Goal: Communication & Community: Answer question/provide support

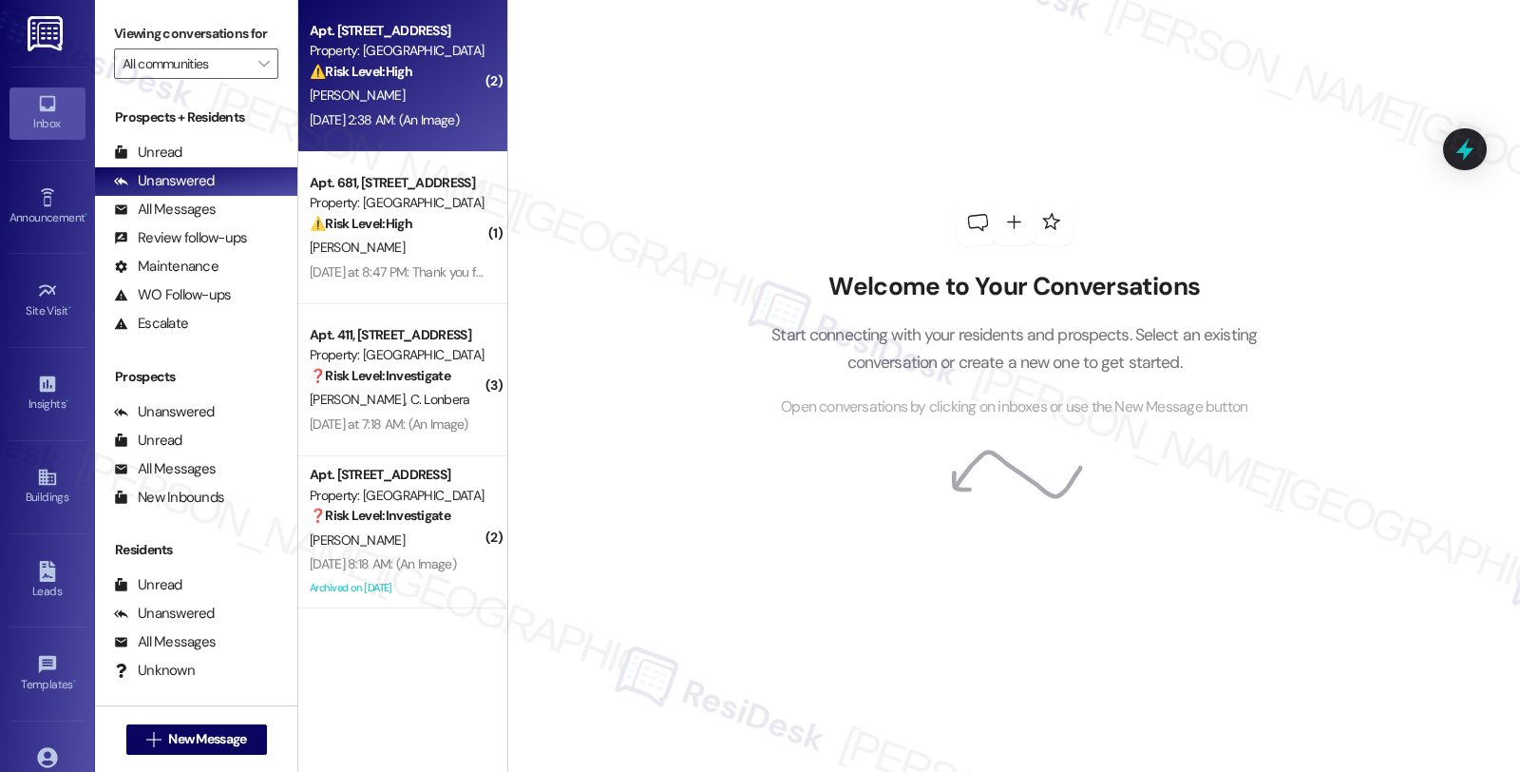
click at [439, 102] on div "[PERSON_NAME]" at bounding box center [398, 96] width 180 height 24
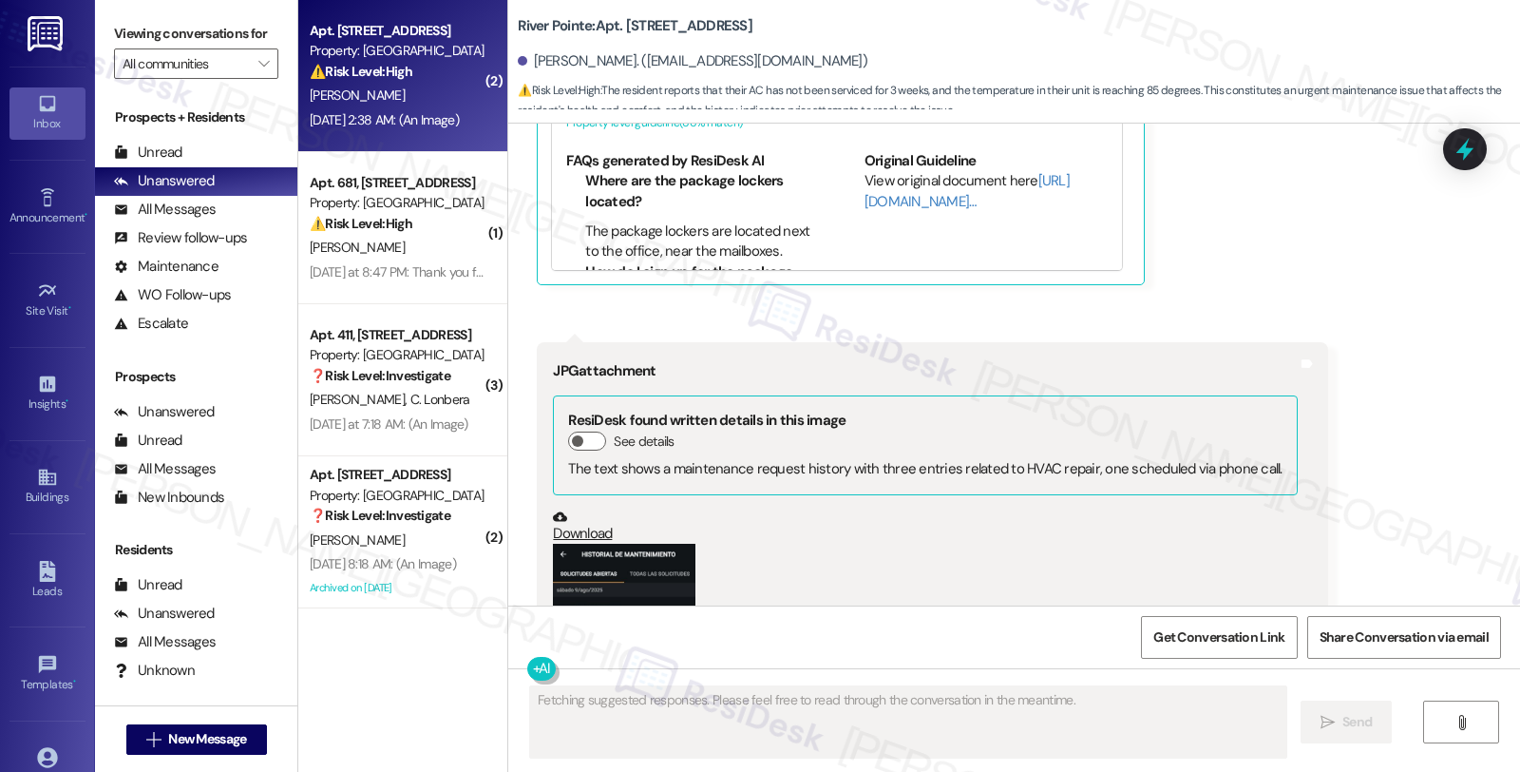
scroll to position [7900, 0]
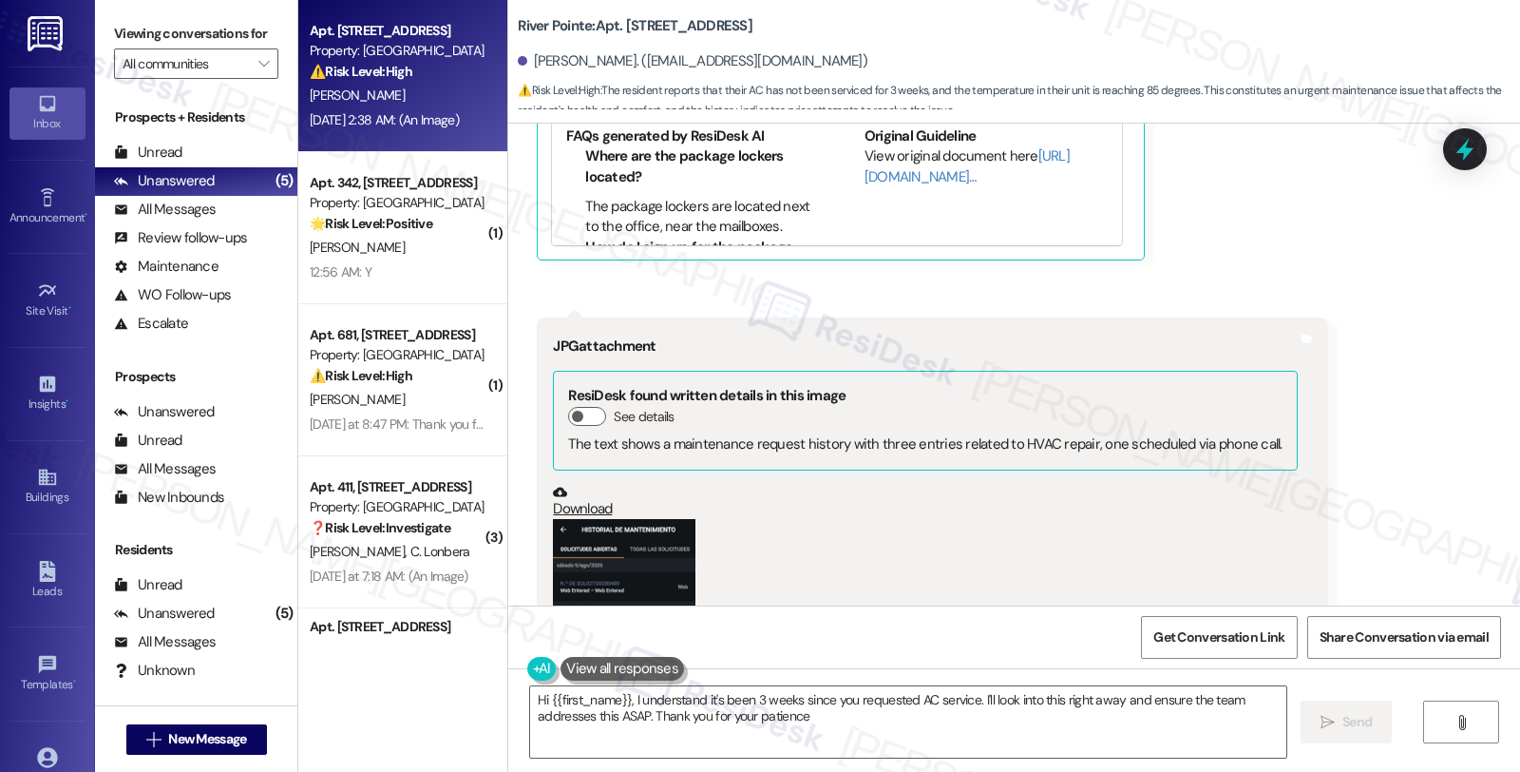
type textarea "Hi {{first_name}}, I understand it's been 3 weeks since you requested AC servic…"
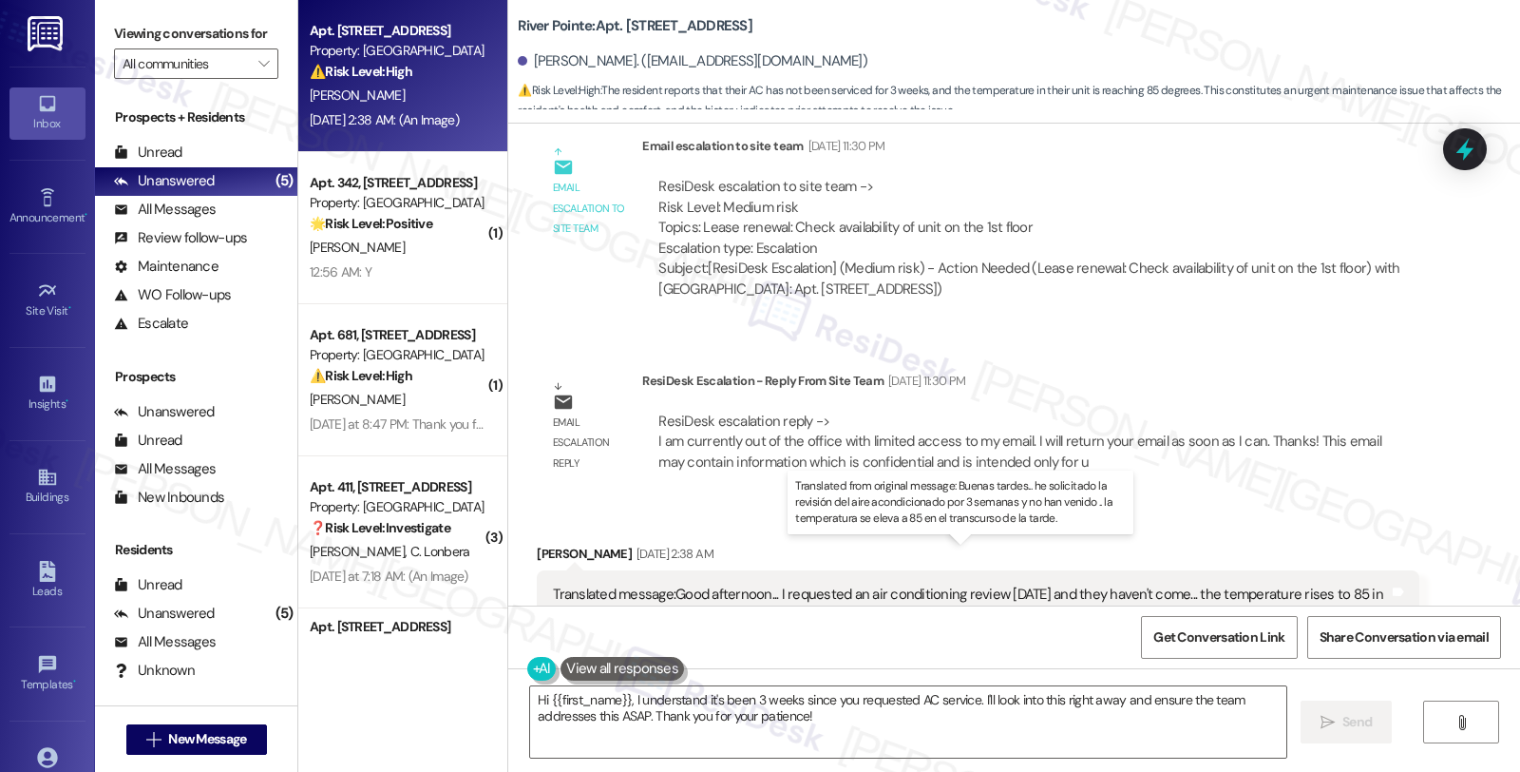
scroll to position [7213, 0]
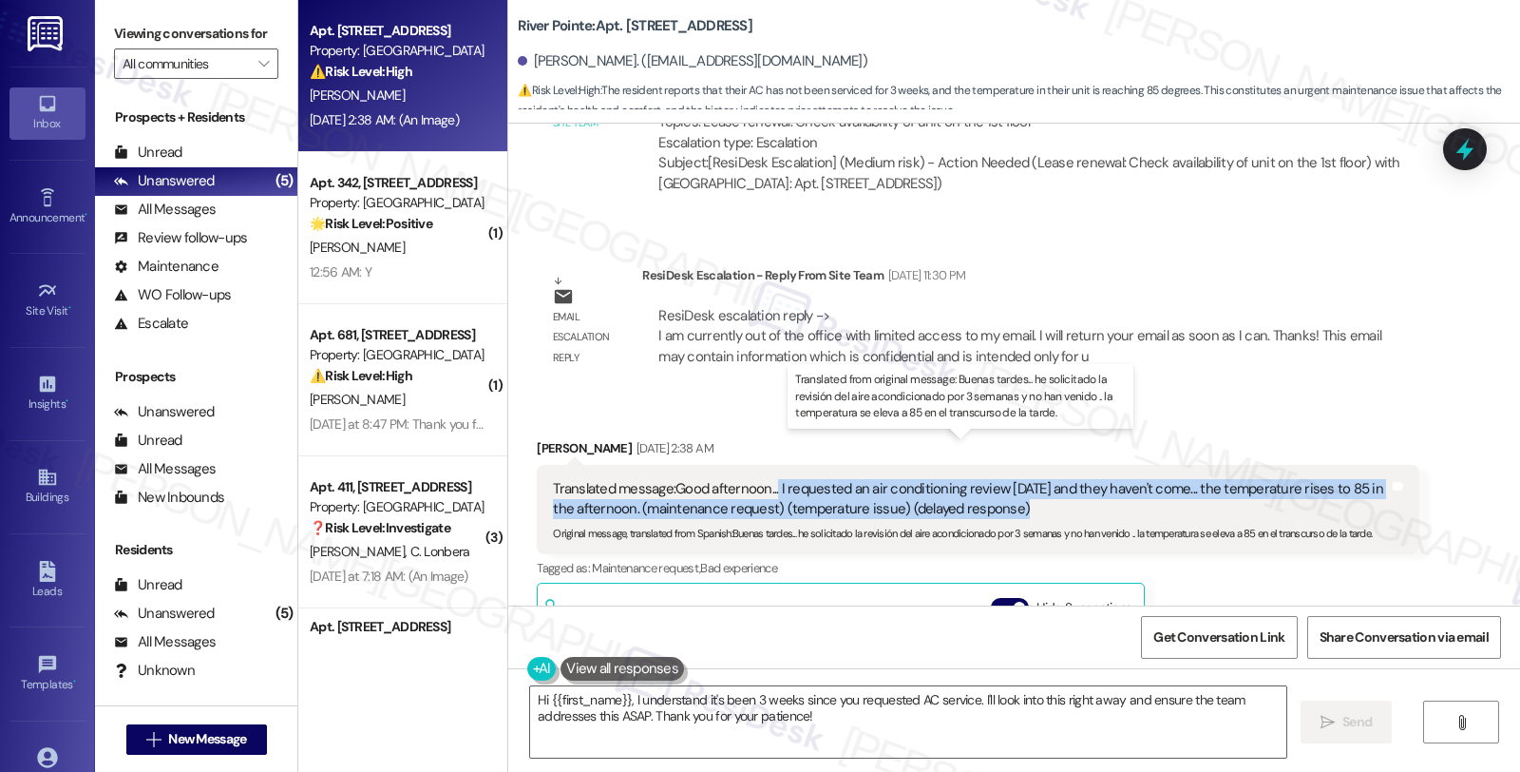
drag, startPoint x: 764, startPoint y: 443, endPoint x: 976, endPoint y: 467, distance: 213.2
click at [976, 479] on div "Translated message: Good afternoon... I requested an air conditioning review [D…" at bounding box center [970, 499] width 835 height 41
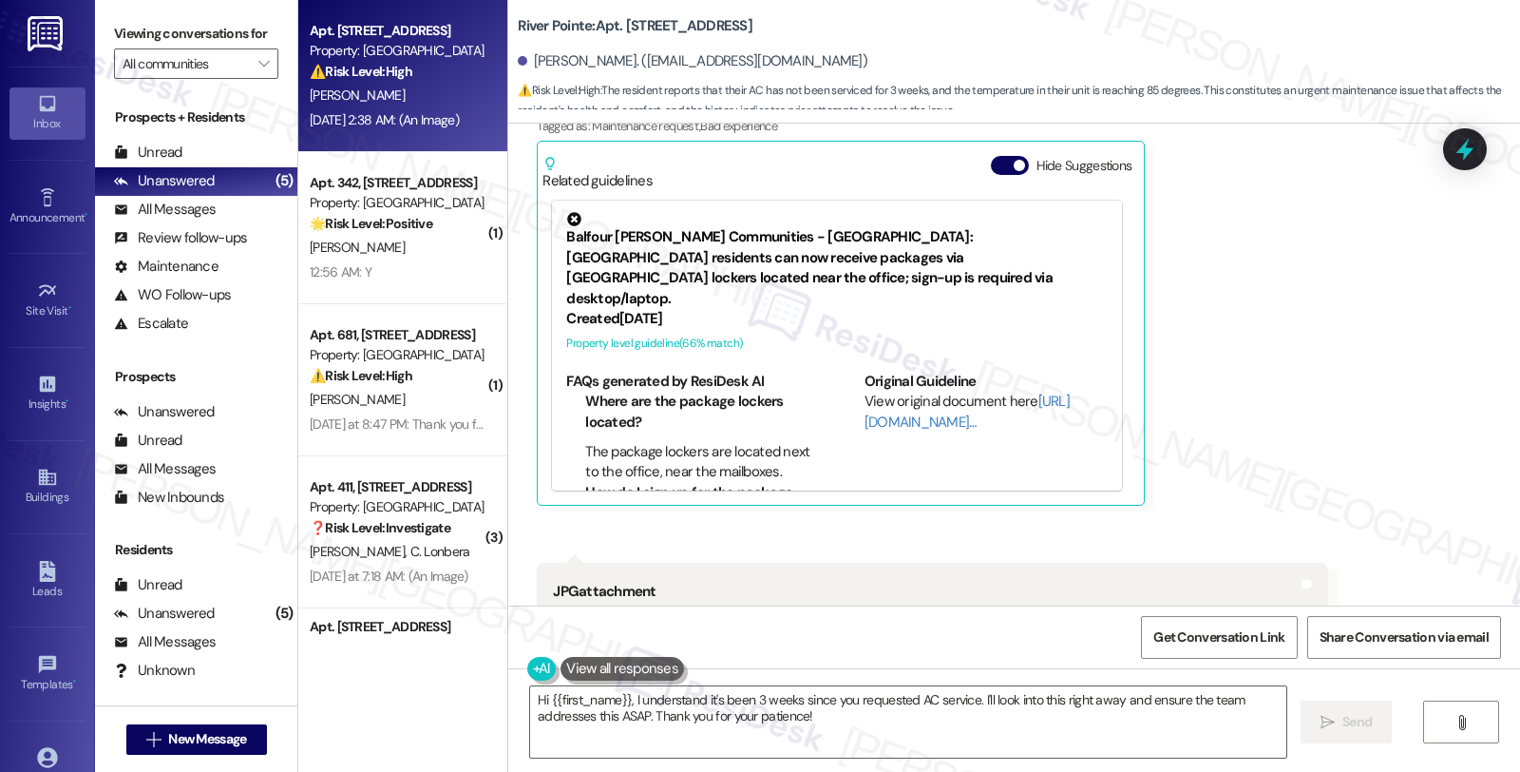
scroll to position [8164, 0]
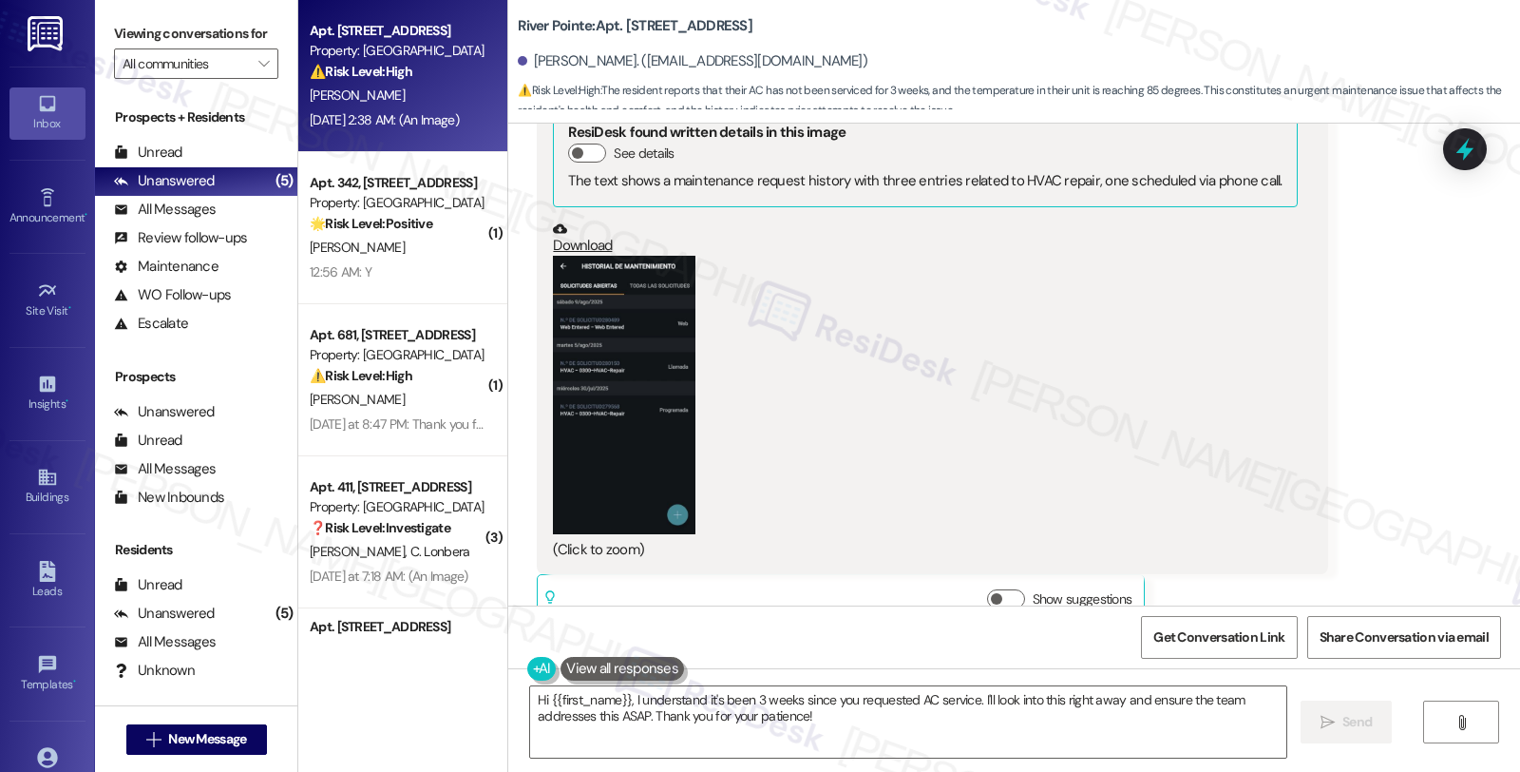
click at [631, 354] on button "Zoom image" at bounding box center [624, 395] width 143 height 278
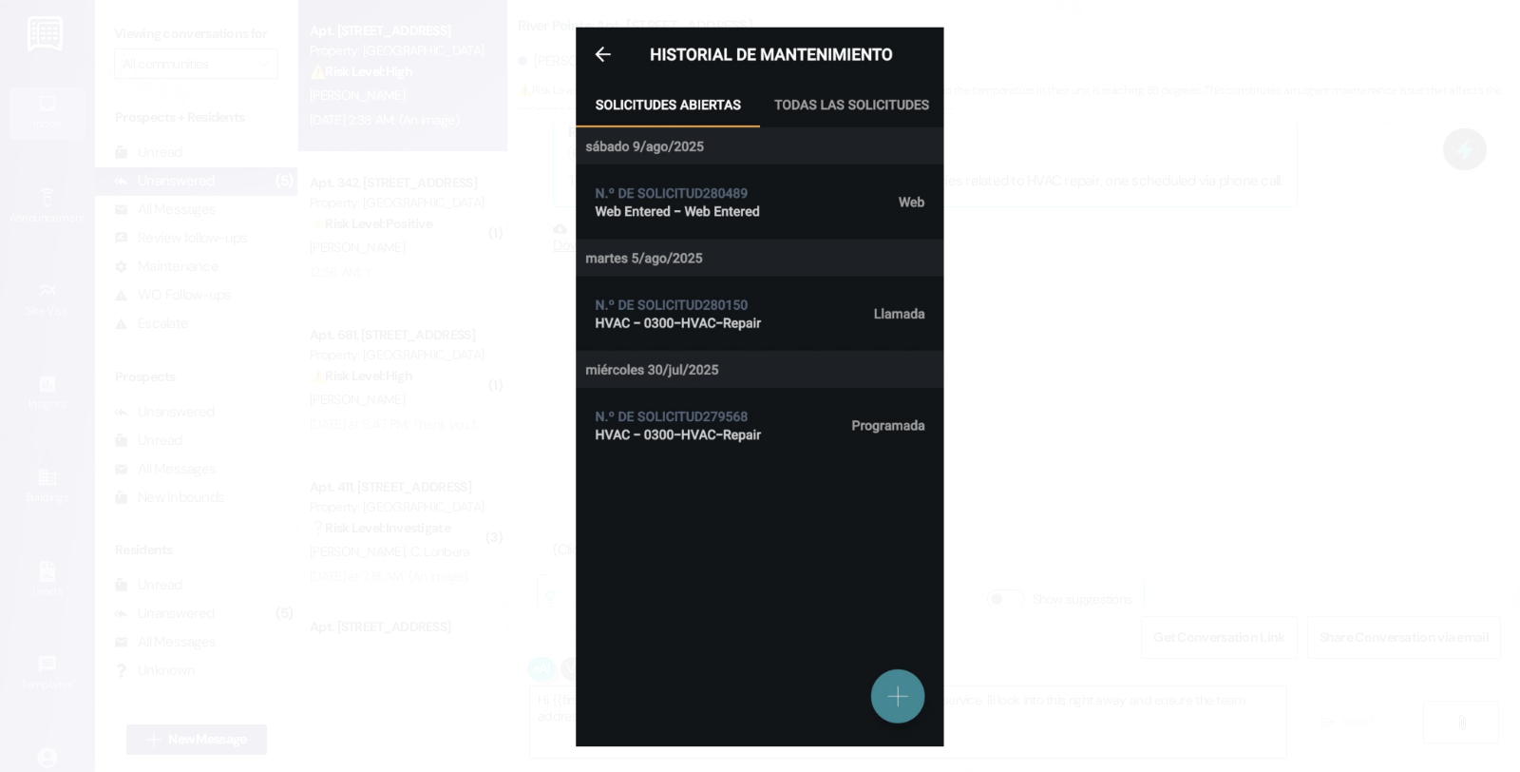
click at [1068, 327] on button "Unzoom image" at bounding box center [760, 386] width 1520 height 772
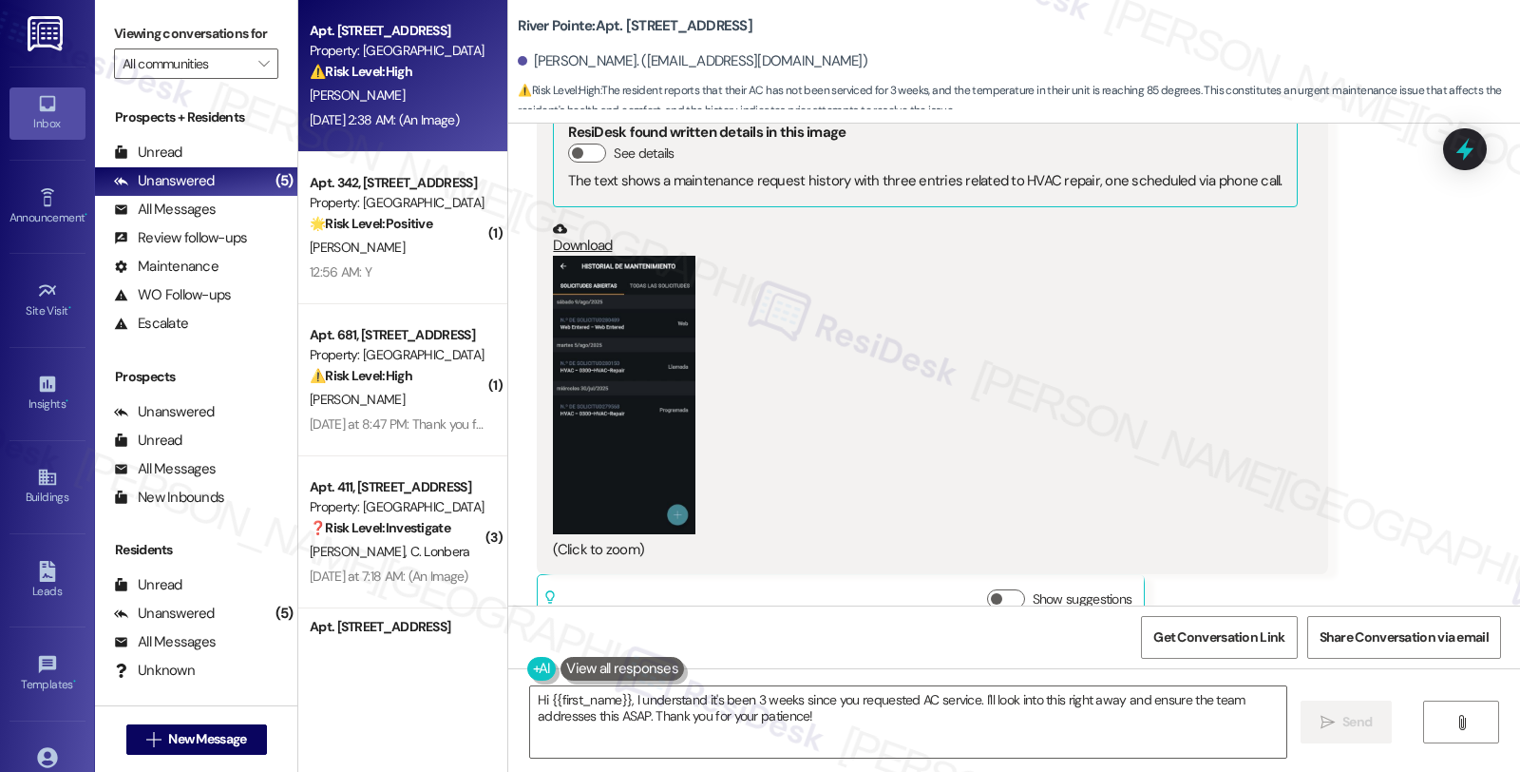
click at [618, 25] on b "River Pointe: Apt. [STREET_ADDRESS]" at bounding box center [635, 26] width 235 height 20
copy b "733"
drag, startPoint x: 523, startPoint y: 67, endPoint x: 604, endPoint y: 69, distance: 81.8
click at [604, 69] on div "[PERSON_NAME]. ([EMAIL_ADDRESS][DOMAIN_NAME])" at bounding box center [693, 61] width 350 height 20
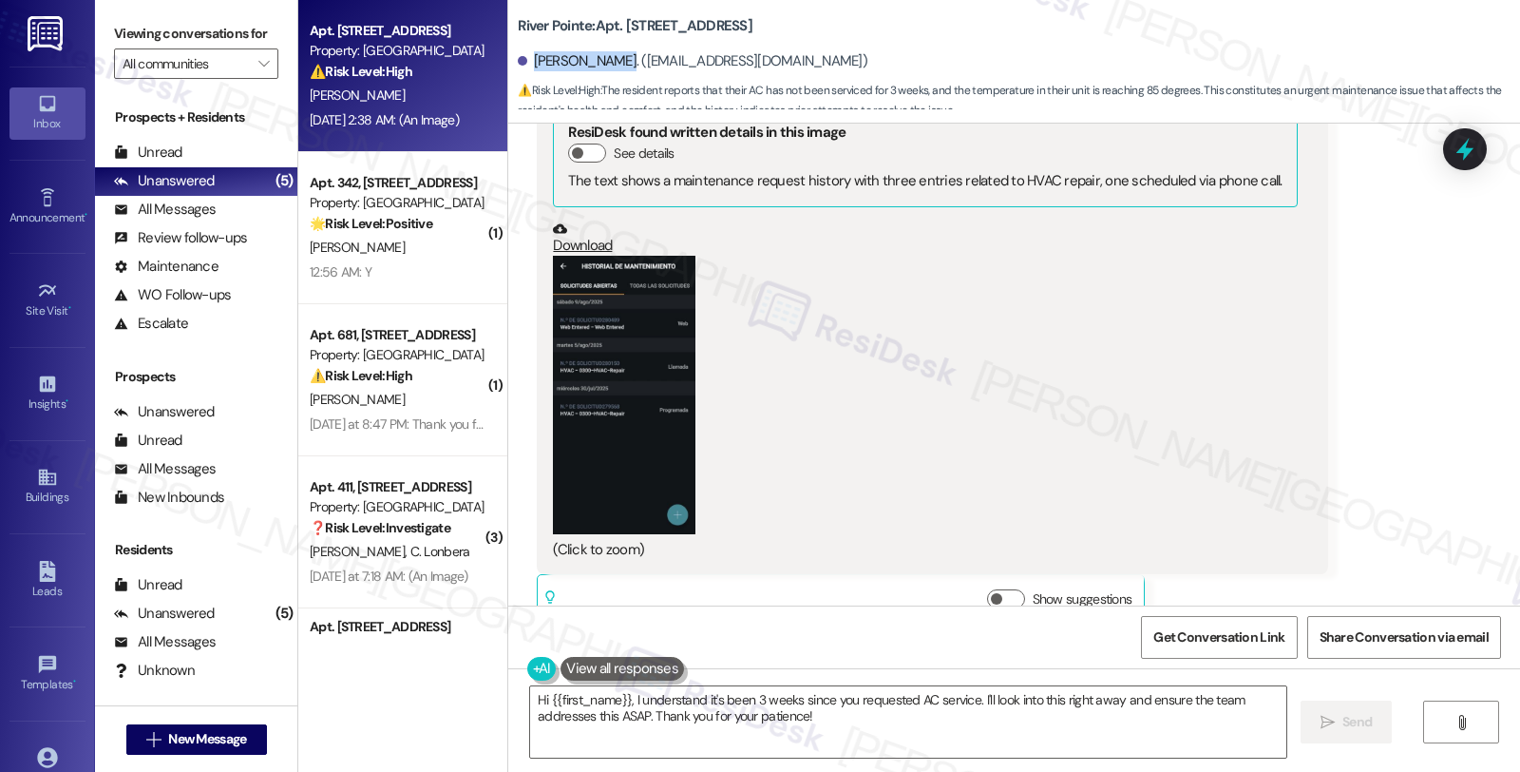
copy div "[PERSON_NAME]"
click at [1473, 138] on icon at bounding box center [1465, 149] width 32 height 32
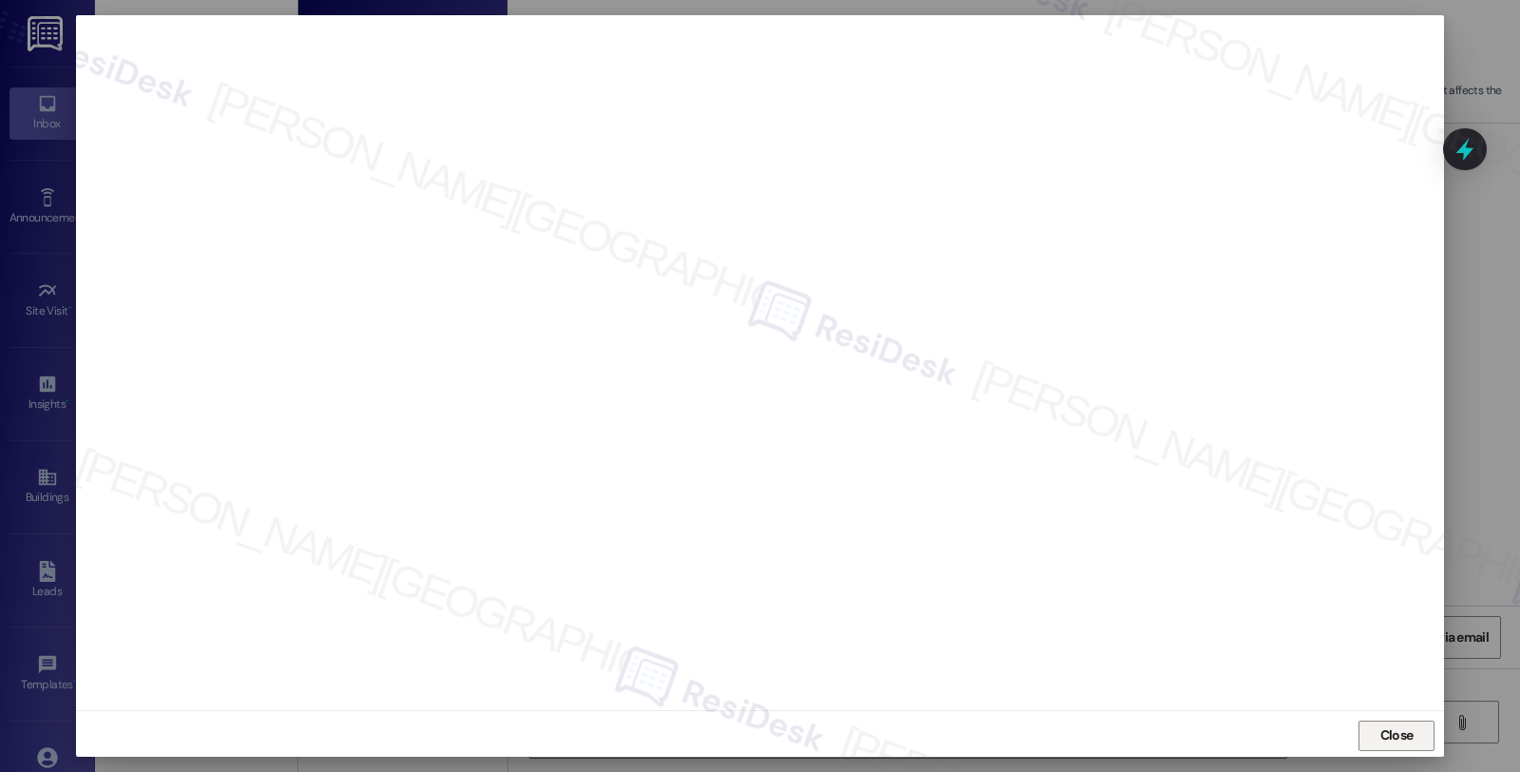
click at [1363, 735] on button "Close" at bounding box center [1397, 735] width 76 height 30
click at [1382, 739] on span "Close" at bounding box center [1397, 735] width 33 height 20
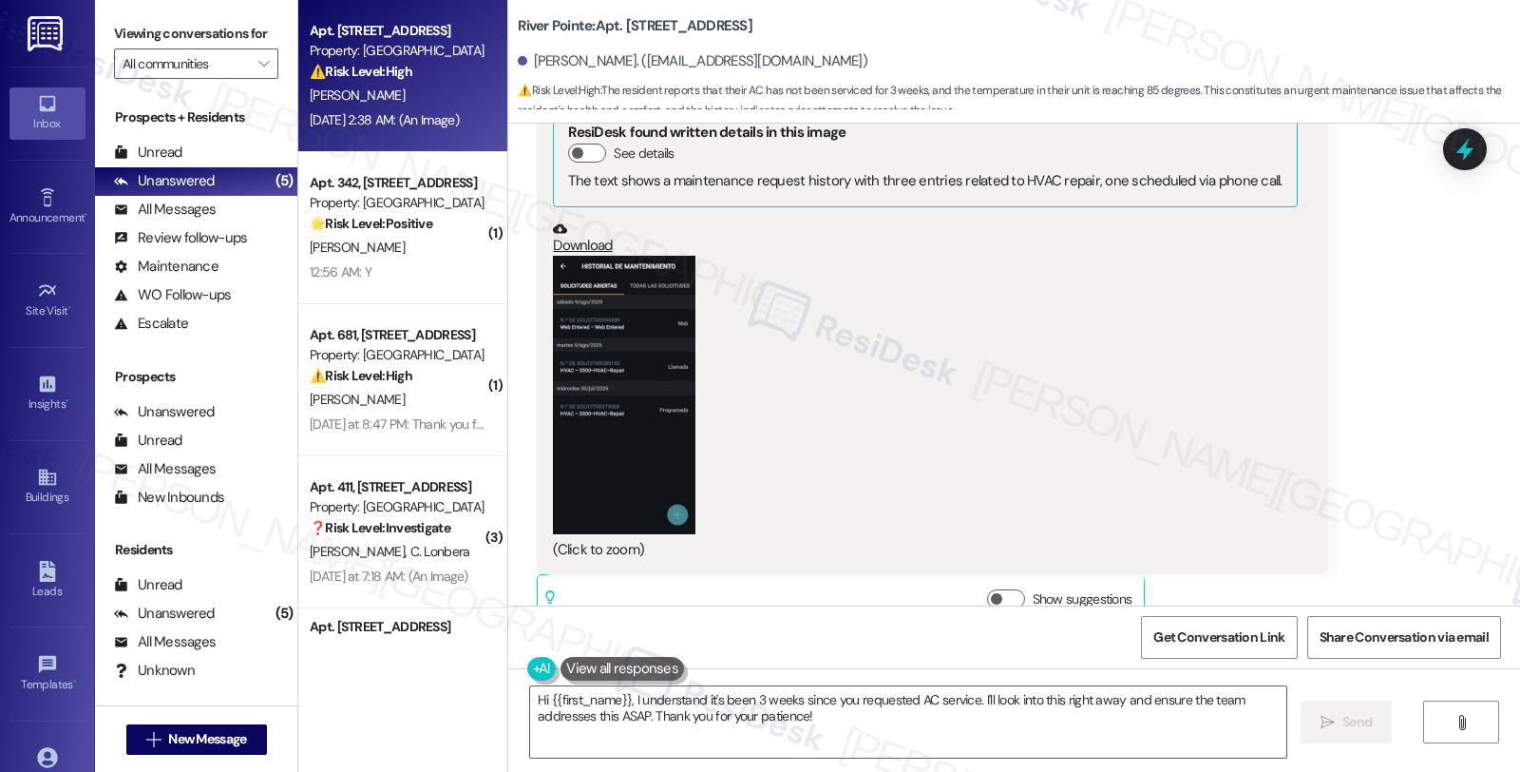
click at [1457, 143] on icon at bounding box center [1465, 149] width 25 height 25
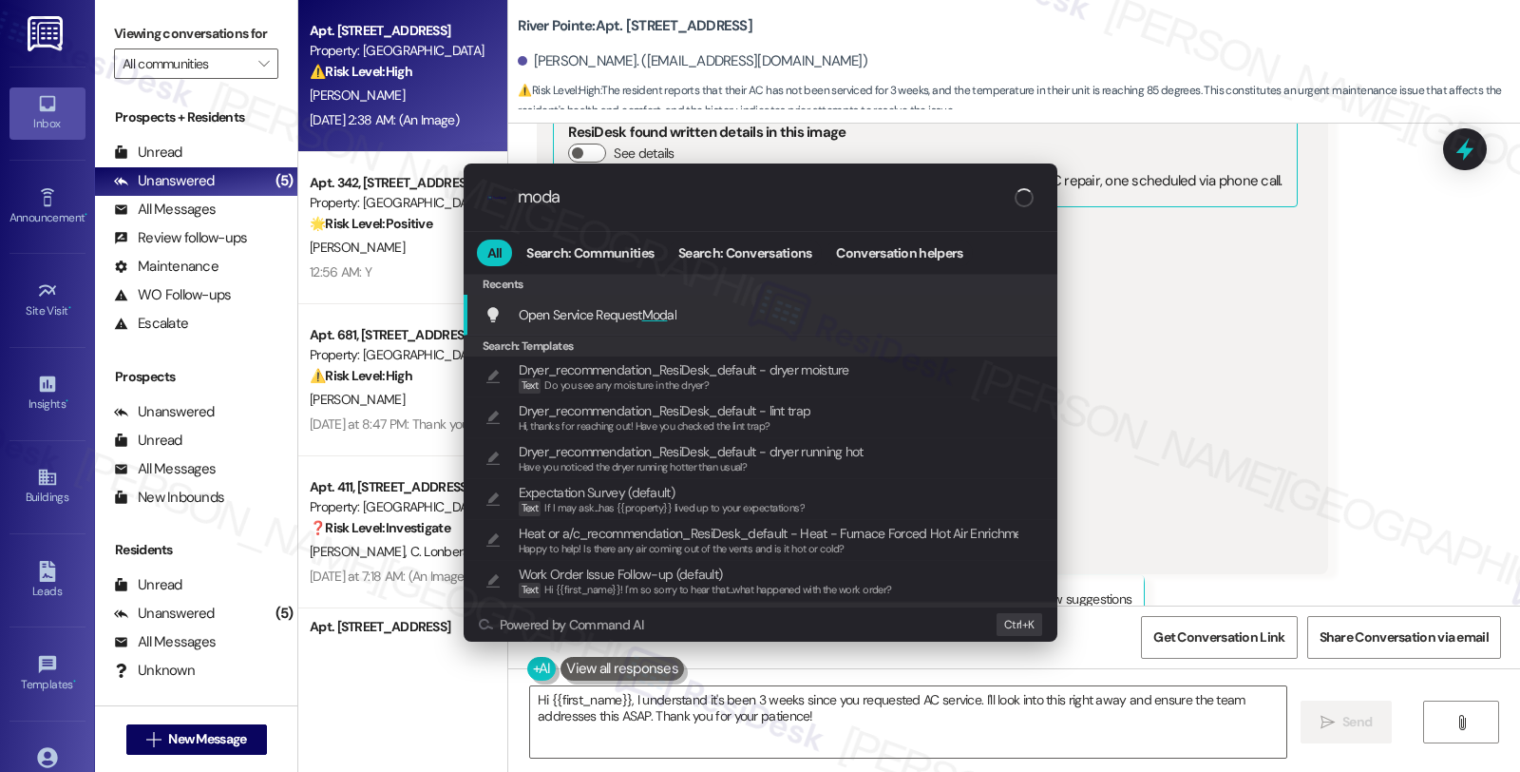
type input "modal"
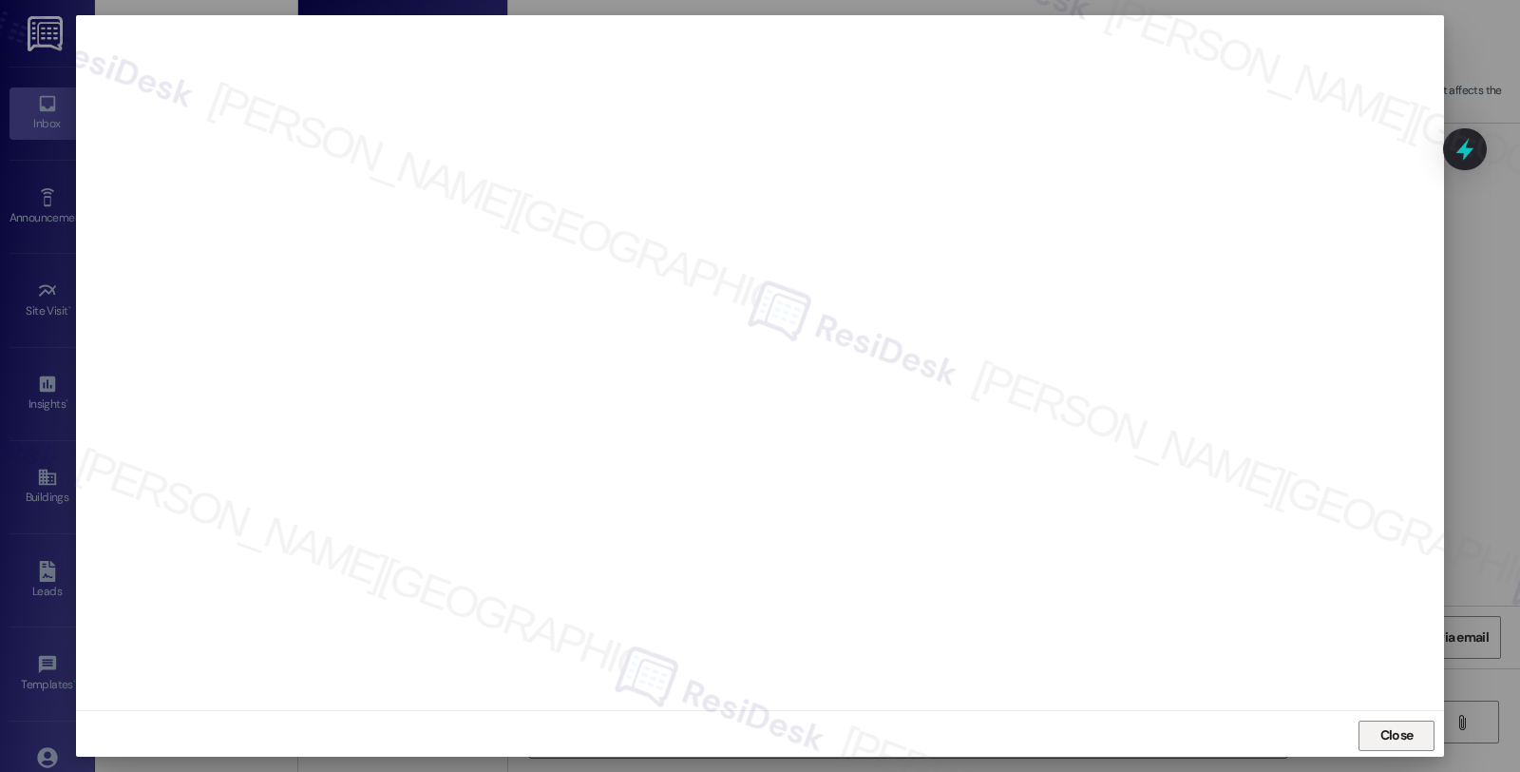
click at [1400, 736] on span "Close" at bounding box center [1397, 735] width 33 height 20
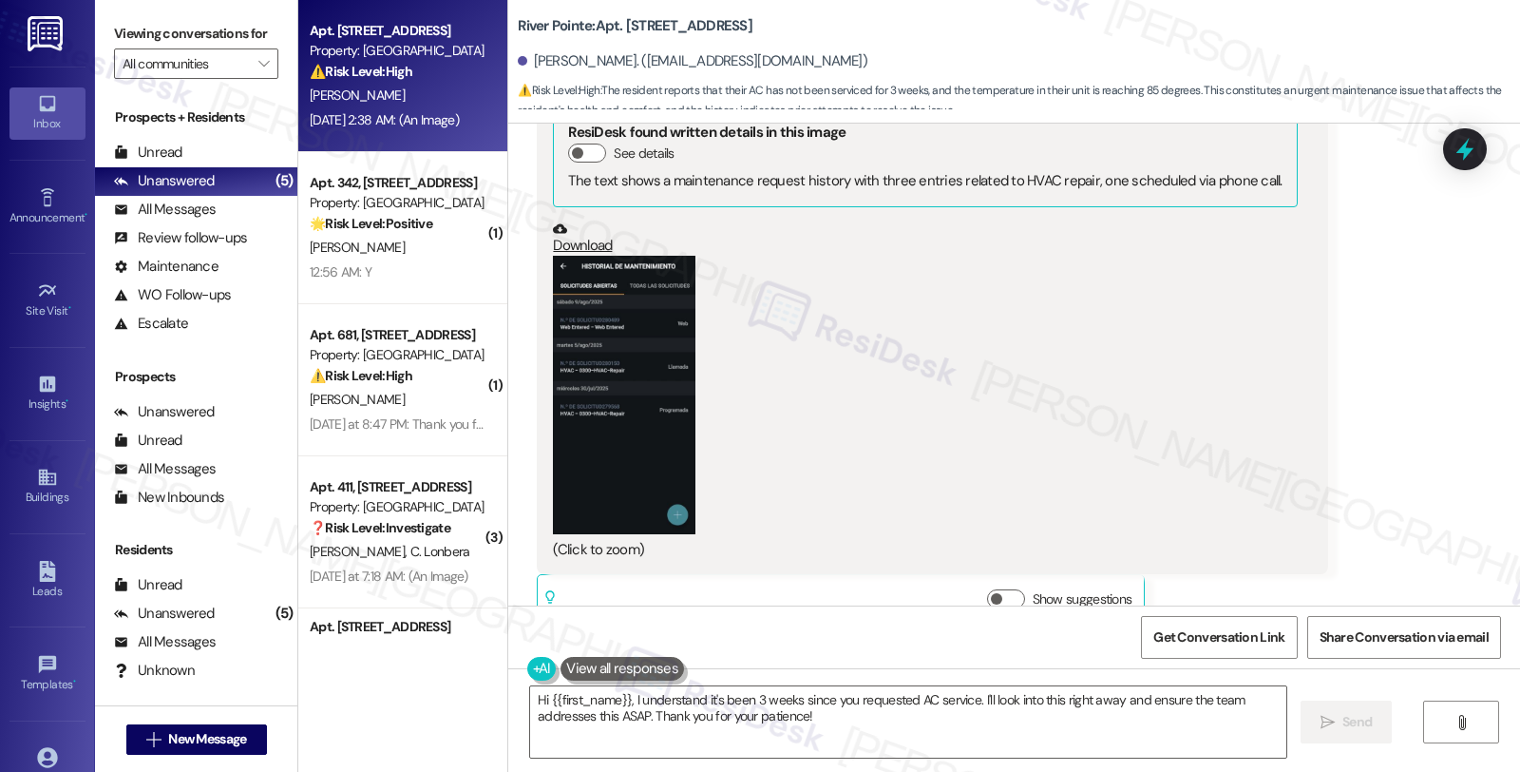
click at [621, 352] on button "Zoom image" at bounding box center [624, 395] width 143 height 278
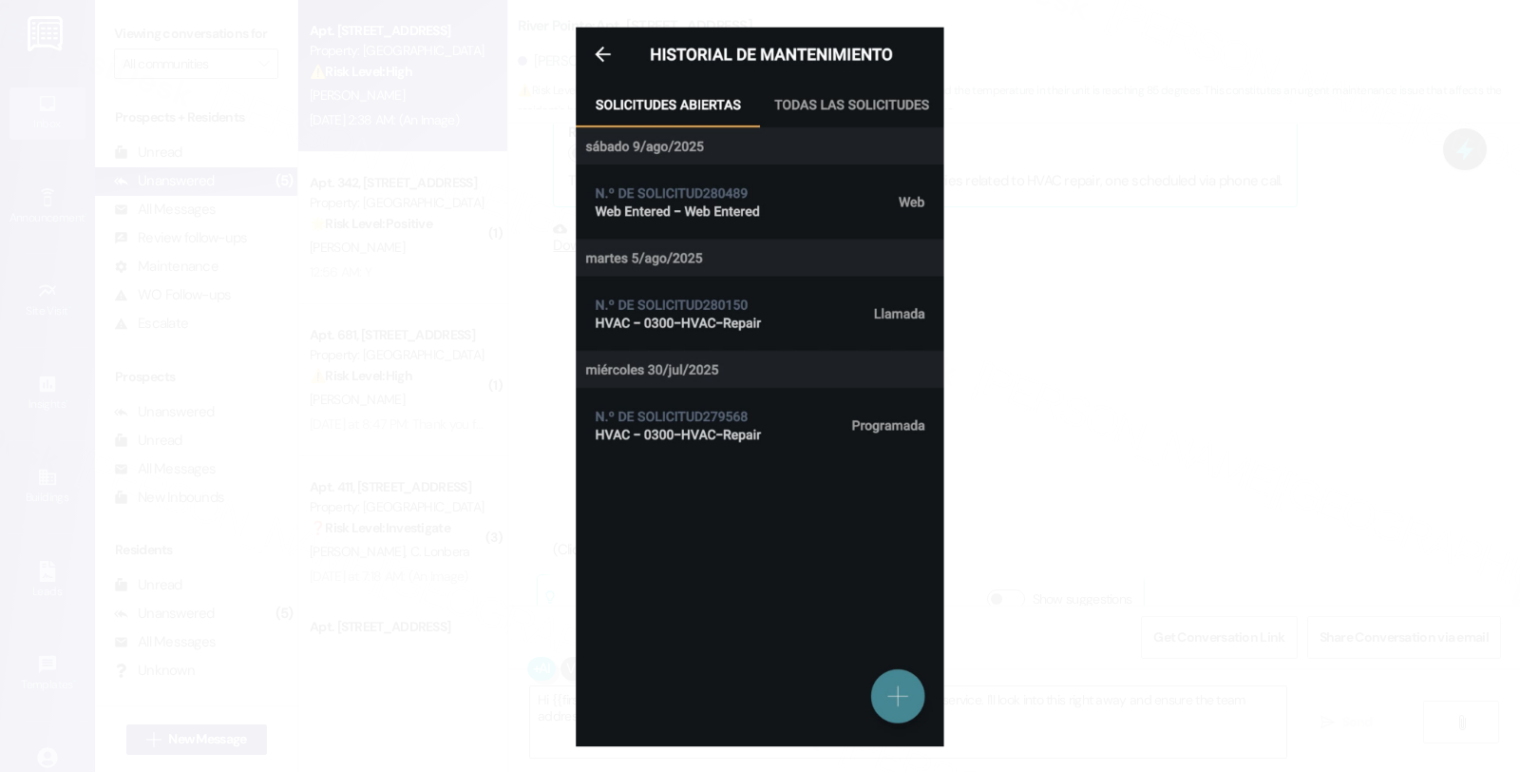
click at [1173, 401] on button "Unzoom image" at bounding box center [760, 386] width 1520 height 772
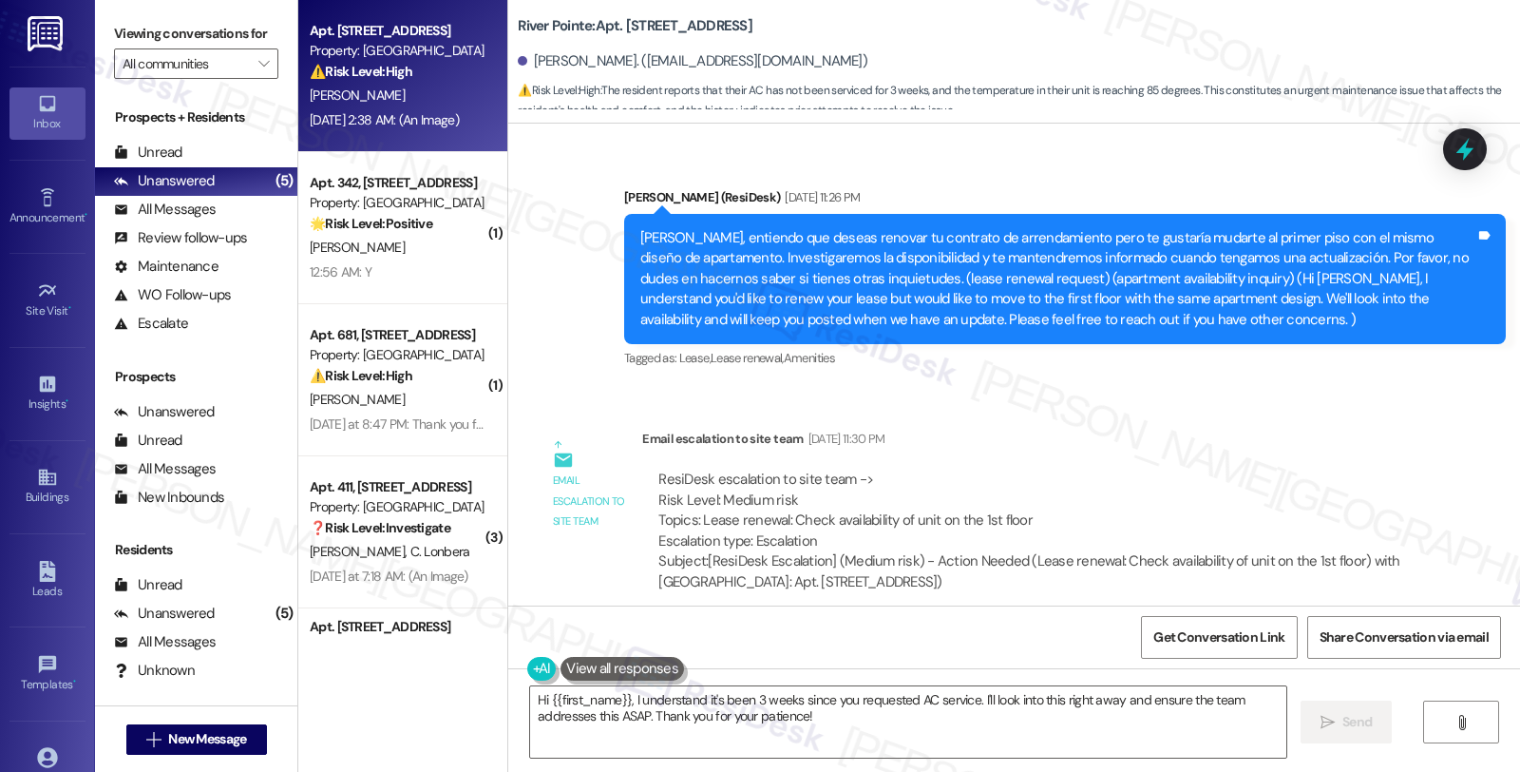
scroll to position [6791, 0]
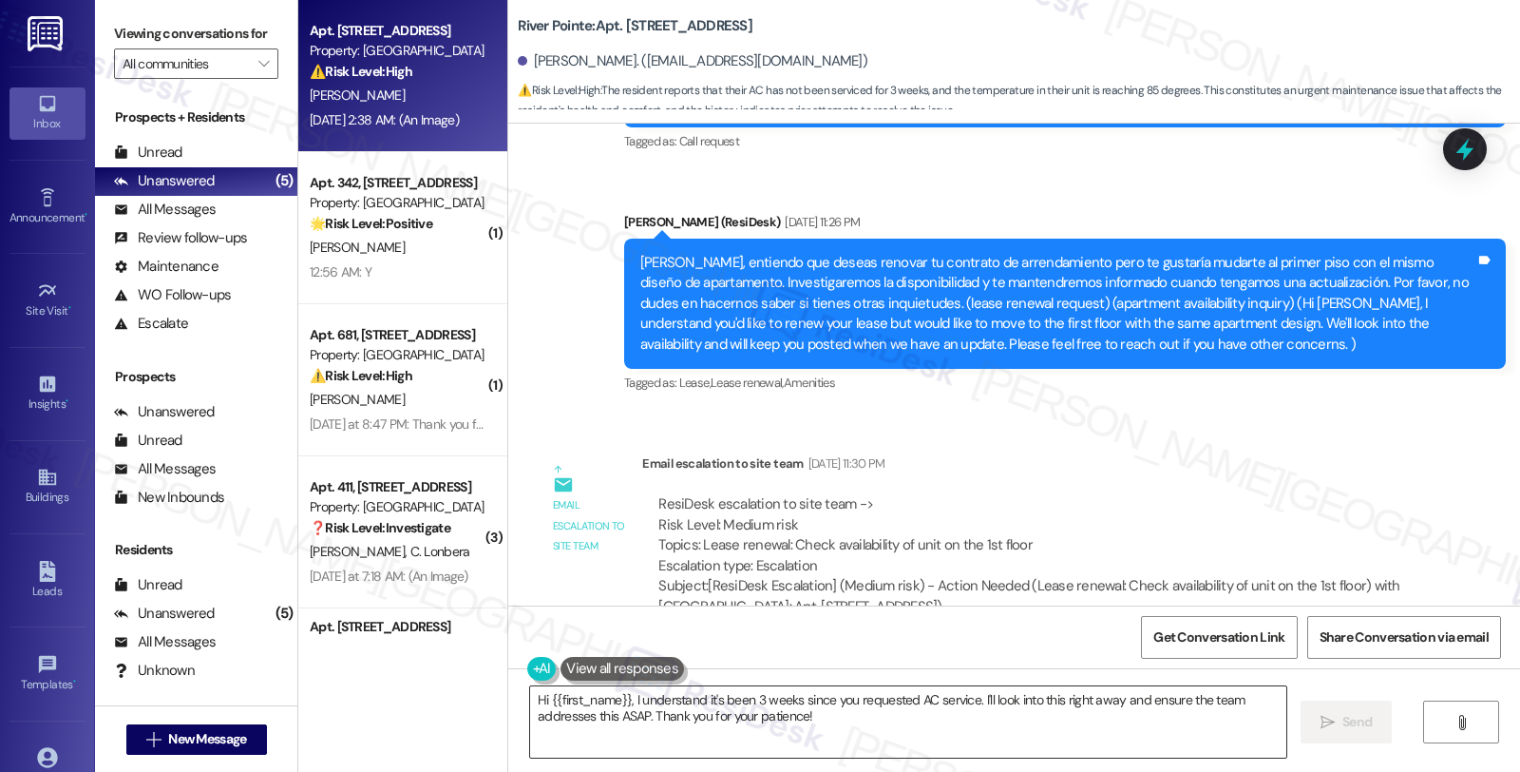
click at [623, 696] on textarea "Hi {{first_name}}, I understand it's been 3 weeks since you requested AC servic…" at bounding box center [908, 721] width 756 height 71
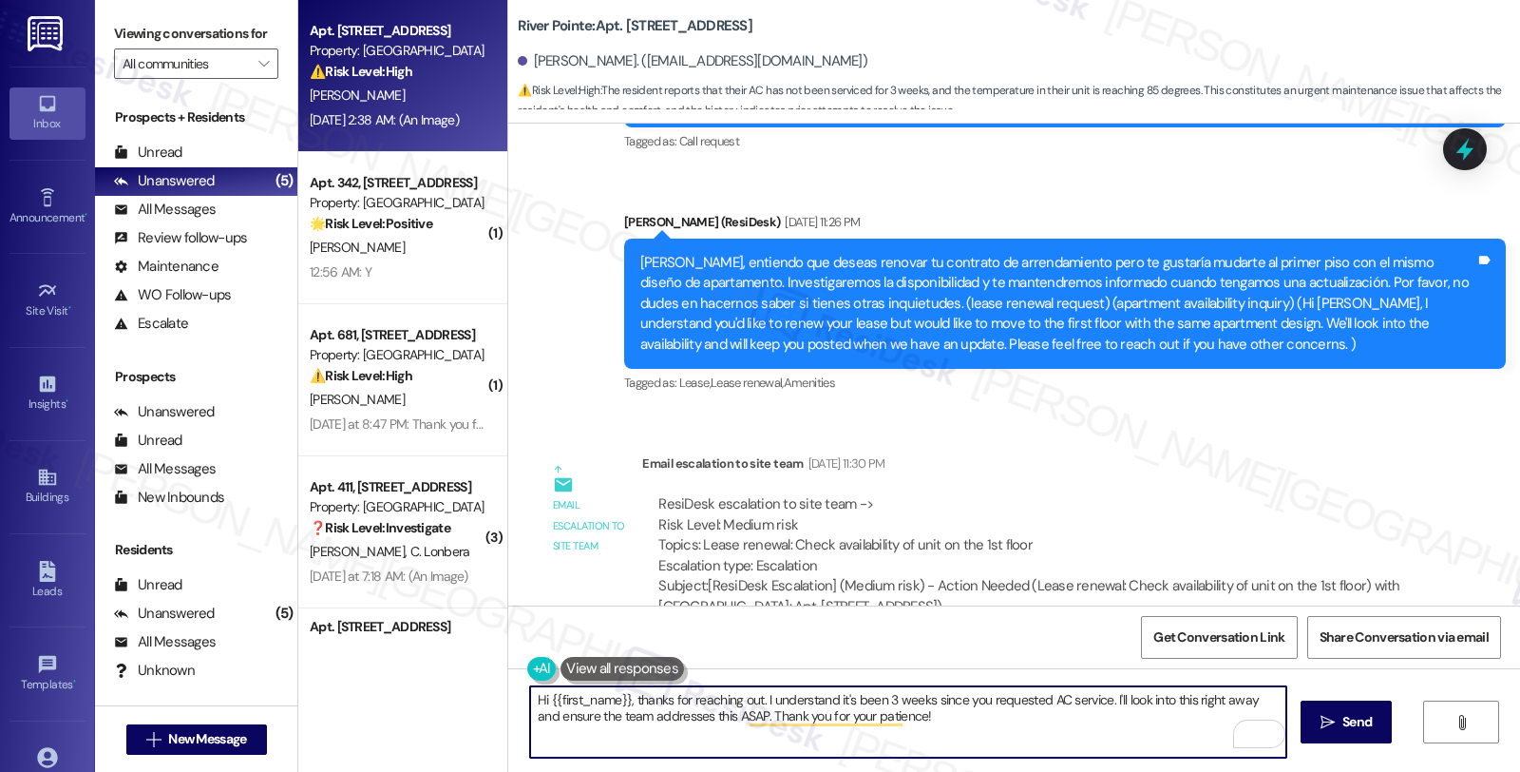
click at [1103, 698] on textarea "Hi {{first_name}}, thanks for reaching out. I understand it's been 3 weeks sinc…" at bounding box center [908, 721] width 756 height 71
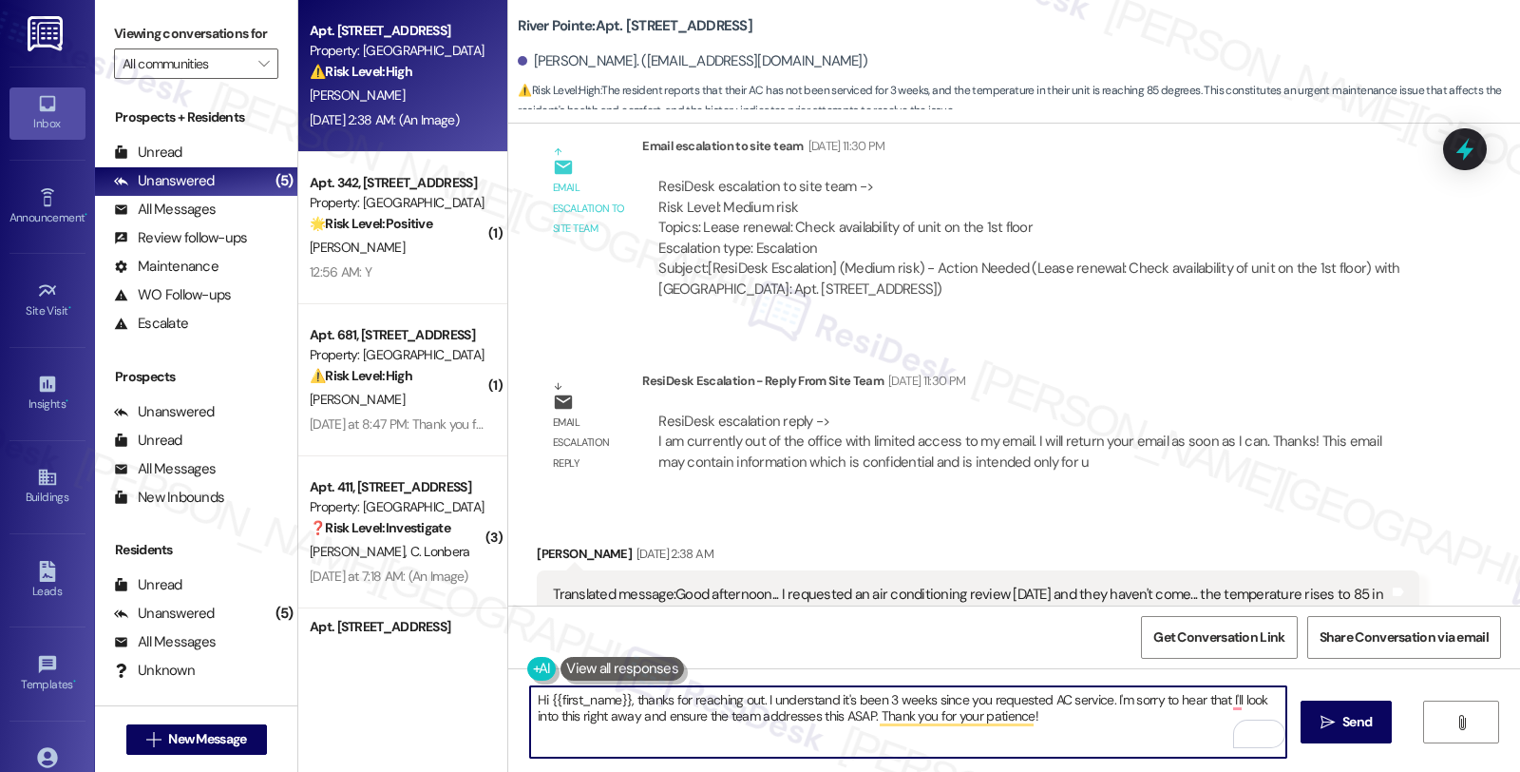
scroll to position [7213, 0]
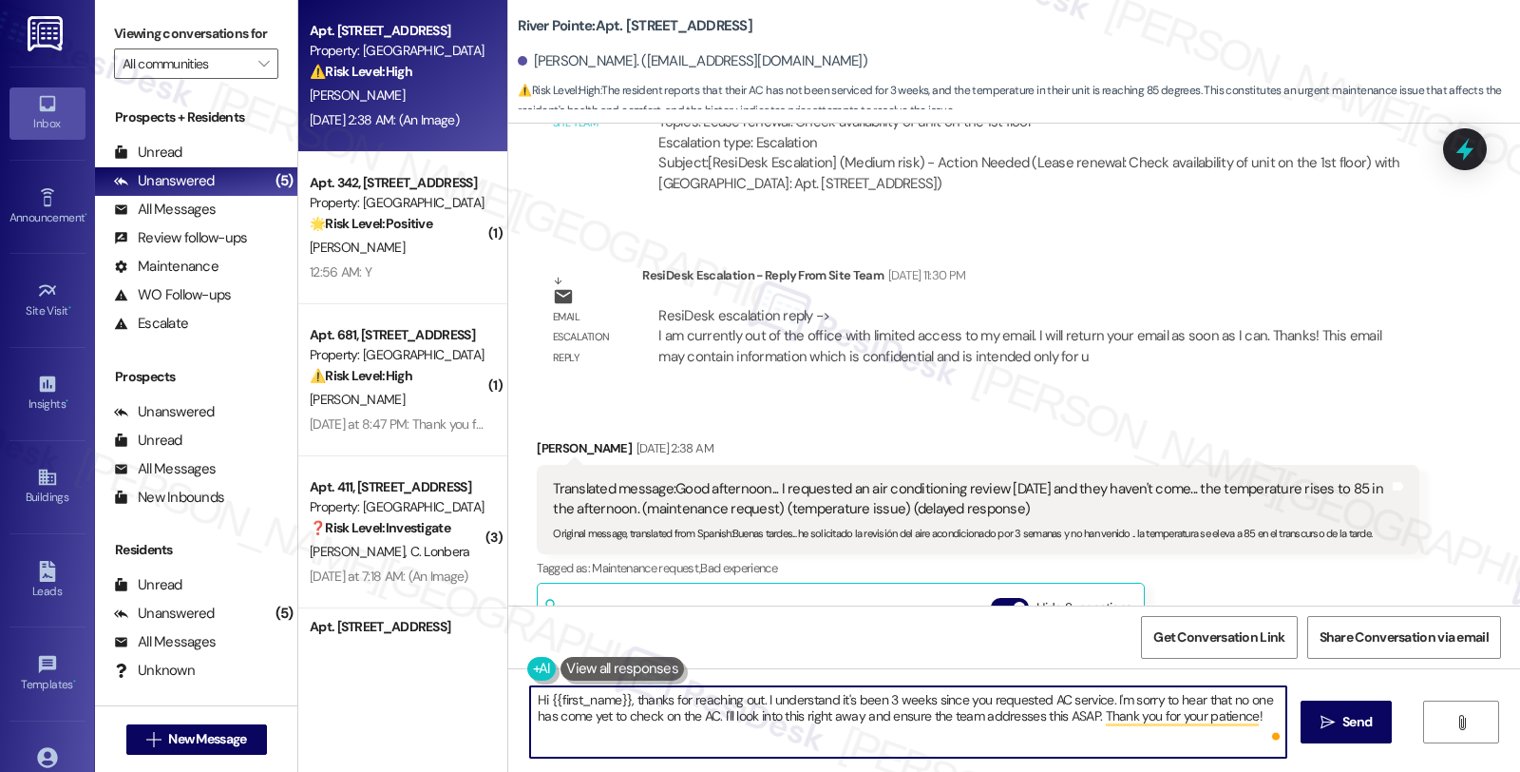
click at [709, 715] on textarea "Hi {{first_name}}, thanks for reaching out. I understand it's been 3 weeks sinc…" at bounding box center [908, 721] width 756 height 71
drag, startPoint x: 668, startPoint y: 715, endPoint x: 1409, endPoint y: 715, distance: 741.2
click at [1409, 715] on div "Hi {{first_name}}, thanks for reaching out. I understand it's been 3 weeks sinc…" at bounding box center [1014, 739] width 1012 height 143
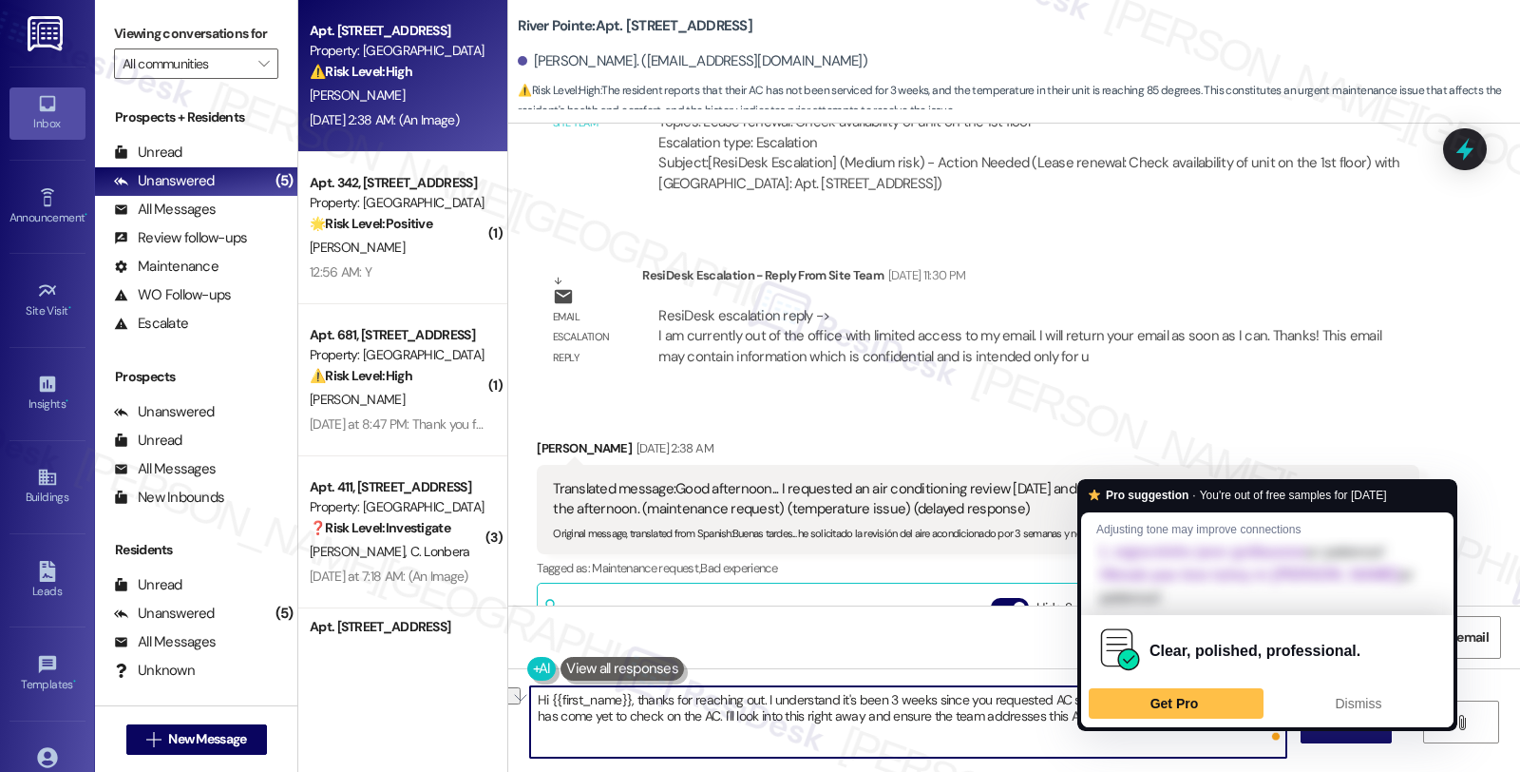
click at [1093, 713] on textarea "Hi {{first_name}}, thanks for reaching out. I understand it's been 3 weeks sinc…" at bounding box center [908, 721] width 756 height 71
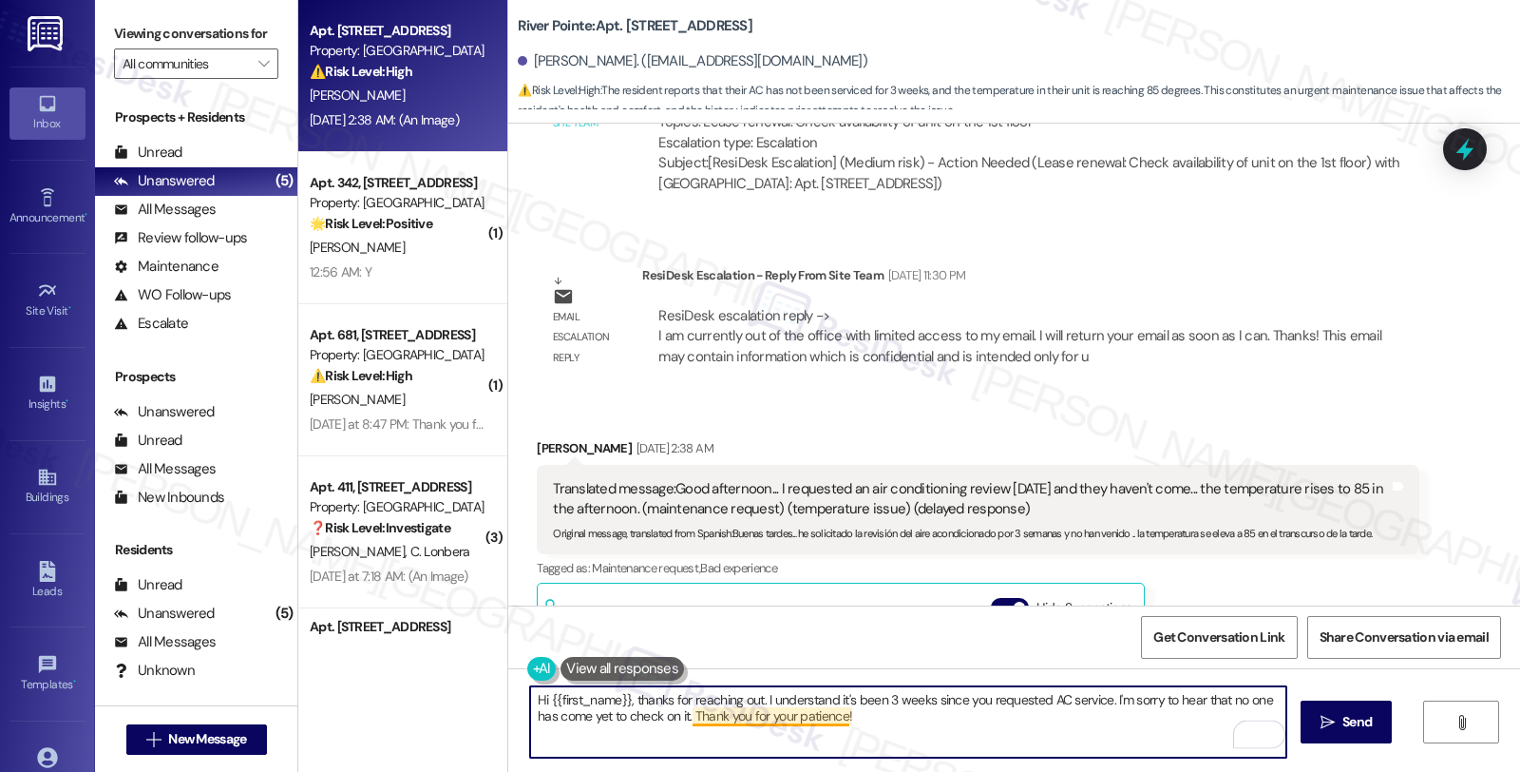
click at [681, 716] on textarea "Hi {{first_name}}, thanks for reaching out. I understand it's been 3 weeks sinc…" at bounding box center [908, 721] width 756 height 71
click at [1214, 714] on textarea "Hi {{first_name}}, thanks for reaching out. I understand it's been 3 weeks sinc…" at bounding box center [908, 721] width 756 height 71
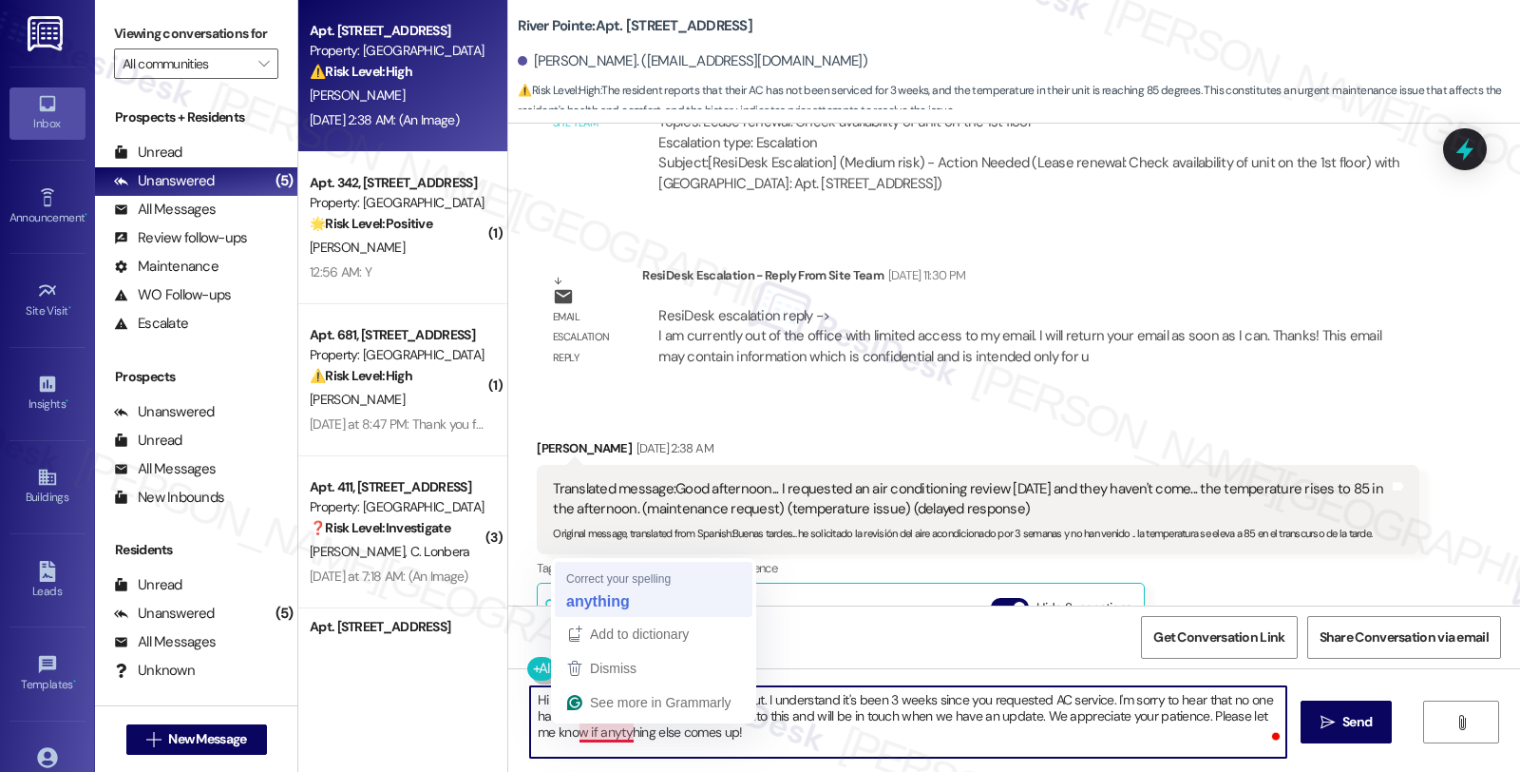
type textarea "Hi {{first_name}}, thanks for reaching out. I understand it's been 3 weeks sinc…"
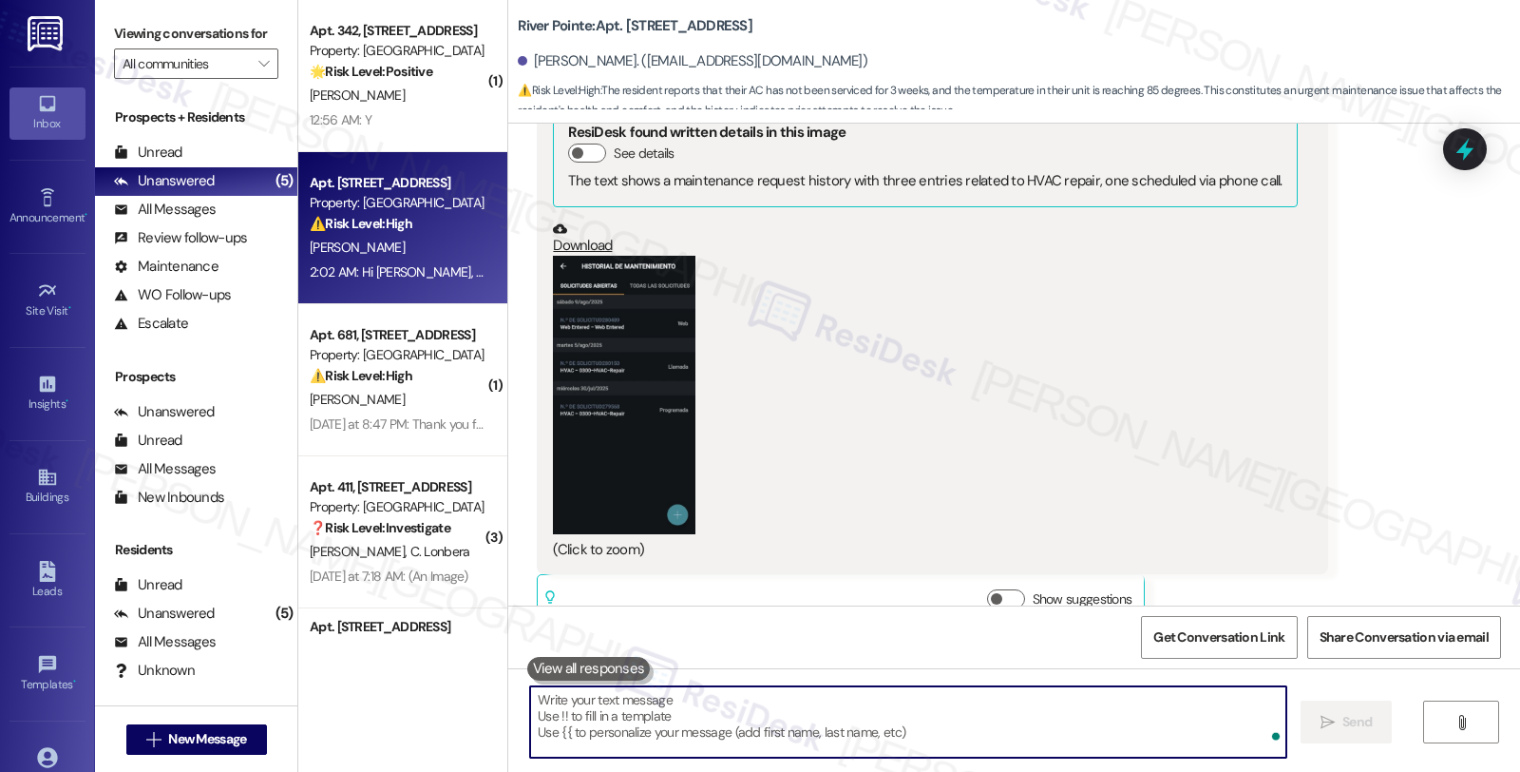
scroll to position [8337, 0]
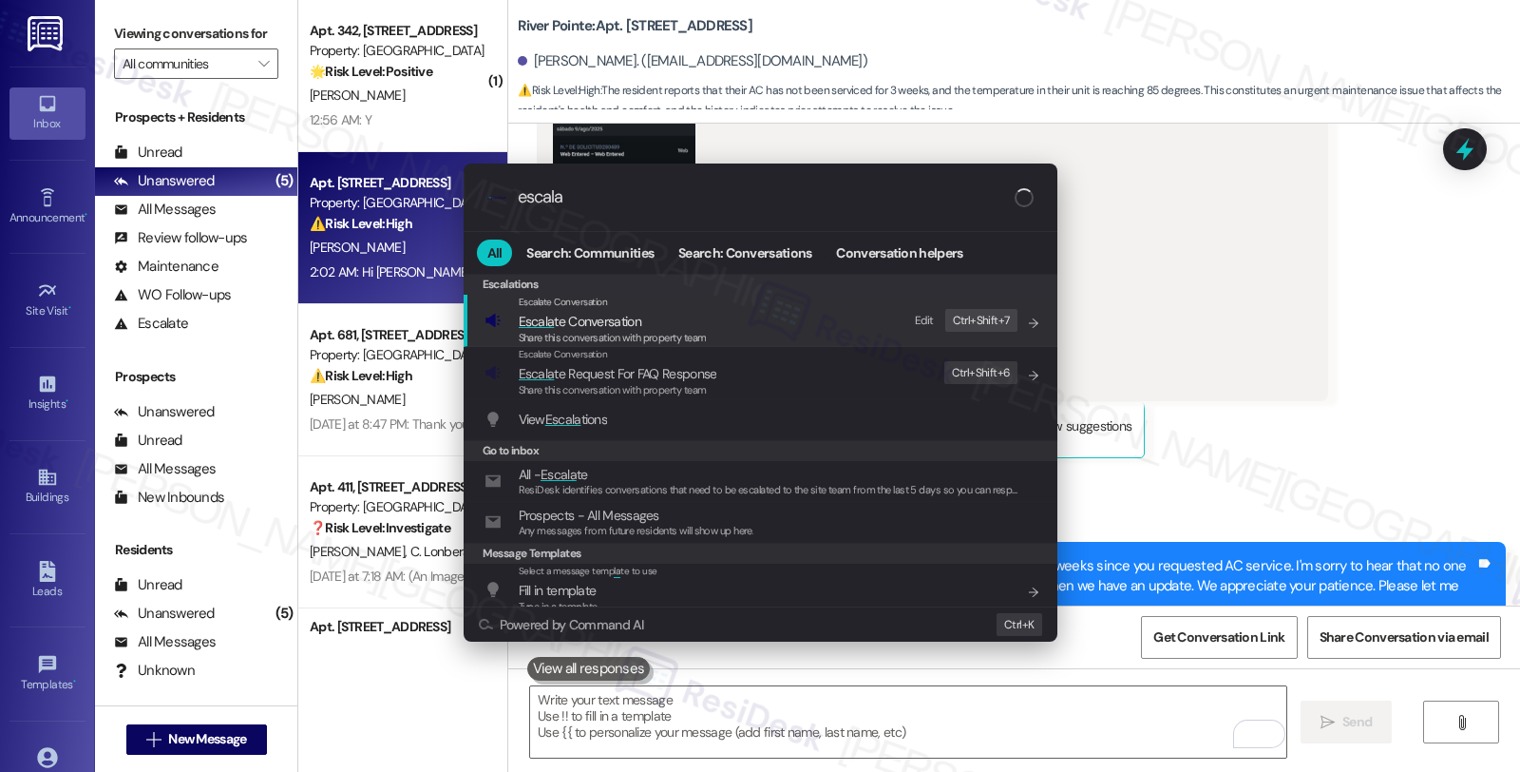
type input "escala"
click at [597, 337] on span "Share this conversation with property team" at bounding box center [613, 337] width 188 height 13
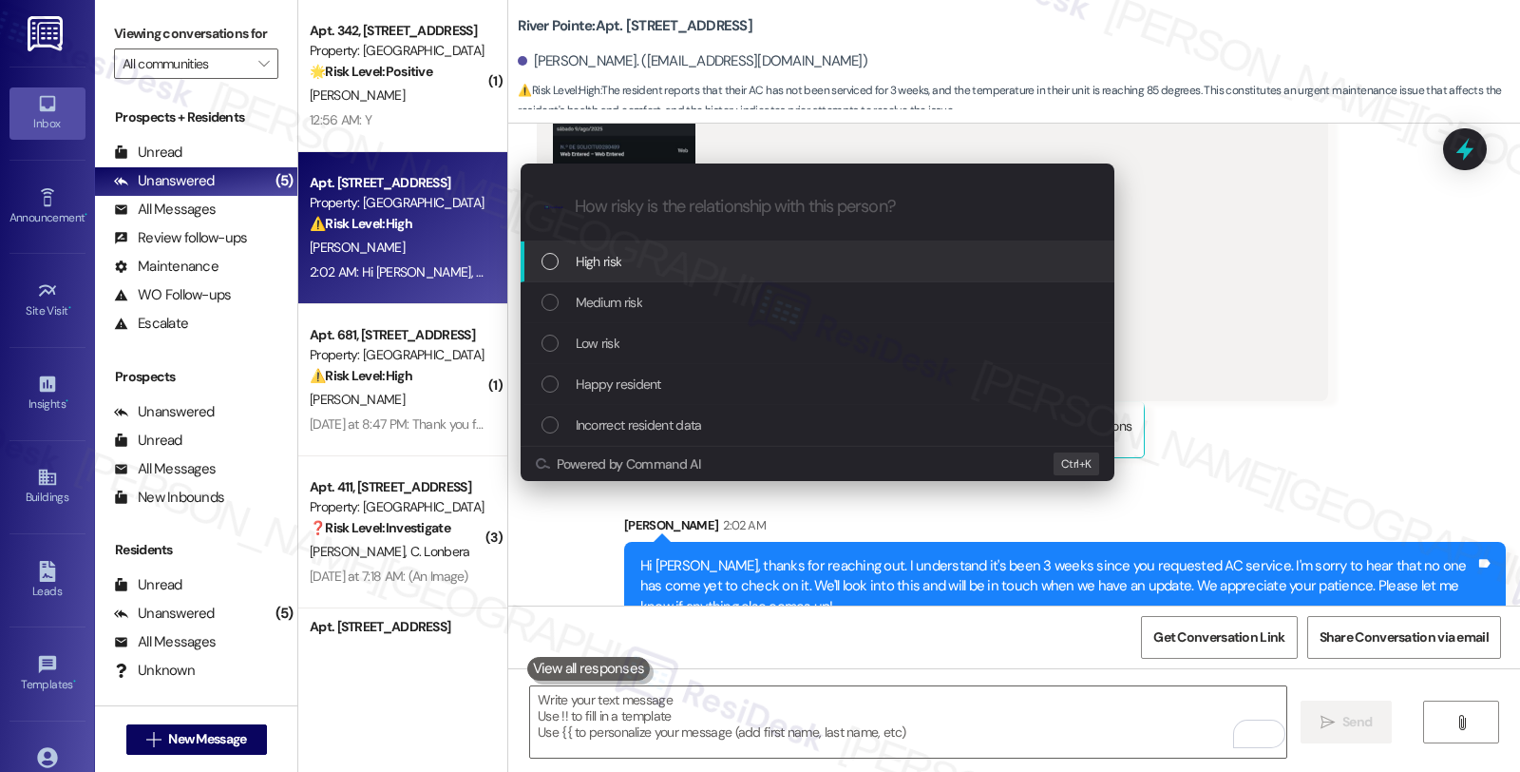
click at [669, 268] on div "High risk" at bounding box center [820, 261] width 556 height 21
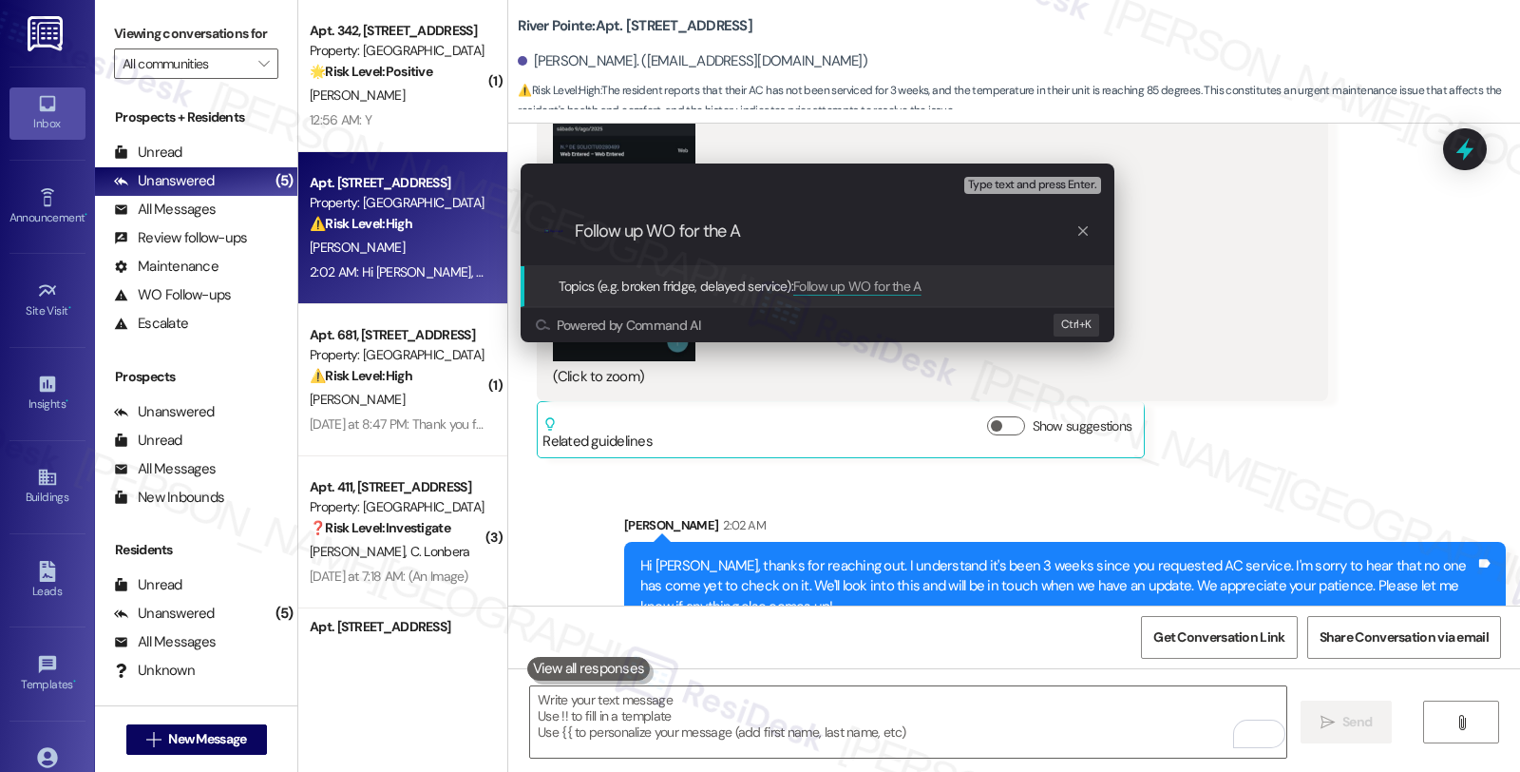
type input "Follow up WO for the AC"
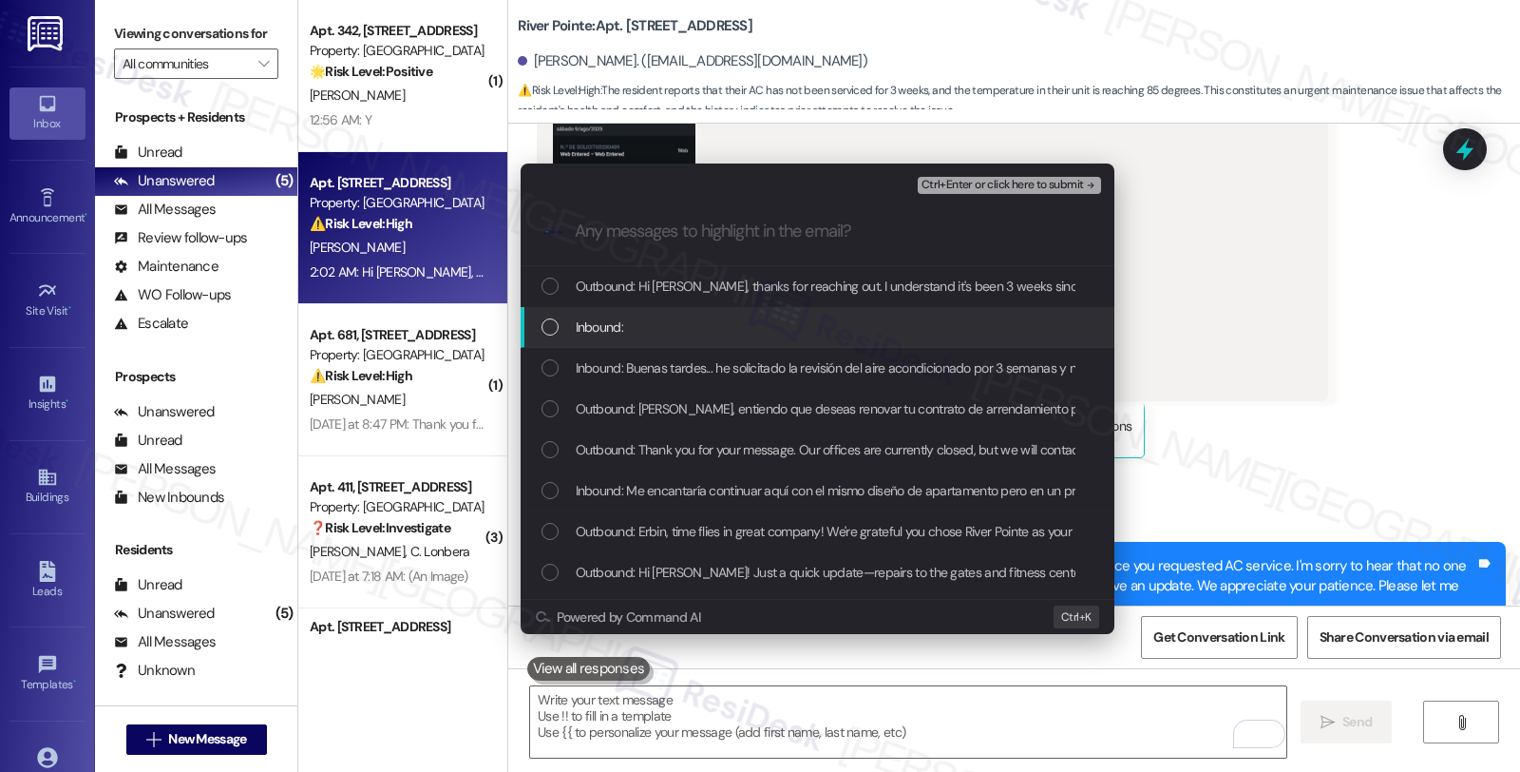
click at [633, 310] on div "Inbound:" at bounding box center [818, 327] width 594 height 41
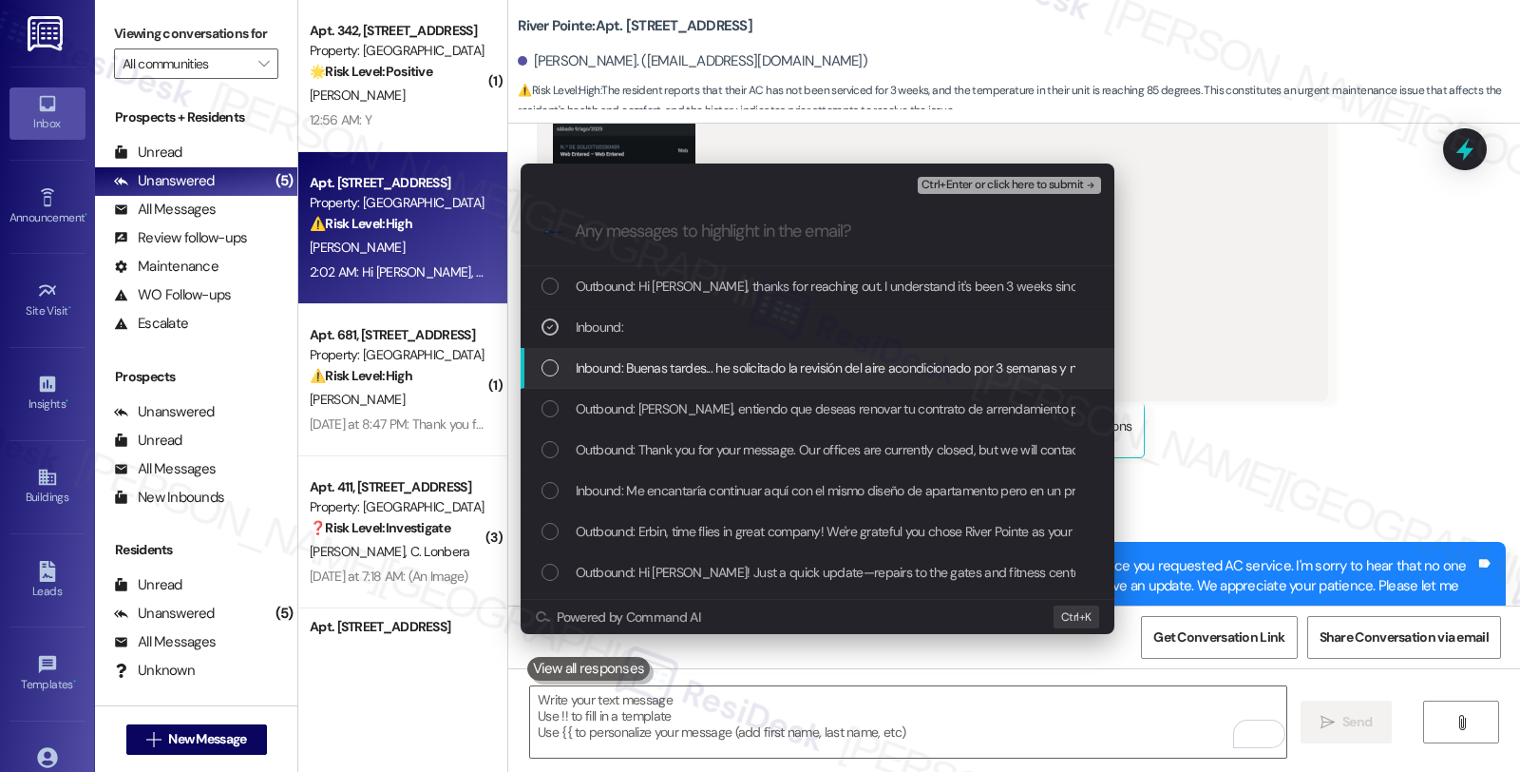
click at [641, 364] on span "Inbound: Buenas tardes... he solicitado la revisión del aire acondicionado por …" at bounding box center [1025, 367] width 899 height 21
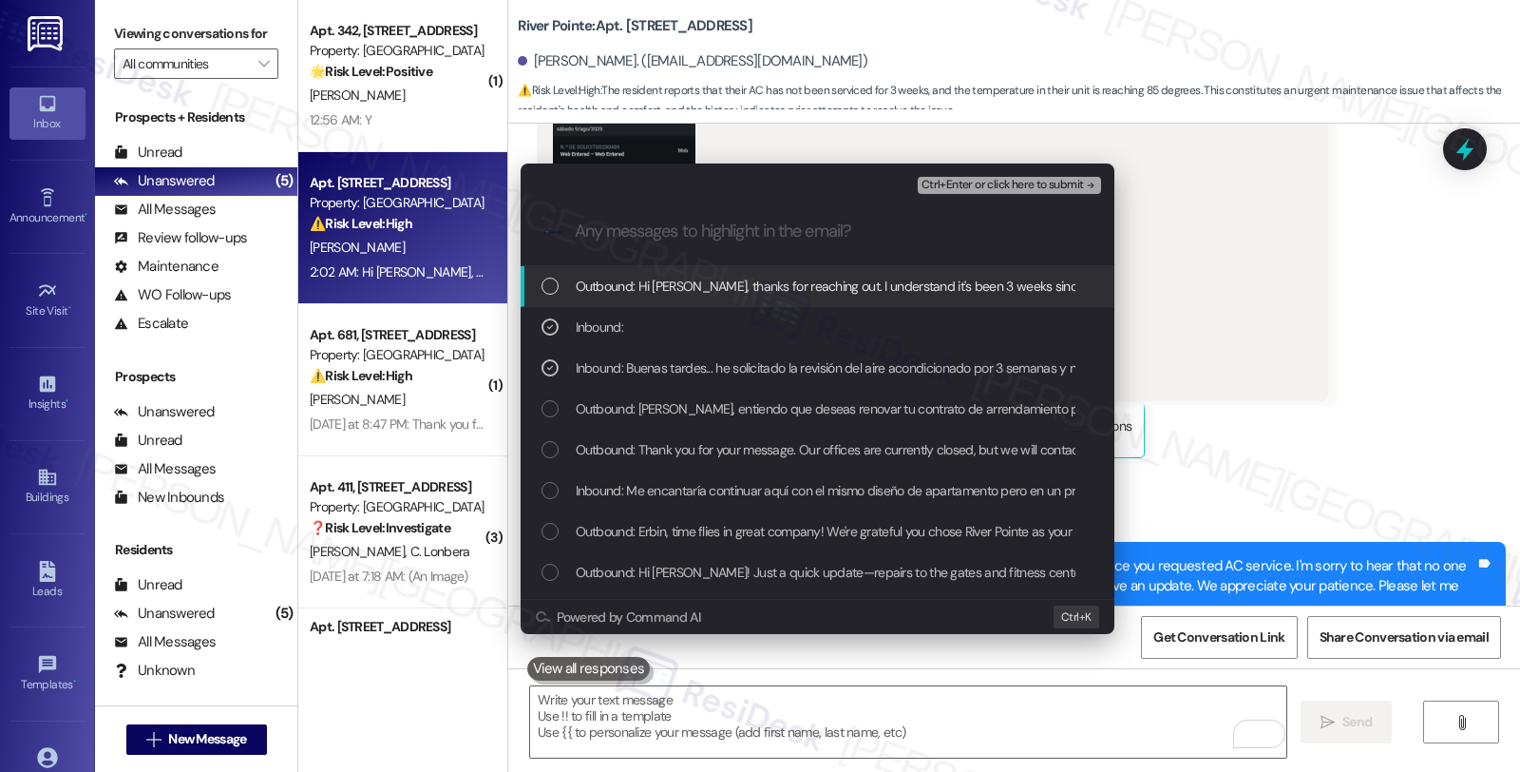
click at [1267, 299] on div "Escalate Conversation High risk Follow up WO for the AC Inbound: , Inbound: Bue…" at bounding box center [760, 386] width 1520 height 772
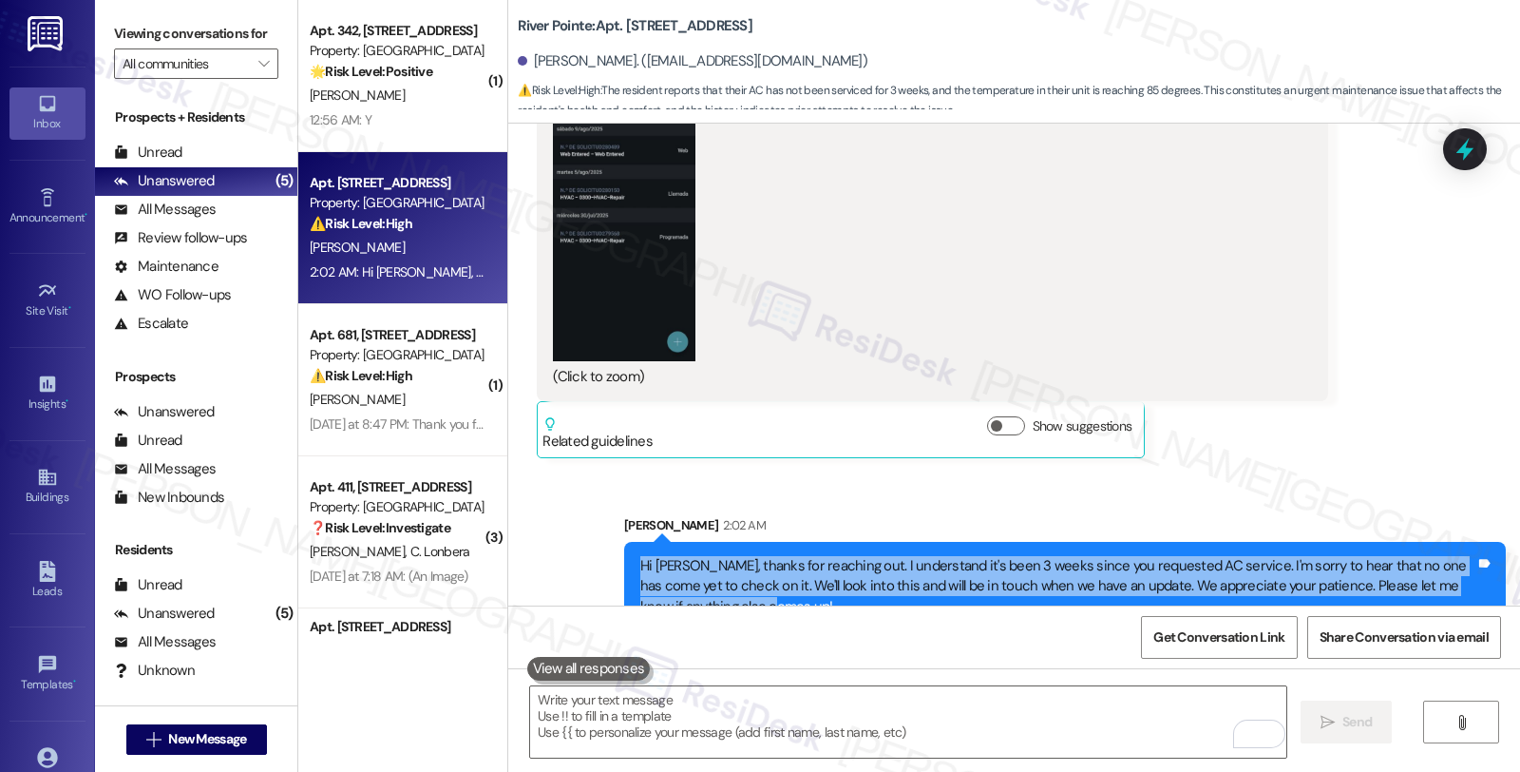
drag, startPoint x: 727, startPoint y: 567, endPoint x: 581, endPoint y: 530, distance: 151.0
click at [581, 530] on div "Sent via SMS [PERSON_NAME] 2:02 AM Hi [PERSON_NAME], thanks for reaching out. I…" at bounding box center [1014, 558] width 1012 height 173
copy div "Hi [PERSON_NAME], thanks for reaching out. I understand it's been 3 weeks since…"
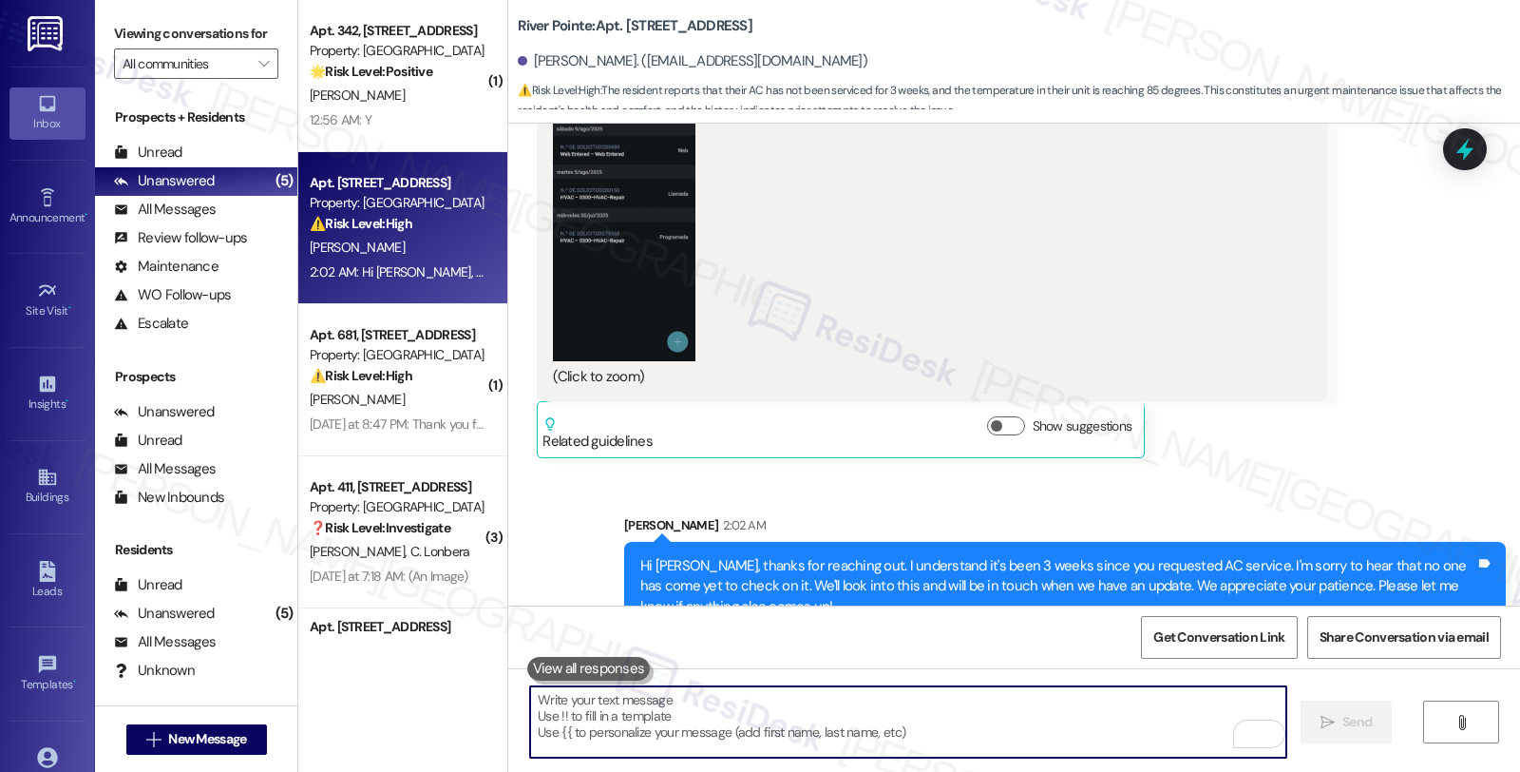
click at [670, 716] on textarea "To enrich screen reader interactions, please activate Accessibility in Grammarl…" at bounding box center [908, 721] width 756 height 71
paste textarea "Hi [PERSON_NAME], thanks for reaching out. I understand it's been 3 weeks since…"
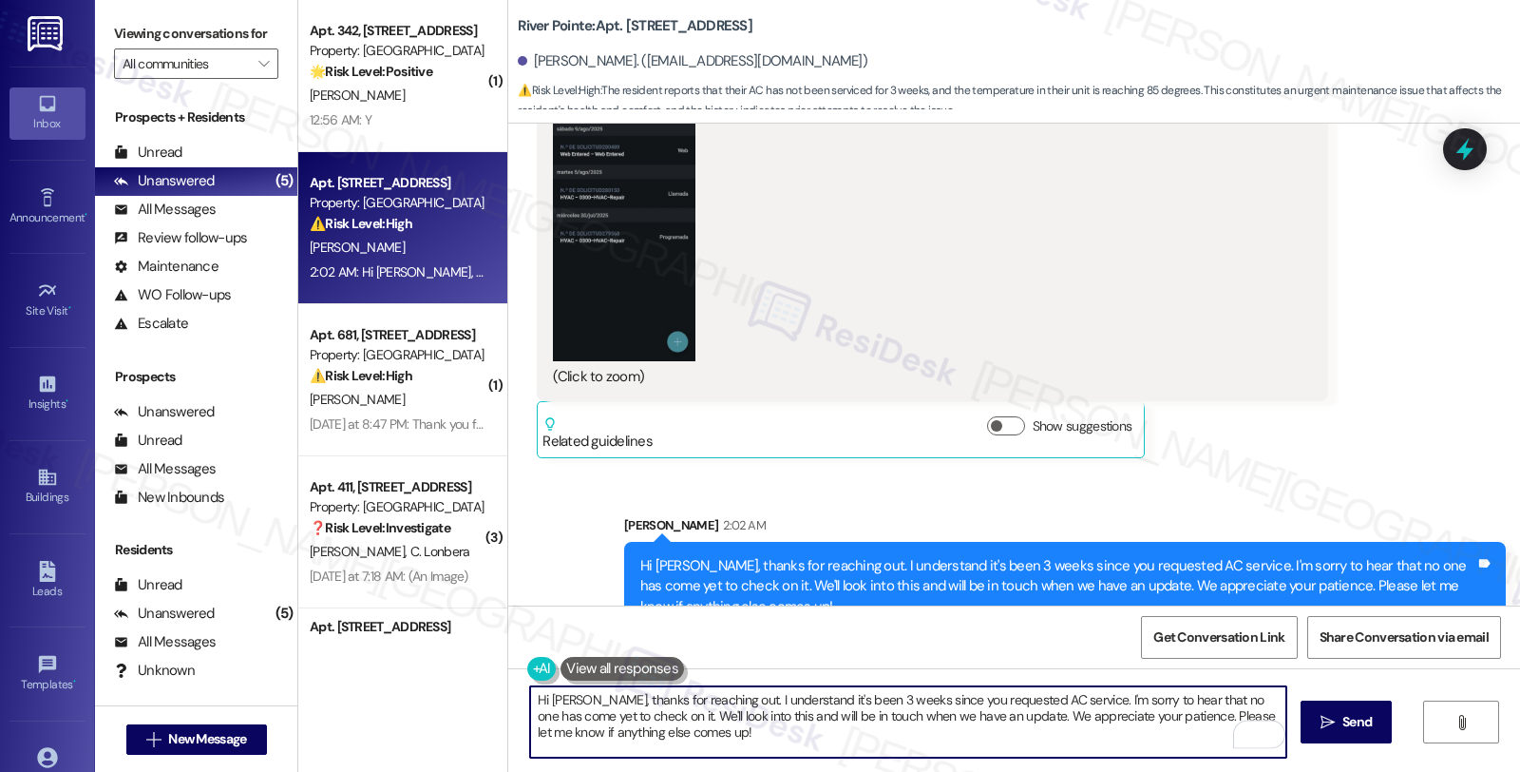
type textarea "Hi [PERSON_NAME], thanks for reaching out. I understand it's been 3 weeks since…"
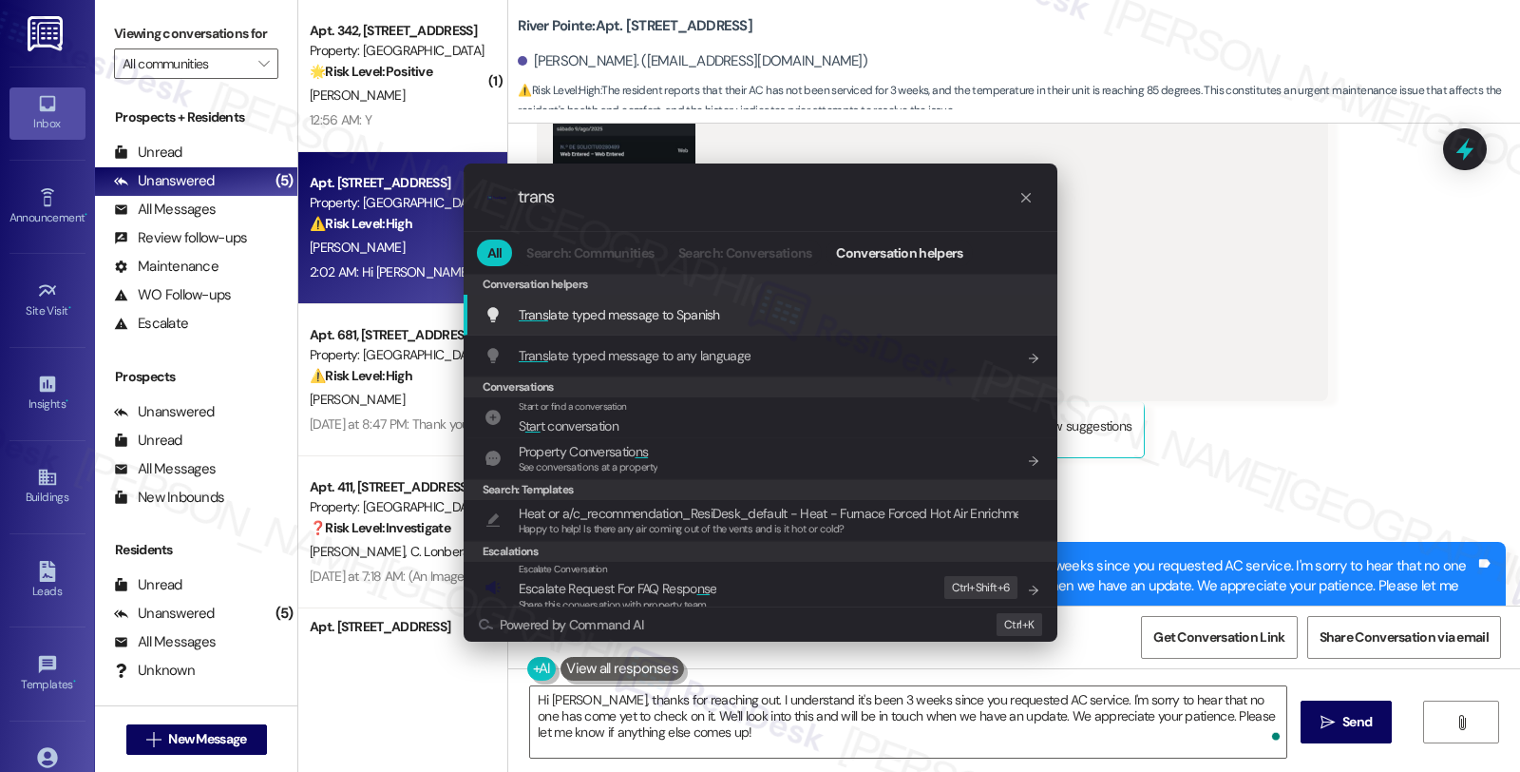
type input "trans"
click at [611, 319] on span "Trans late typed message to Spanish" at bounding box center [619, 314] width 201 height 17
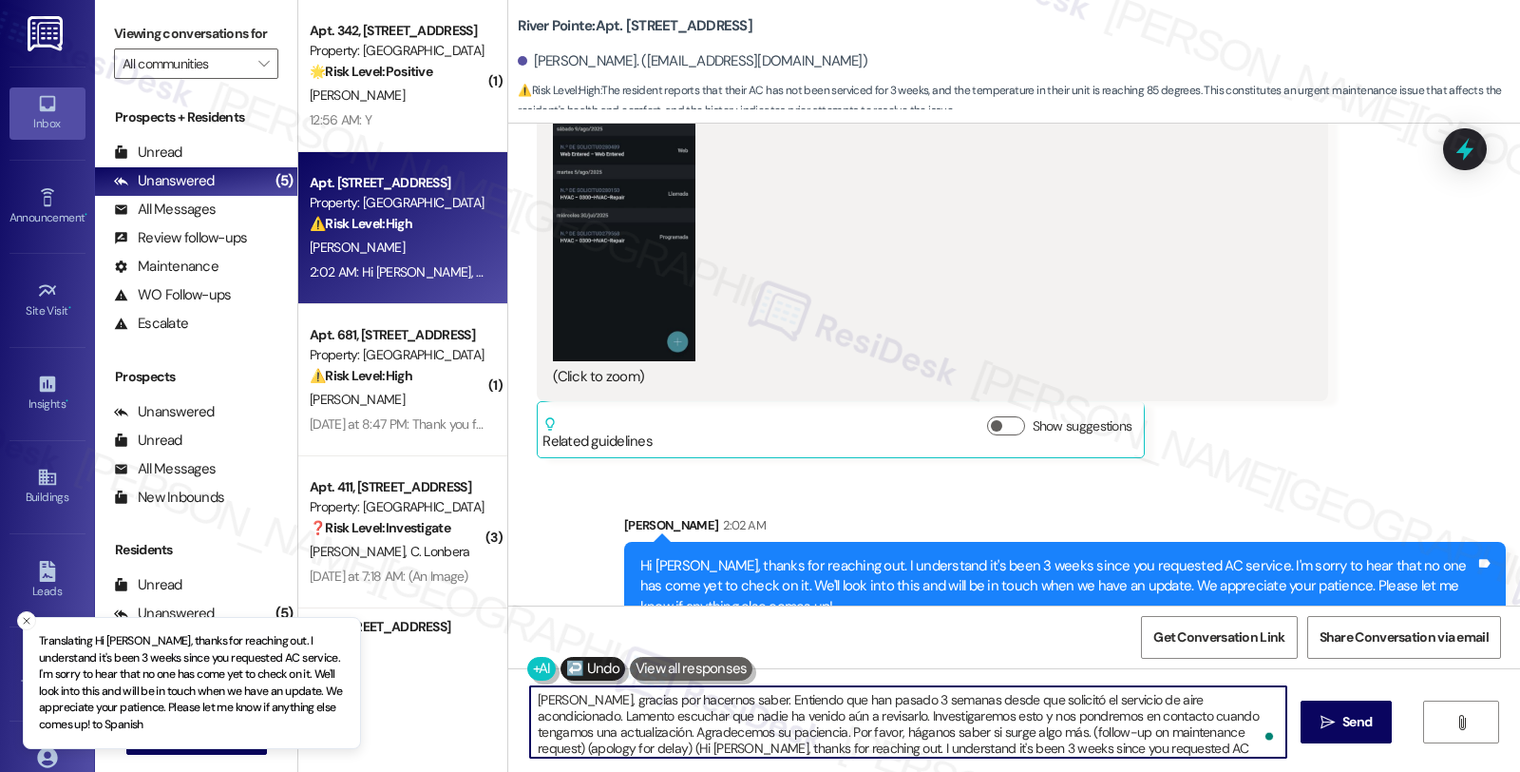
type textarea "[PERSON_NAME], gracias por hacernos saber. Entiendo que han pasado 3 semanas de…"
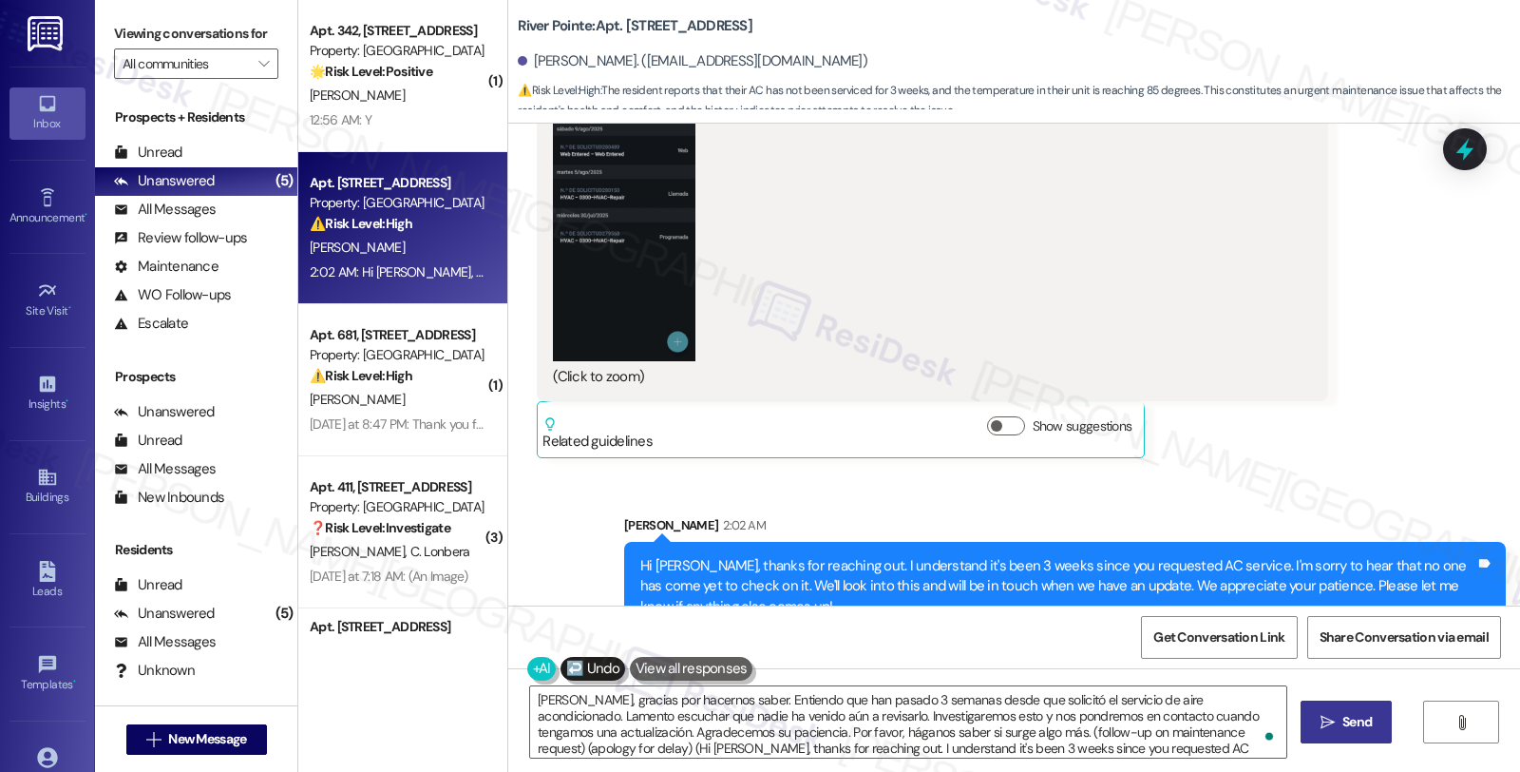
click at [1352, 720] on span "Send" at bounding box center [1357, 722] width 29 height 20
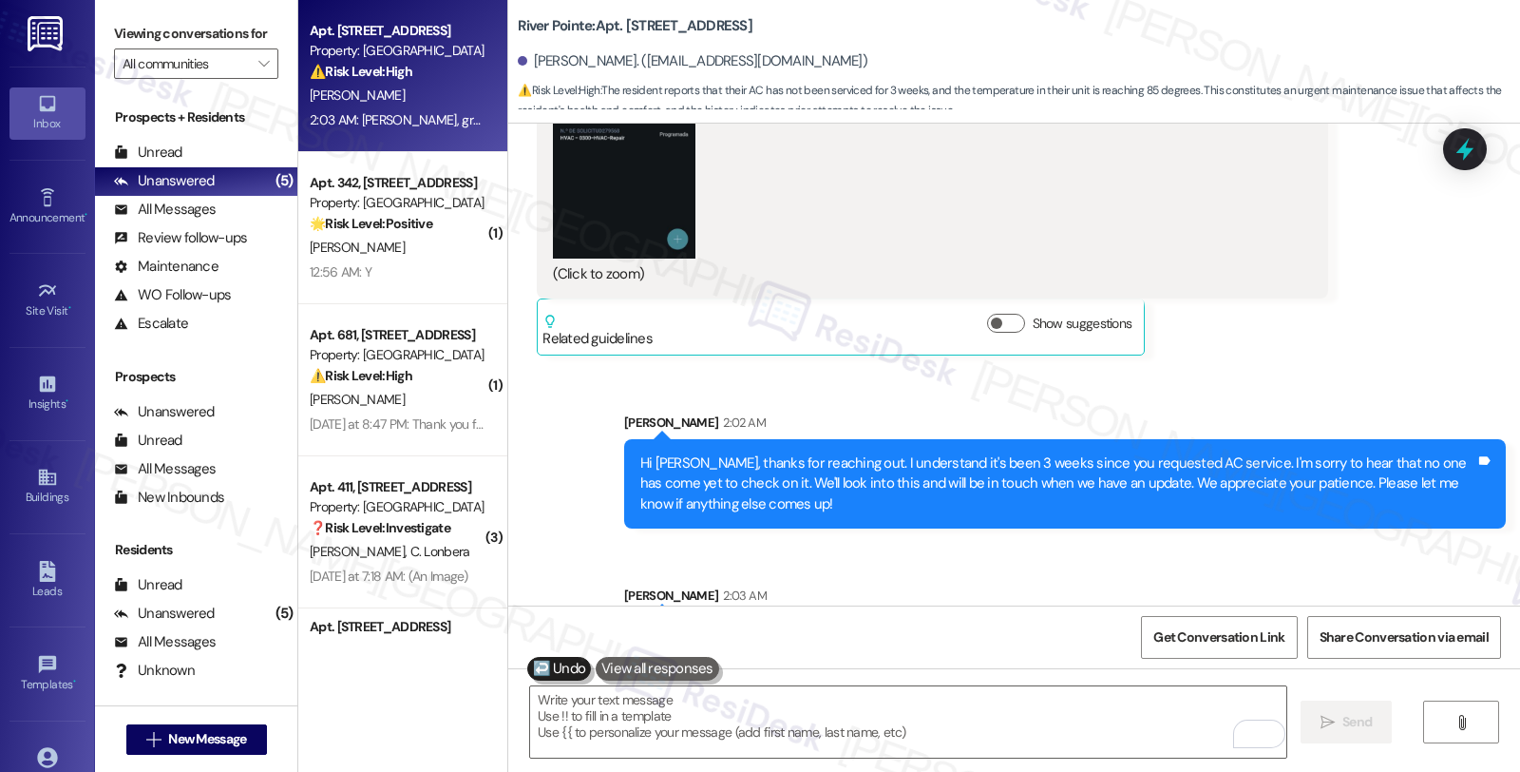
scroll to position [8550, 0]
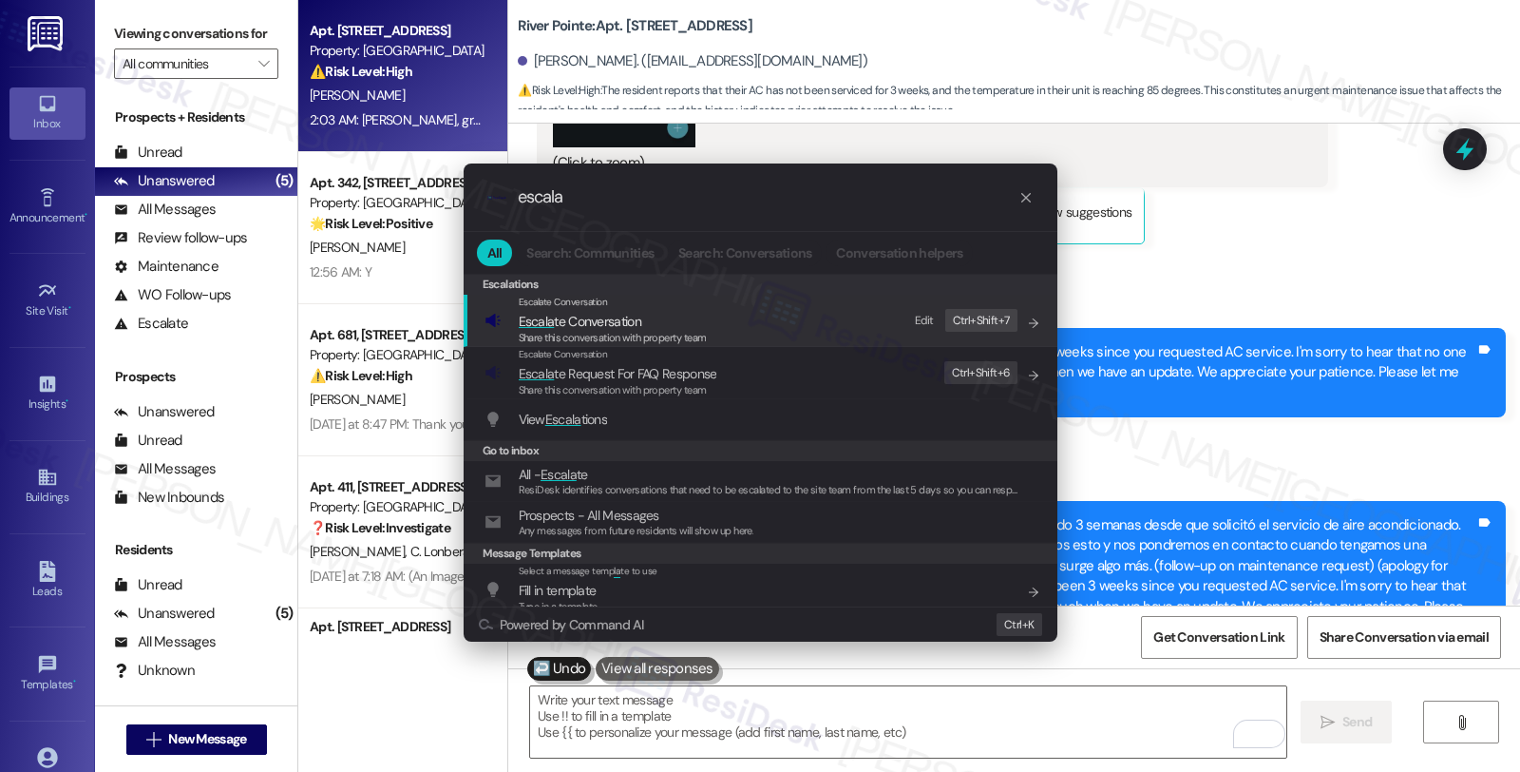
type input "escala"
click at [641, 328] on span "Escala te Conversation" at bounding box center [613, 321] width 188 height 21
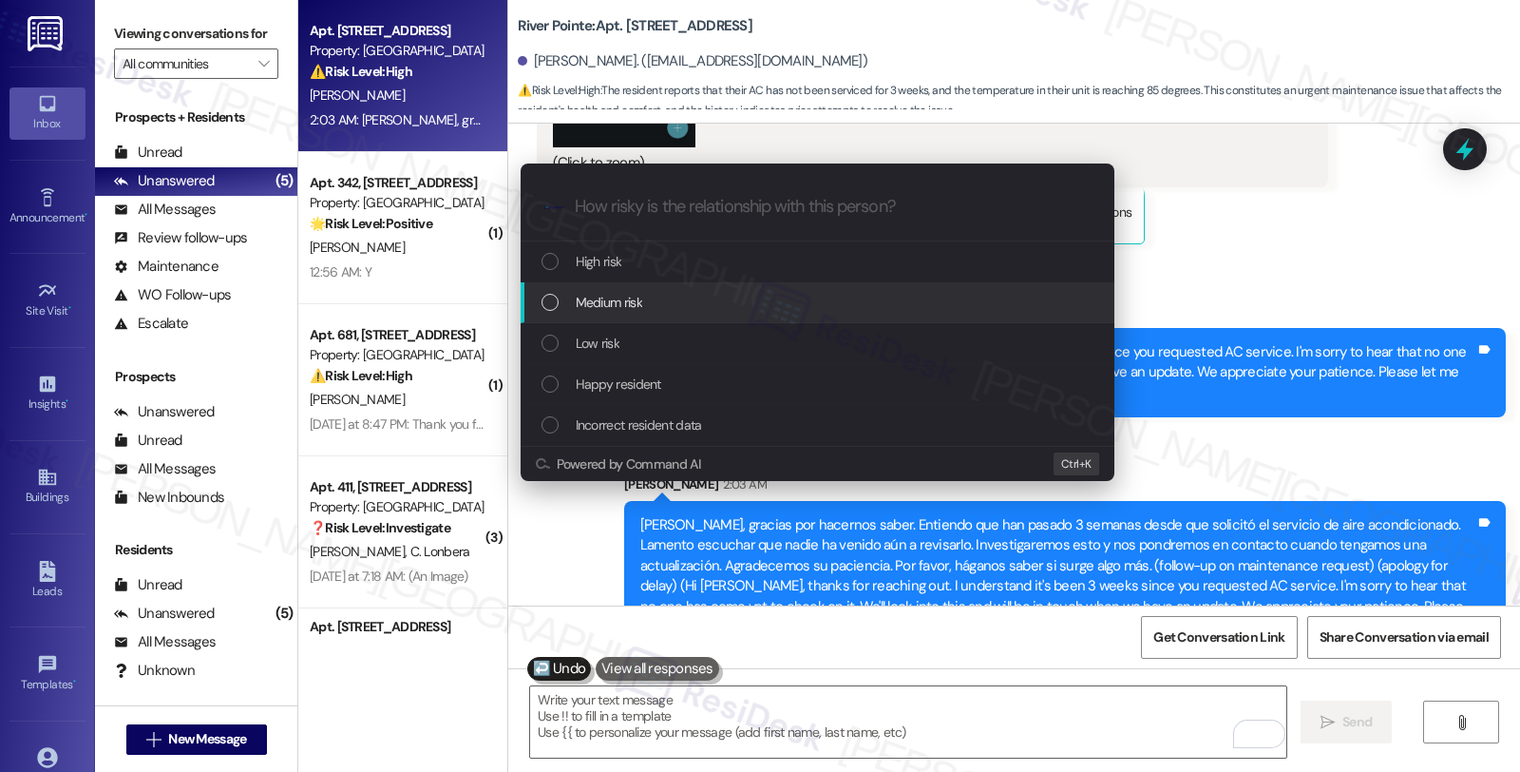
click at [646, 299] on div "Medium risk" at bounding box center [820, 302] width 556 height 21
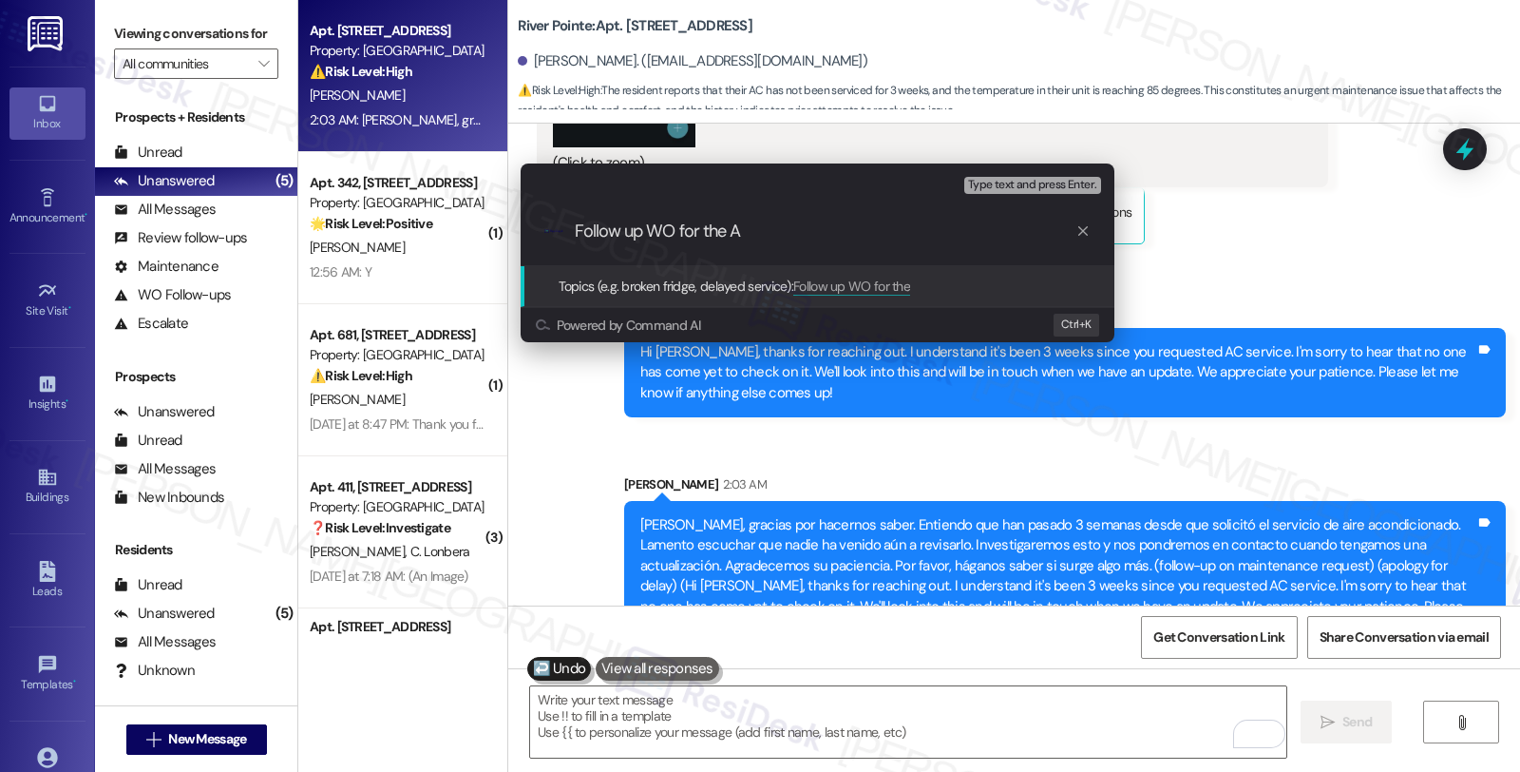
type input "Follow up WO for the AC"
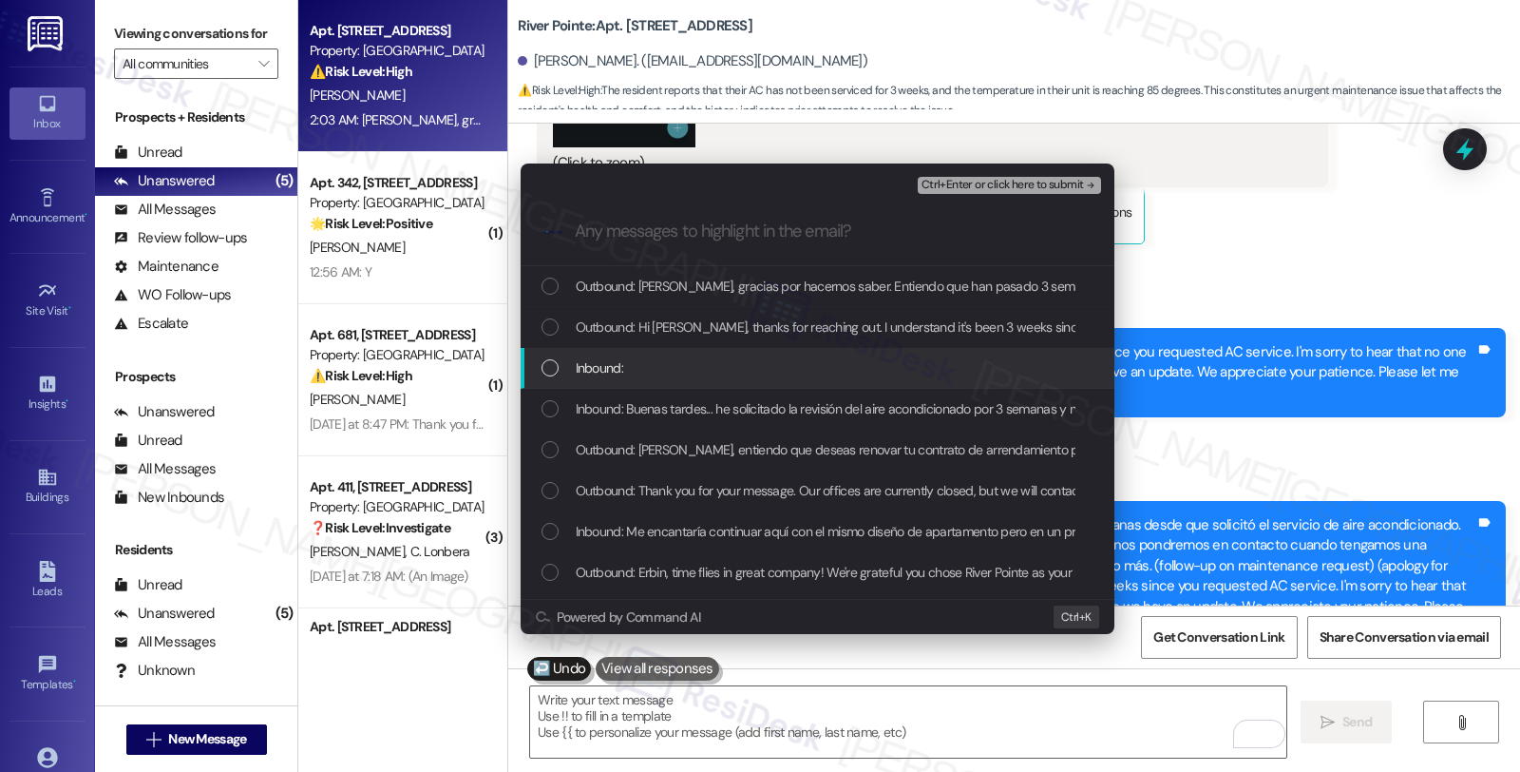
click at [646, 352] on div "Inbound:" at bounding box center [818, 368] width 594 height 41
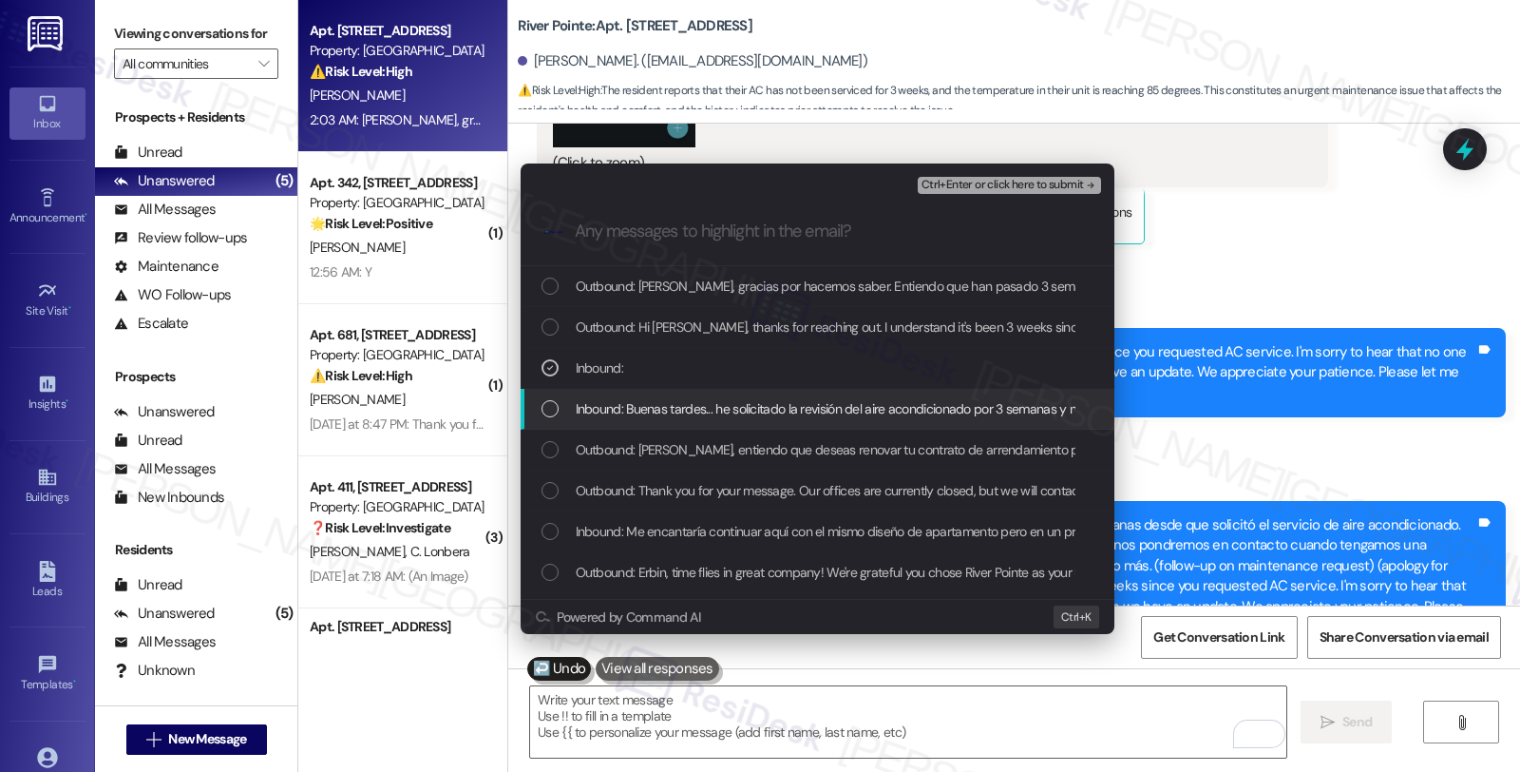
click at [648, 418] on span "Inbound: Buenas tardes... he solicitado la revisión del aire acondicionado por …" at bounding box center [1025, 408] width 899 height 21
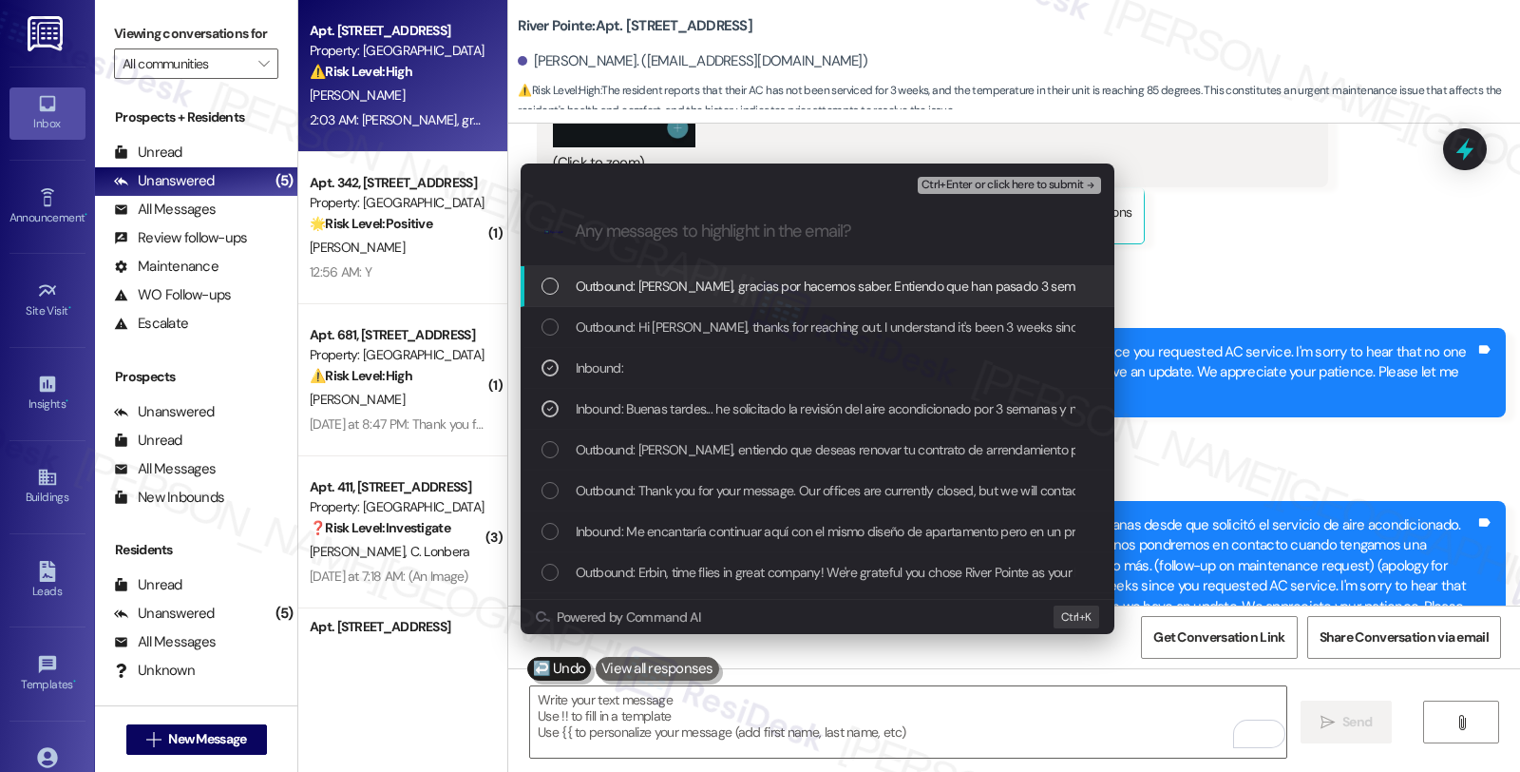
click at [1027, 182] on span "Ctrl+Enter or click here to submit" at bounding box center [1003, 185] width 162 height 13
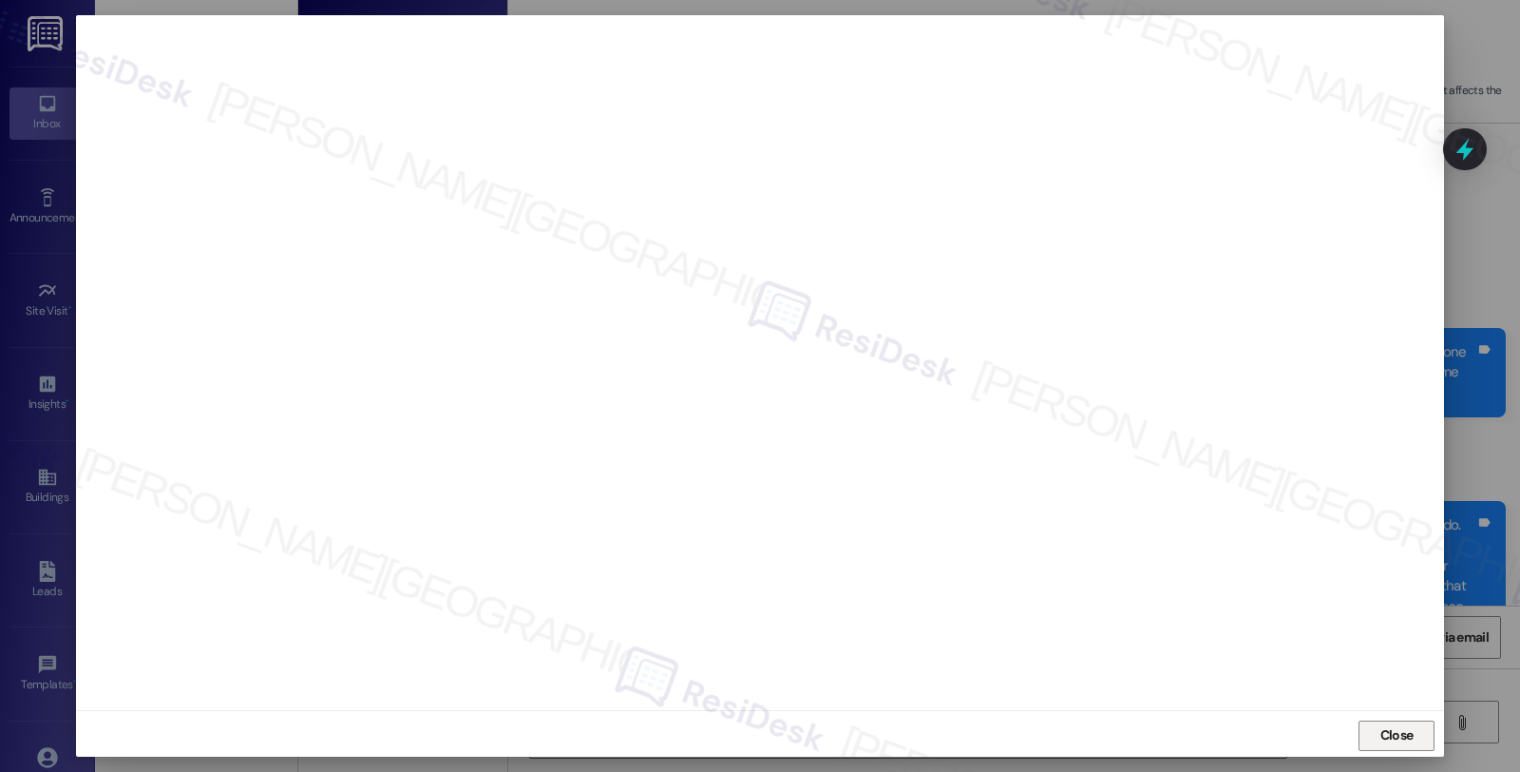
click at [1392, 732] on span "Close" at bounding box center [1397, 735] width 33 height 20
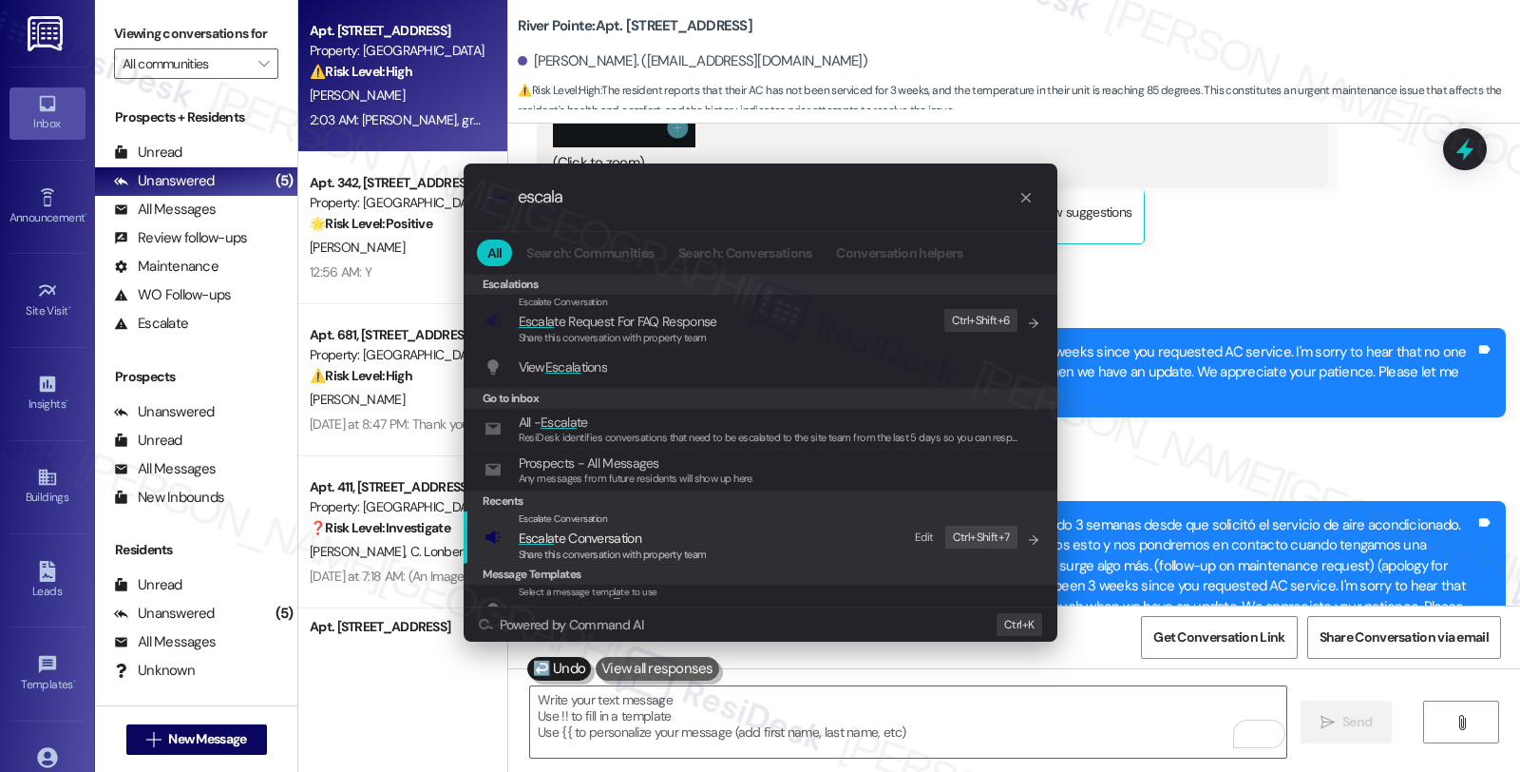
type input "escala"
click at [738, 547] on div "Escalate Conversation Escala te Conversation Share this conversation with prope…" at bounding box center [763, 536] width 556 height 51
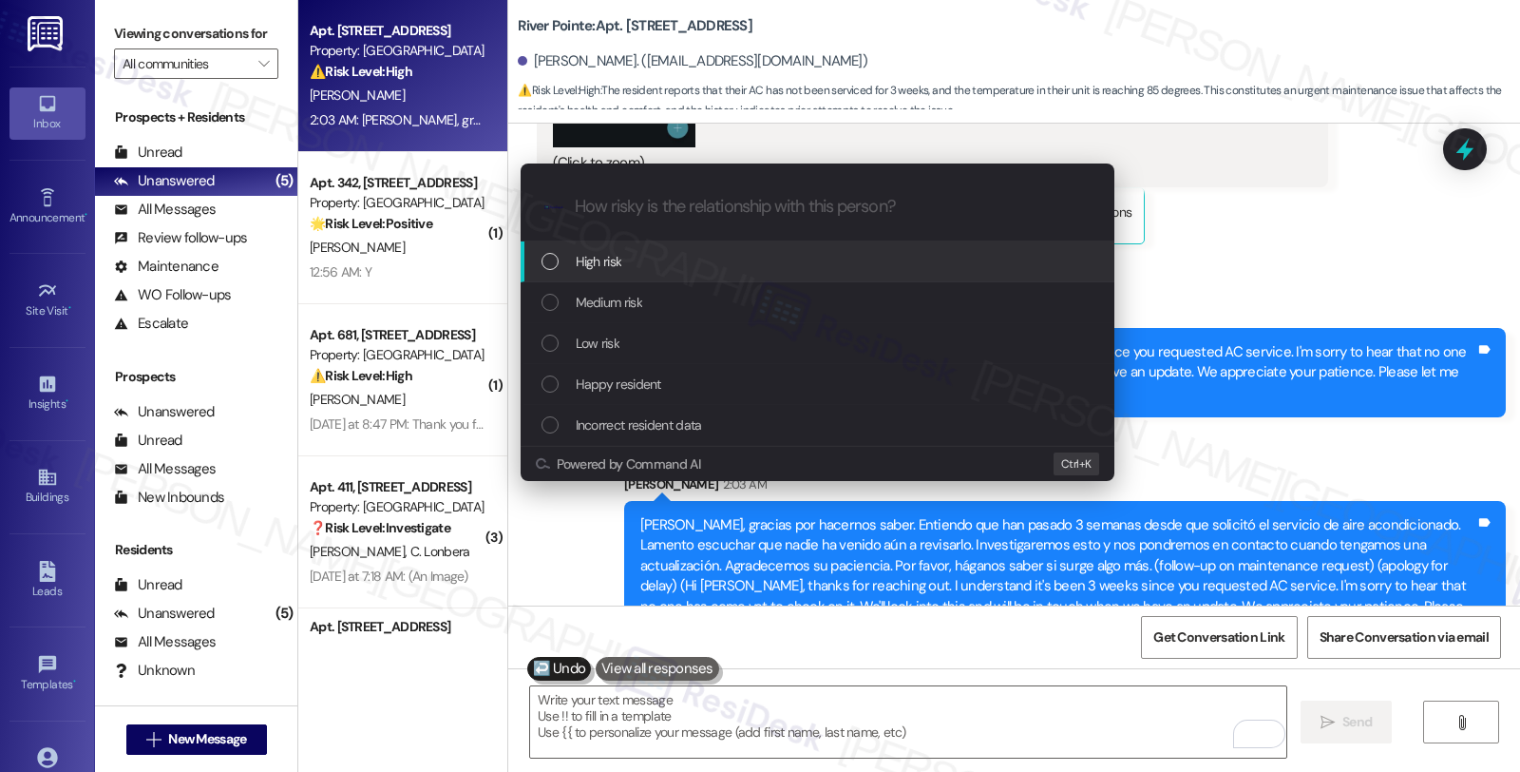
click at [711, 272] on div "High risk" at bounding box center [818, 261] width 594 height 41
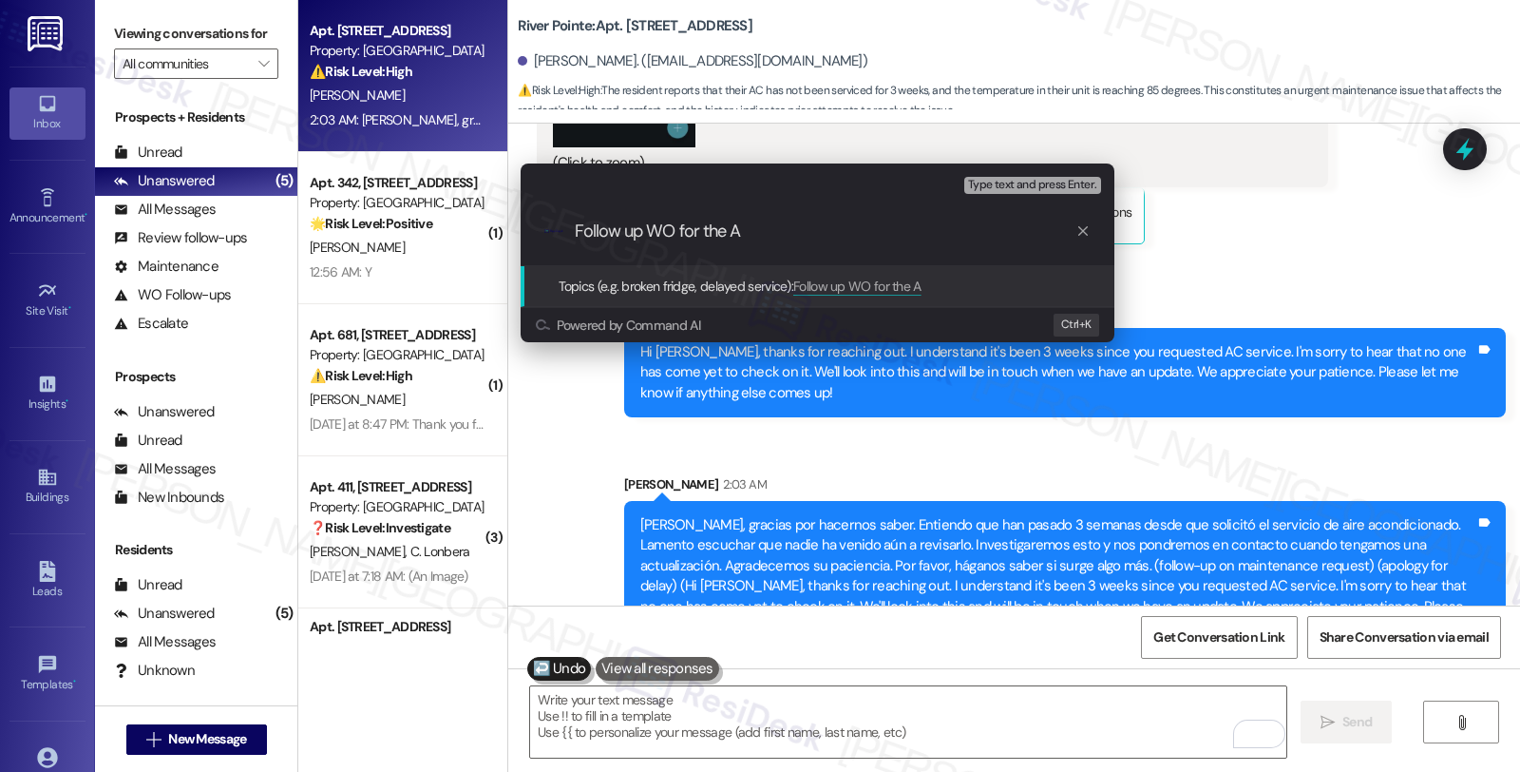
type input "Follow up WO for the AC"
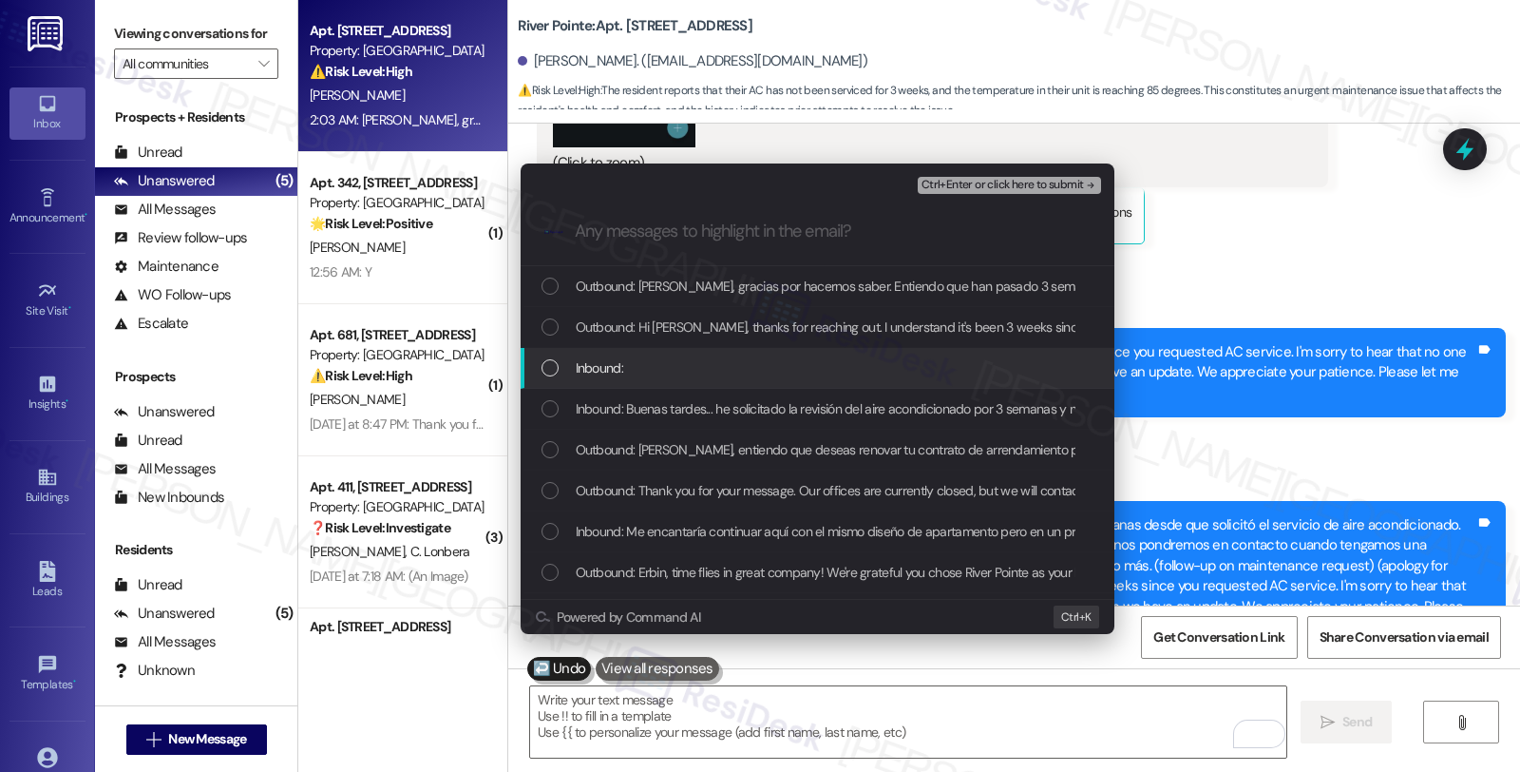
click at [641, 363] on div "Inbound:" at bounding box center [820, 367] width 556 height 21
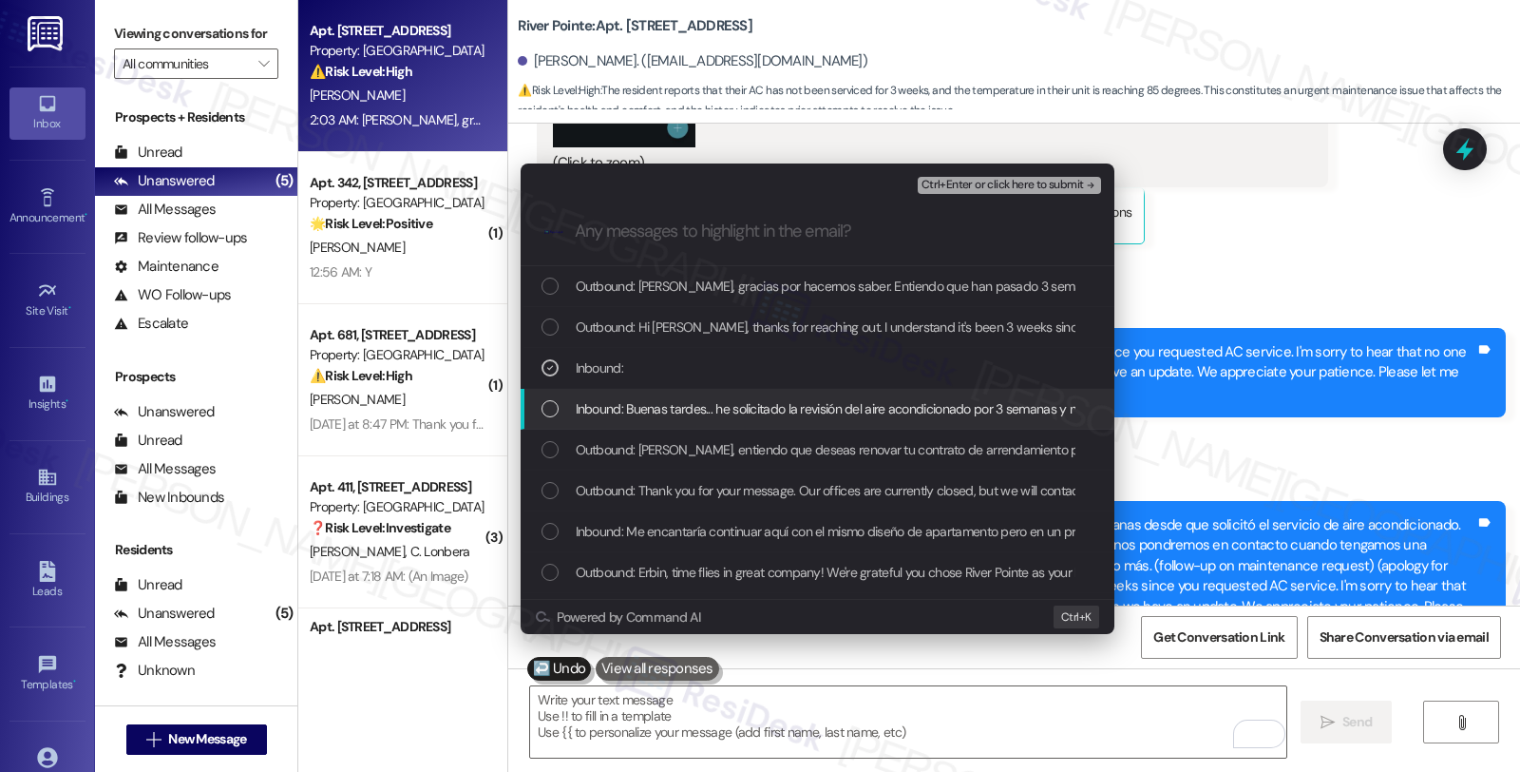
click at [653, 403] on span "Inbound: Buenas tardes... he solicitado la revisión del aire acondicionado por …" at bounding box center [1025, 408] width 899 height 21
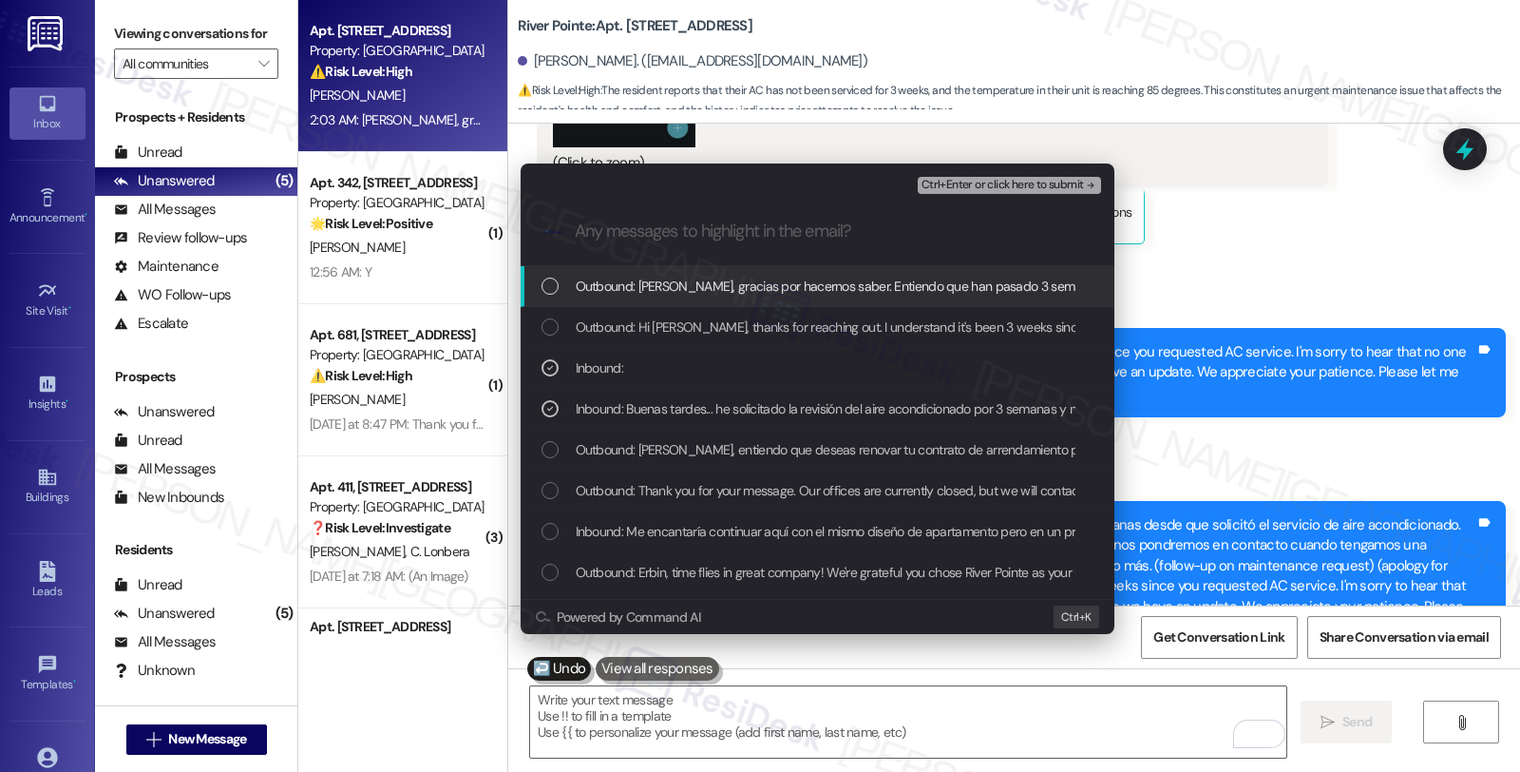
click at [957, 181] on span "Ctrl+Enter or click here to submit" at bounding box center [1003, 185] width 162 height 13
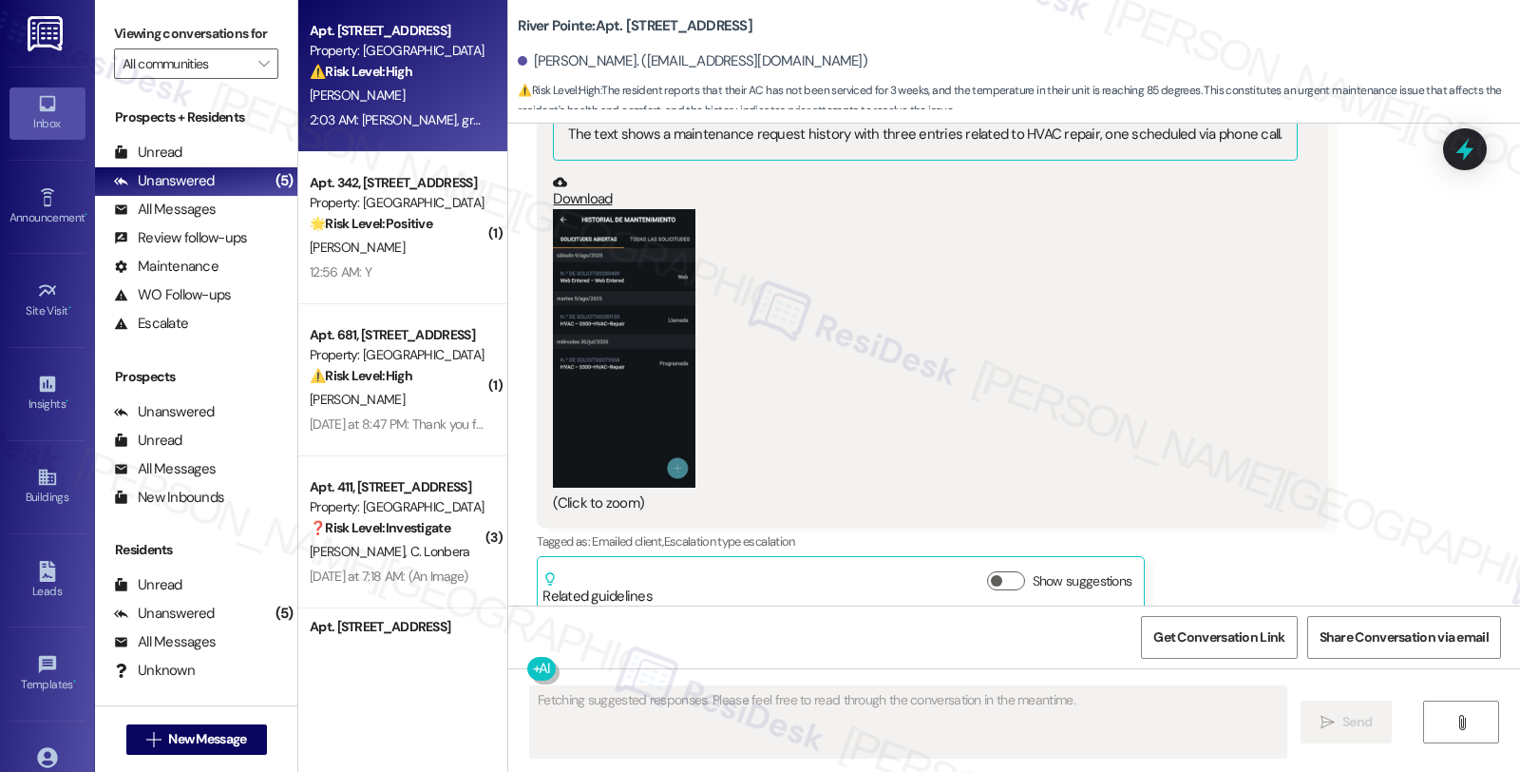
scroll to position [8191, 0]
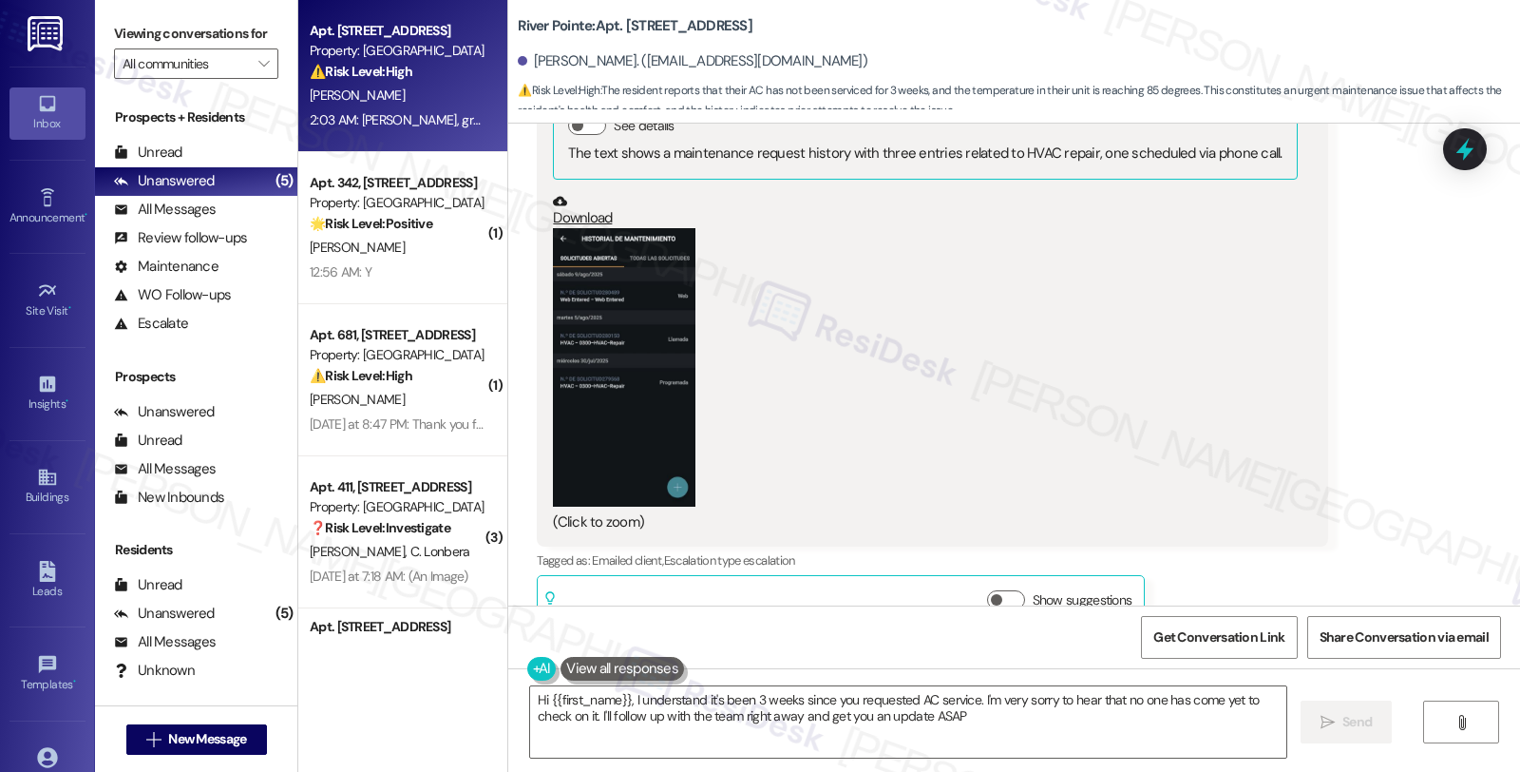
type textarea "Hi {{first_name}}, I understand it's been 3 weeks since you requested AC servic…"
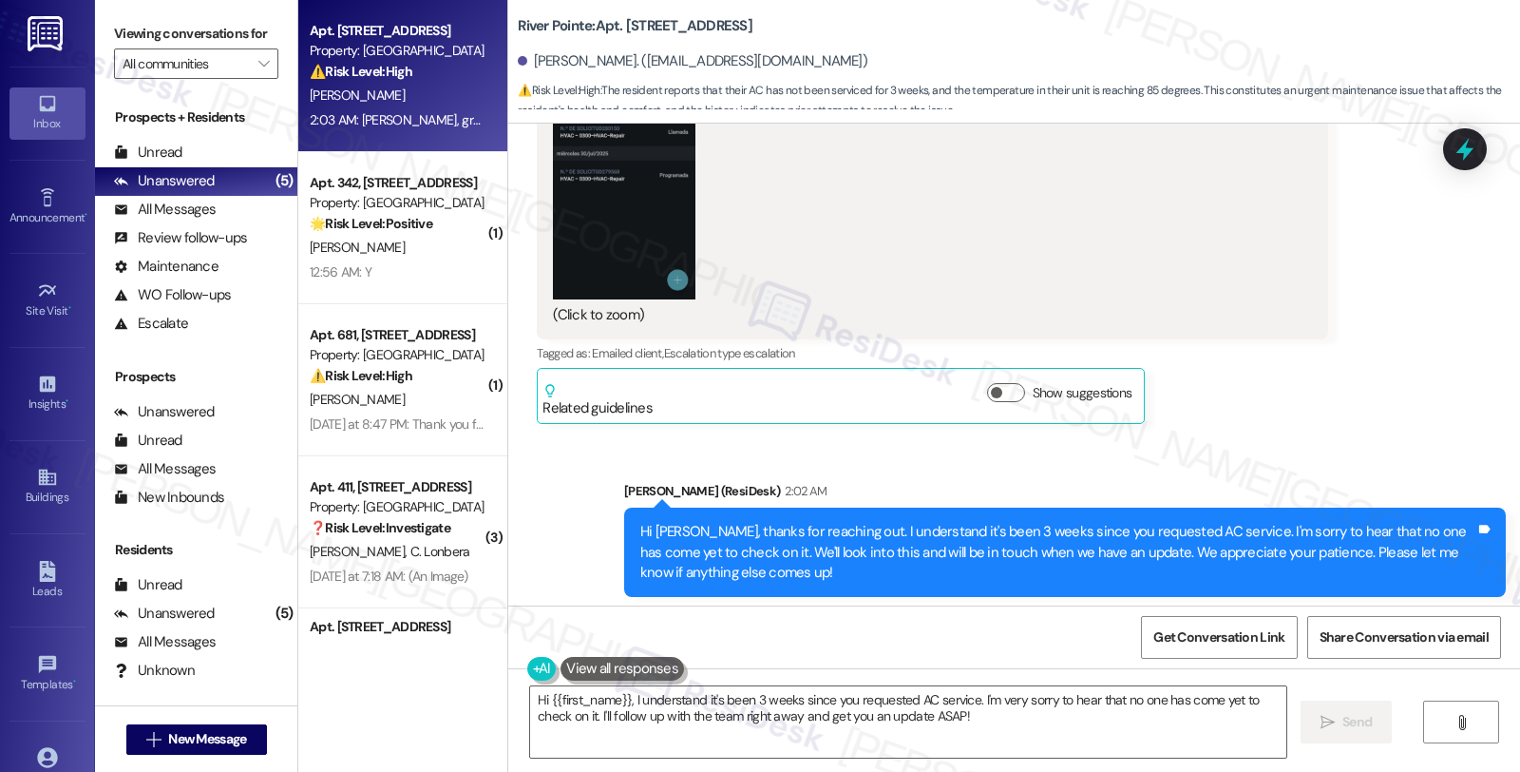
scroll to position [8607, 0]
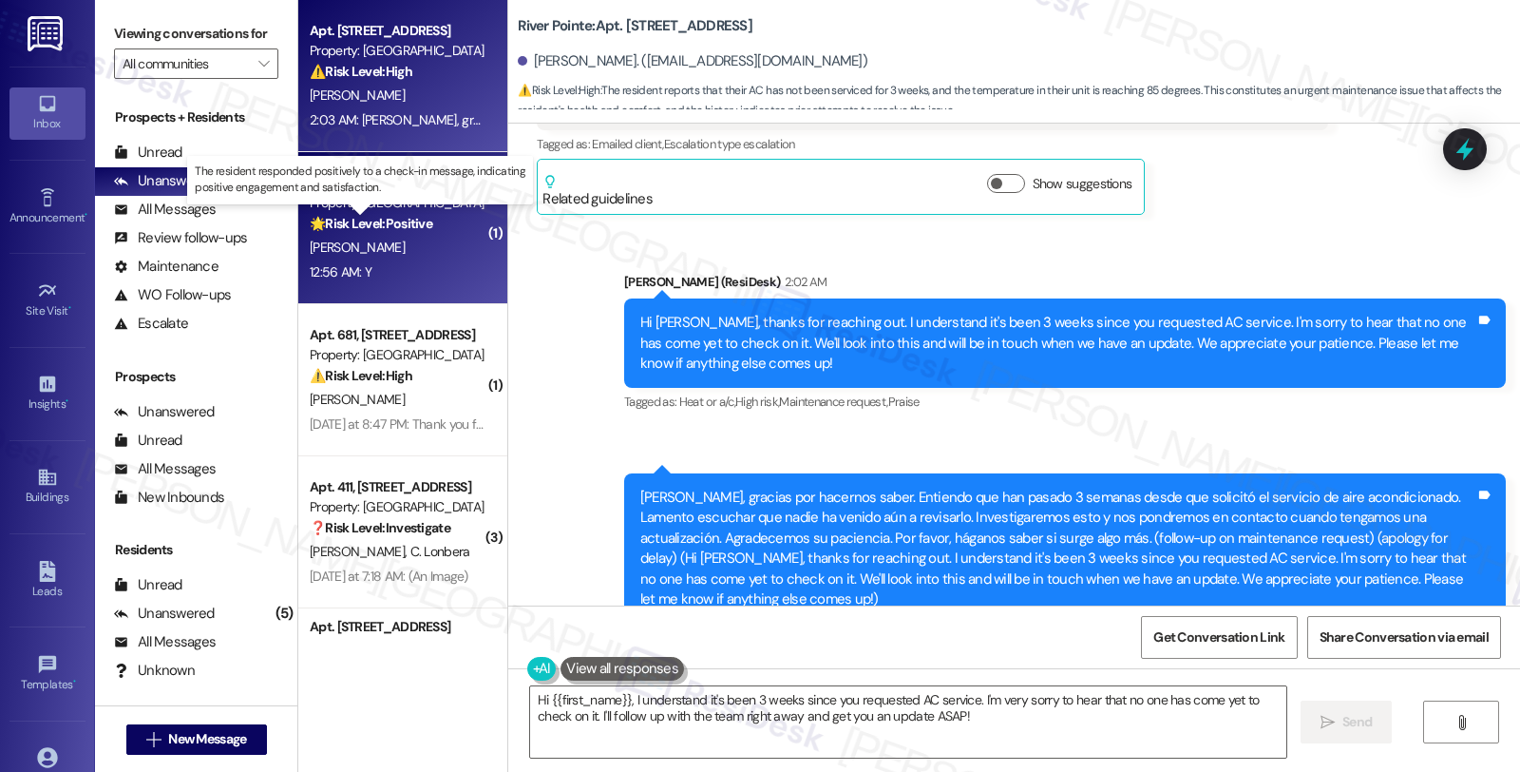
click at [405, 224] on strong "🌟 Risk Level: Positive" at bounding box center [371, 223] width 123 height 17
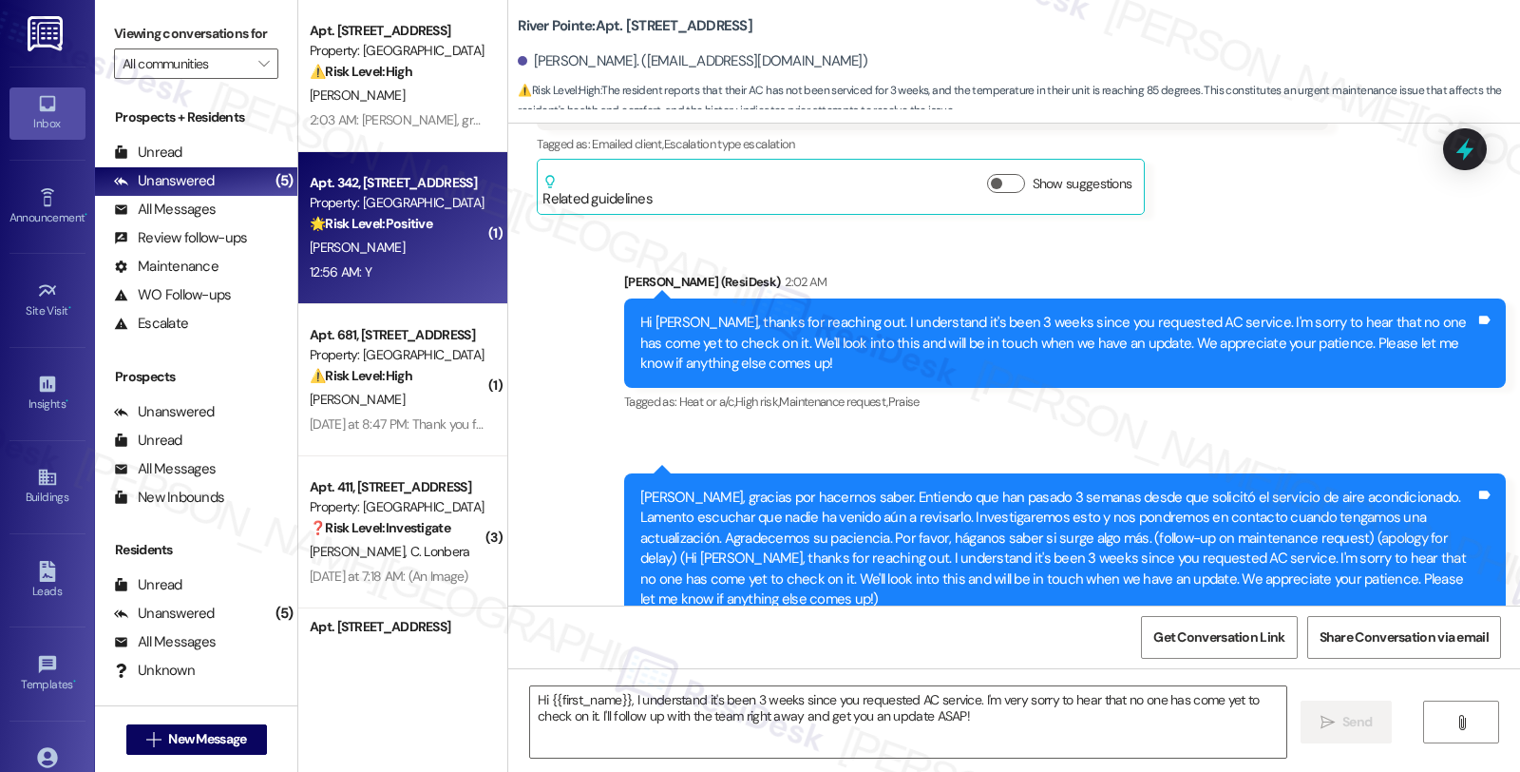
type textarea "Fetching suggested responses. Please feel free to read through the conversation…"
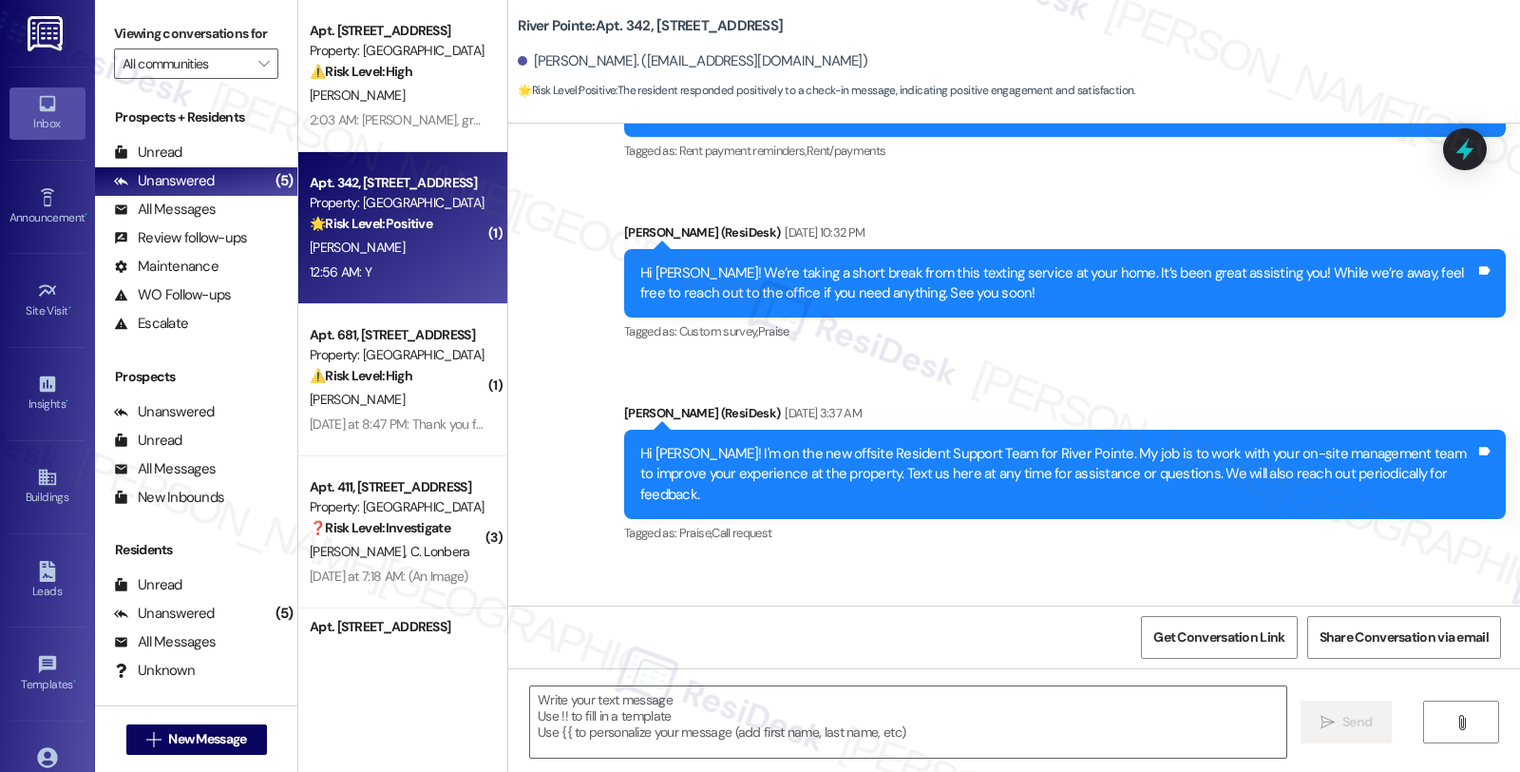
type textarea "Fetching suggested responses. Please feel free to read through the conversation…"
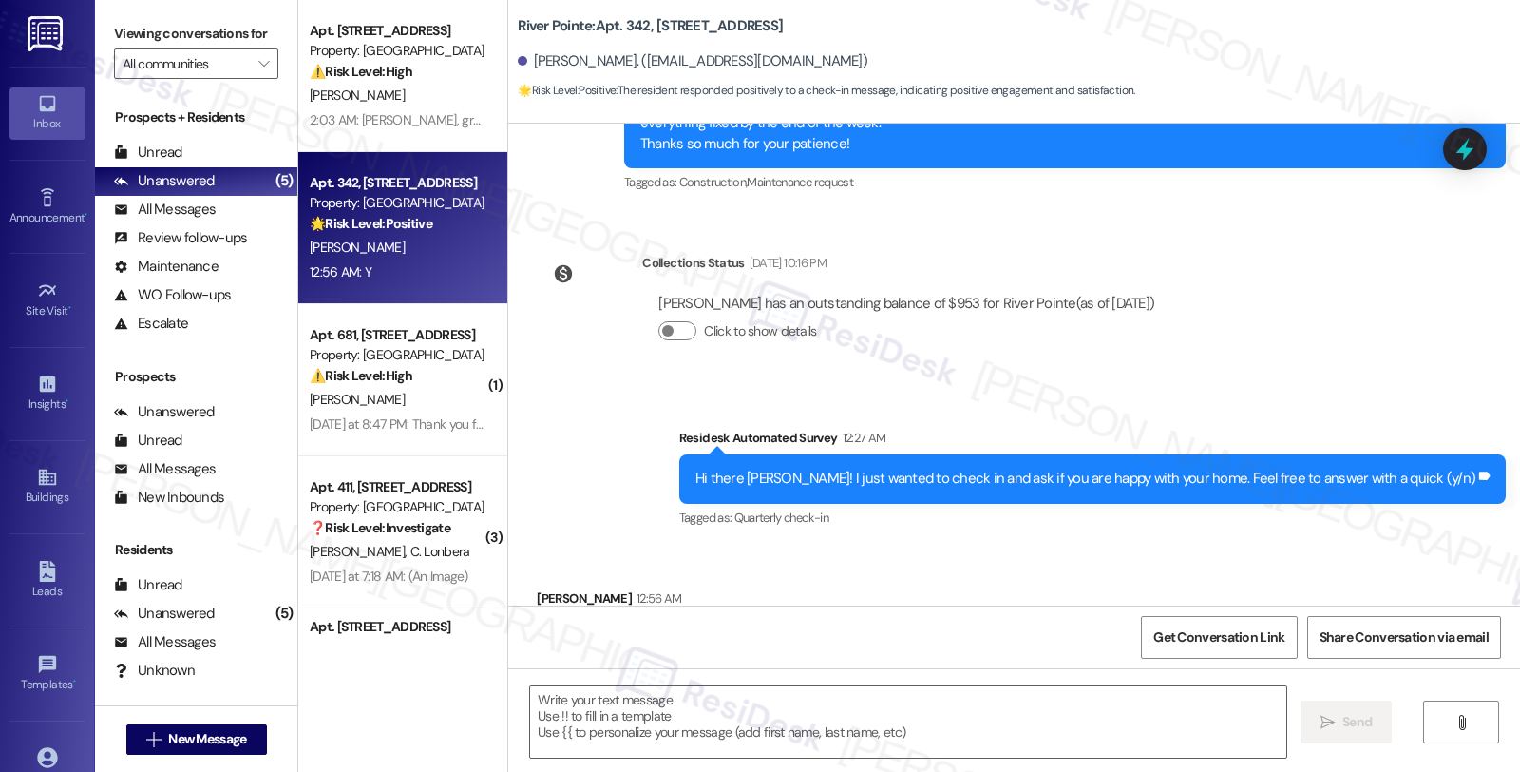
scroll to position [1451, 0]
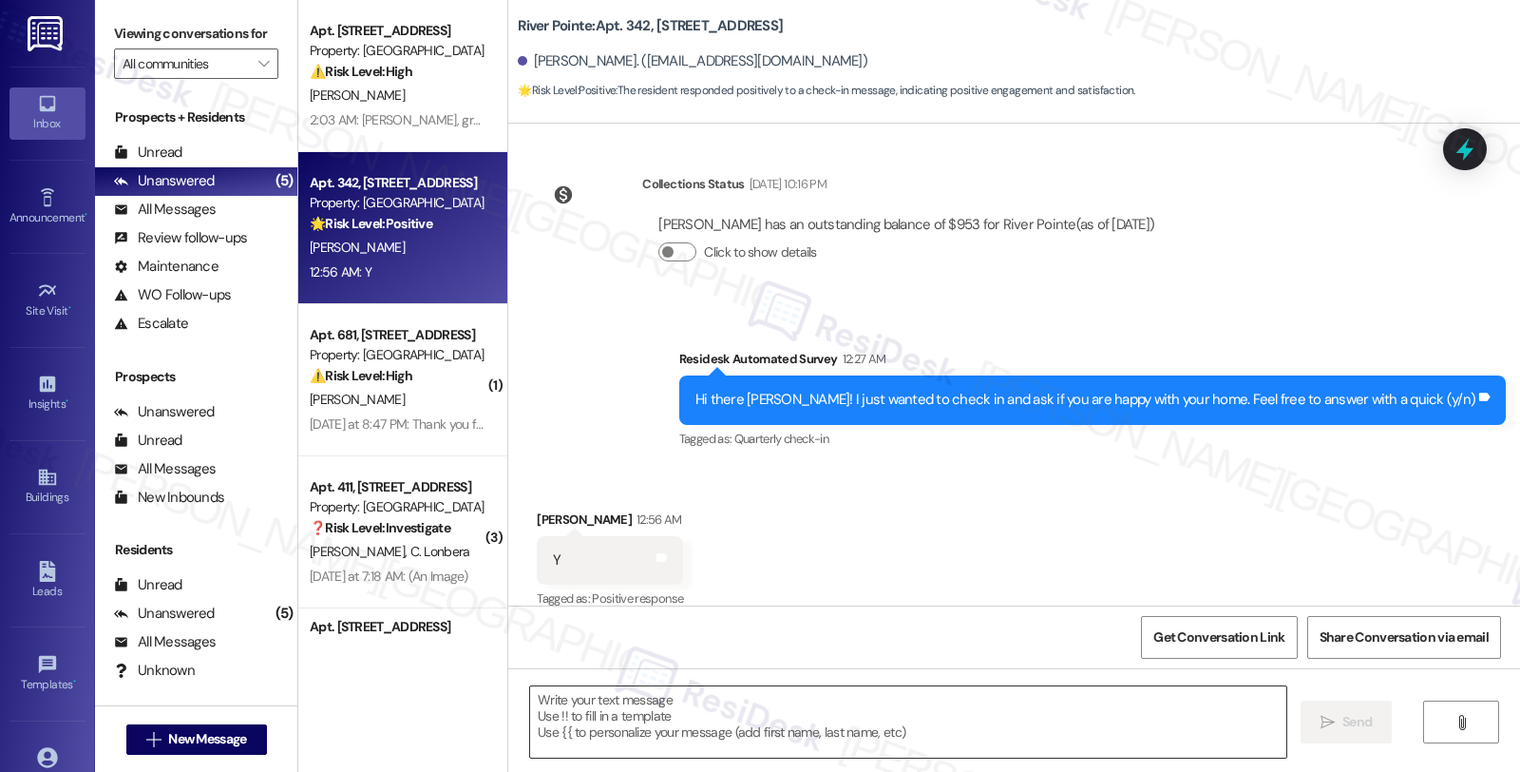
click at [752, 704] on textarea at bounding box center [908, 721] width 756 height 71
click at [537, 509] on div "[PERSON_NAME] 12:56 AM" at bounding box center [610, 522] width 146 height 27
copy div "Edison"
click at [831, 718] on textarea "To enrich screen reader interactions, please activate Accessibility in Grammarl…" at bounding box center [908, 721] width 756 height 71
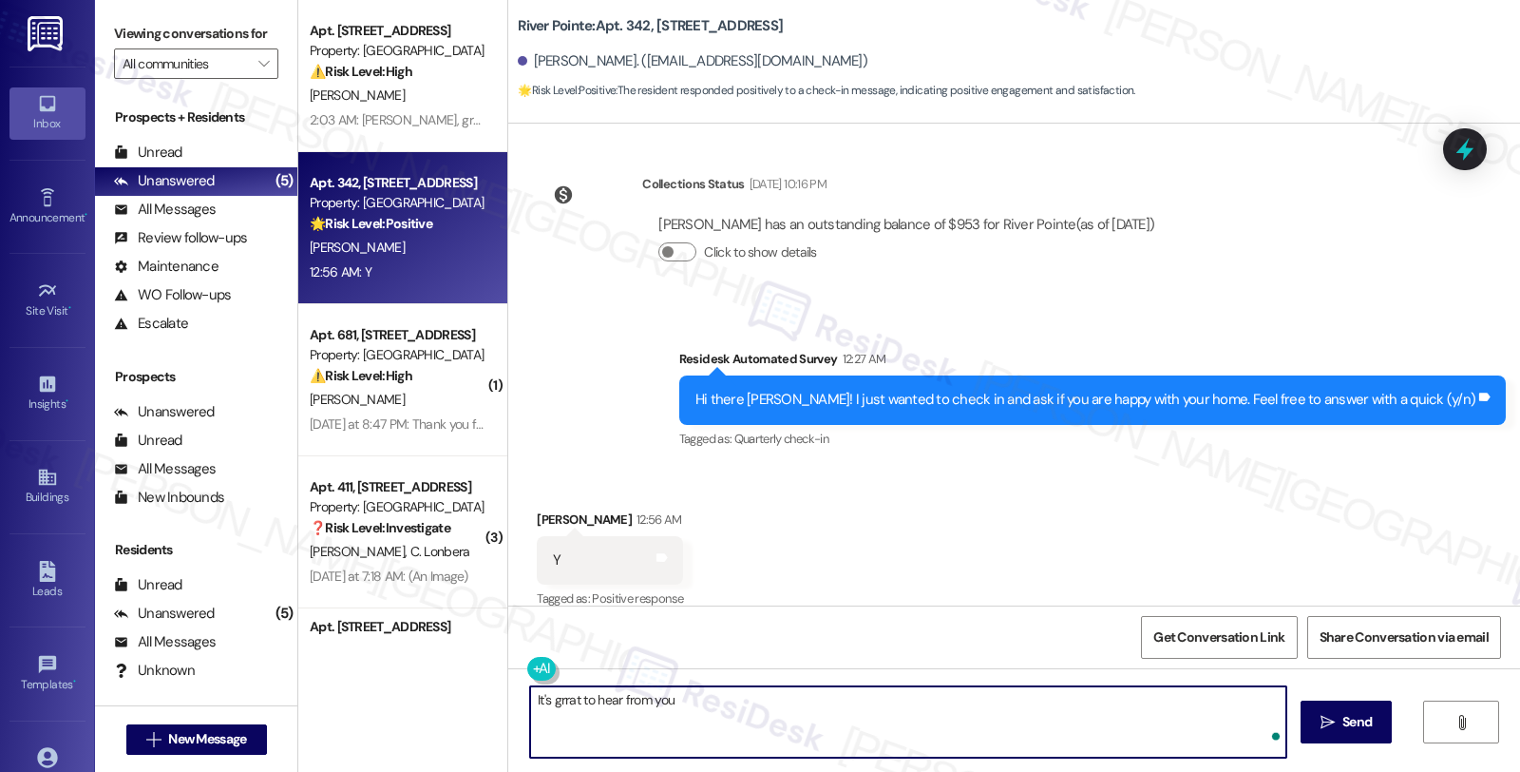
paste textarea "Edison"
click at [1019, 690] on textarea "It's great to hear from you, [PERSON_NAME], and I'm glad you're happy with your…" at bounding box center [908, 721] width 756 height 71
click at [1033, 701] on textarea "It's great to hear from you, [PERSON_NAME], and I'm glad you're happy with your…" at bounding box center [908, 721] width 756 height 71
paste textarea "Your comfort and satisfaction are important to us. Can I ask a quick favor...wo…"
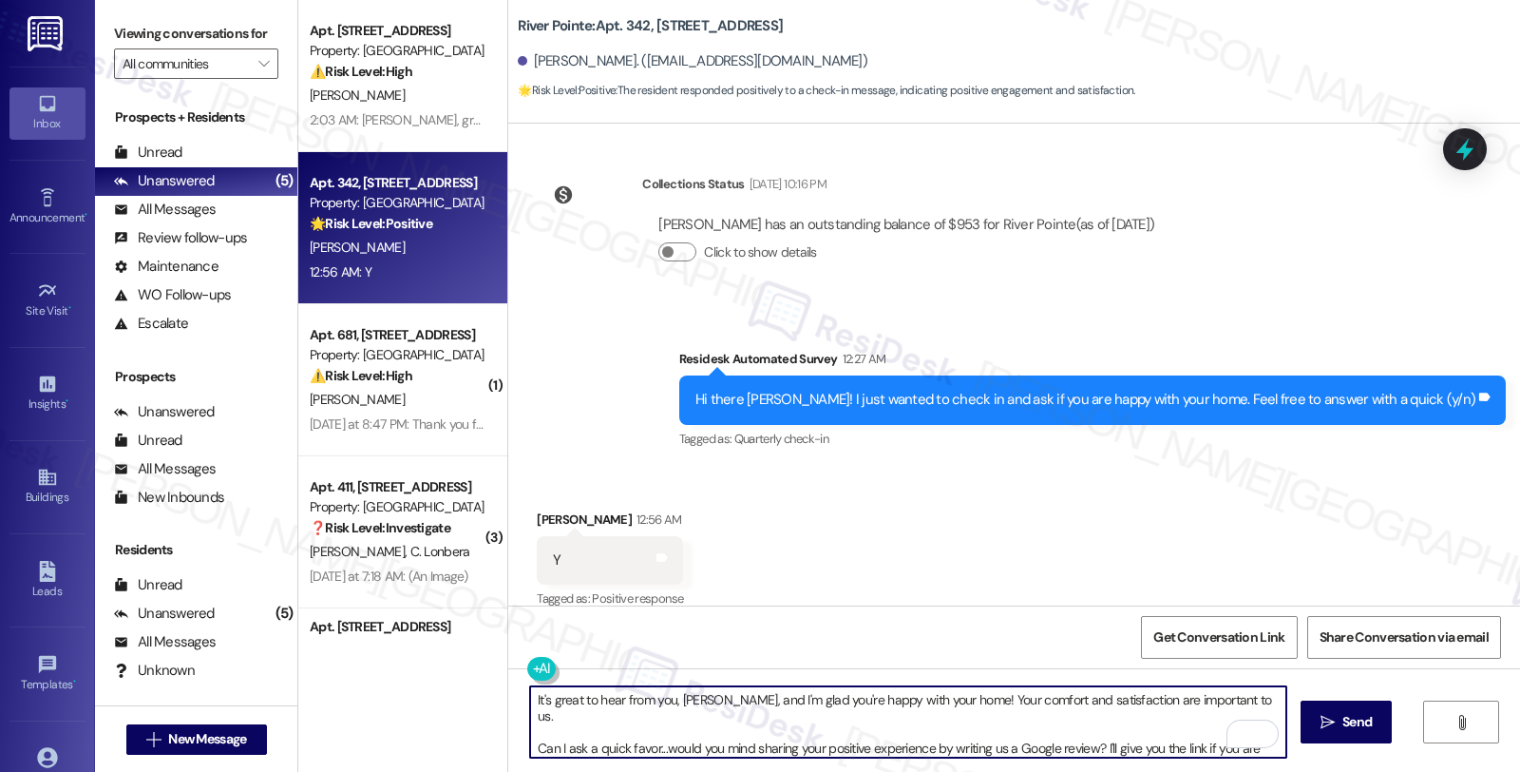
scroll to position [14, 0]
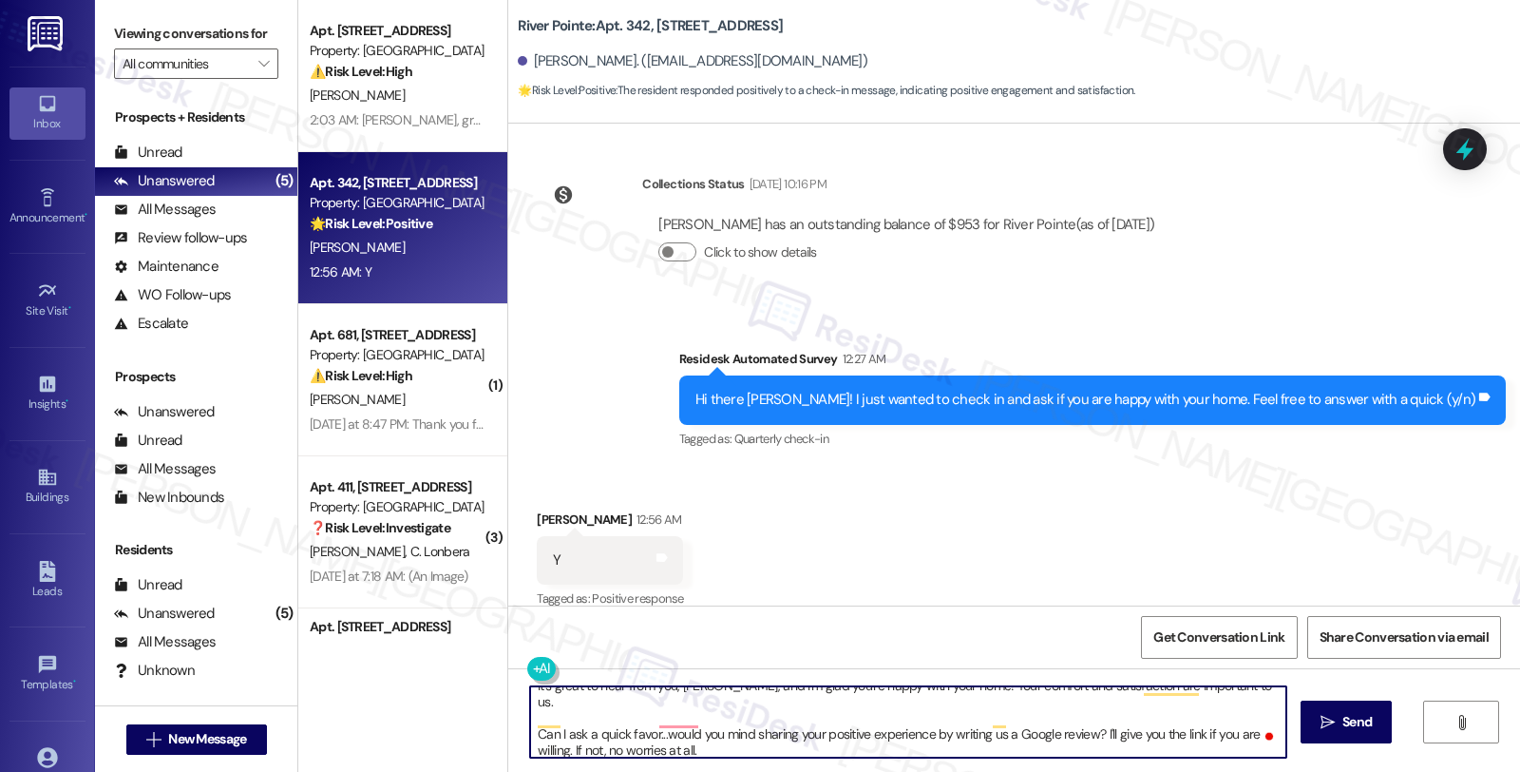
type textarea "It's great to hear from you, [PERSON_NAME], and I'm glad you're happy with your…"
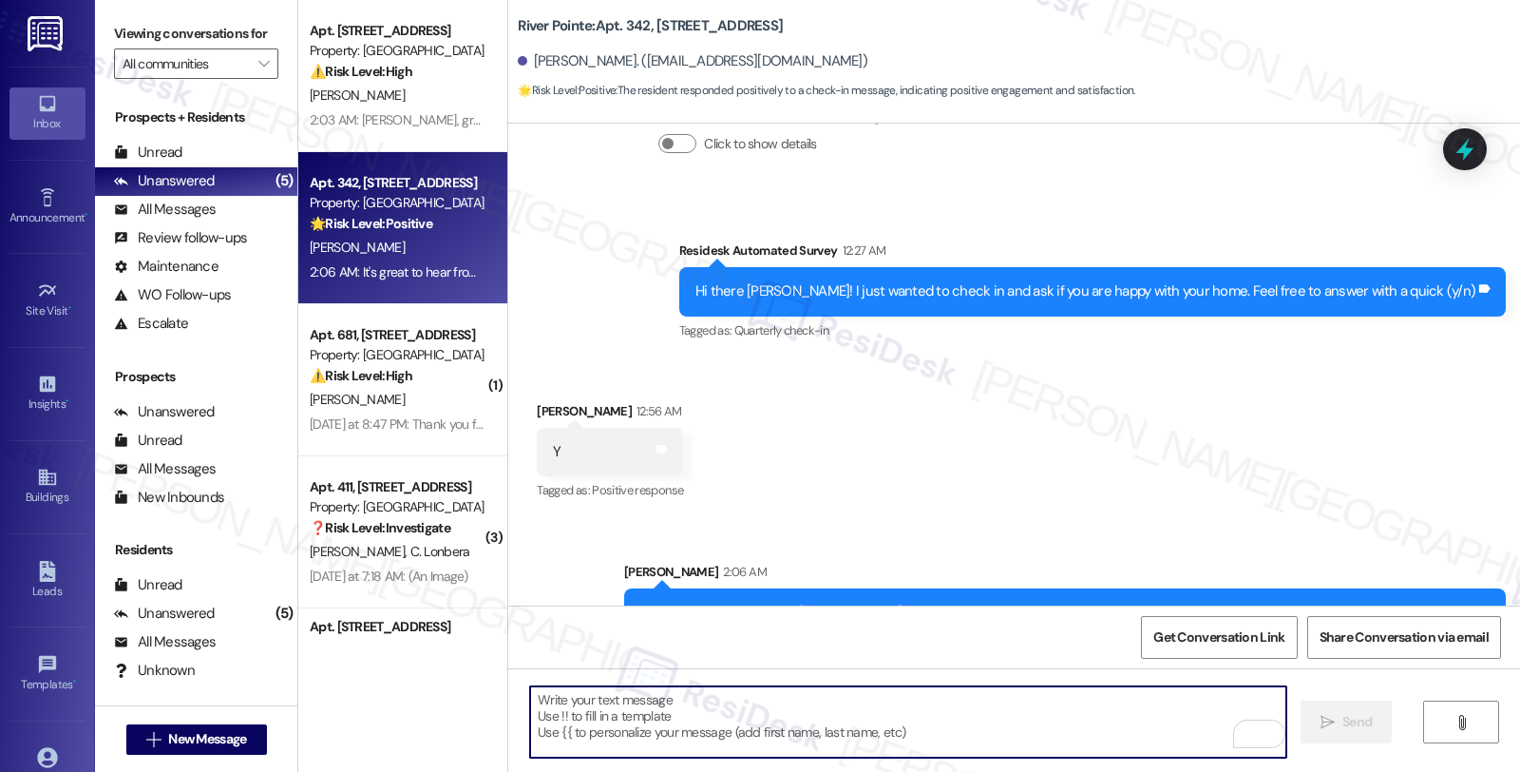
scroll to position [1646, 0]
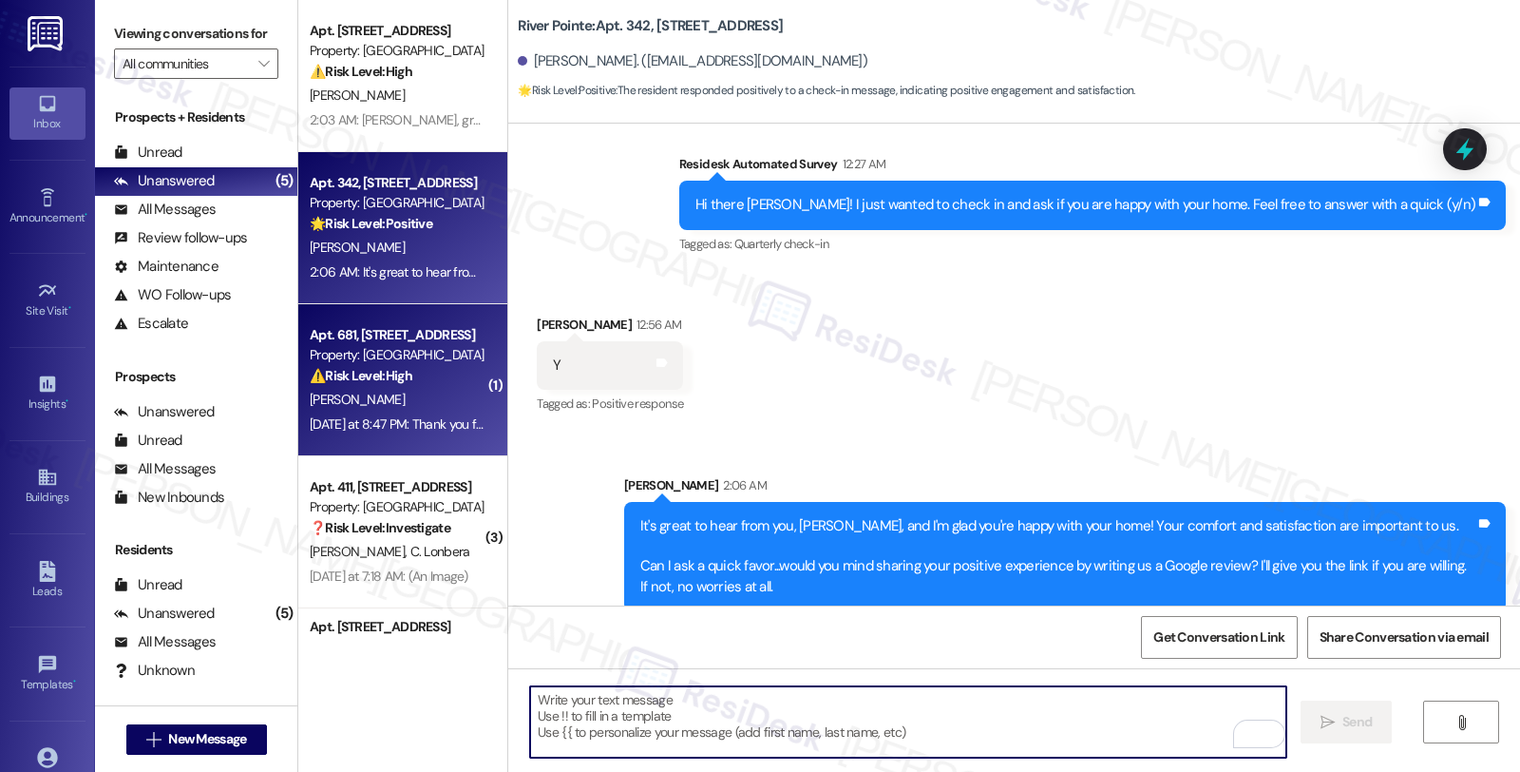
click at [411, 390] on div "[PERSON_NAME]" at bounding box center [398, 400] width 180 height 24
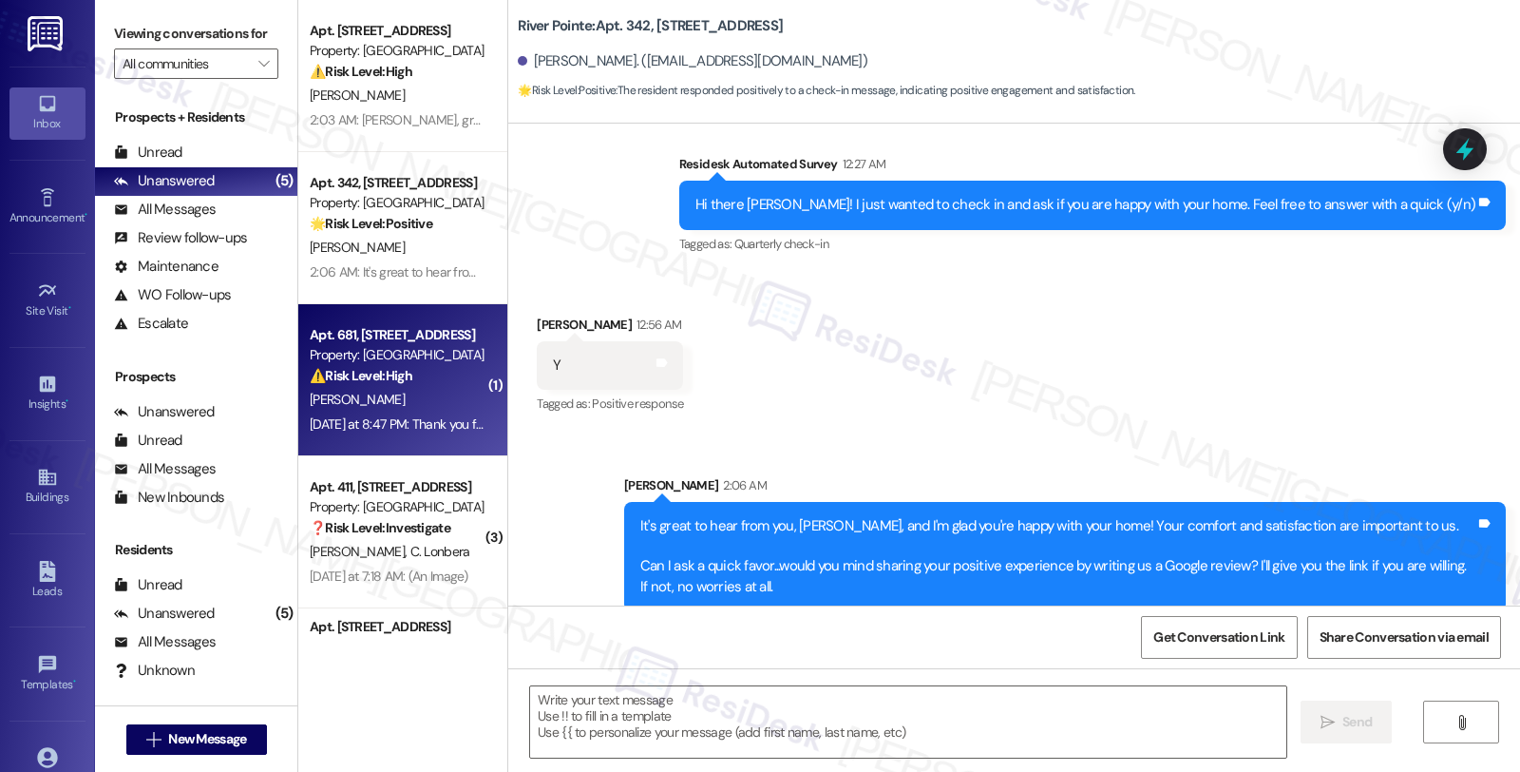
type textarea "Fetching suggested responses. Please feel free to read through the conversation…"
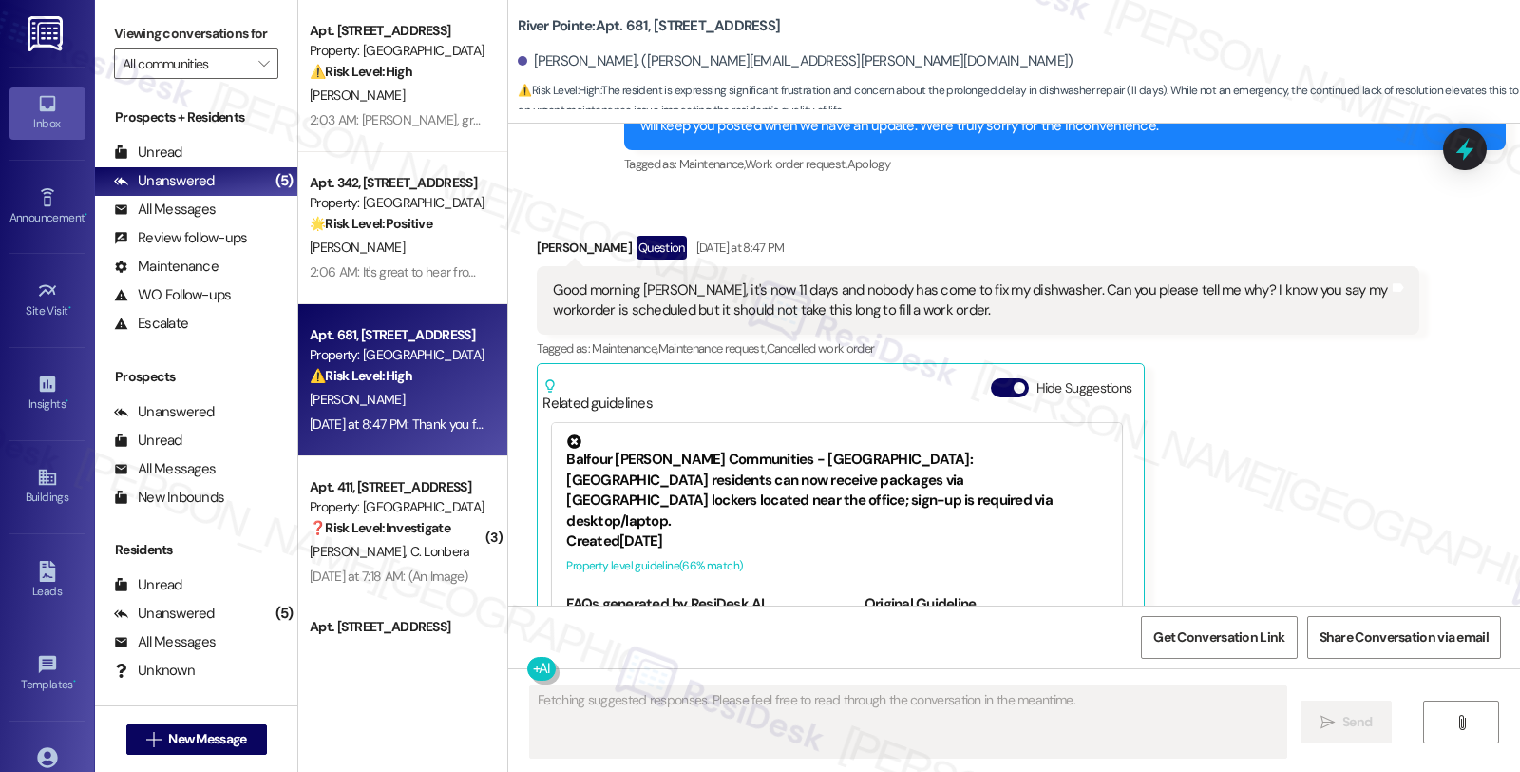
scroll to position [6916, 0]
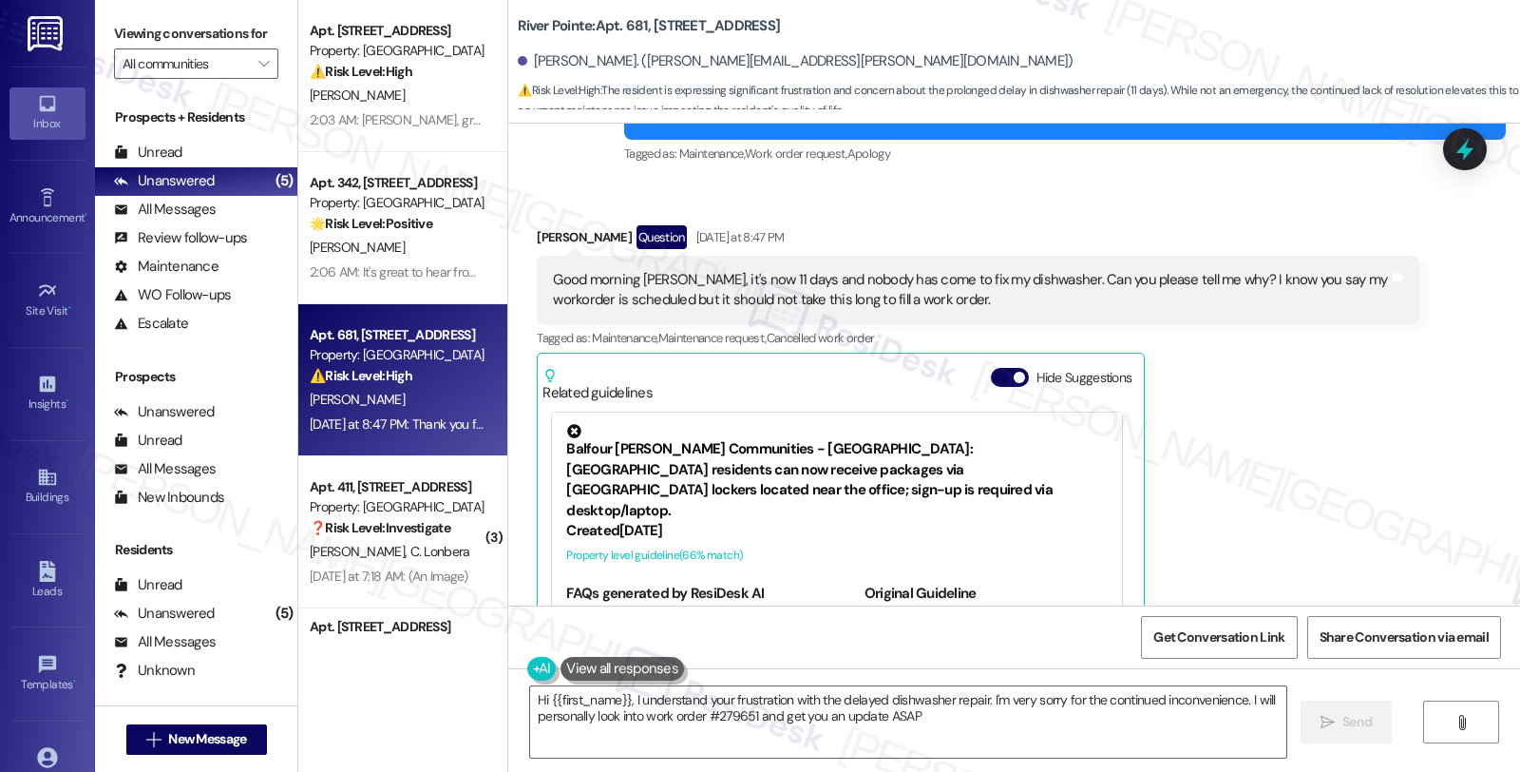
type textarea "Hi {{first_name}}, I understand your frustration with the delayed dishwasher re…"
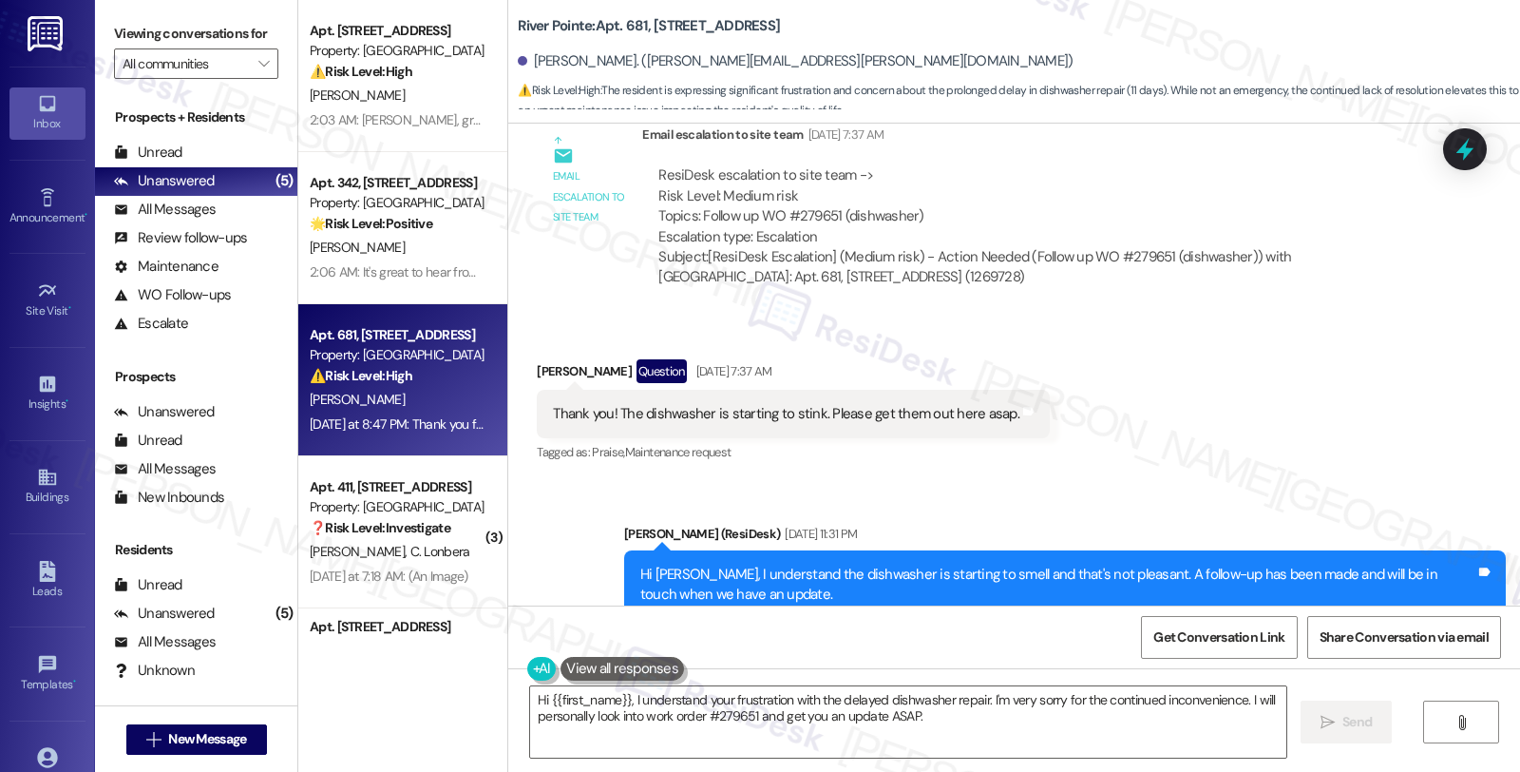
scroll to position [6178, 0]
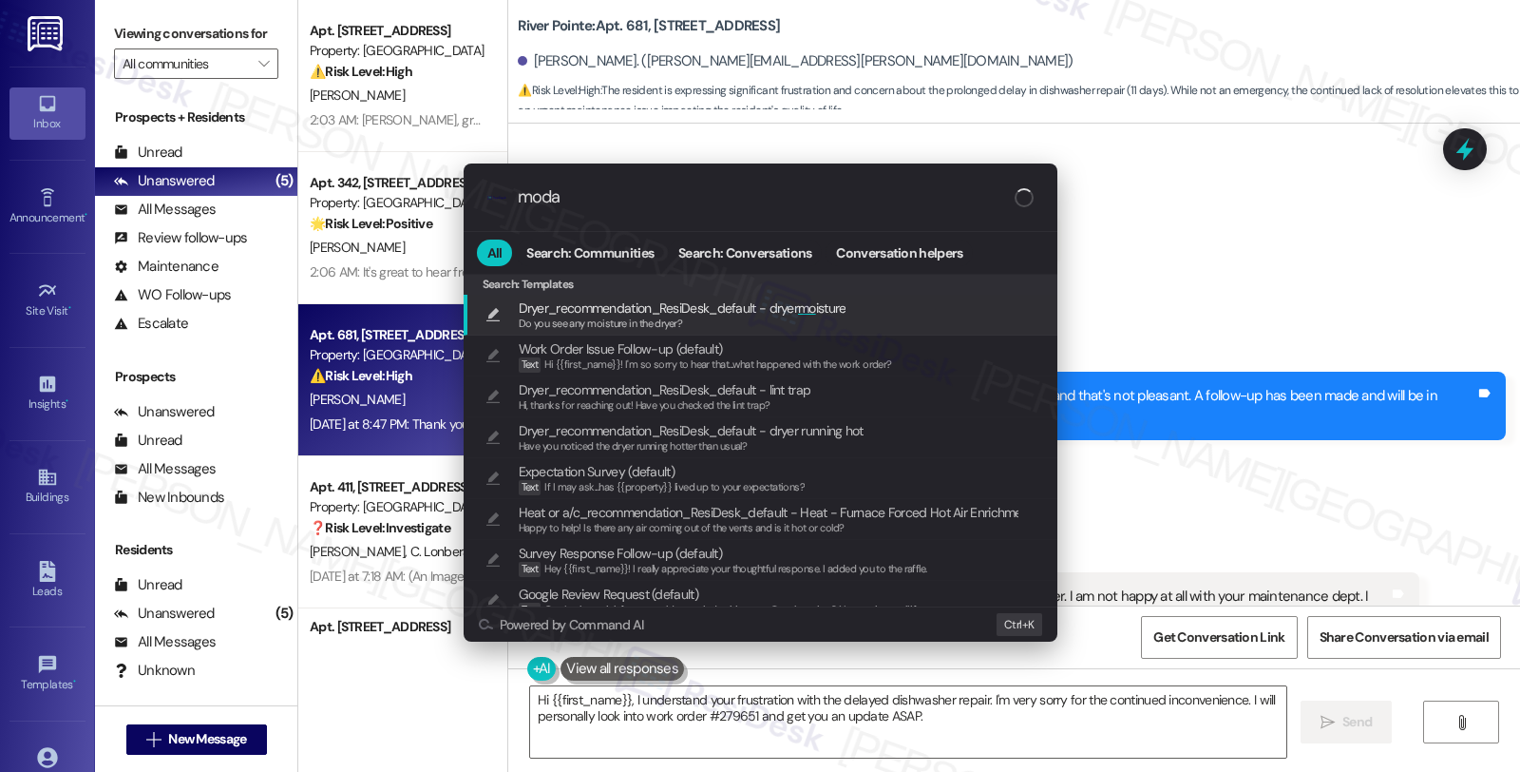
type input "modal"
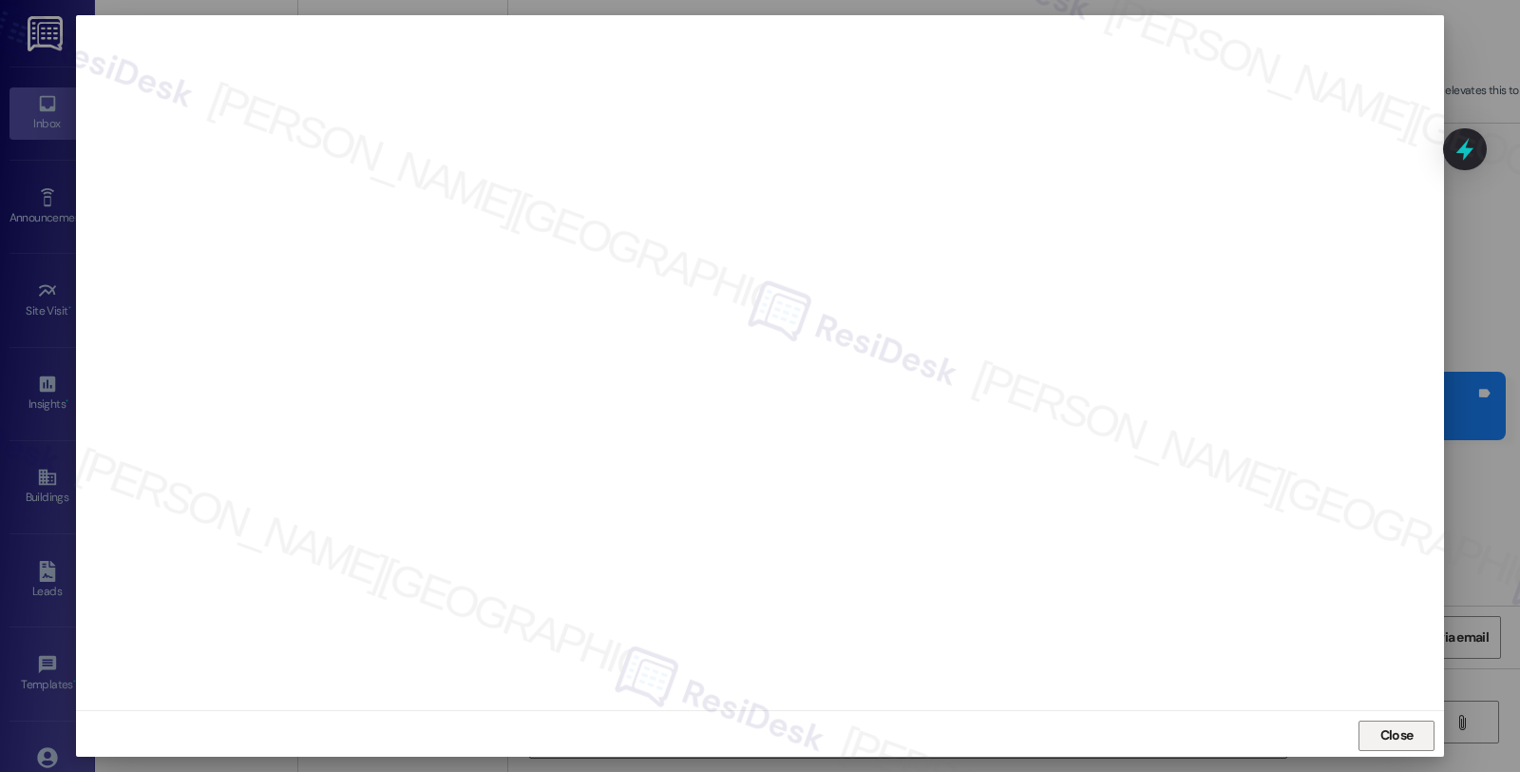
click at [1381, 729] on span "Close" at bounding box center [1397, 735] width 33 height 20
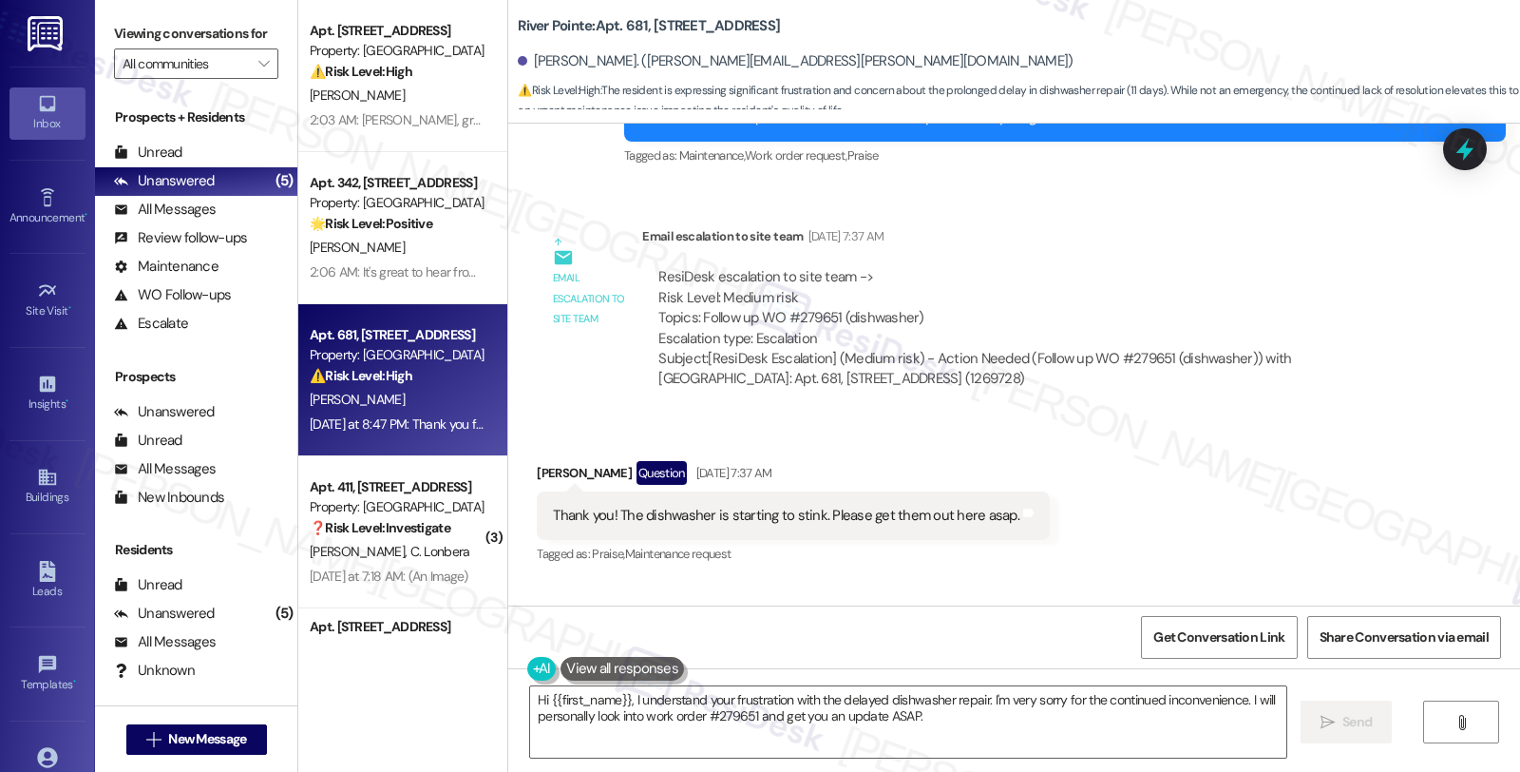
scroll to position [5860, 0]
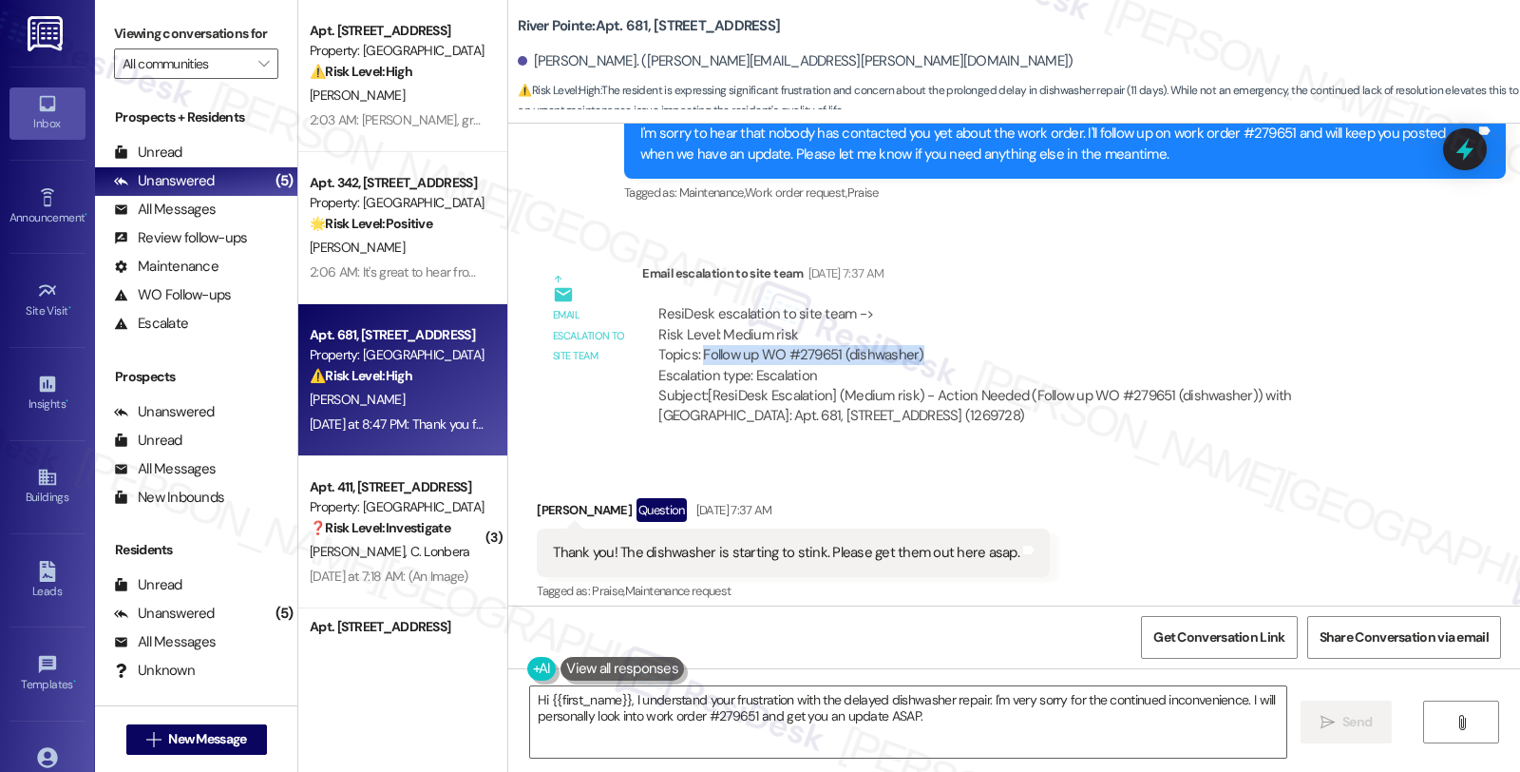
drag, startPoint x: 691, startPoint y: 335, endPoint x: 936, endPoint y: 335, distance: 245.2
click at [936, 335] on div "ResiDesk escalation to site team -> Risk Level: Medium risk Topics: Follow up W…" at bounding box center [1031, 345] width 744 height 82
copy div "Follow up WO #279651 (dishwasher)"
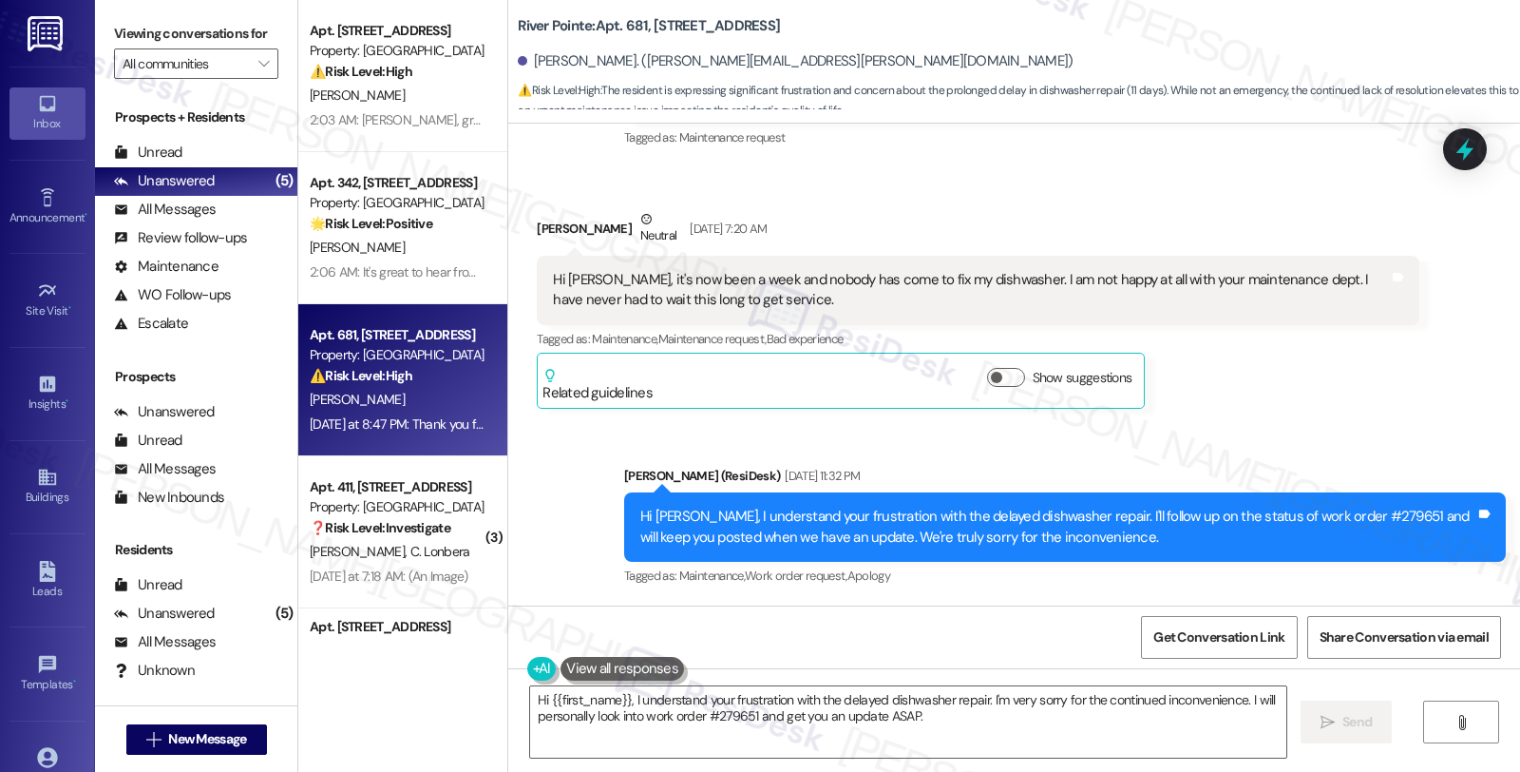
scroll to position [7022, 0]
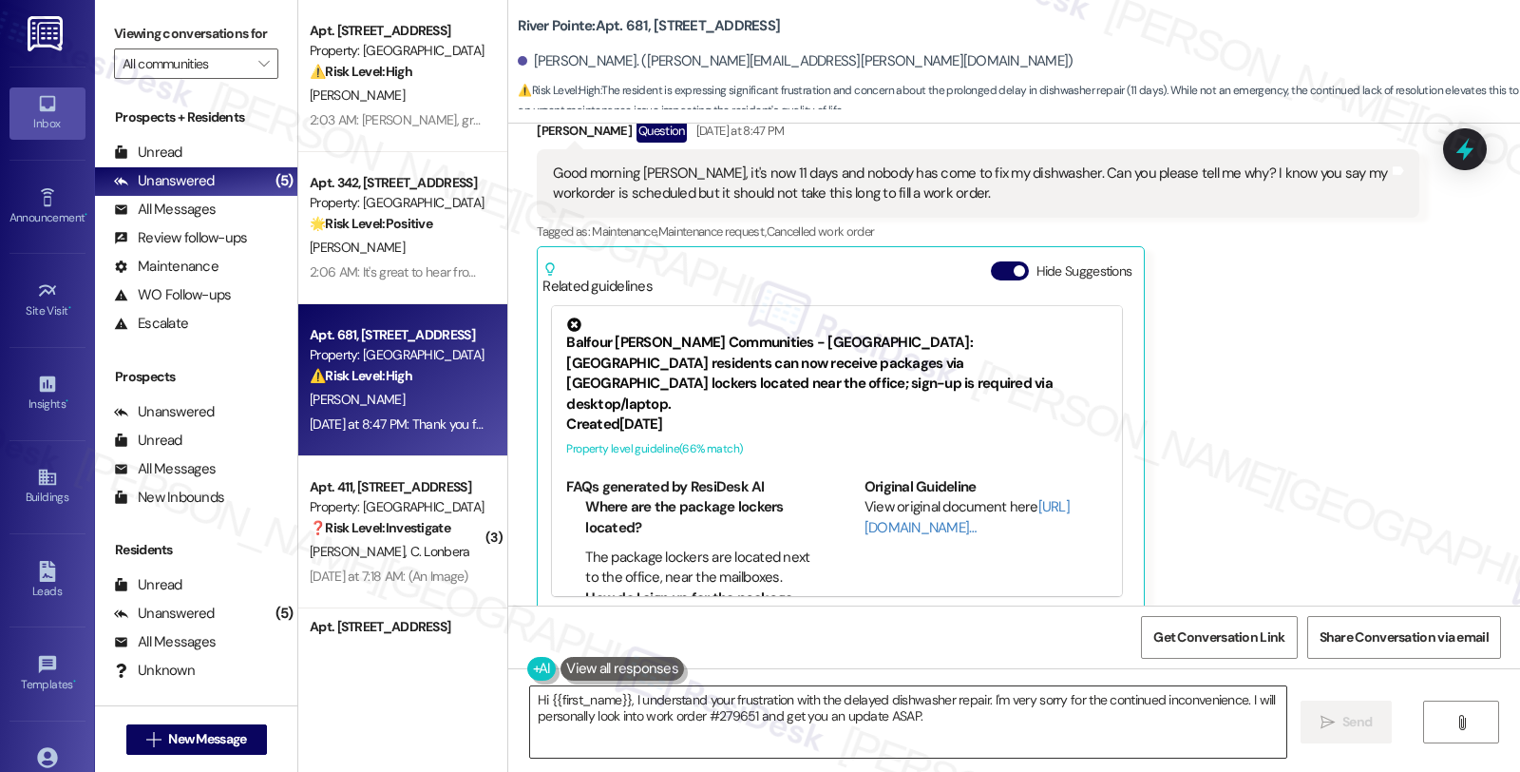
click at [1243, 703] on textarea "Hi {{first_name}}, I understand your frustration with the delayed dishwasher re…" at bounding box center [908, 721] width 756 height 71
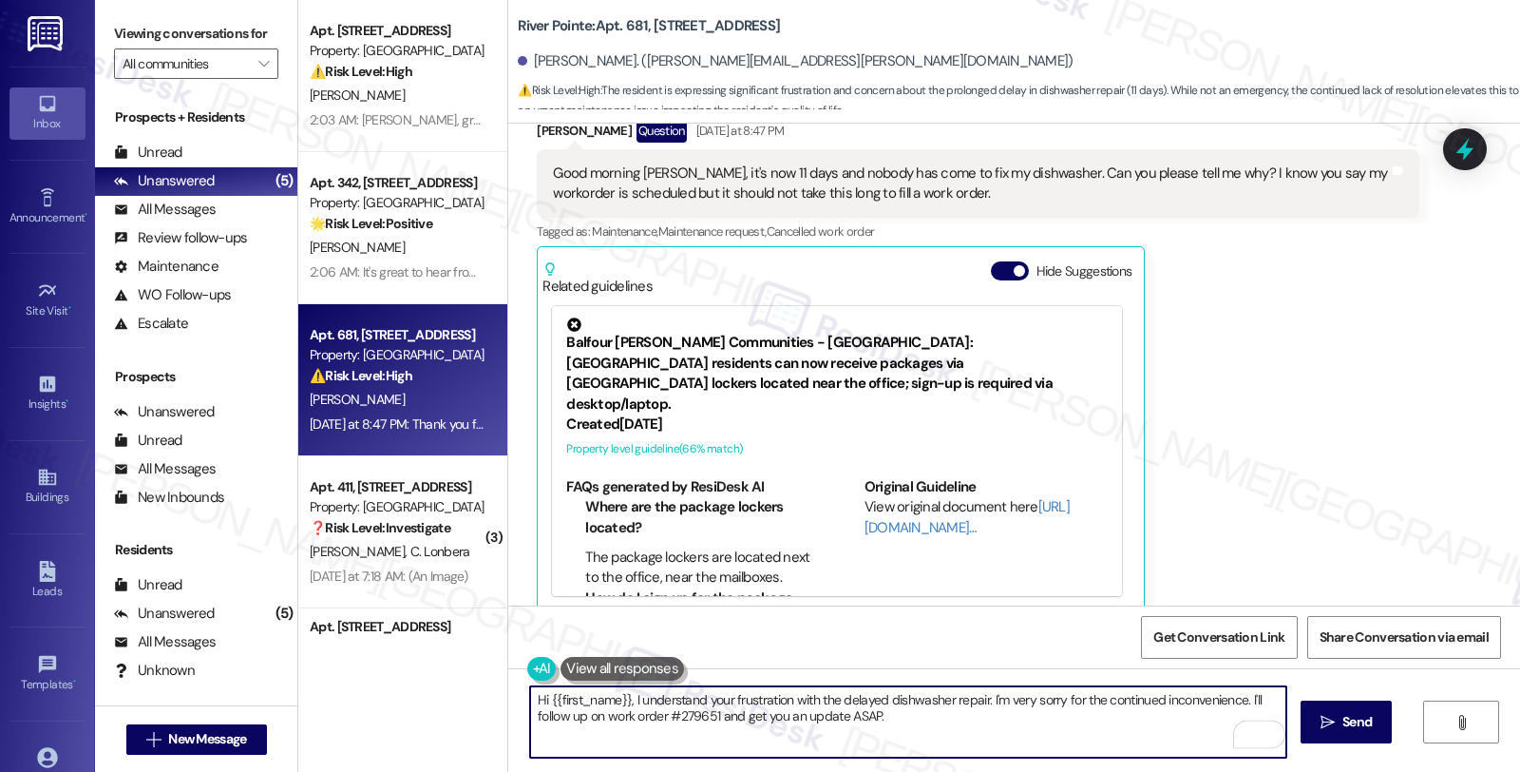
click at [709, 713] on textarea "Hi {{first_name}}, I understand your frustration with the delayed dishwasher re…" at bounding box center [908, 721] width 756 height 71
drag, startPoint x: 765, startPoint y: 717, endPoint x: 1181, endPoint y: 727, distance: 416.3
click at [1181, 727] on textarea "Hi {{first_name}}, I understand your frustration with the delayed dishwasher re…" at bounding box center [908, 721] width 756 height 71
click at [762, 715] on textarea "Hi {{first_name}}, I understand your frustration with the delayed dishwasher re…" at bounding box center [908, 721] width 756 height 71
click at [851, 730] on textarea "Hi {{first_name}}, I understand your frustration with the delayed dishwasher re…" at bounding box center [908, 721] width 756 height 71
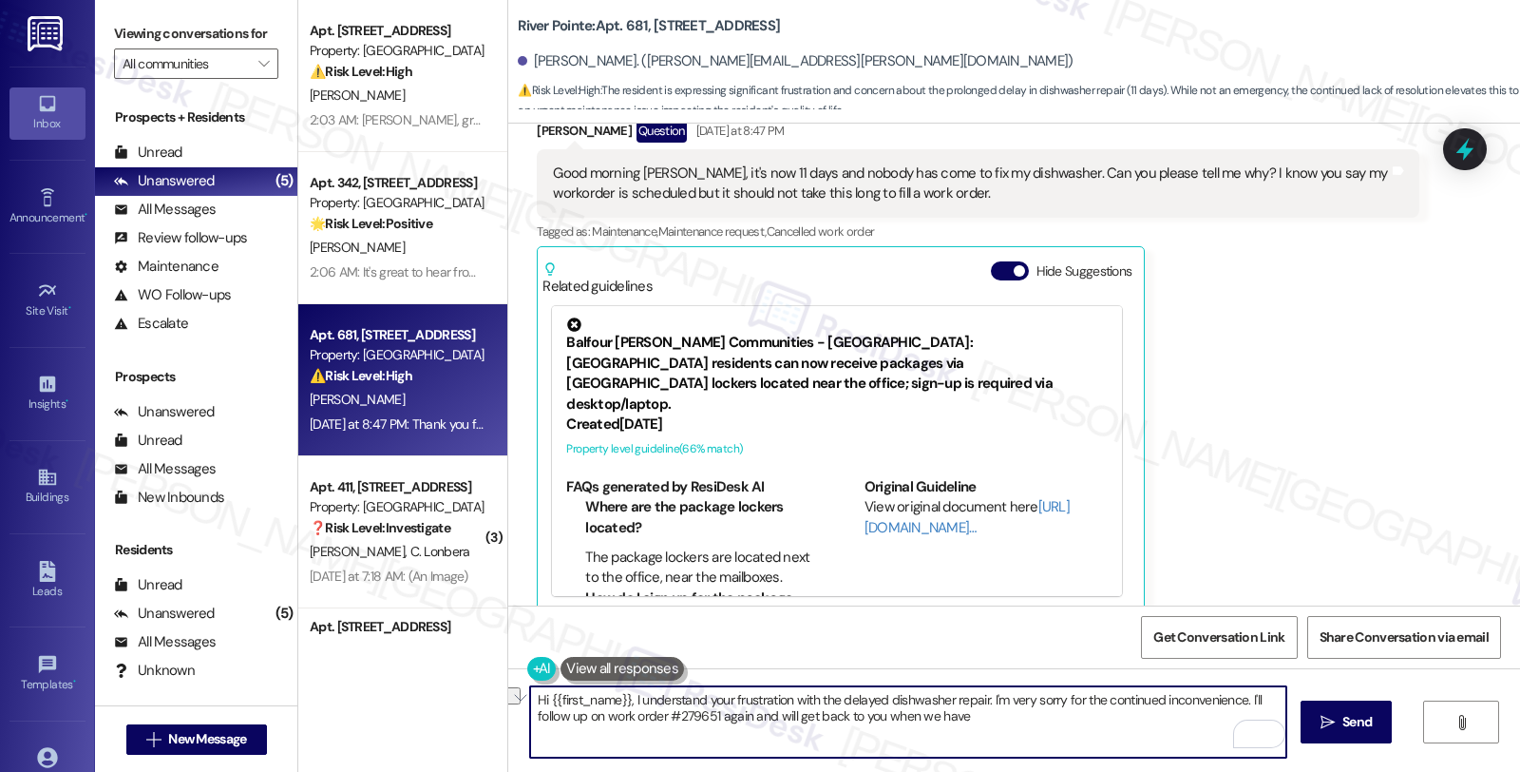
drag, startPoint x: 834, startPoint y: 716, endPoint x: 1169, endPoint y: 716, distance: 334.5
click at [1169, 716] on textarea "Hi {{first_name}}, I understand your frustration with the delayed dishwasher re…" at bounding box center [908, 721] width 756 height 71
click at [971, 716] on textarea "Hi {{first_name}}, I understand your frustration with the delayed dishwasher re…" at bounding box center [908, 721] width 756 height 71
click at [1091, 730] on textarea "Hi {{first_name}}, I understand your frustration with the delayed dishwasher re…" at bounding box center [908, 721] width 756 height 71
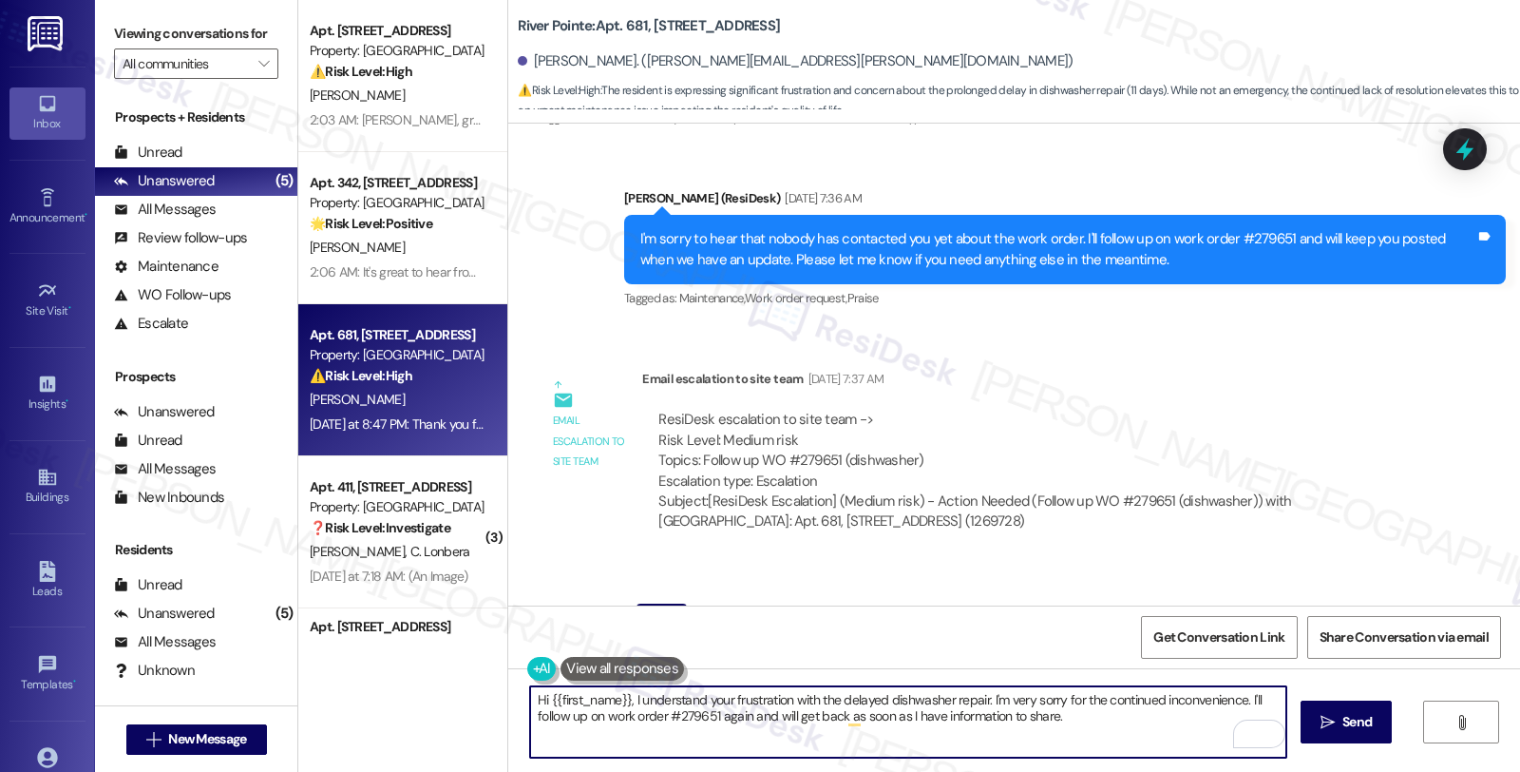
scroll to position [5725, 0]
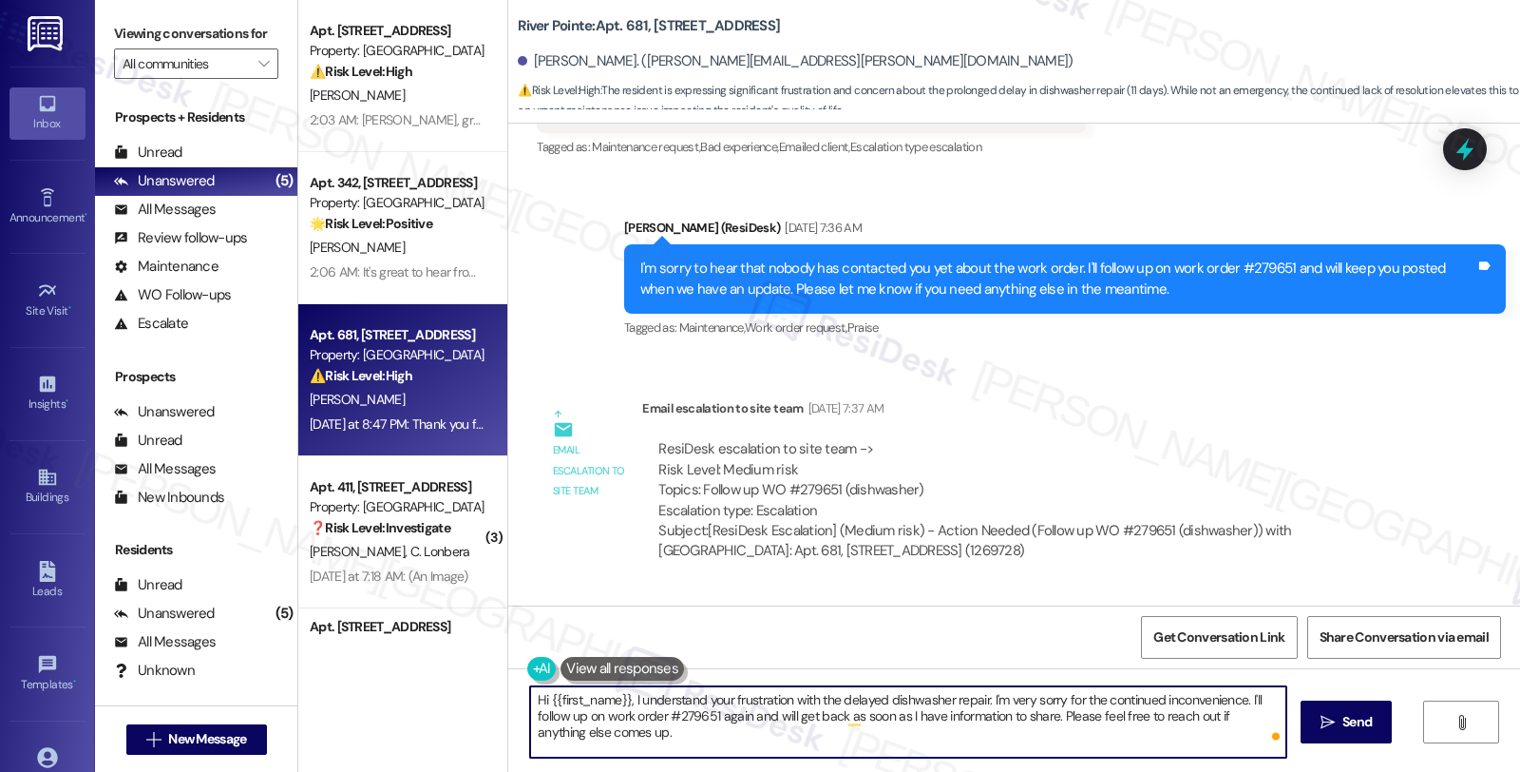
type textarea "Hi {{first_name}}, I understand your frustration with the delayed dishwasher re…"
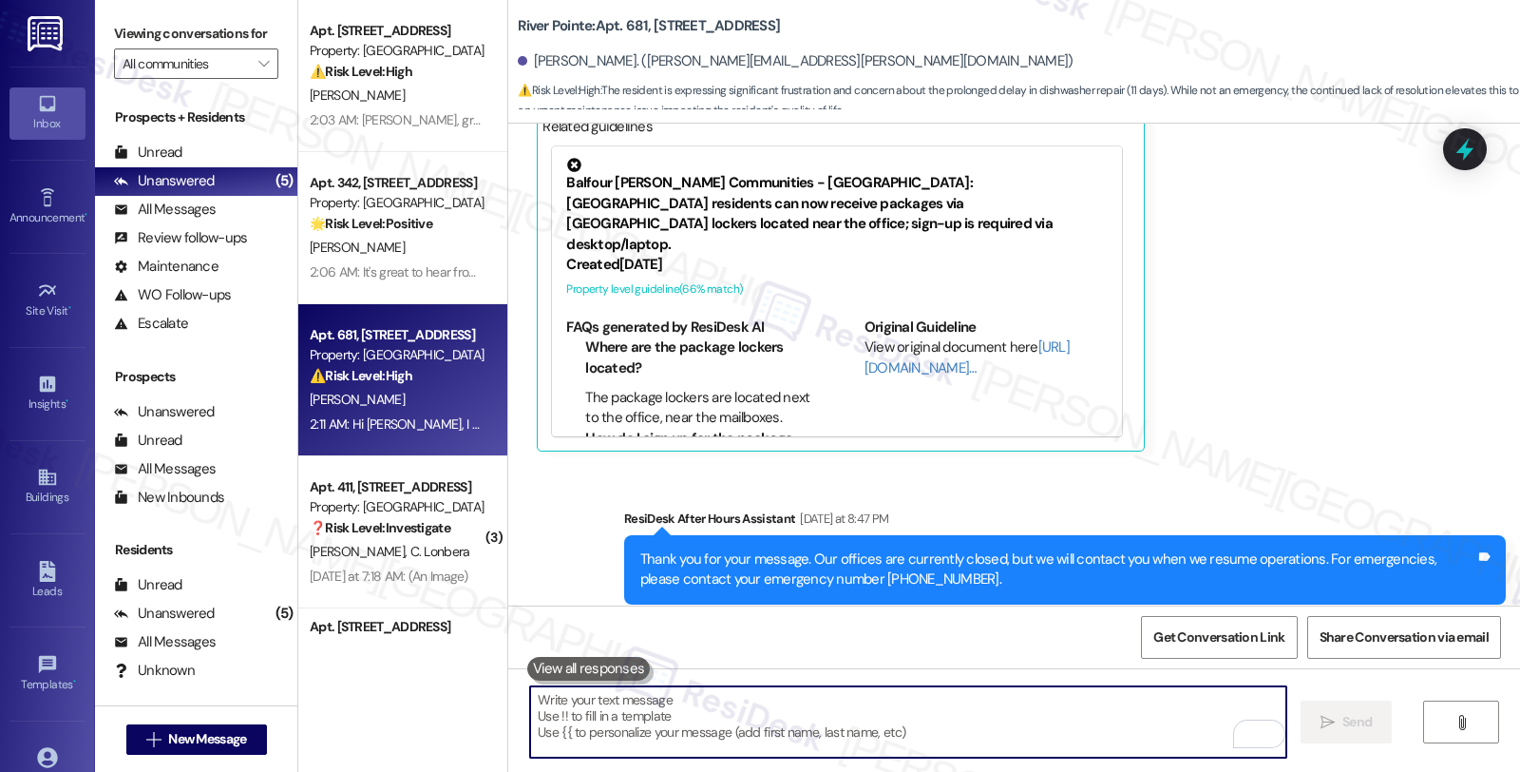
scroll to position [7357, 0]
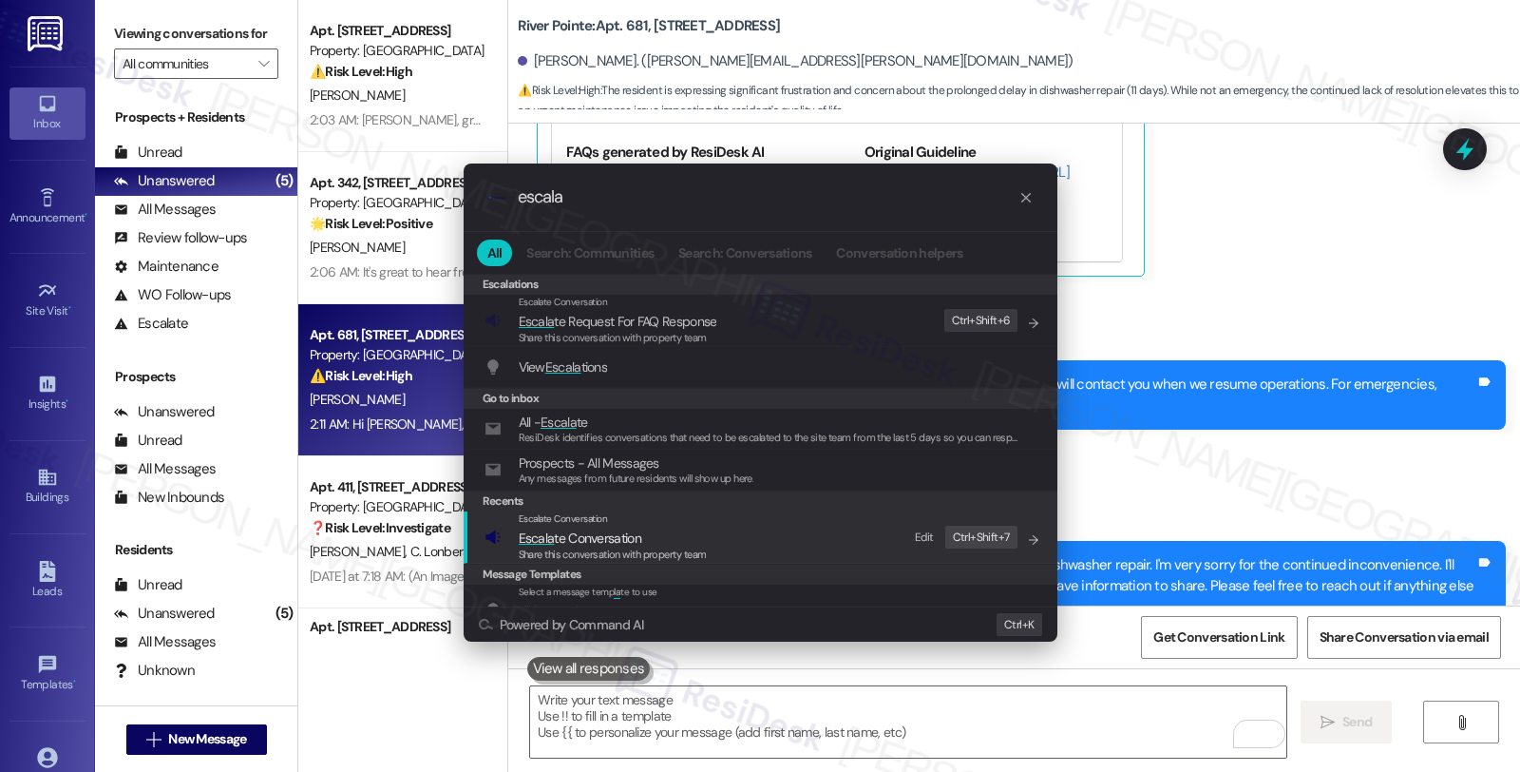
type input "escala"
click at [665, 538] on span "Escala te Conversation" at bounding box center [613, 537] width 188 height 21
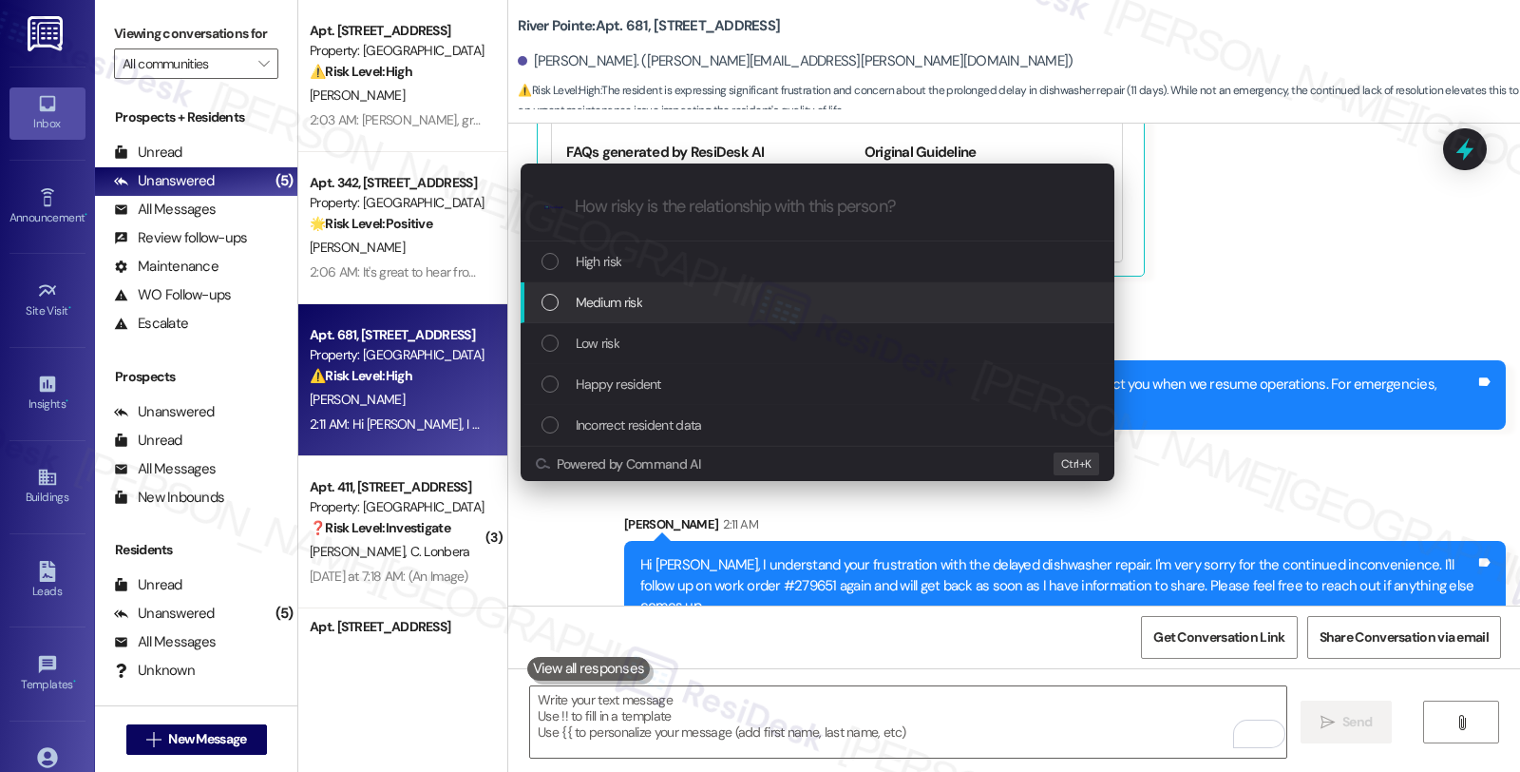
click at [677, 307] on div "Medium risk" at bounding box center [820, 302] width 556 height 21
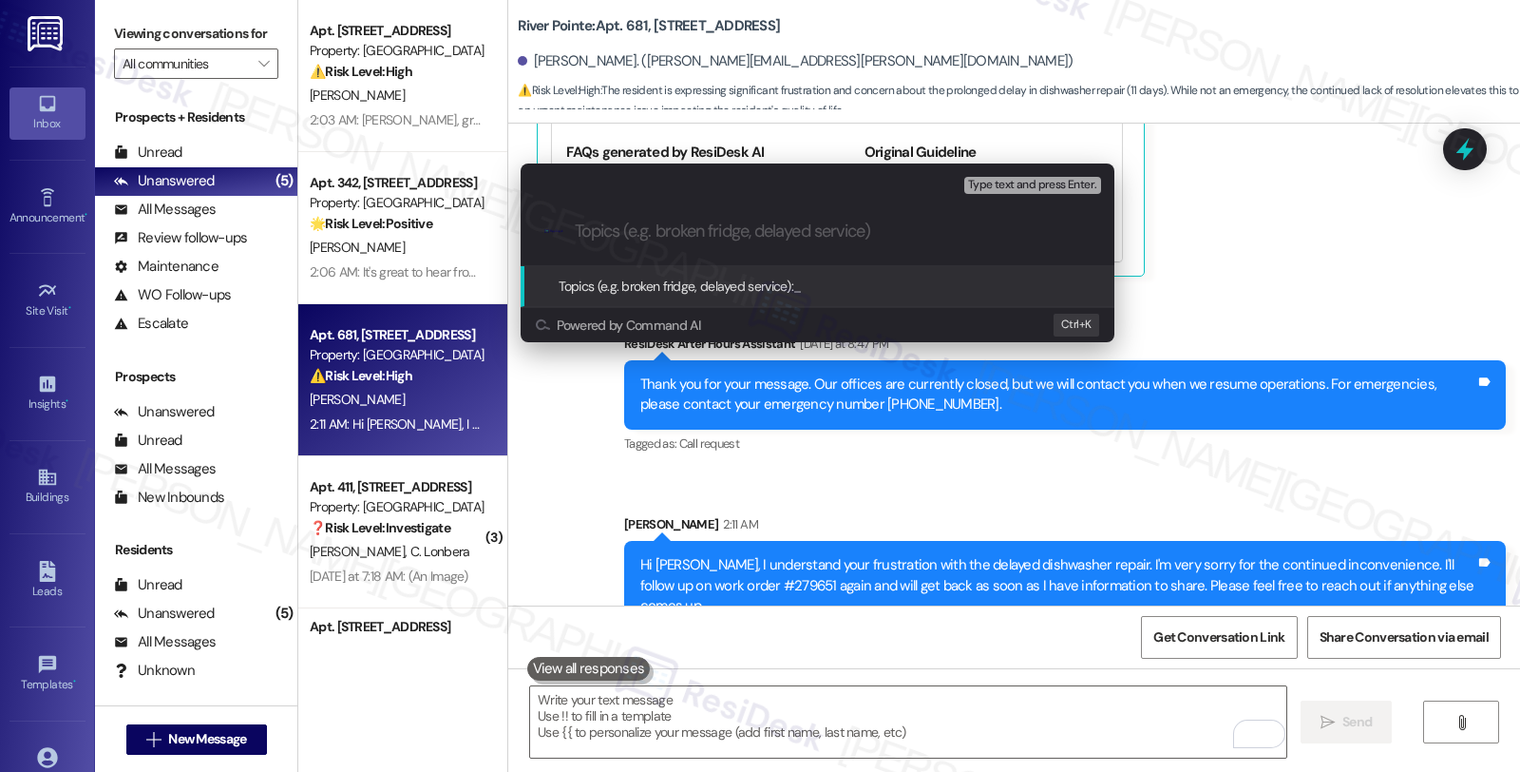
paste input "Follow up WO #279651 (dishwasher)"
type input "Follow up WO #279651 (dishwasher)"
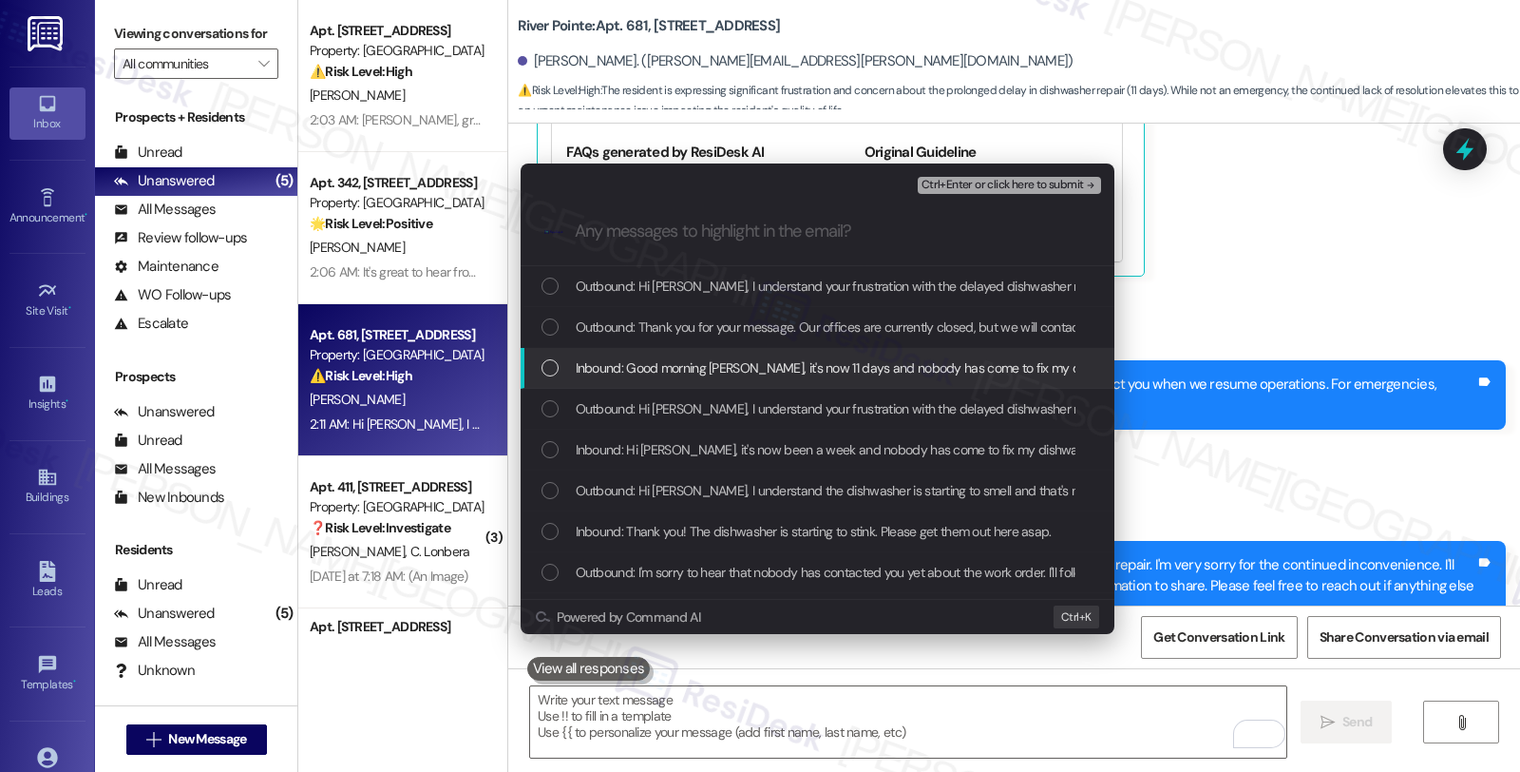
click at [672, 372] on span "Inbound: Good morning [PERSON_NAME], it's now 11 days and nobody has come to fi…" at bounding box center [1191, 367] width 1230 height 21
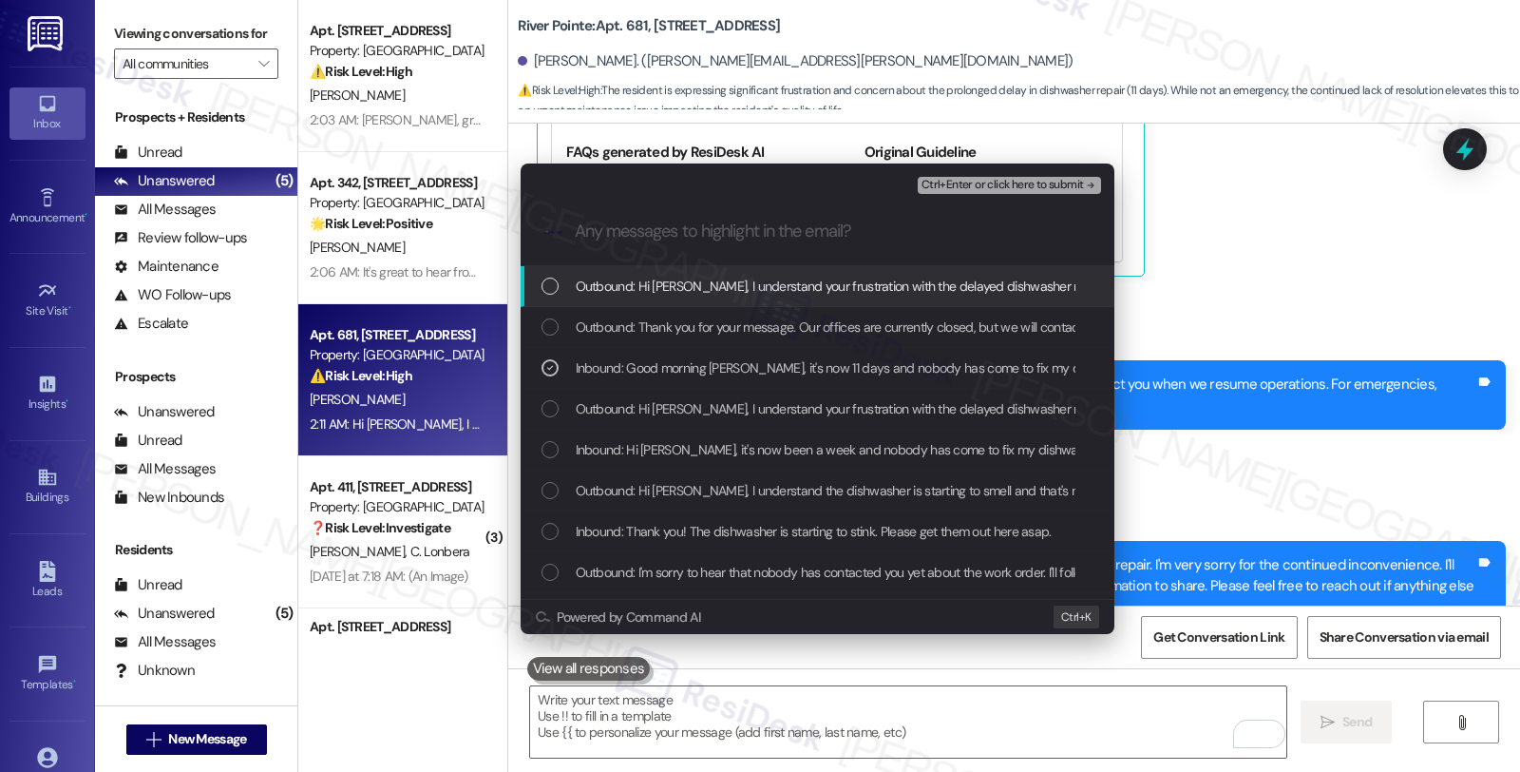
click at [1014, 182] on span "Ctrl+Enter or click here to submit" at bounding box center [1003, 185] width 162 height 13
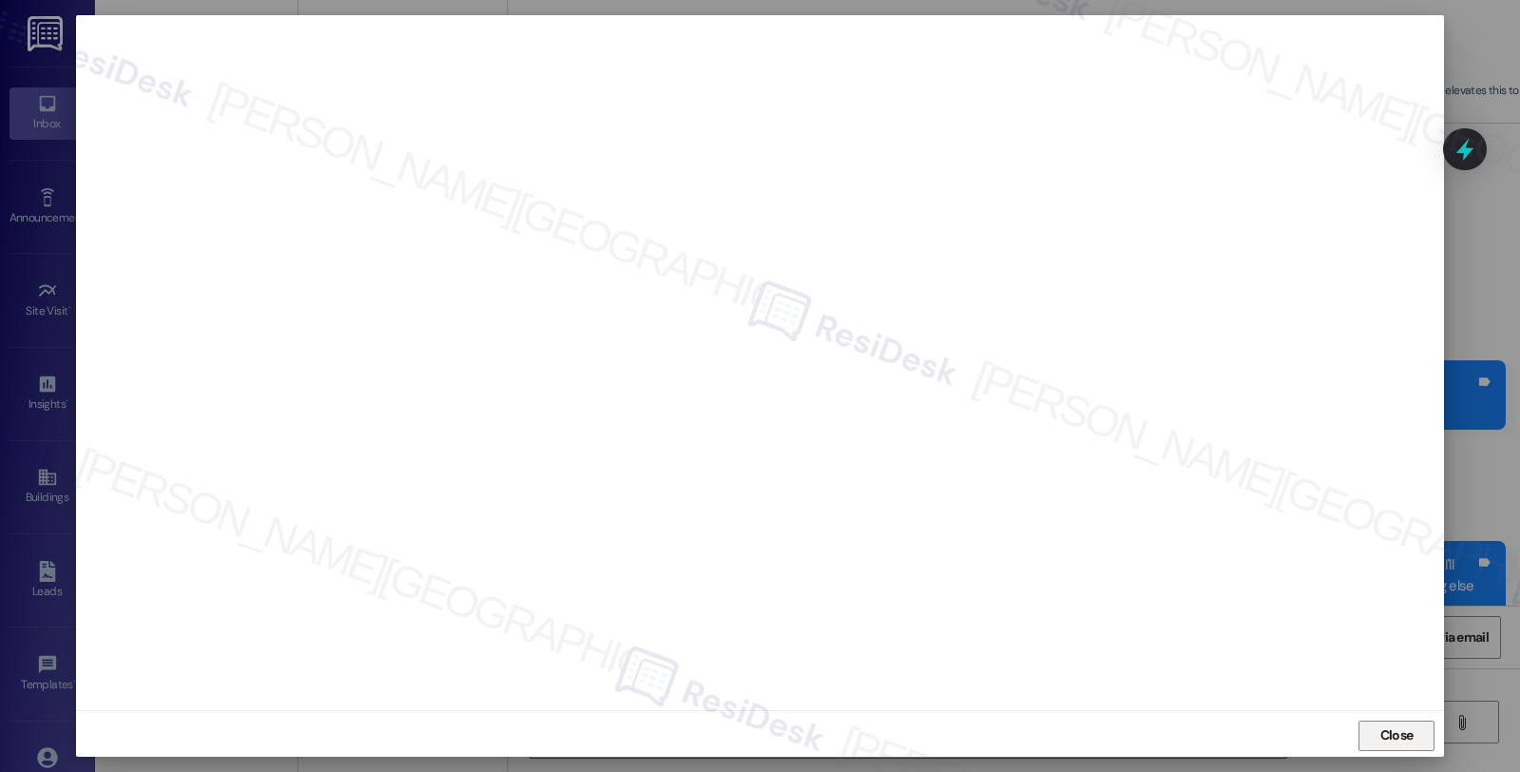
click at [1394, 733] on span "Close" at bounding box center [1397, 735] width 33 height 20
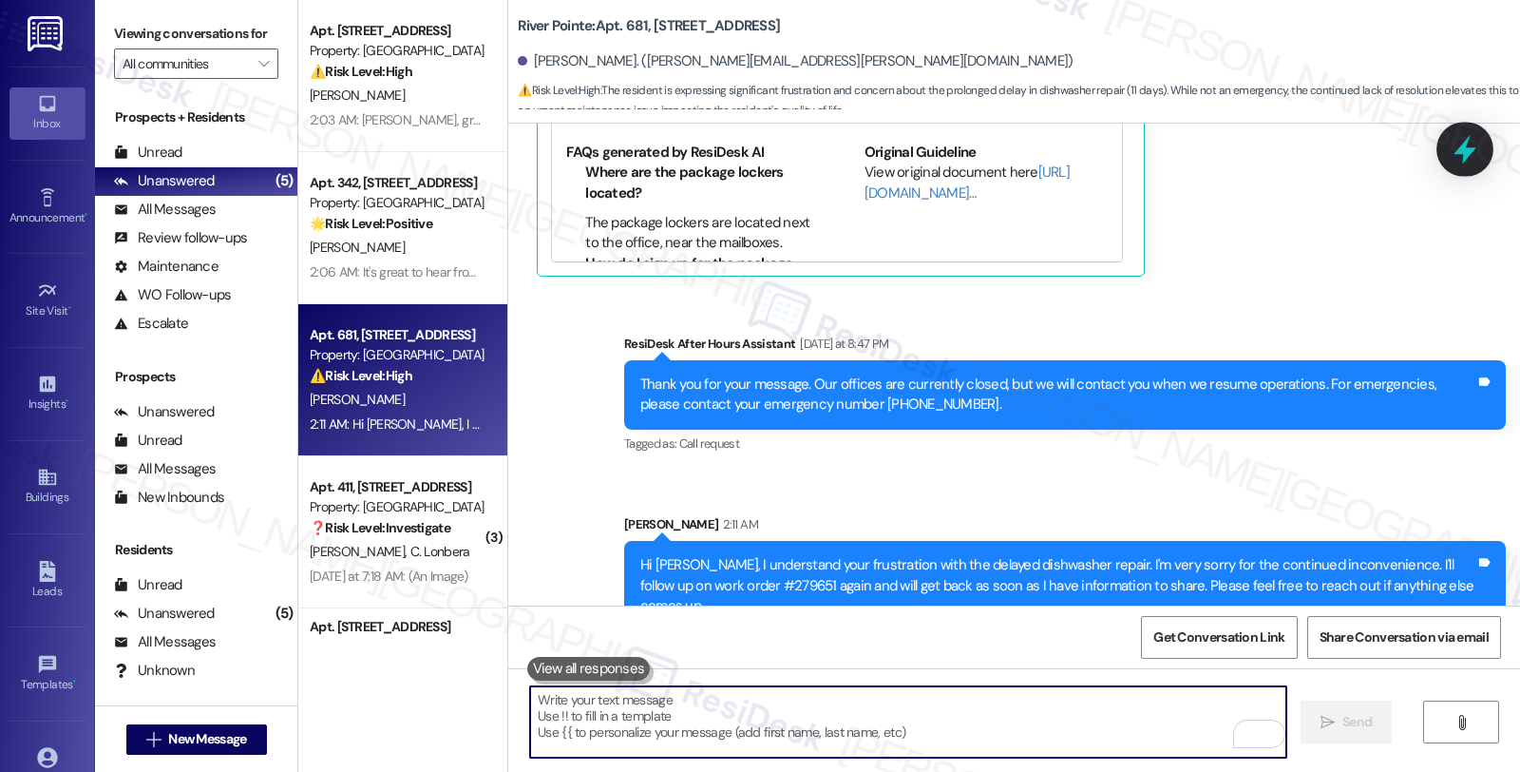
click at [1463, 154] on icon at bounding box center [1465, 149] width 23 height 29
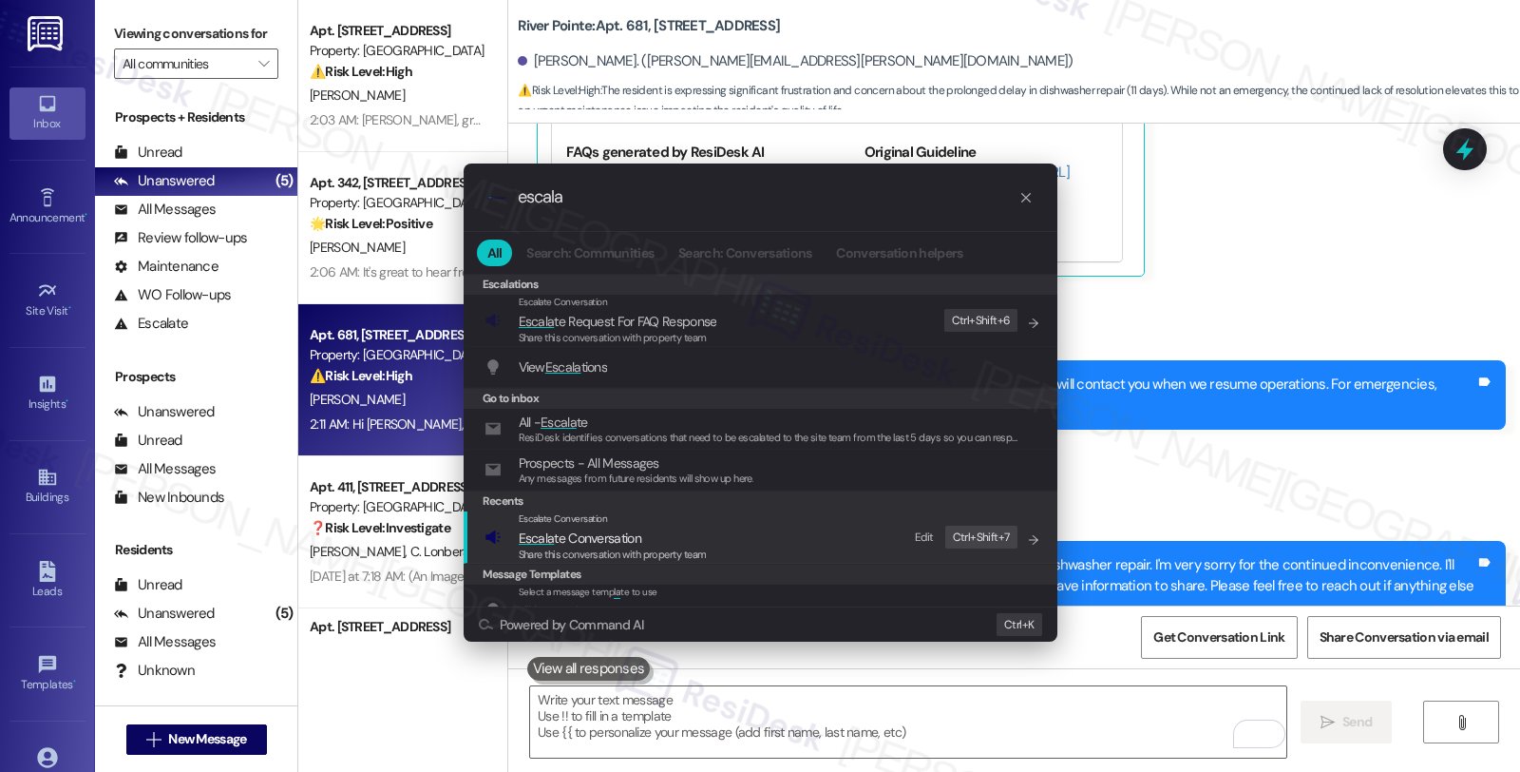
type input "escala"
click at [631, 549] on span "Share this conversation with property team" at bounding box center [613, 553] width 188 height 13
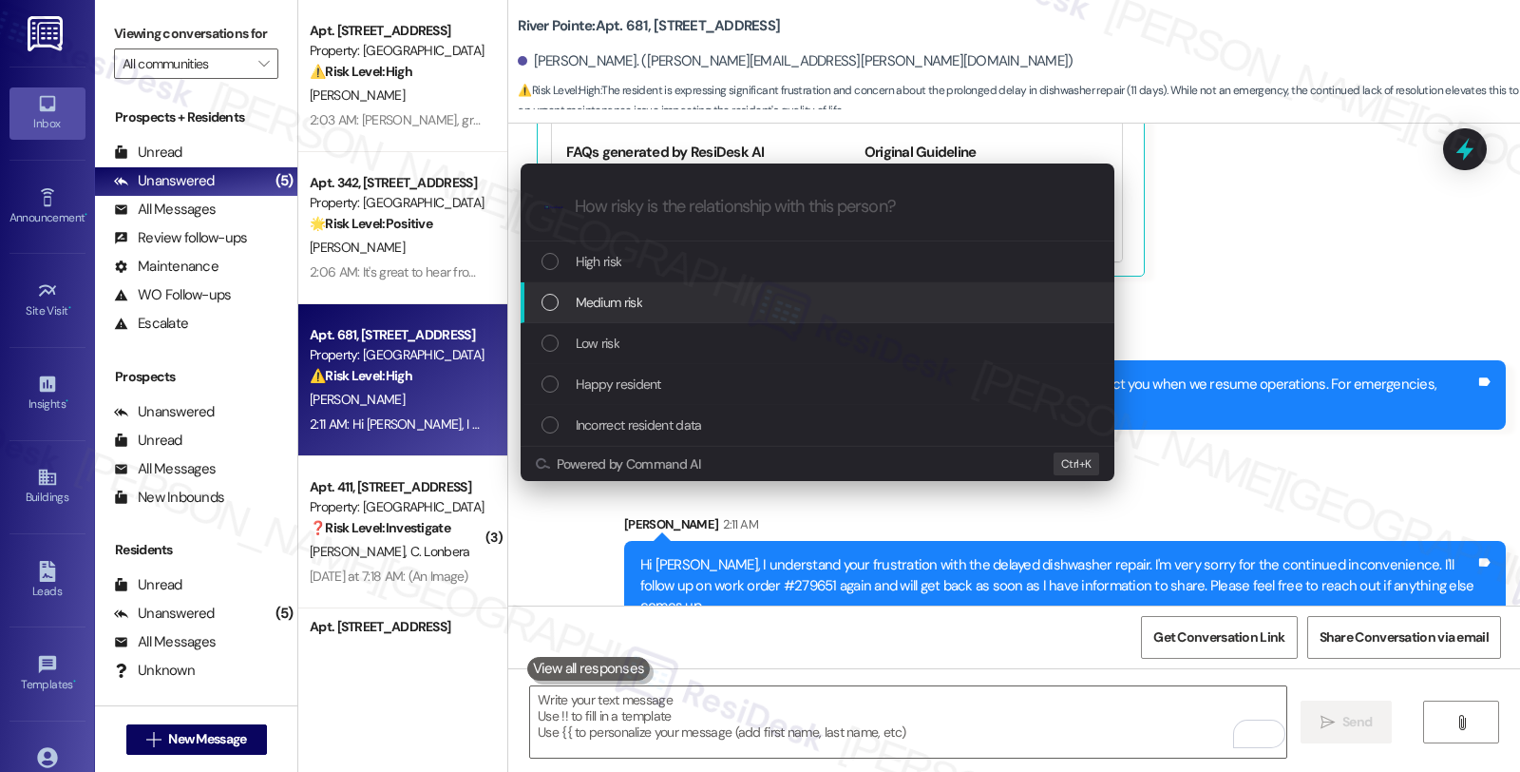
click at [646, 305] on div "Medium risk" at bounding box center [820, 302] width 556 height 21
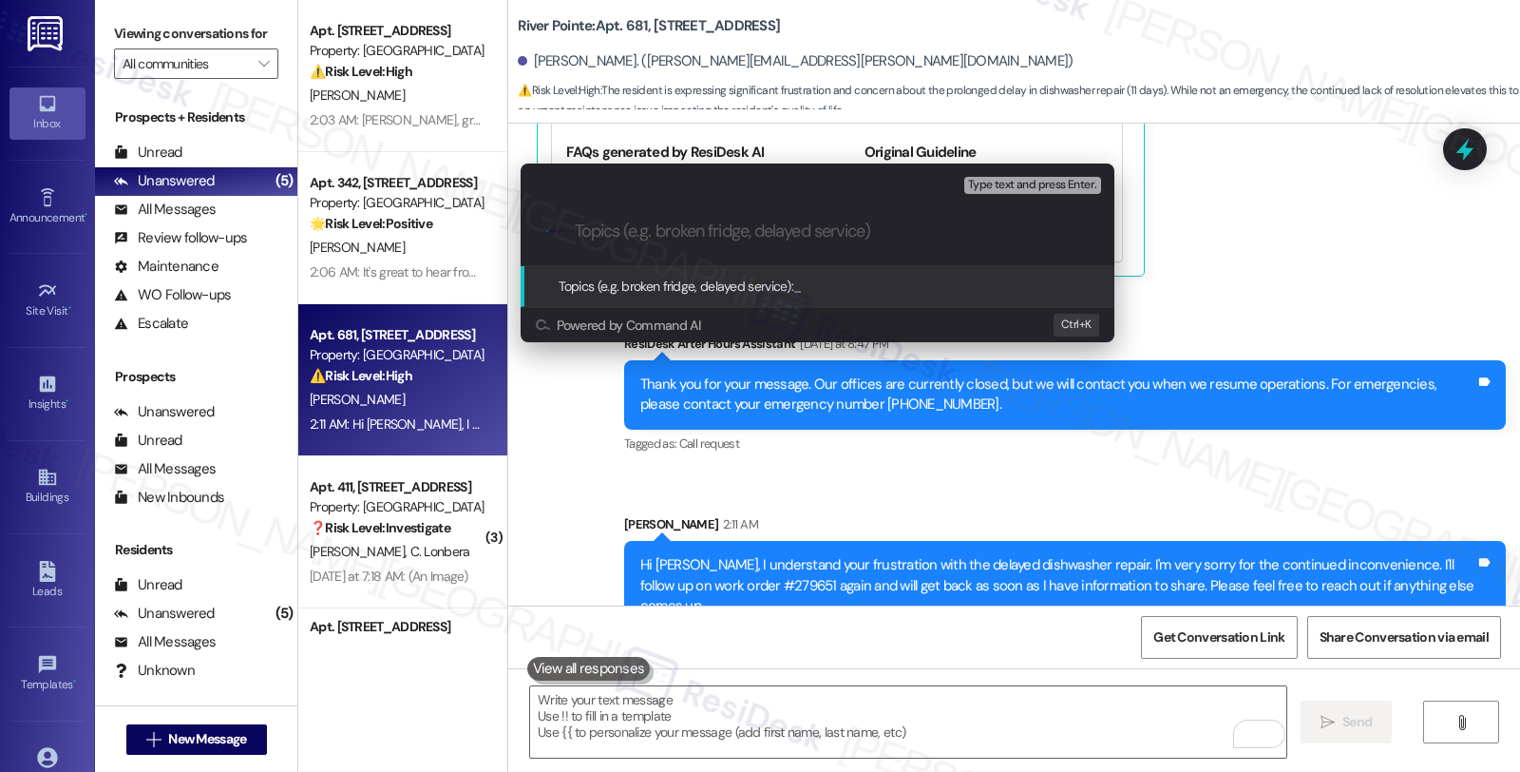
paste input "Follow up WO #279651 (dishwasher)"
type input "Follow up WO #279651 (dishwasher)"
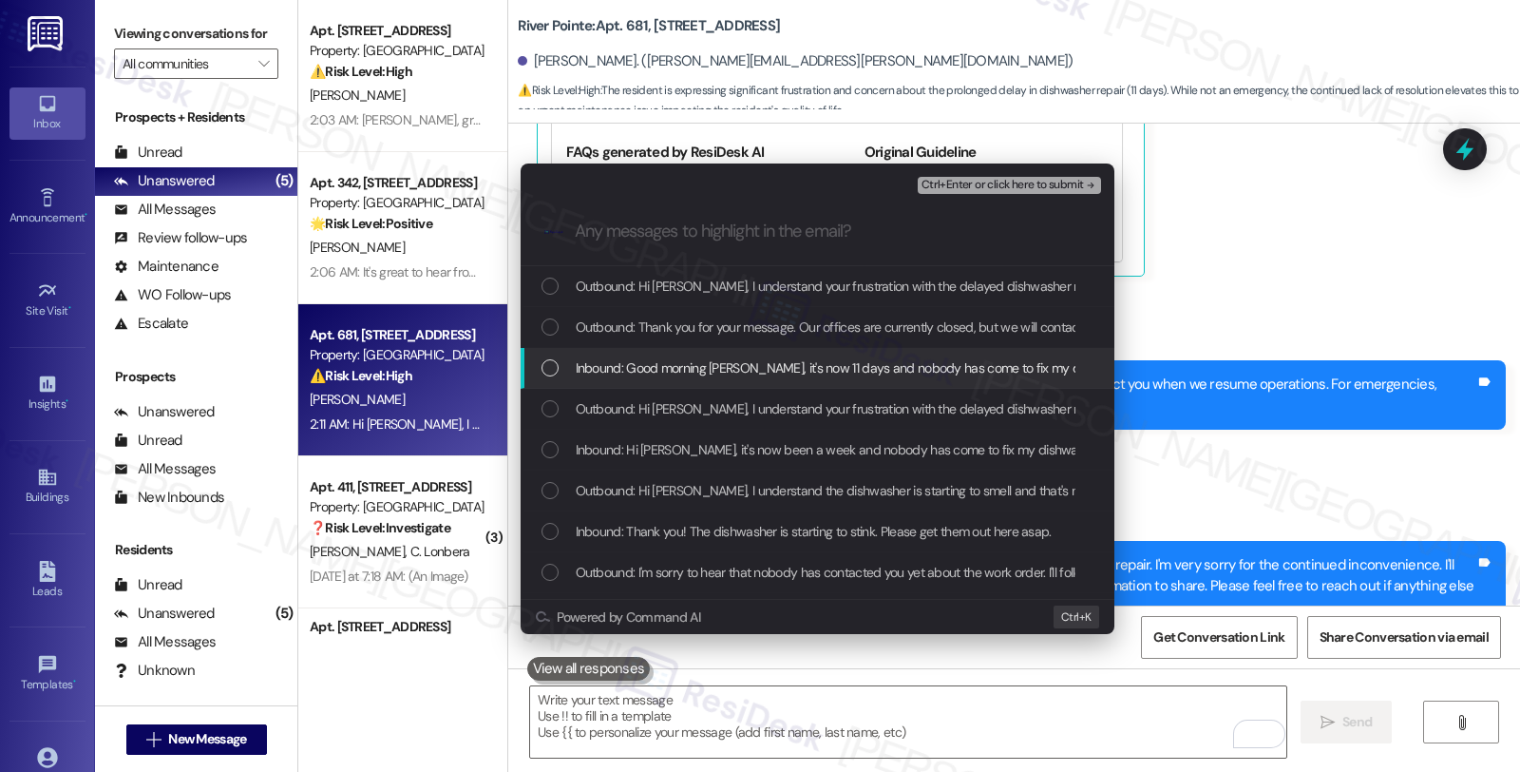
click at [681, 371] on span "Inbound: Good morning [PERSON_NAME], it's now 11 days and nobody has come to fi…" at bounding box center [1191, 367] width 1230 height 21
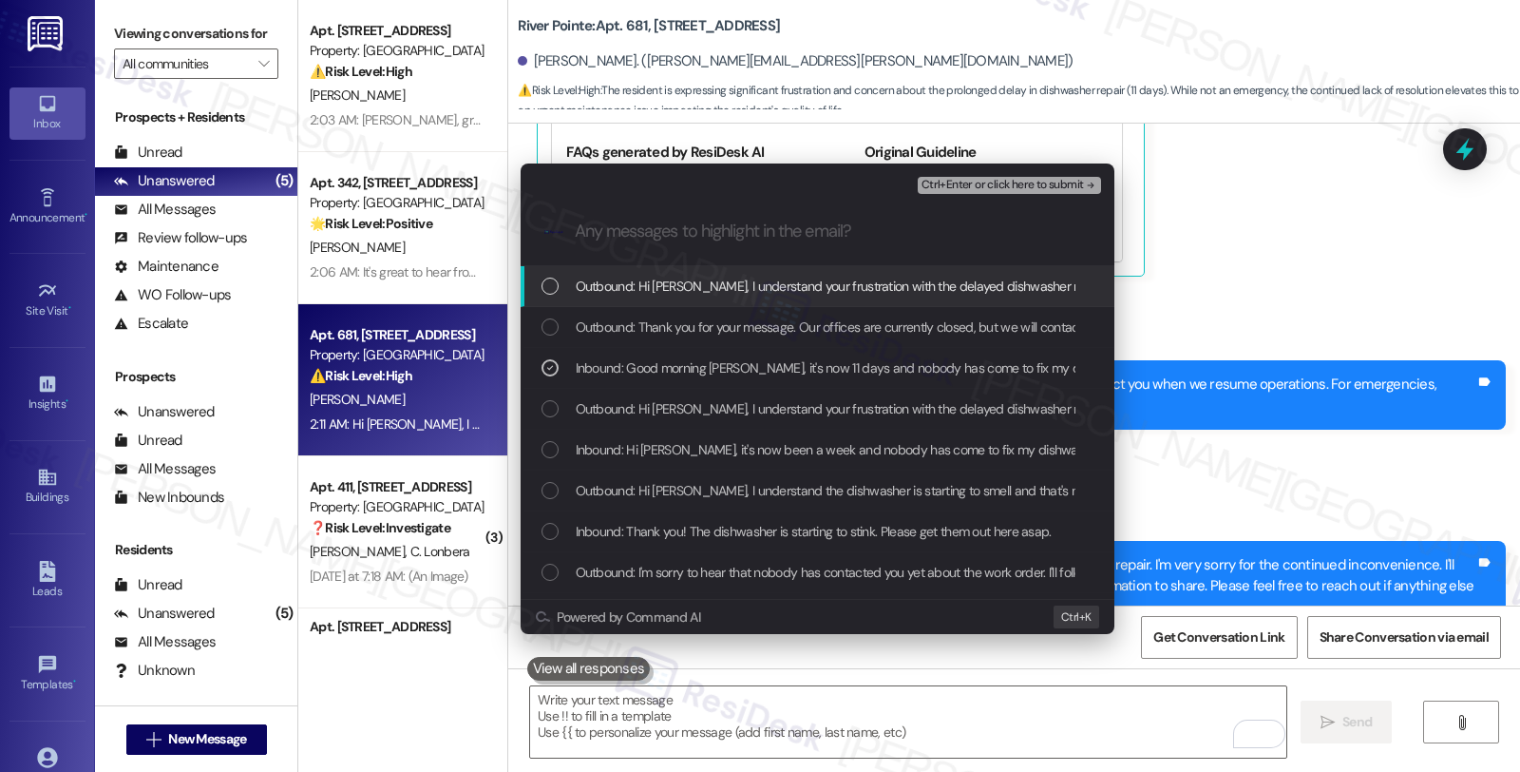
click at [981, 185] on span "Ctrl+Enter or click here to submit" at bounding box center [1003, 185] width 162 height 13
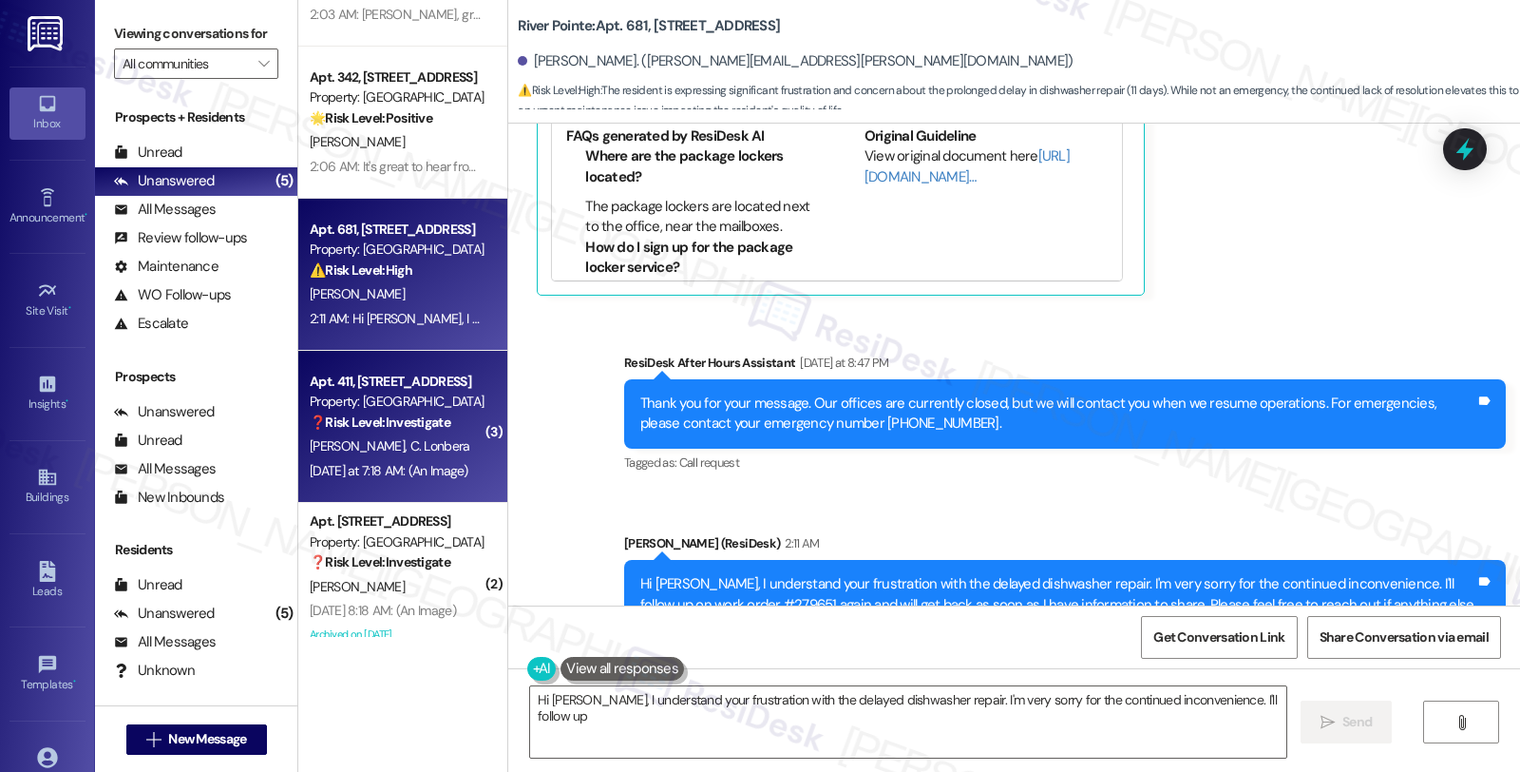
scroll to position [7339, 0]
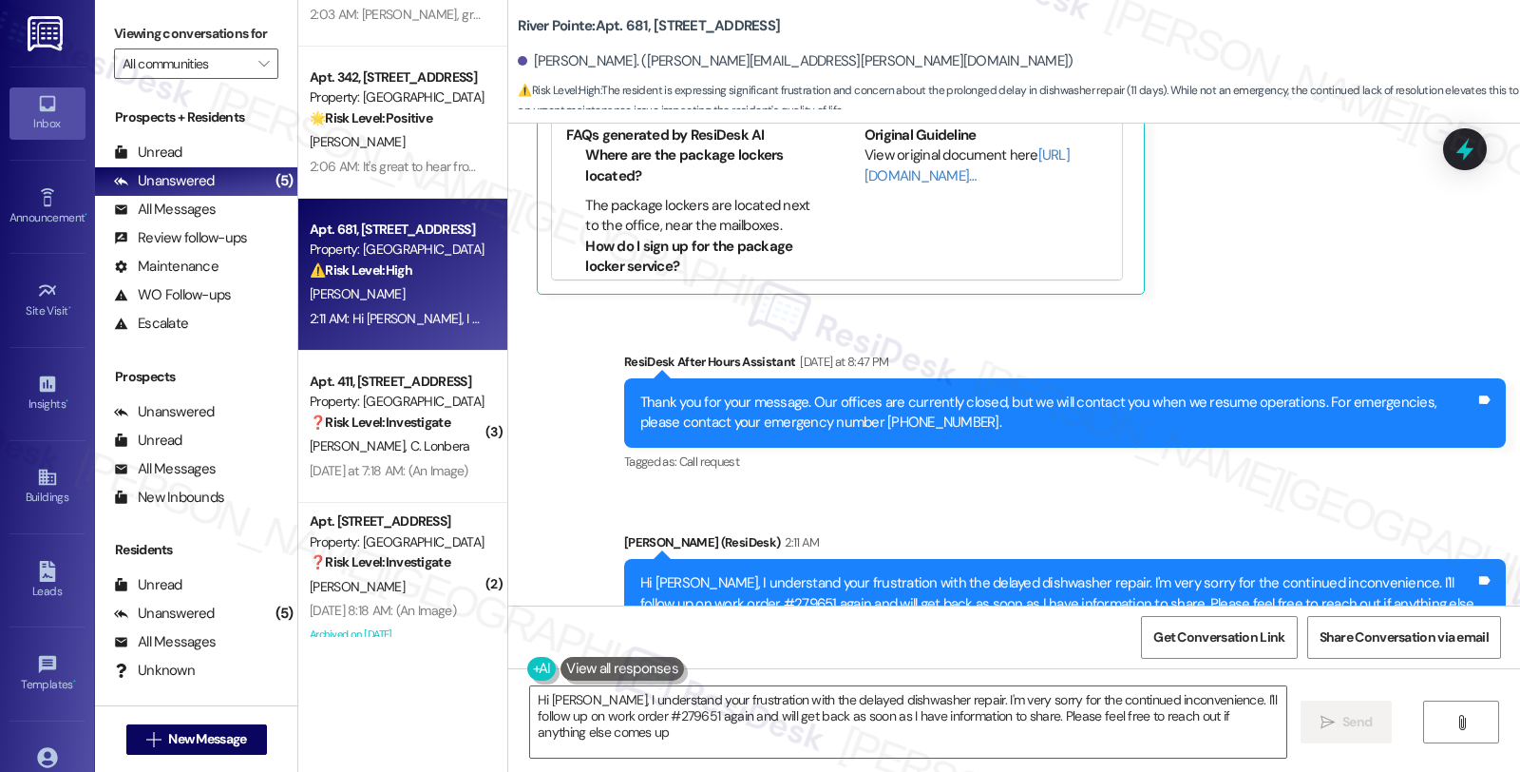
type textarea "Hi [PERSON_NAME], I understand your frustration with the delayed dishwasher rep…"
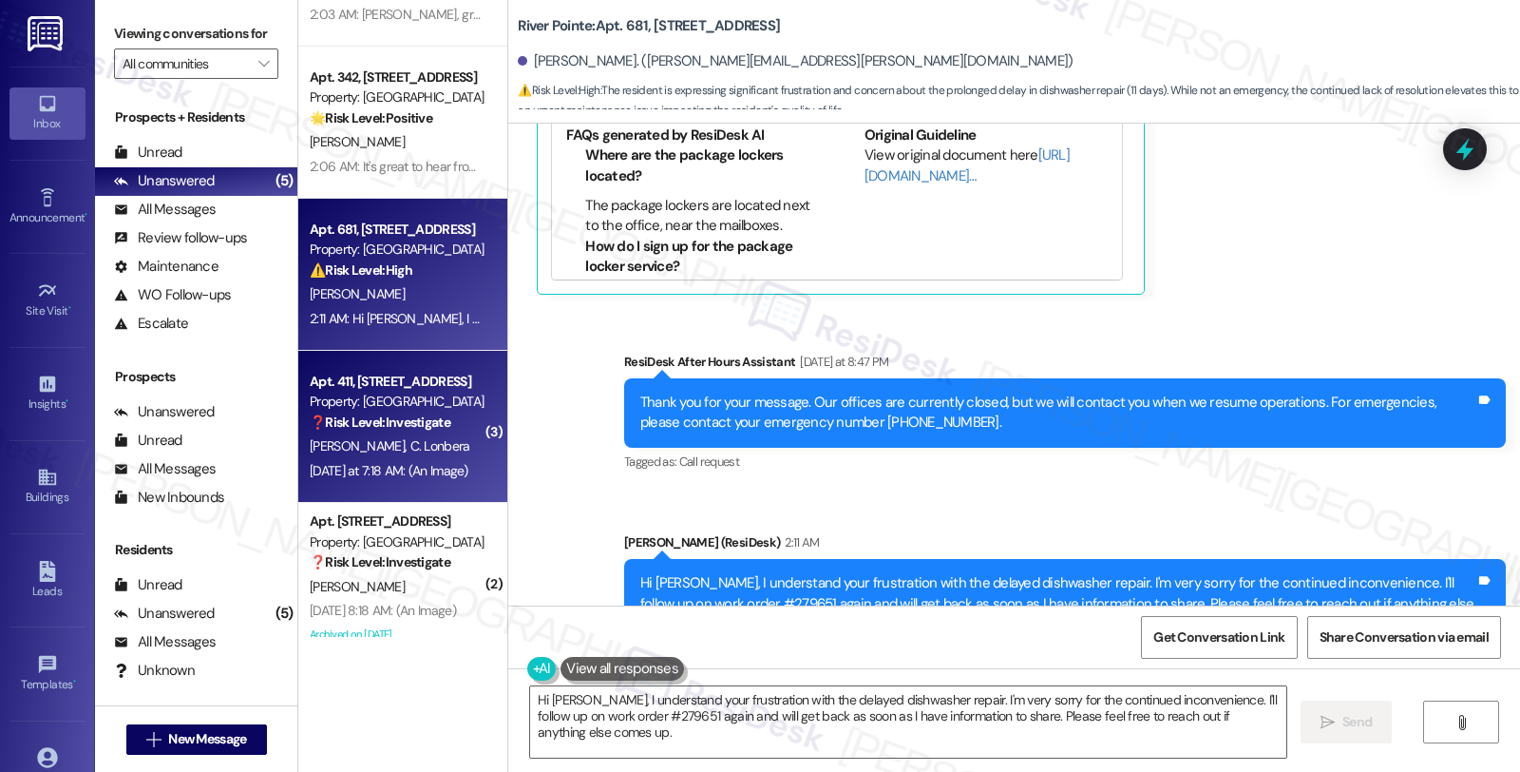
click at [411, 441] on span "C. Lonbera" at bounding box center [441, 445] width 60 height 17
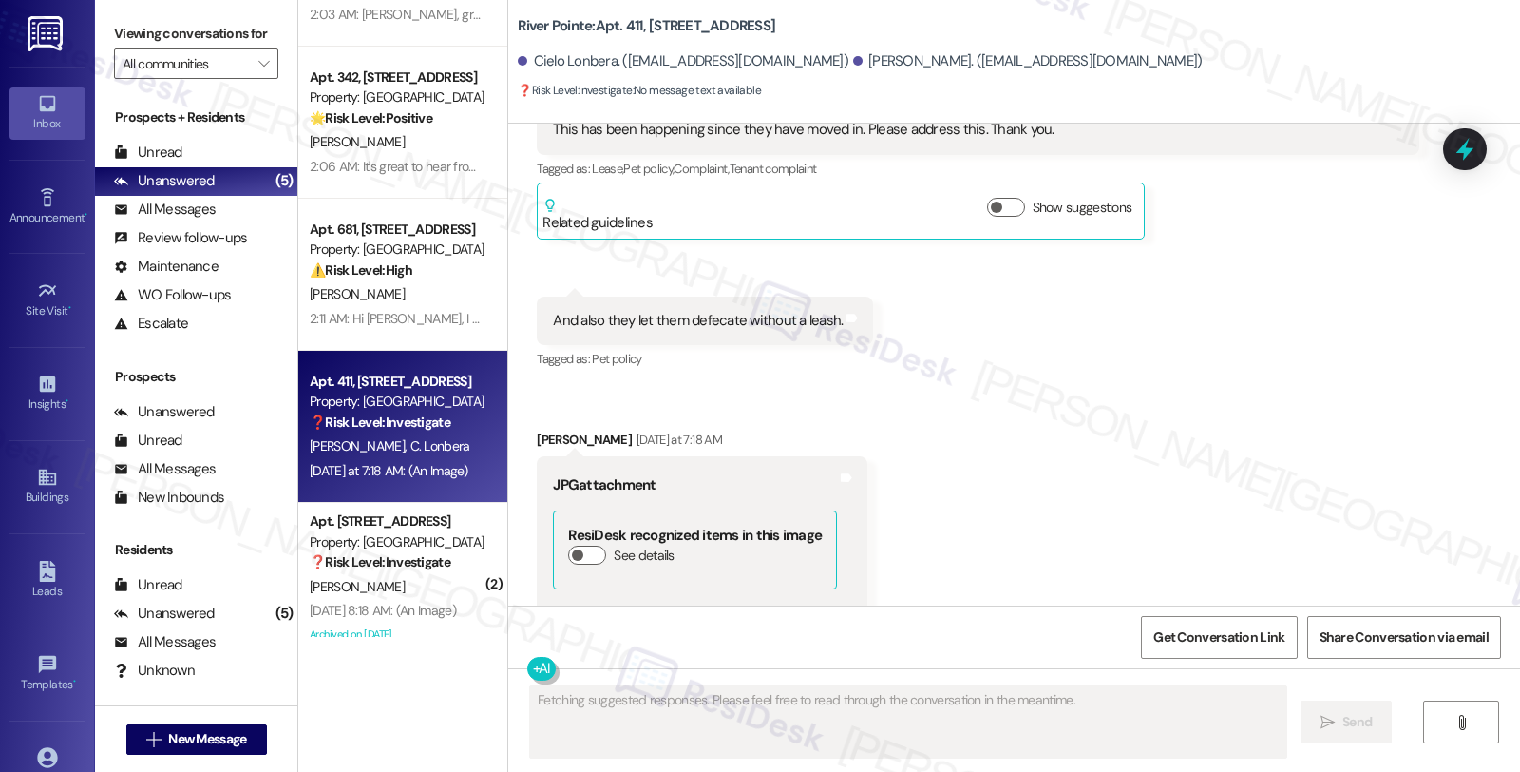
scroll to position [6799, 0]
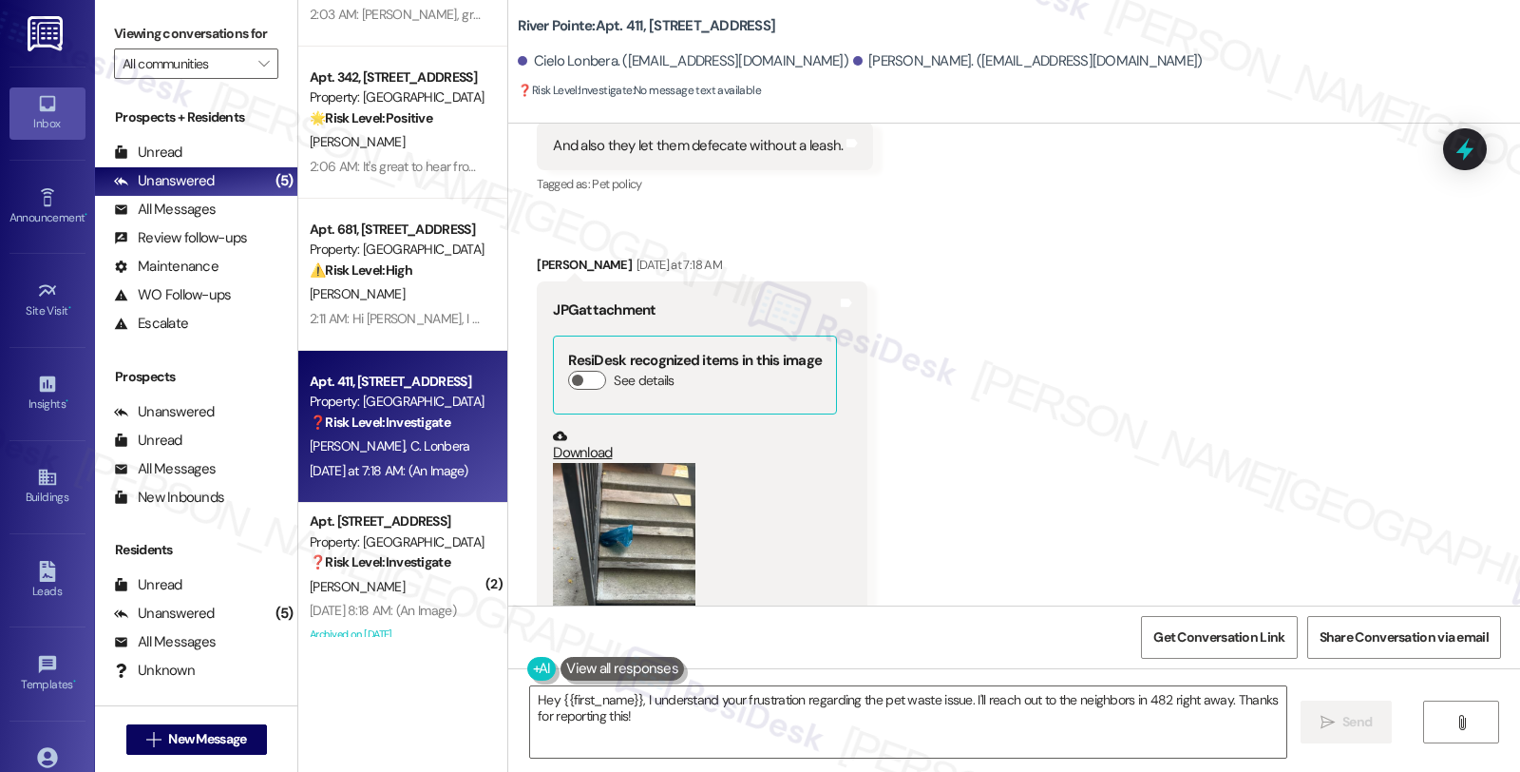
click at [596, 463] on button "Zoom image" at bounding box center [624, 558] width 143 height 190
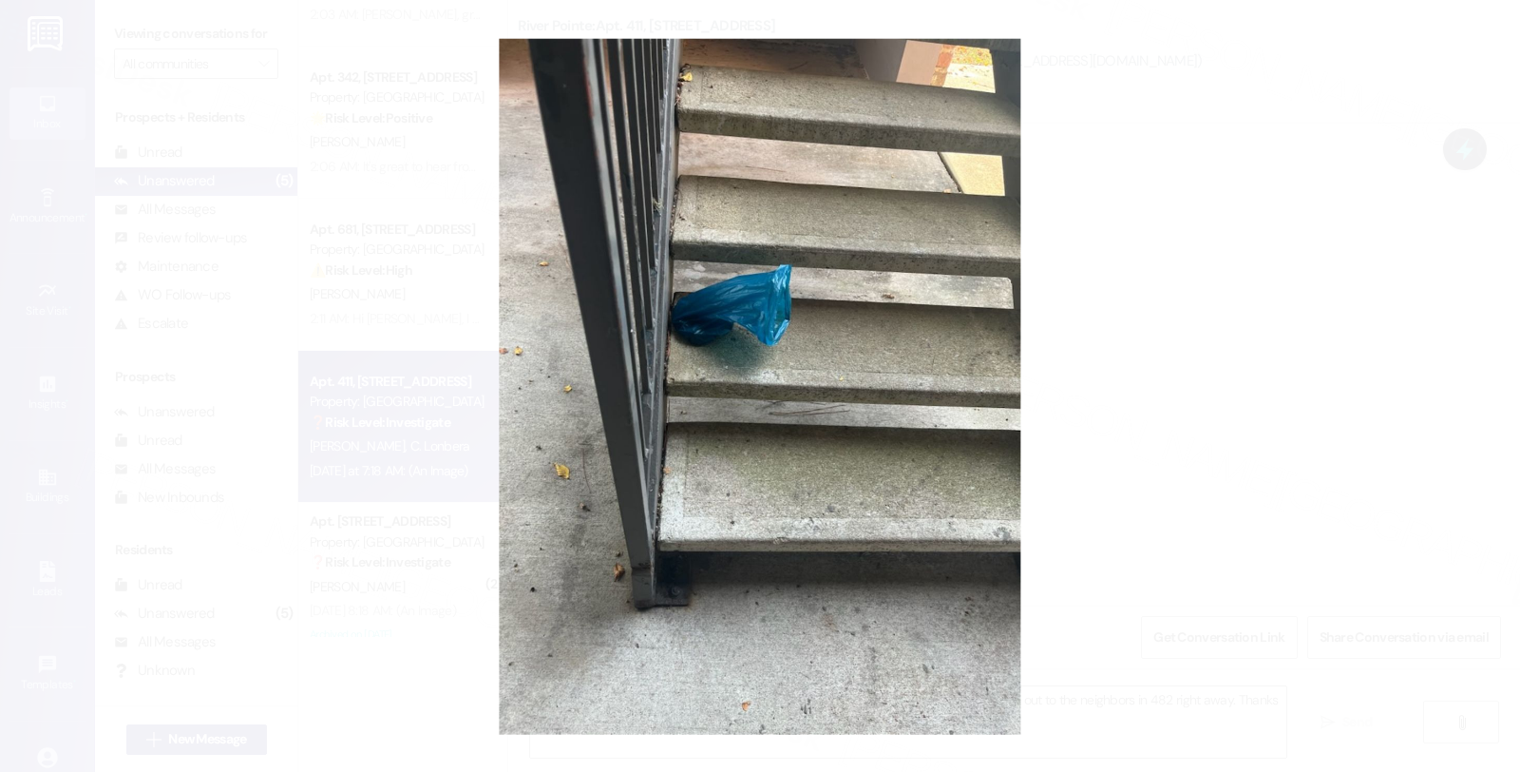
drag, startPoint x: 1193, startPoint y: 369, endPoint x: 1144, endPoint y: 374, distance: 48.8
click at [1194, 369] on button "Unzoom image" at bounding box center [760, 386] width 1520 height 772
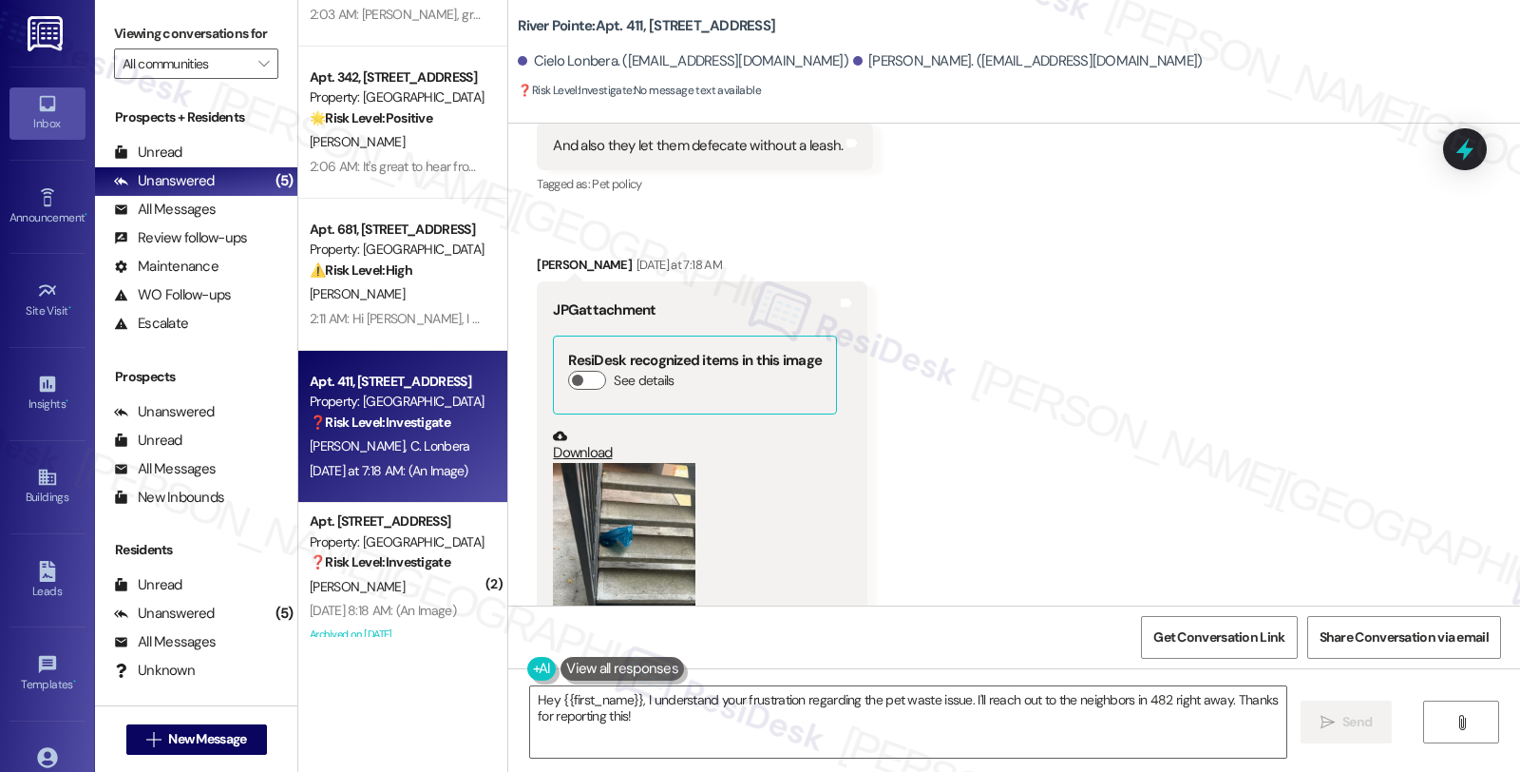
click at [643, 463] on button "Zoom image" at bounding box center [624, 558] width 143 height 190
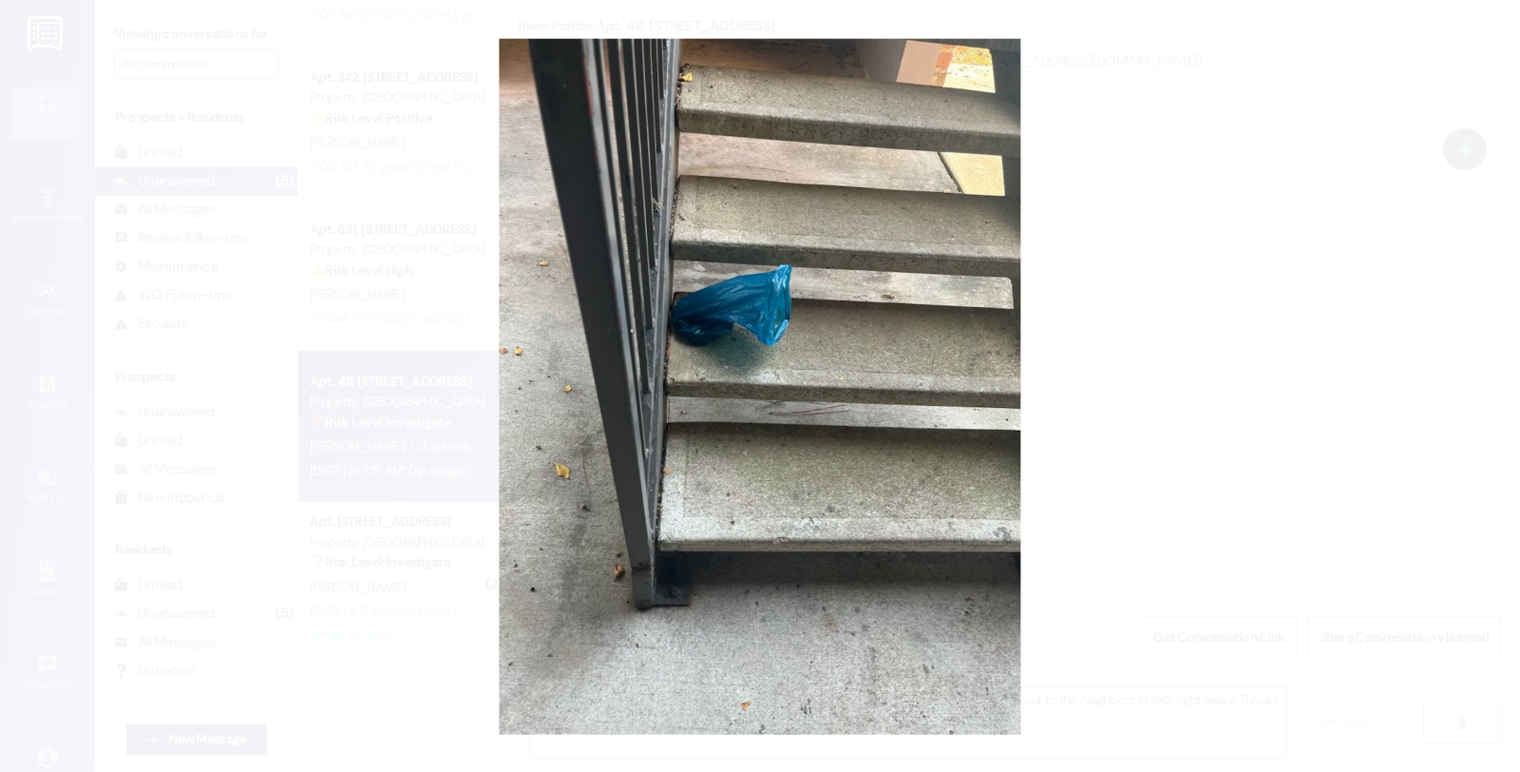
click at [1420, 416] on button "Unzoom image" at bounding box center [760, 386] width 1520 height 772
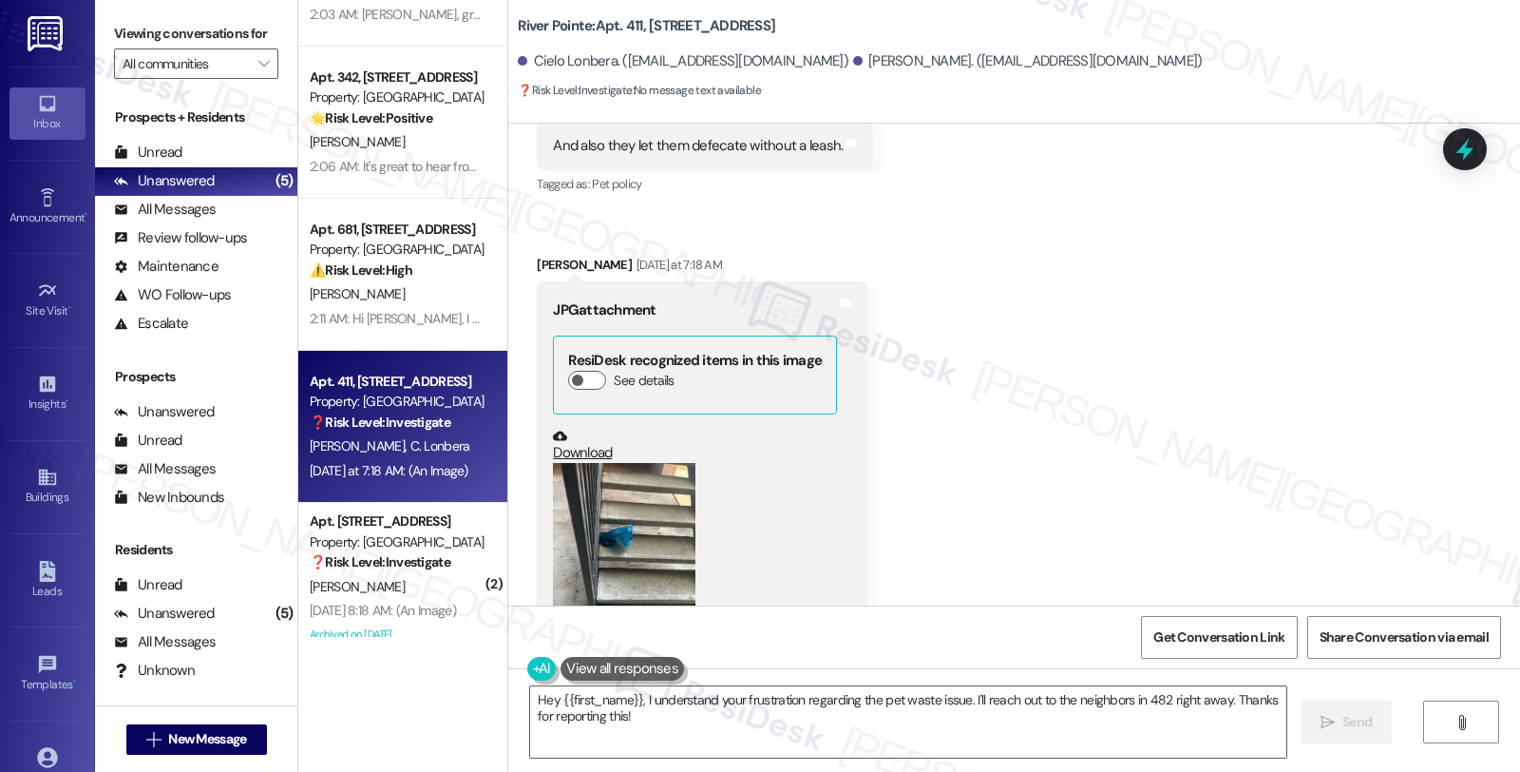
click at [853, 64] on div "Carlos Lopez. (caadlop00@gmail.com)" at bounding box center [1028, 61] width 350 height 20
copy div "Carlos"
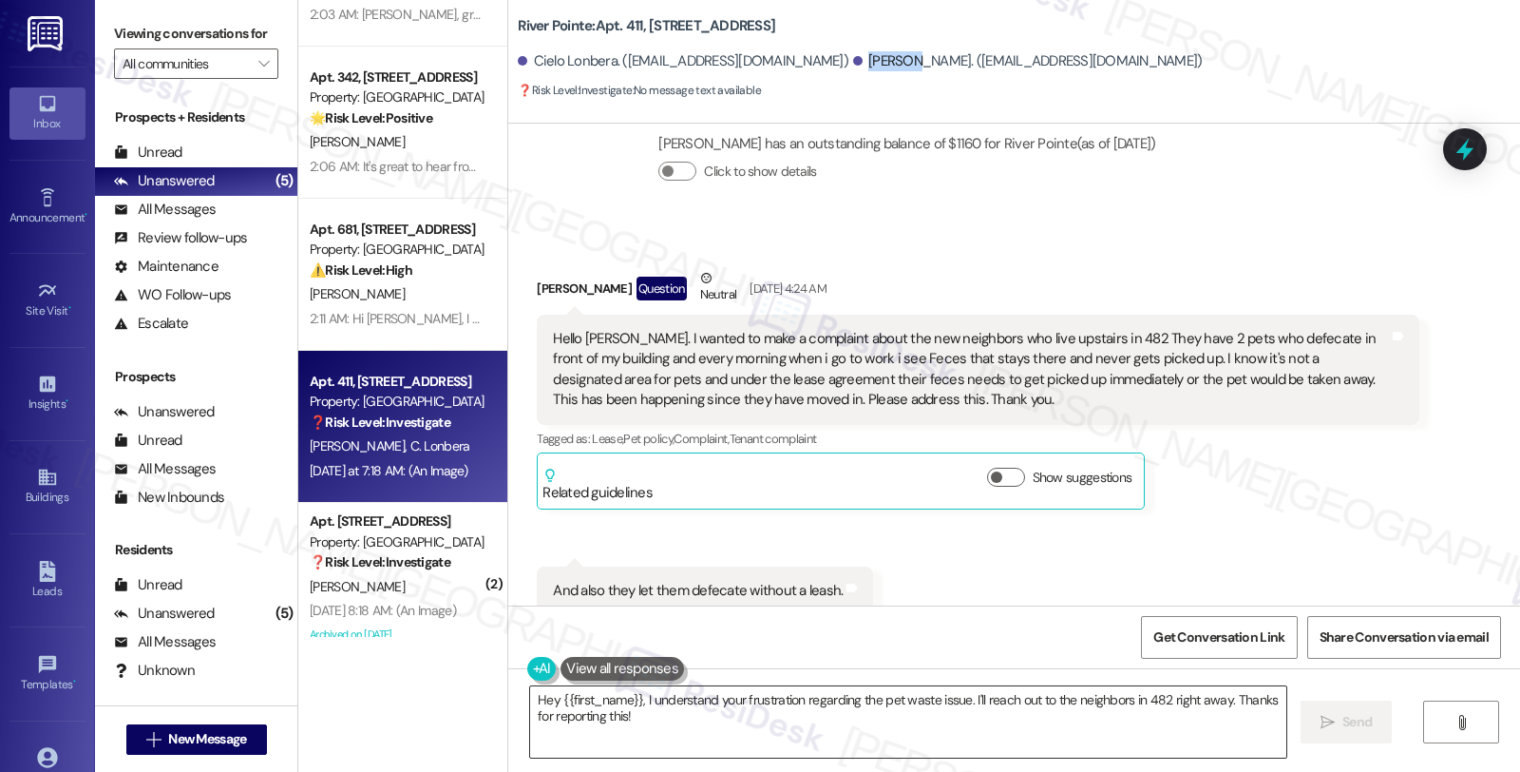
scroll to position [6483, 0]
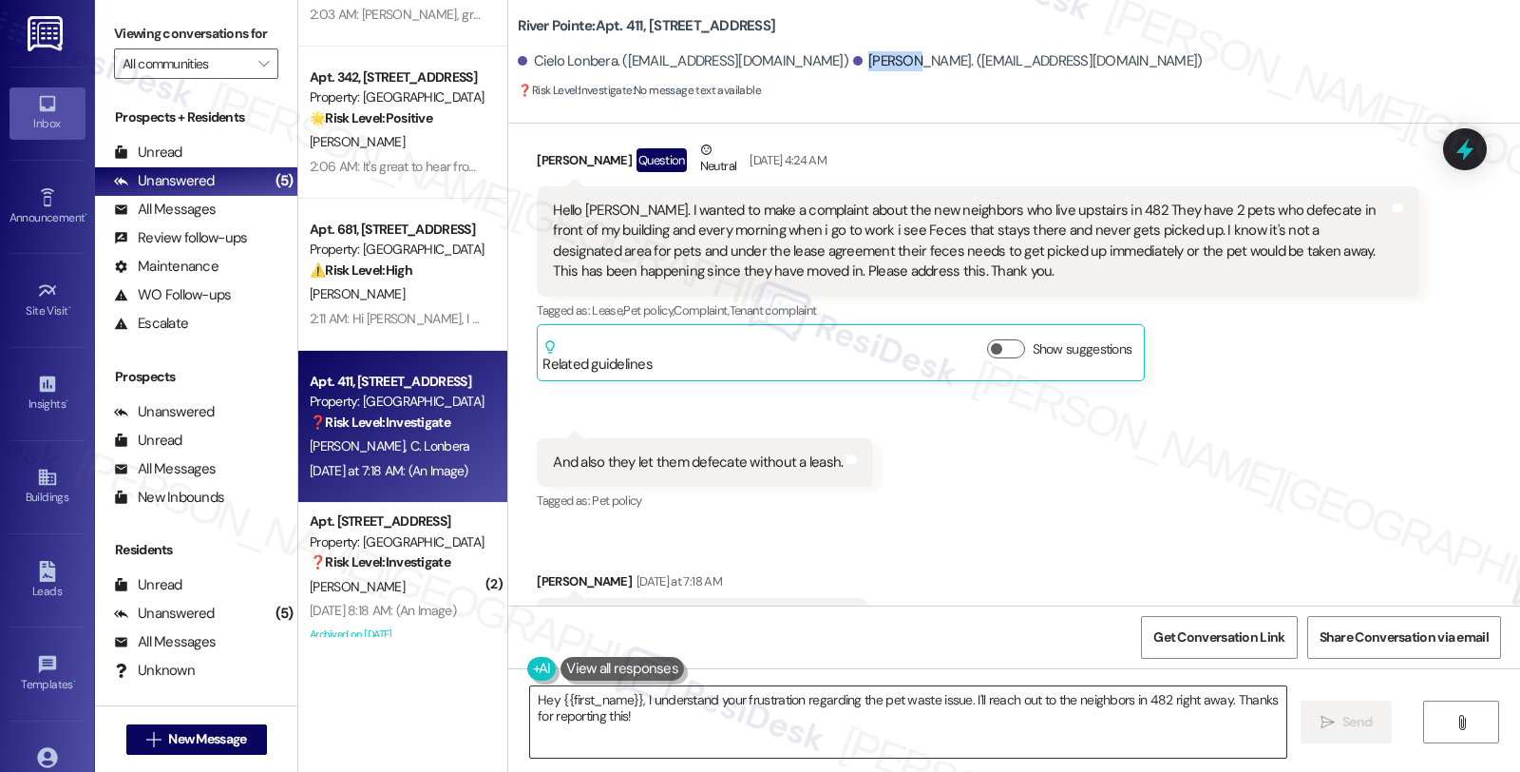
click at [530, 690] on textarea "Hey {{first_name}}, I understand your frustration regarding the pet waste issue…" at bounding box center [908, 721] width 756 height 71
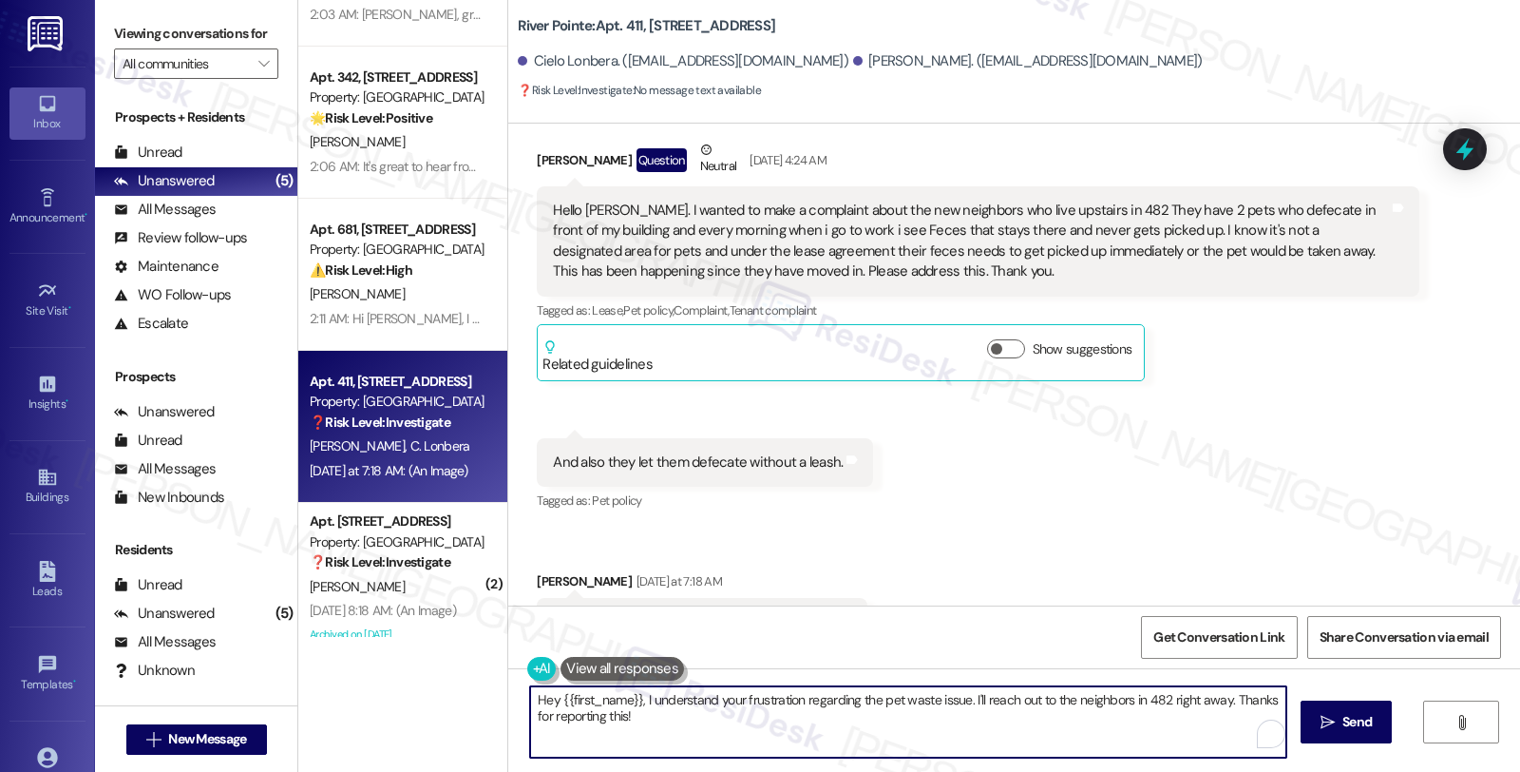
click at [530, 690] on textarea "Hey {{first_name}}, I understand your frustration regarding the pet waste issue…" at bounding box center [908, 721] width 756 height 71
paste textarea "Carlos"
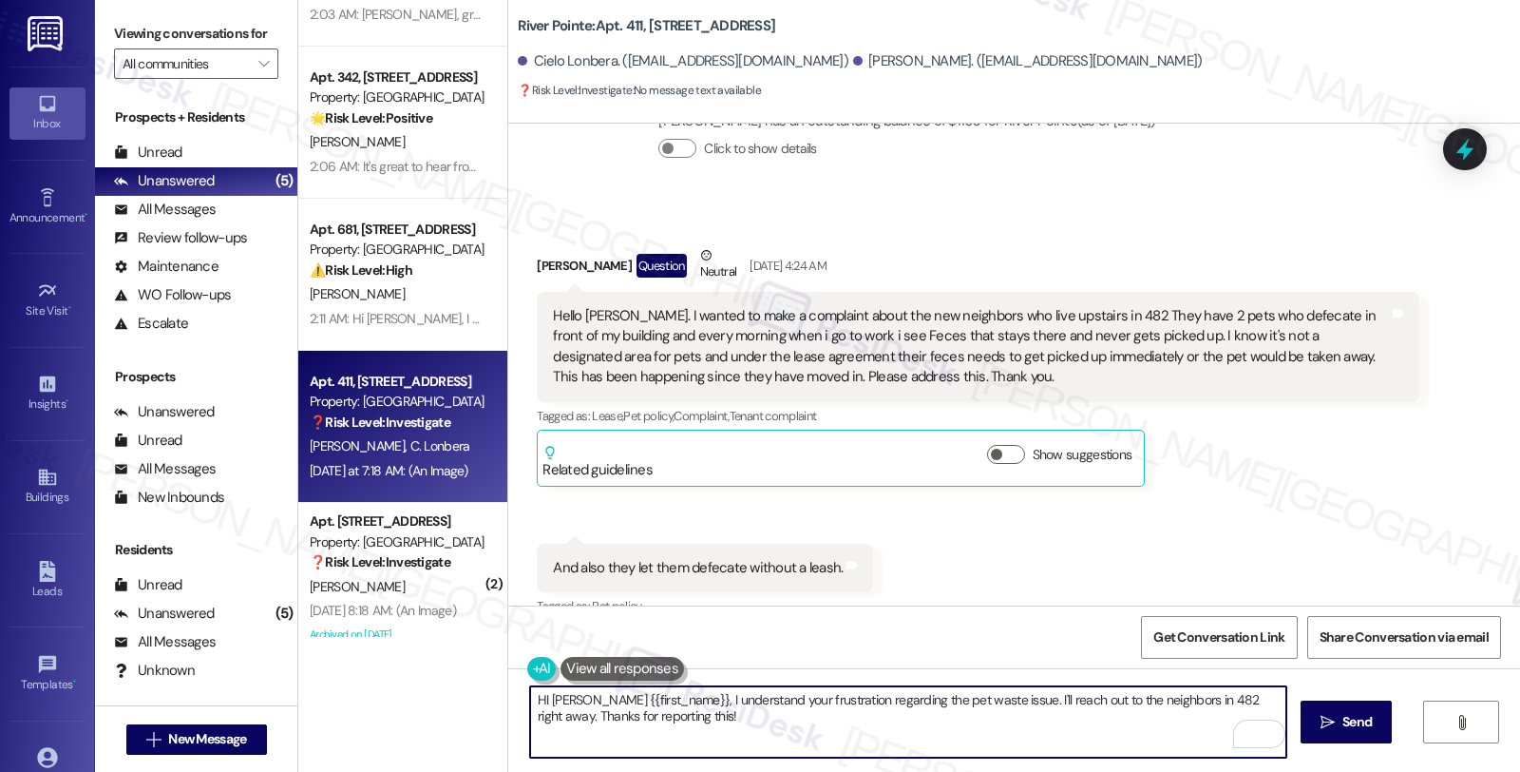
type textarea "HI Carlos {{first_name}}, I understand your frustration regarding the pet waste…"
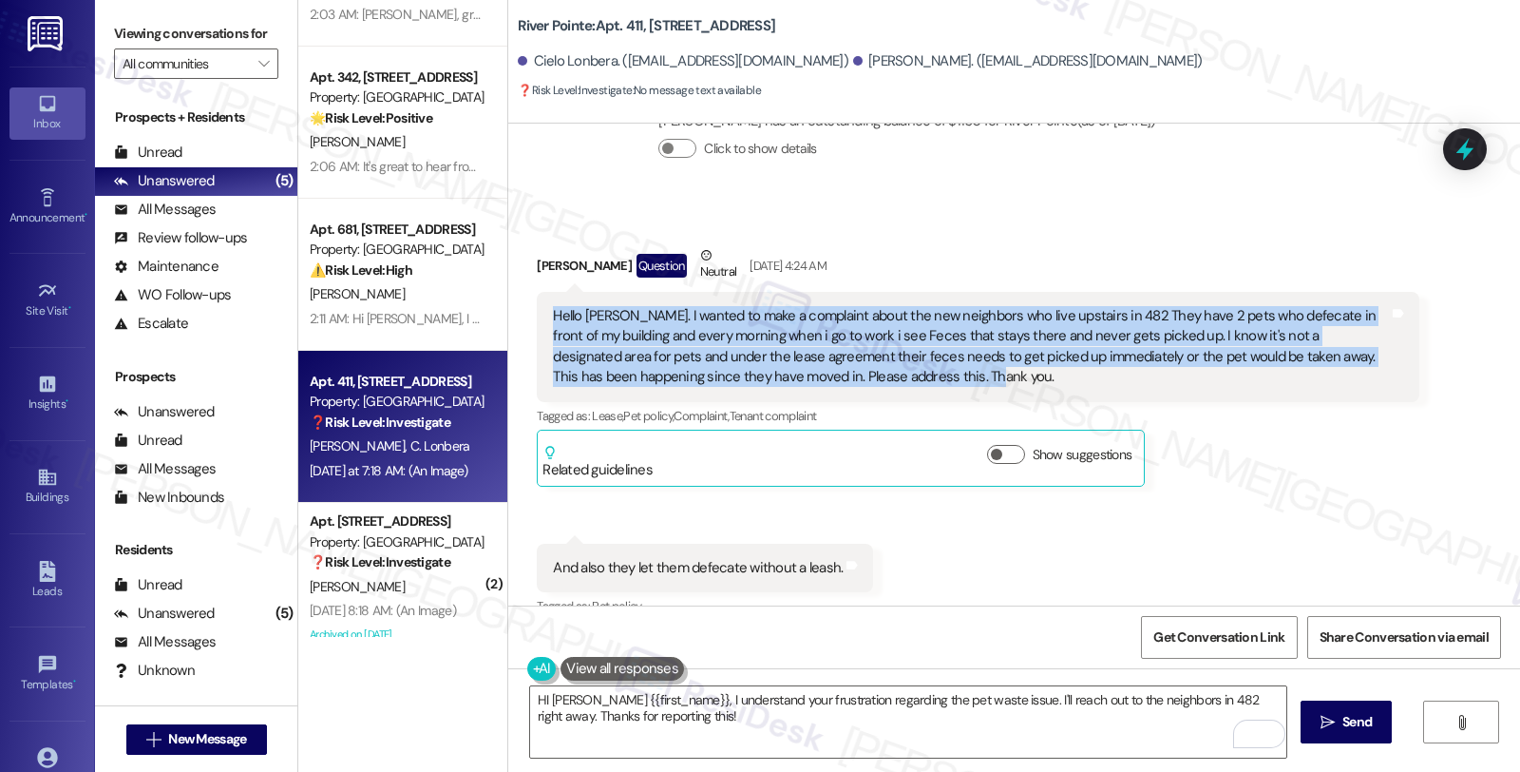
drag, startPoint x: 842, startPoint y: 266, endPoint x: 530, endPoint y: 217, distance: 315.6
click at [537, 292] on div "Hello Sarah. I wanted to make a complaint about the new neighbors who live upst…" at bounding box center [978, 347] width 882 height 110
copy div "Hello Sarah. I wanted to make a complaint about the new neighbors who live upst…"
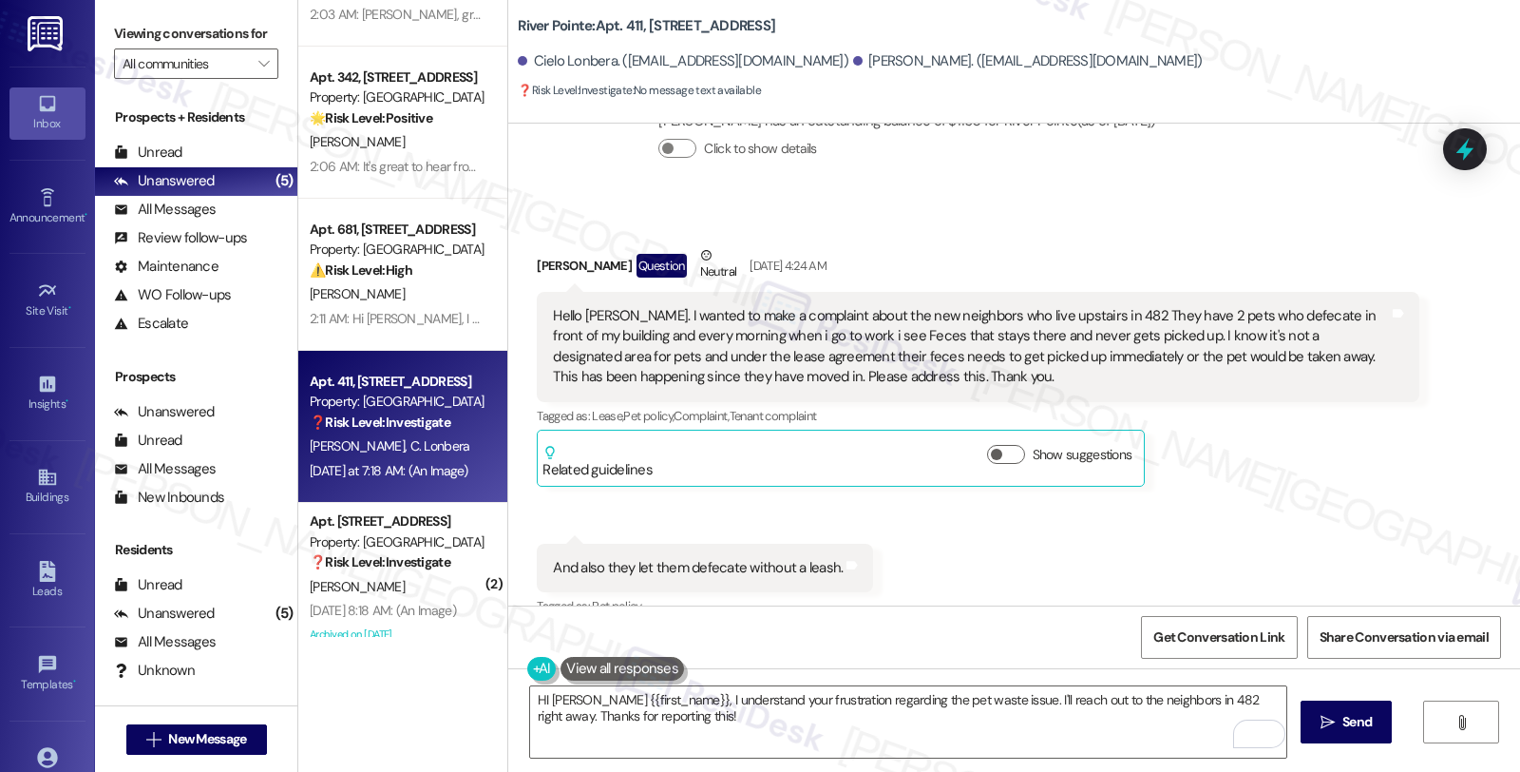
drag, startPoint x: 582, startPoint y: 461, endPoint x: 944, endPoint y: 462, distance: 362.1
click at [944, 462] on div "Received via SMS Carlos Lopez Question Neutral Aug 10, 2025 at 4:24 AM Hello Sa…" at bounding box center [1014, 665] width 1012 height 927
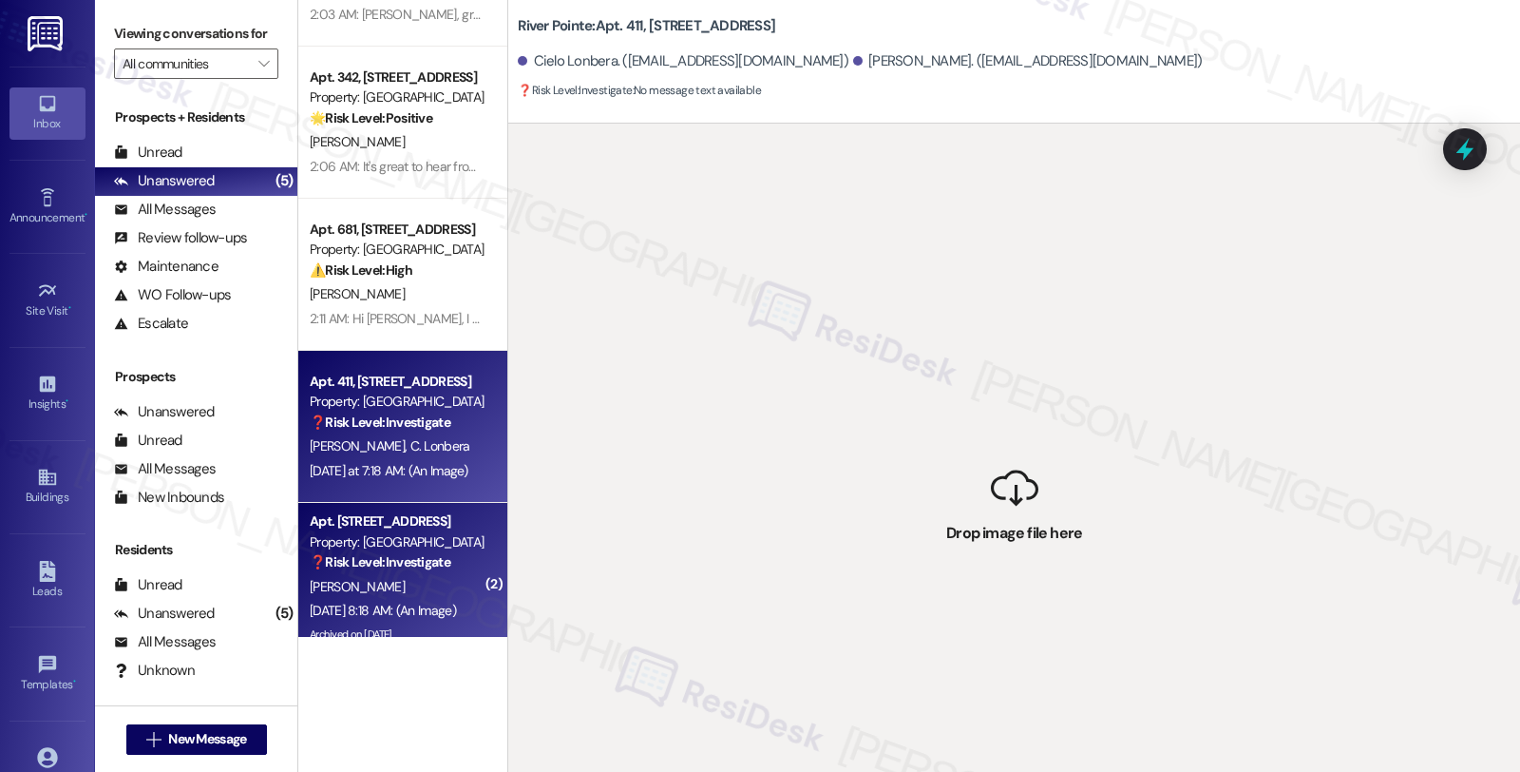
click at [378, 557] on strong "❓ Risk Level: Investigate" at bounding box center [380, 561] width 141 height 17
click at [411, 452] on span "C. Lonbera" at bounding box center [441, 445] width 60 height 17
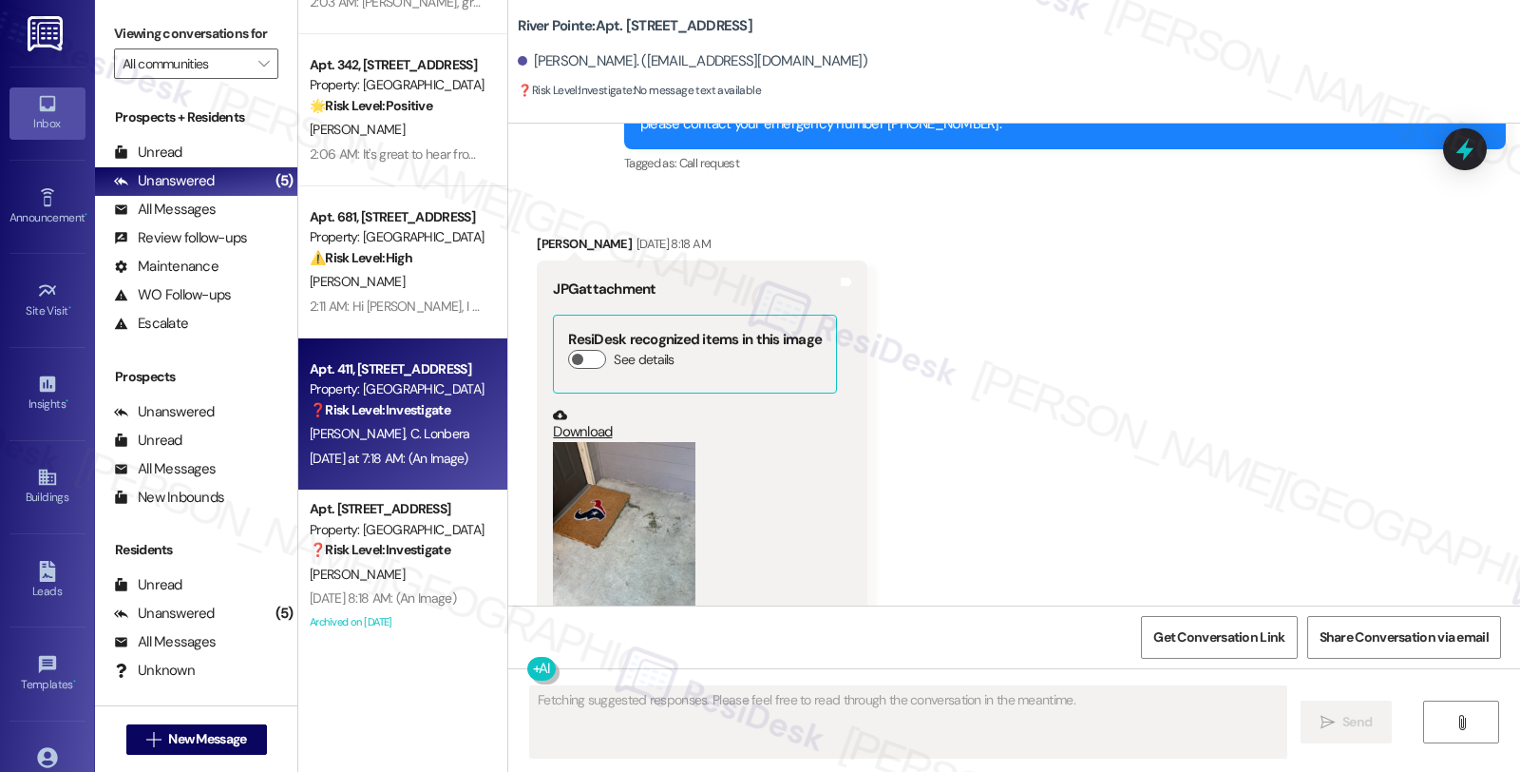
scroll to position [124, 0]
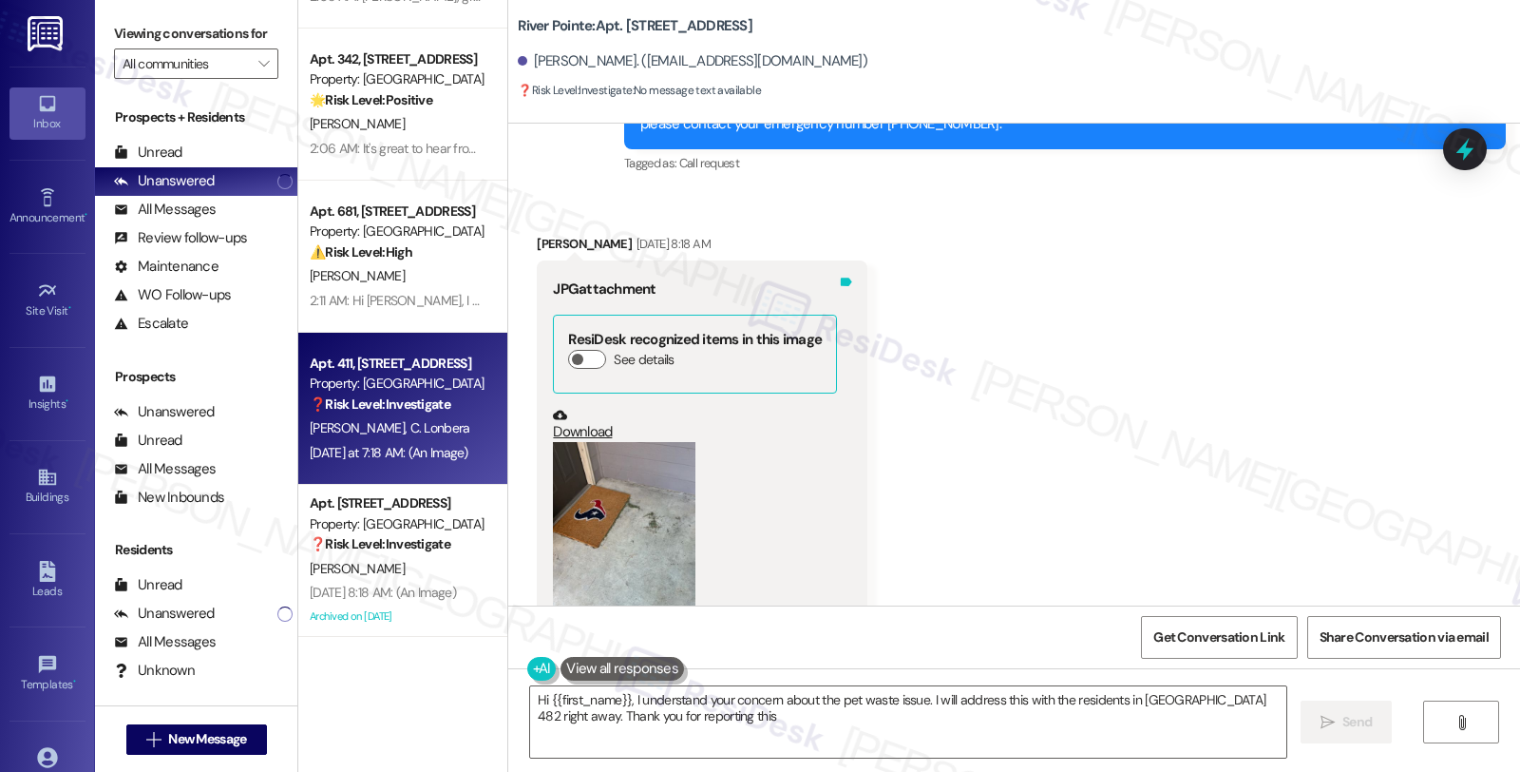
type textarea "Hi {{first_name}}, I understand your concern about the pet waste issue. I will …"
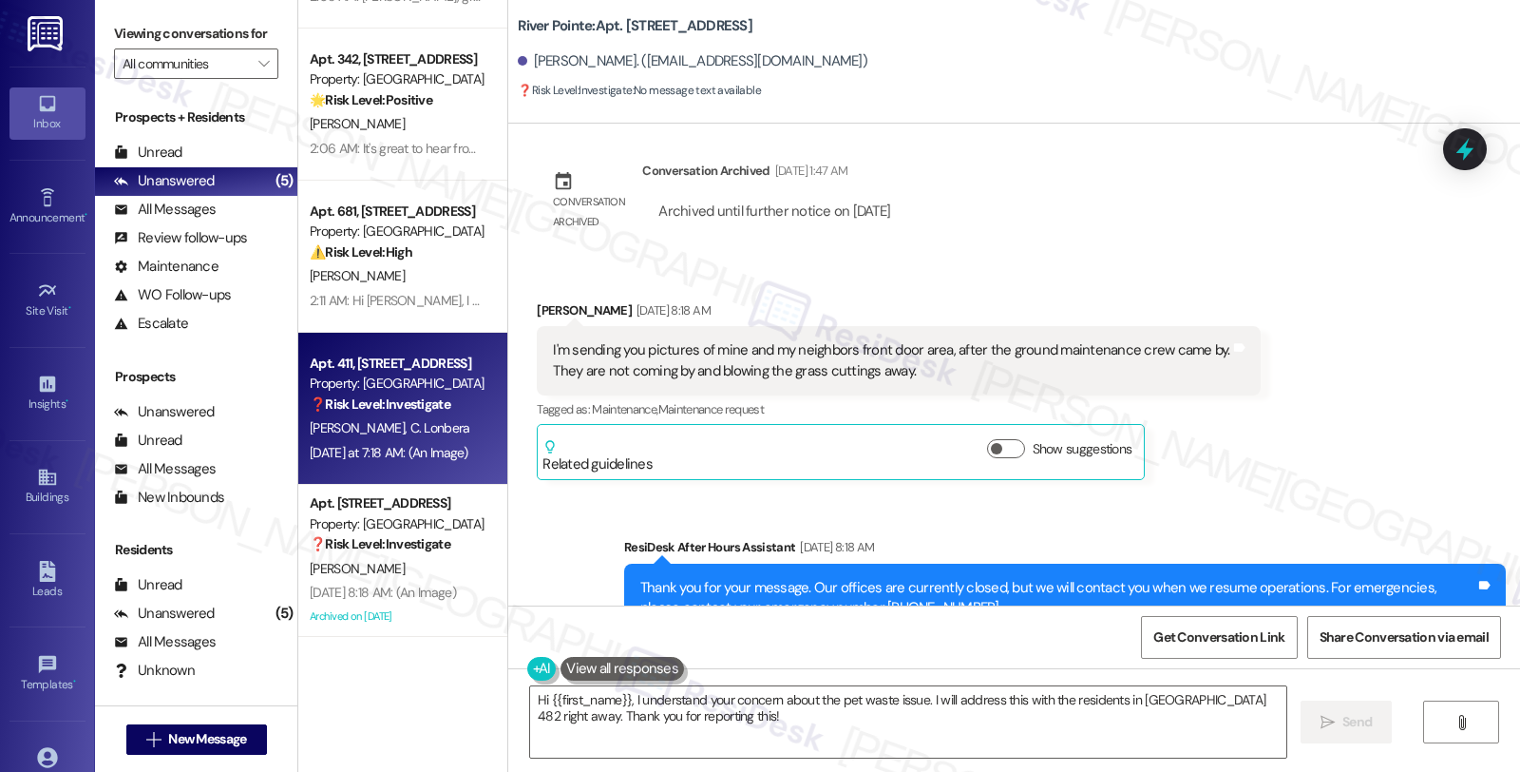
scroll to position [9708, 0]
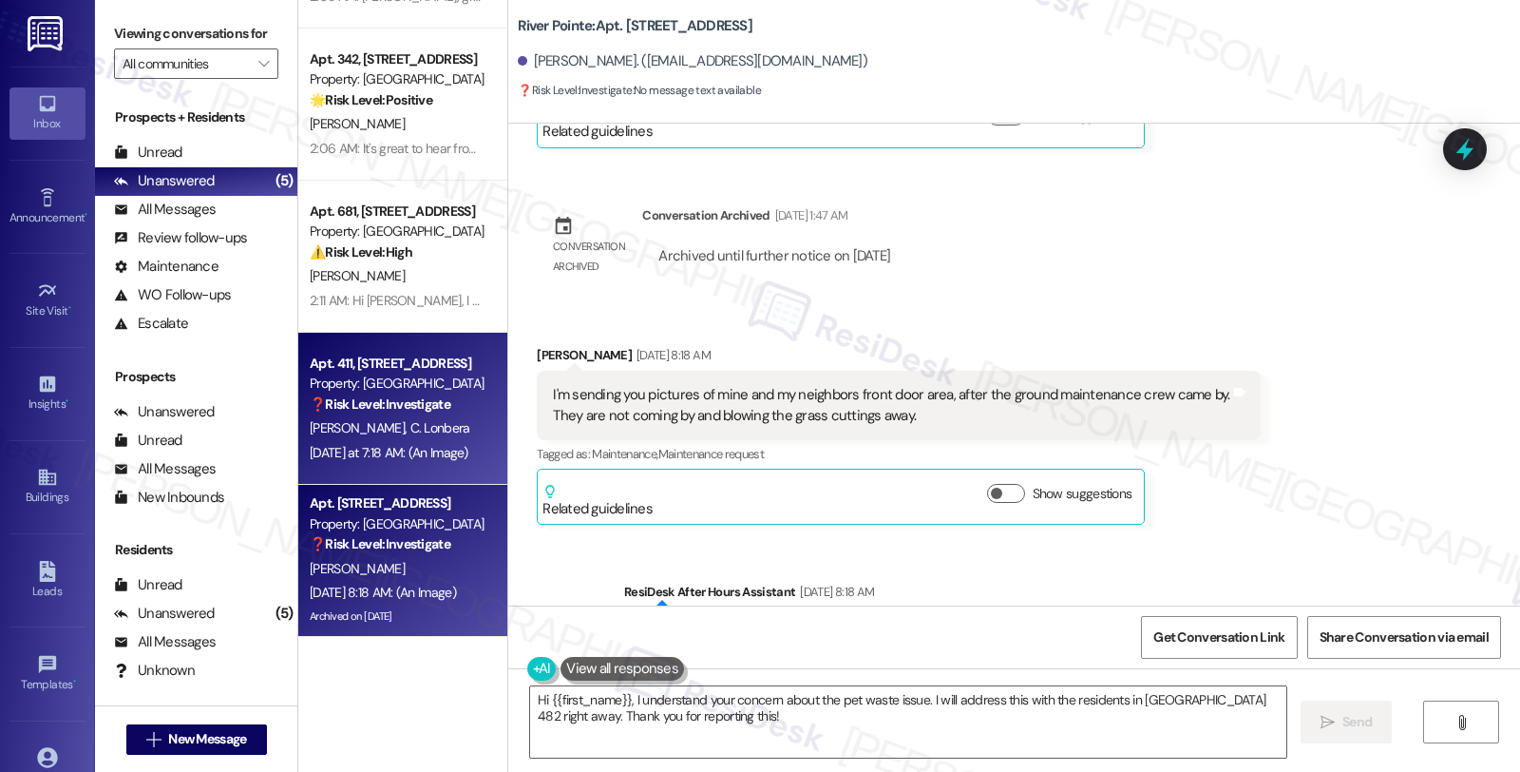
click at [458, 545] on div "❓ Risk Level: Investigate No message text available" at bounding box center [398, 544] width 176 height 20
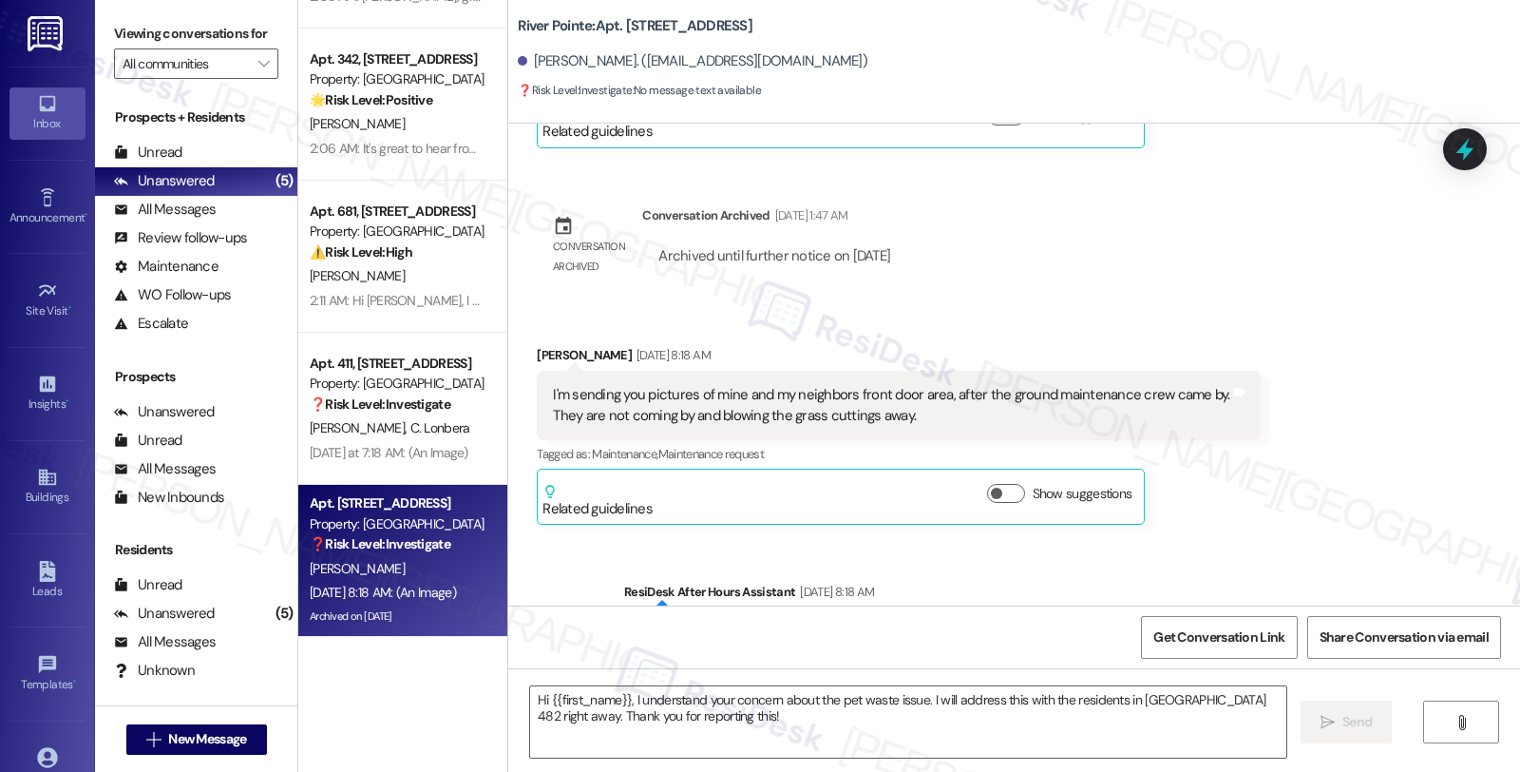
type textarea "Fetching suggested responses. Please feel free to read through the conversation…"
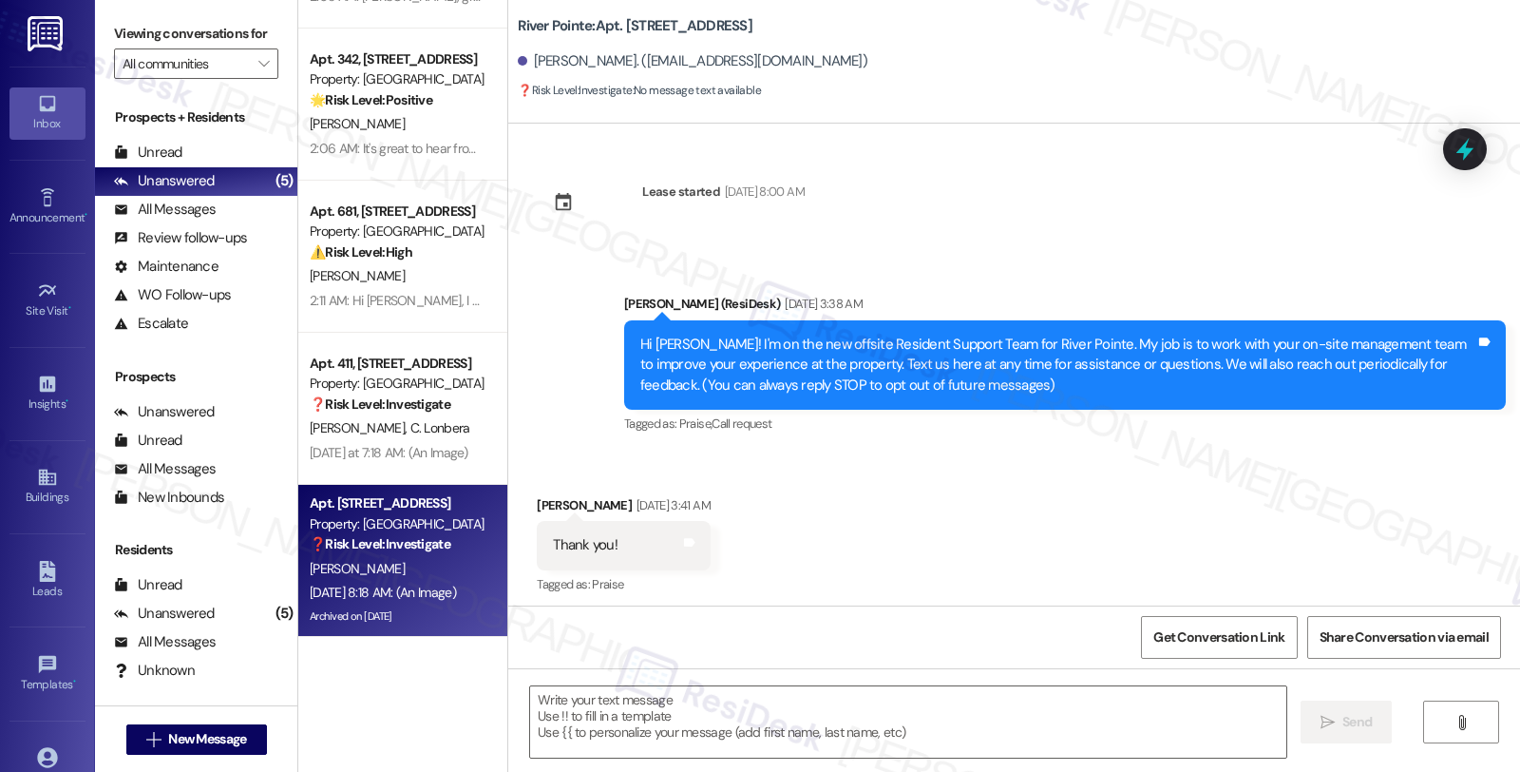
scroll to position [10236, 0]
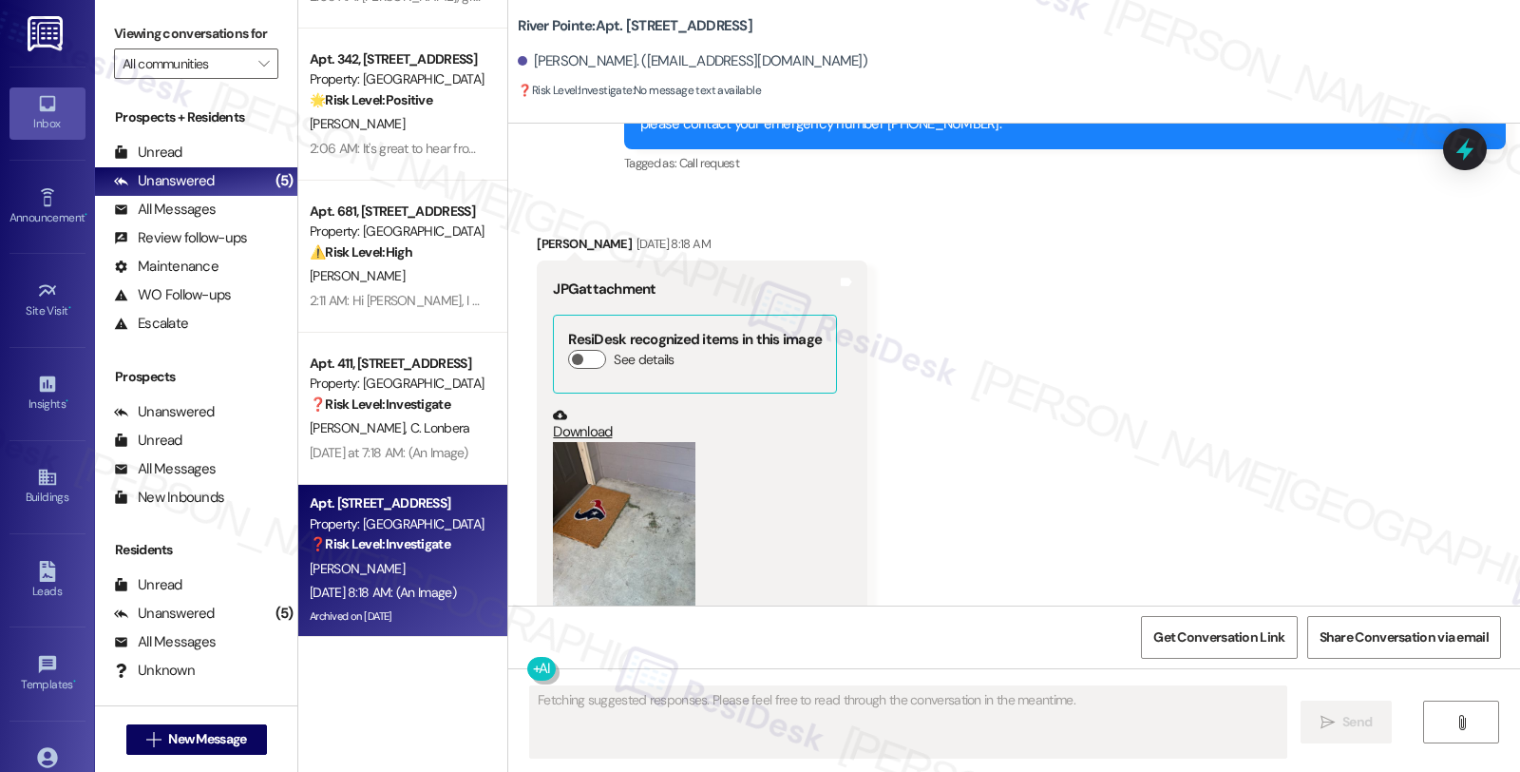
click at [647, 447] on button "Zoom image" at bounding box center [624, 537] width 143 height 190
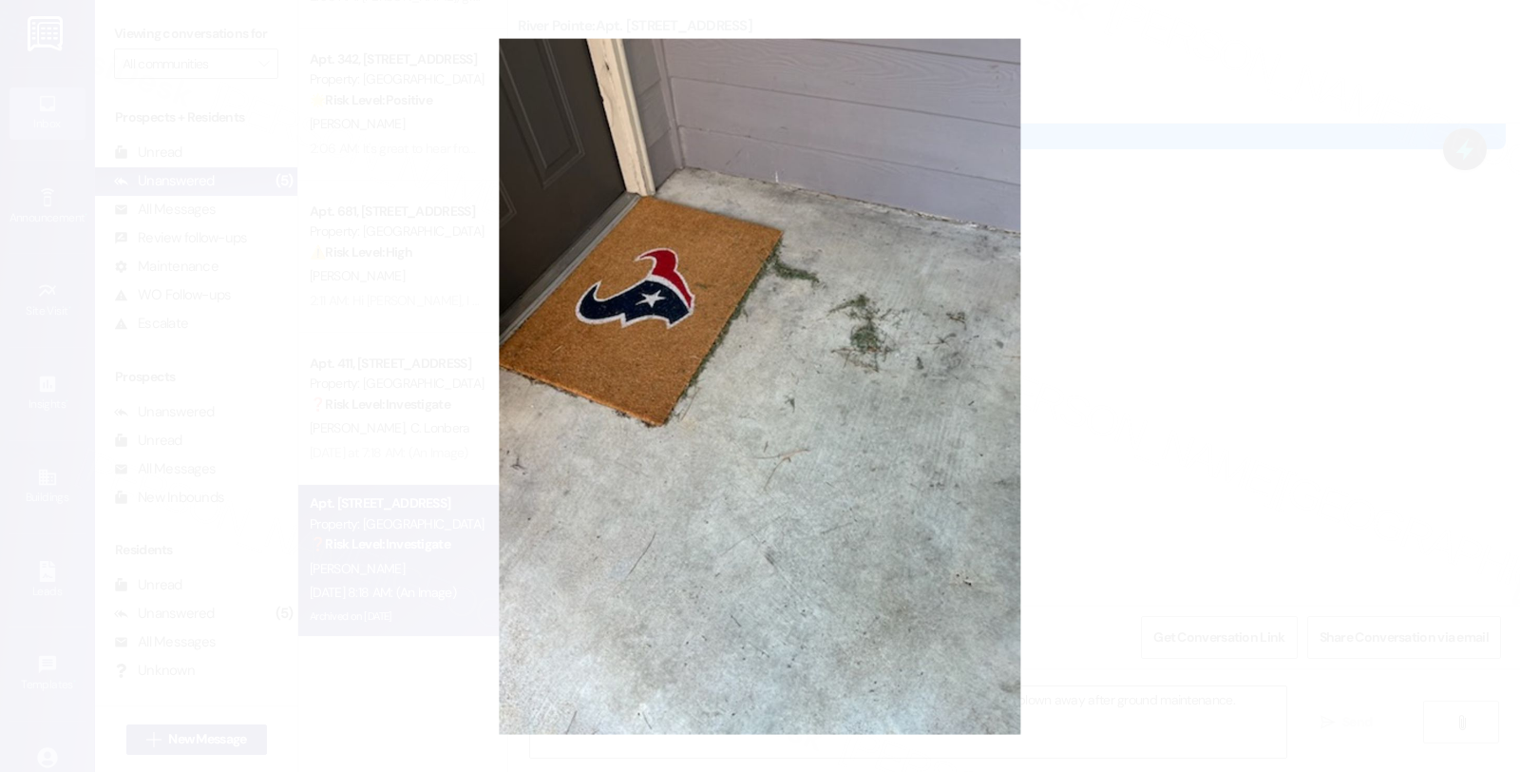
click at [1202, 361] on button "Unzoom image" at bounding box center [760, 386] width 1520 height 772
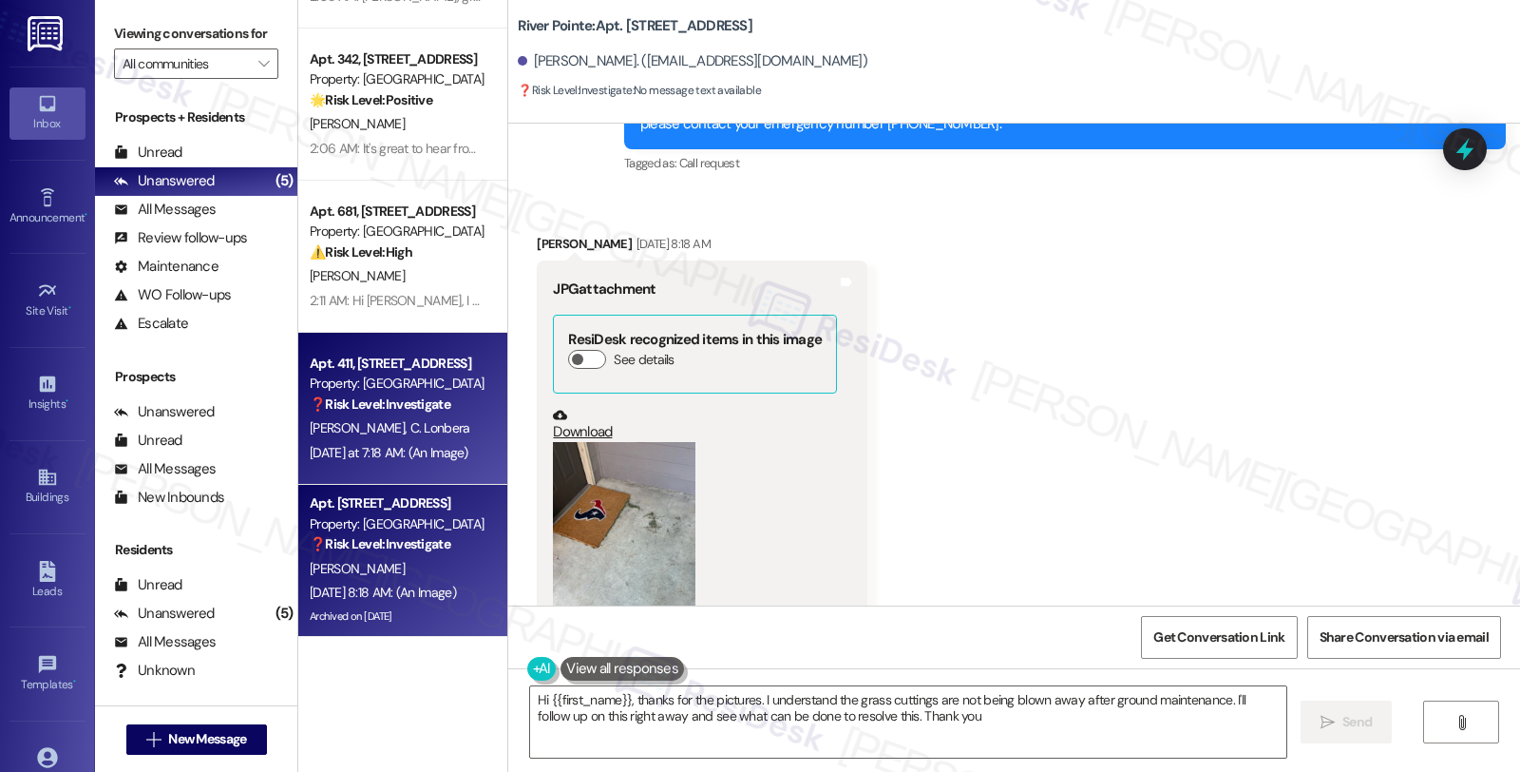
type textarea "Hi {{first_name}}, thanks for the pictures. I understand the grass cuttings are…"
click at [447, 426] on div "C. Lopez C. Lonbera" at bounding box center [398, 428] width 180 height 24
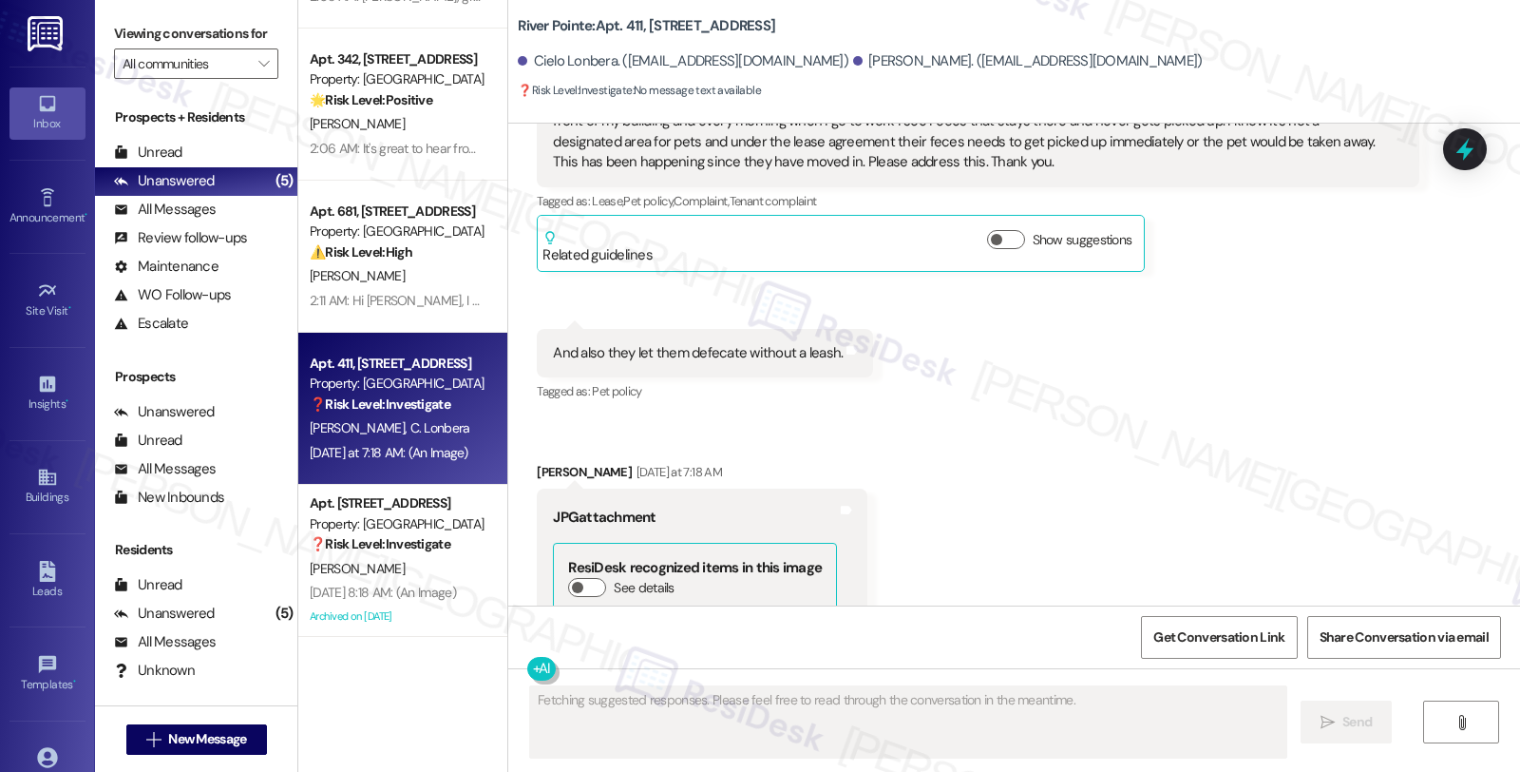
scroll to position [6588, 0]
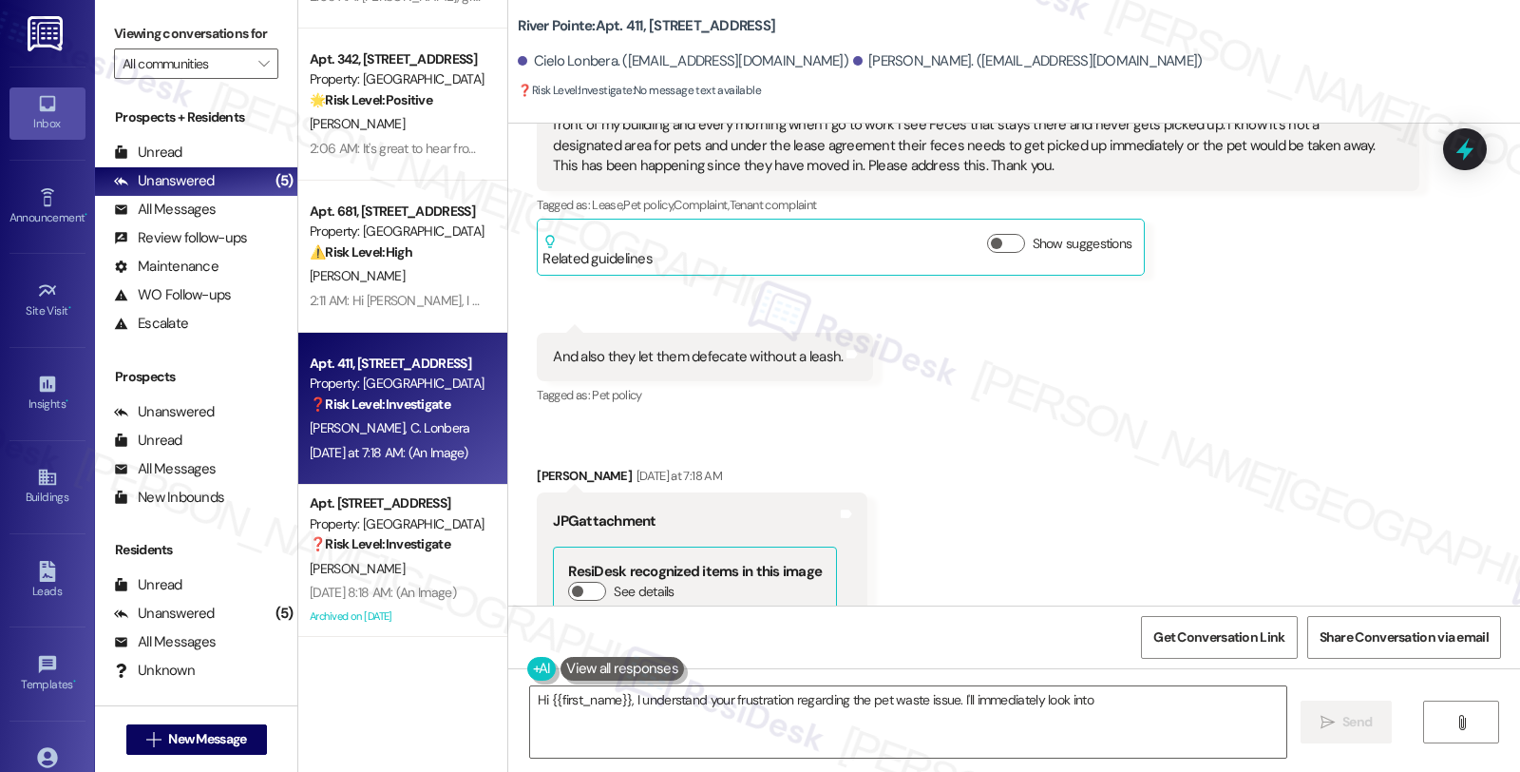
click at [553, 347] on div "And also they let them defecate without a leash." at bounding box center [698, 357] width 290 height 20
click at [820, 347] on div "And also they let them defecate without a leash." at bounding box center [698, 357] width 290 height 20
copy div "And also they let them defecate without a leash."
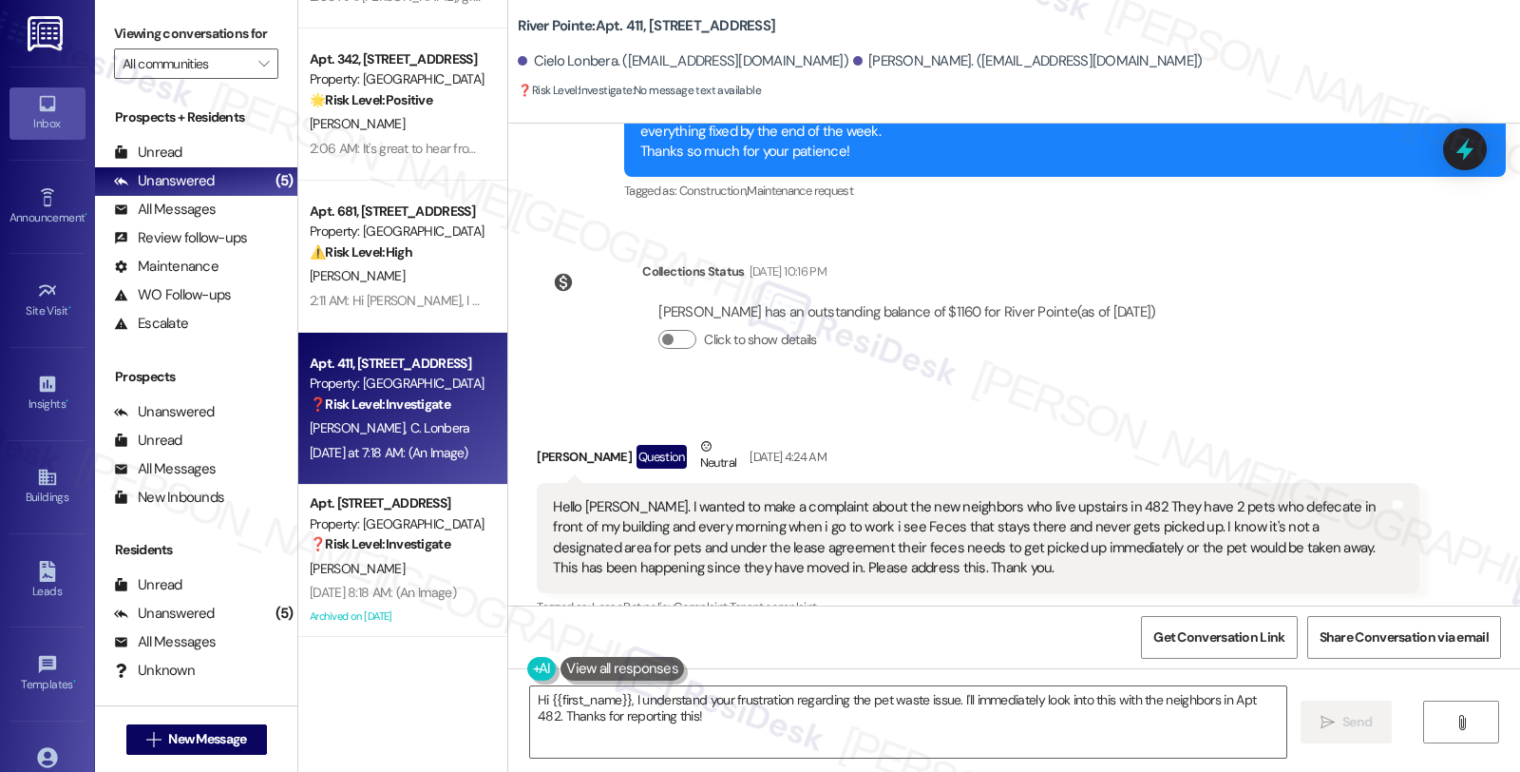
scroll to position [6165, 0]
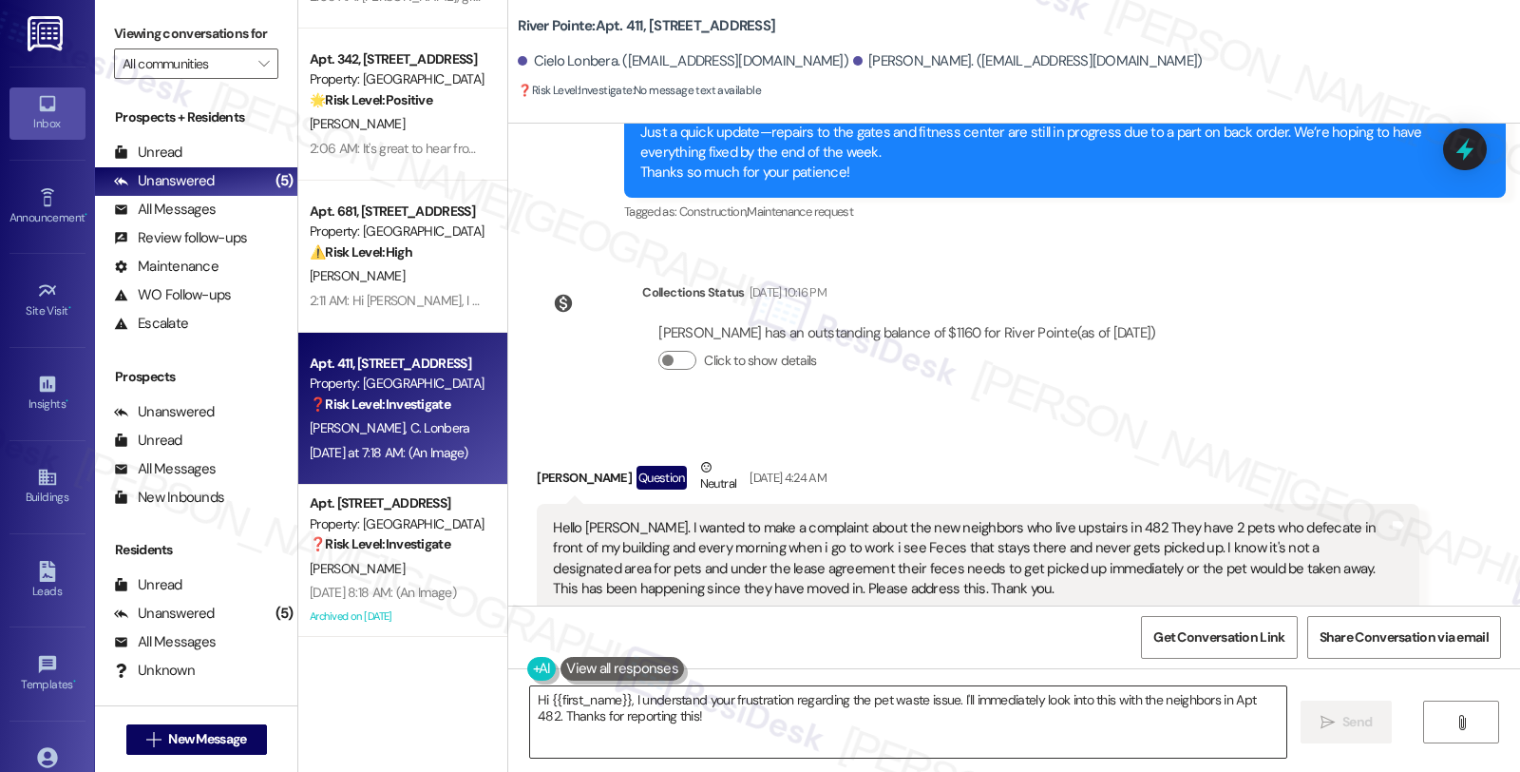
click at [762, 717] on textarea "Hi {{first_name}}, I understand your frustration regarding the pet waste issue.…" at bounding box center [908, 721] width 756 height 71
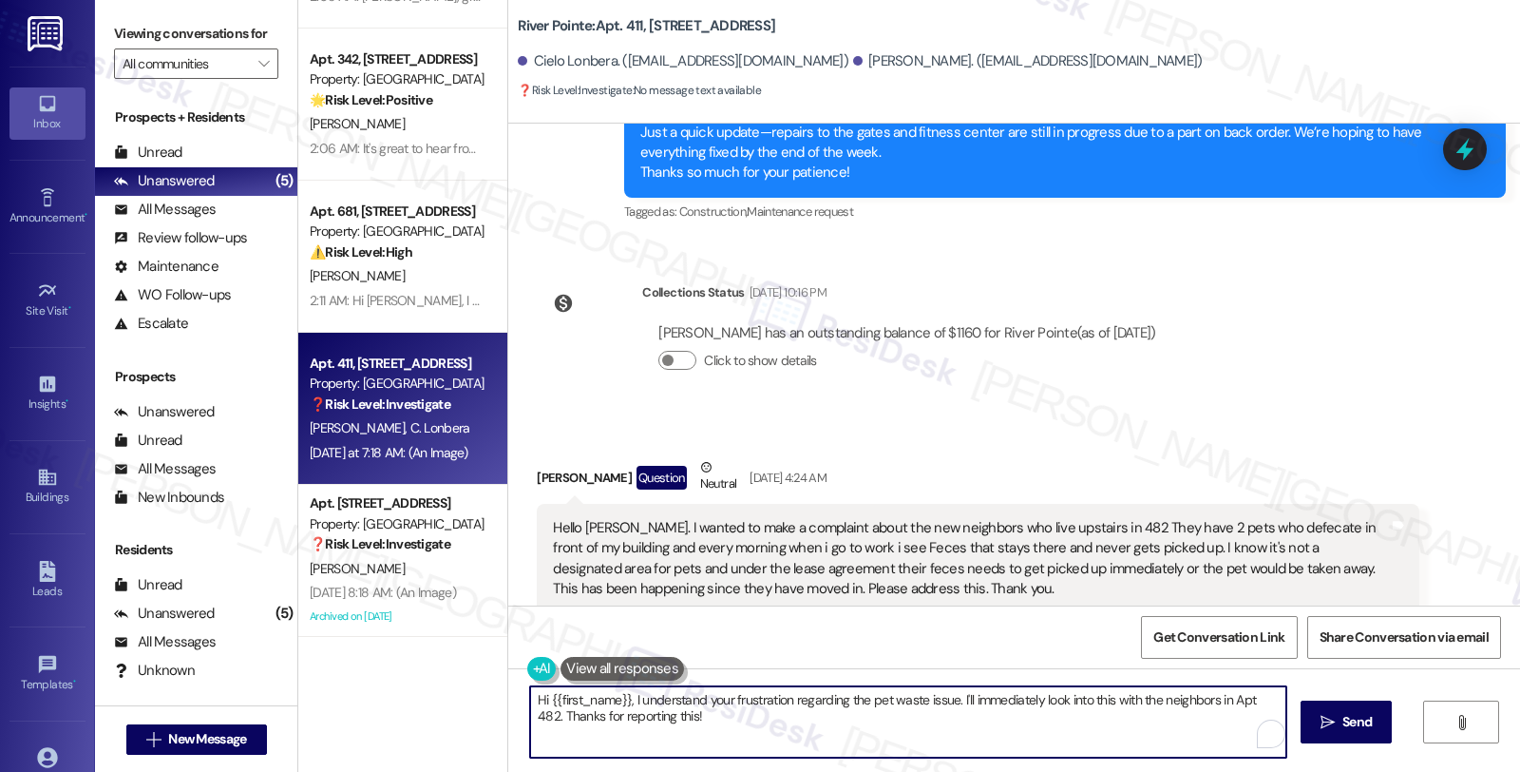
paste textarea "[Resident Name], thank you for letting us know about what you’ve been seeing ne…"
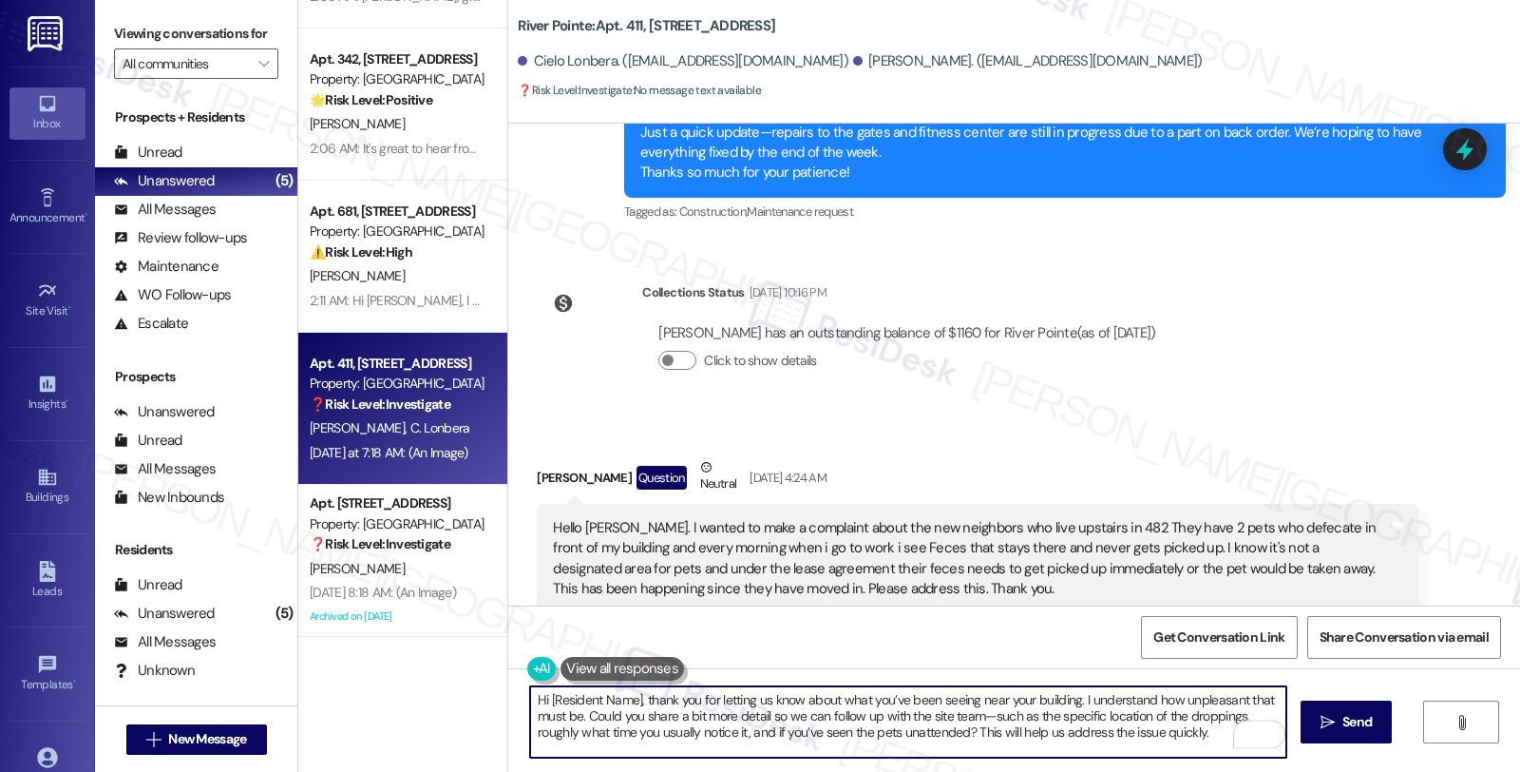
click at [547, 457] on div "Carlos Lopez Question Neutral Aug 10, 2025 at 4:24 AM" at bounding box center [978, 480] width 882 height 47
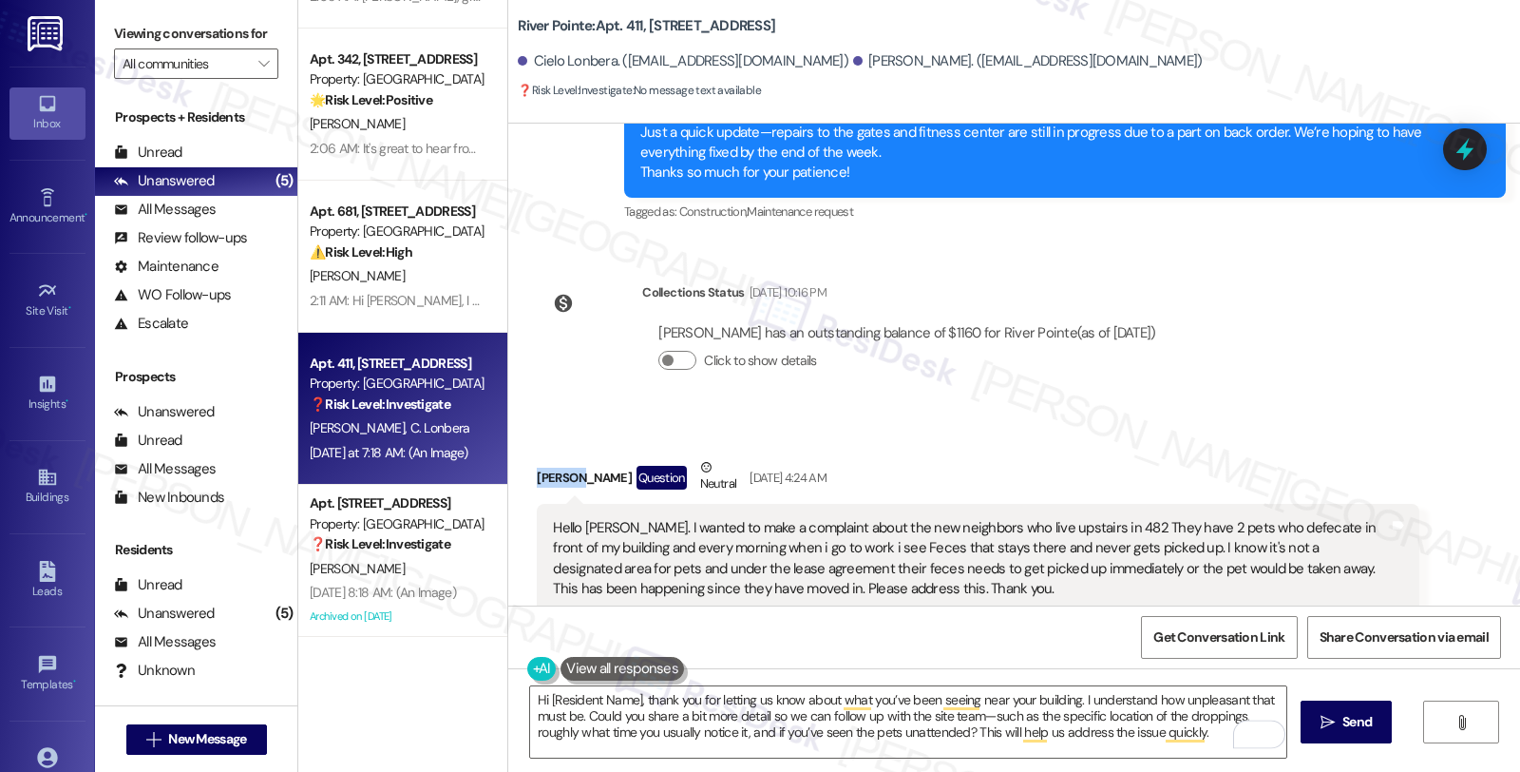
click at [547, 457] on div "Carlos Lopez Question Neutral Aug 10, 2025 at 4:24 AM" at bounding box center [978, 480] width 882 height 47
copy div "Carlos"
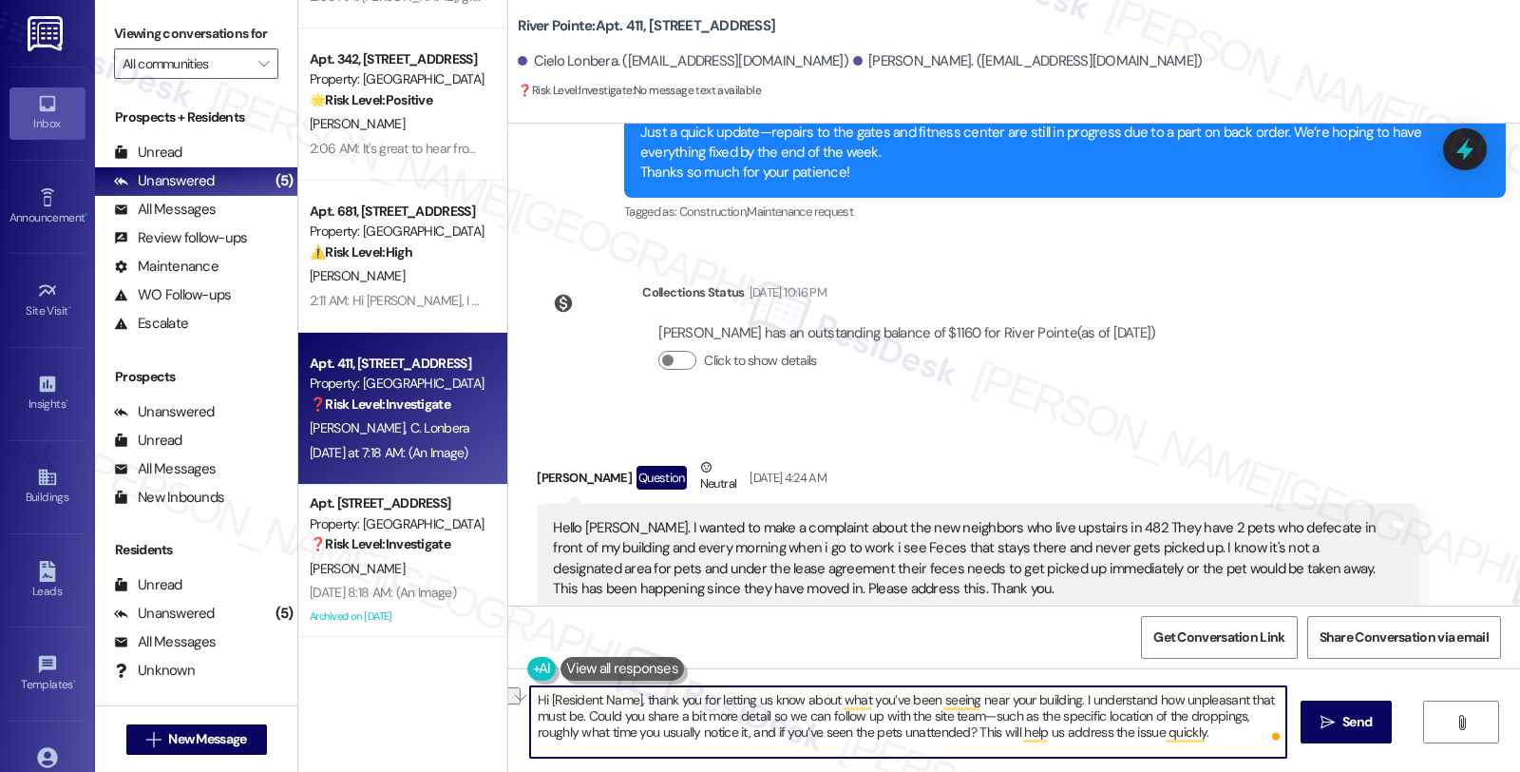
drag, startPoint x: 538, startPoint y: 697, endPoint x: 630, endPoint y: 699, distance: 92.2
click at [630, 699] on textarea "Hi [Resident Name], thank you for letting us know about what you’ve been seeing…" at bounding box center [908, 721] width 756 height 71
paste textarea "Carlos"
drag, startPoint x: 583, startPoint y: 699, endPoint x: 1144, endPoint y: 737, distance: 561.9
click at [1186, 732] on textarea "Hi Carlos, thank you for letting us know about what you’ve been seeing near you…" at bounding box center [908, 721] width 756 height 71
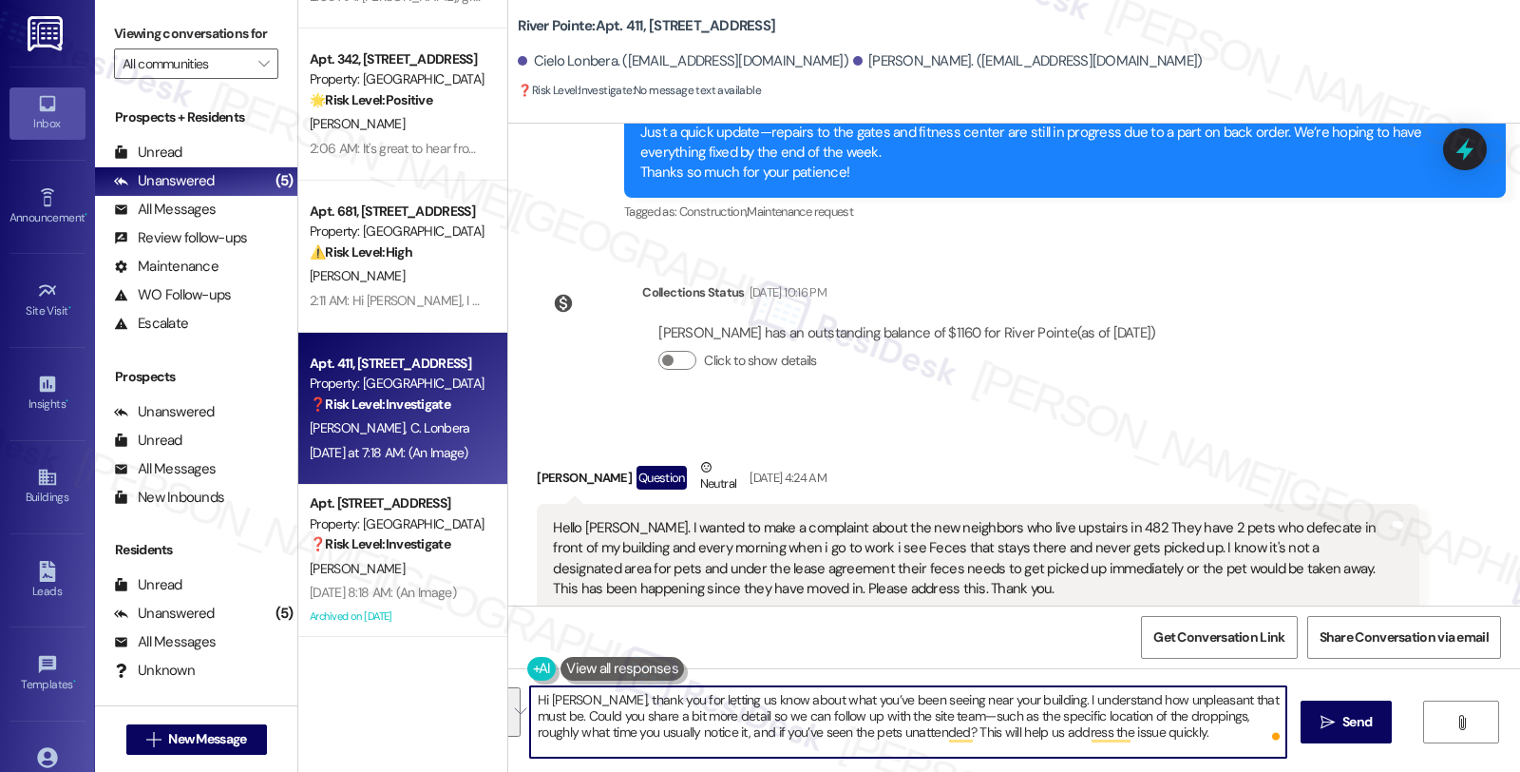
paste textarea "Thank you for bringing this to my attention. I’m sorry you’ve been dealing with…"
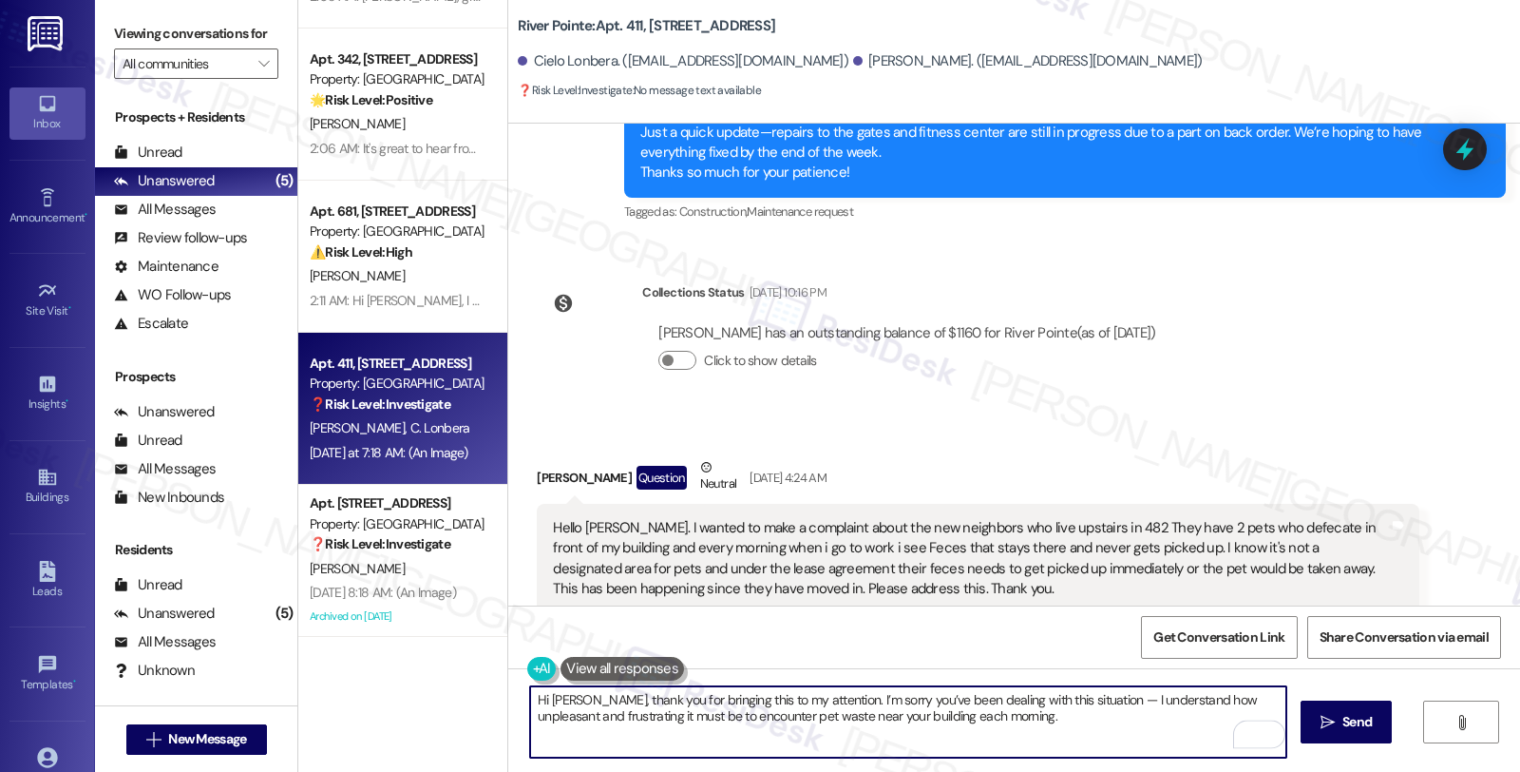
click at [749, 700] on textarea "Hi Carlos, thank you for bringing this to my attention. I’m sorry you’ve been d…" at bounding box center [908, 721] width 756 height 71
click at [988, 717] on textarea "Hi Carlos, thank you for bringing this to our attention. I’m sorry you’ve been …" at bounding box center [908, 721] width 756 height 71
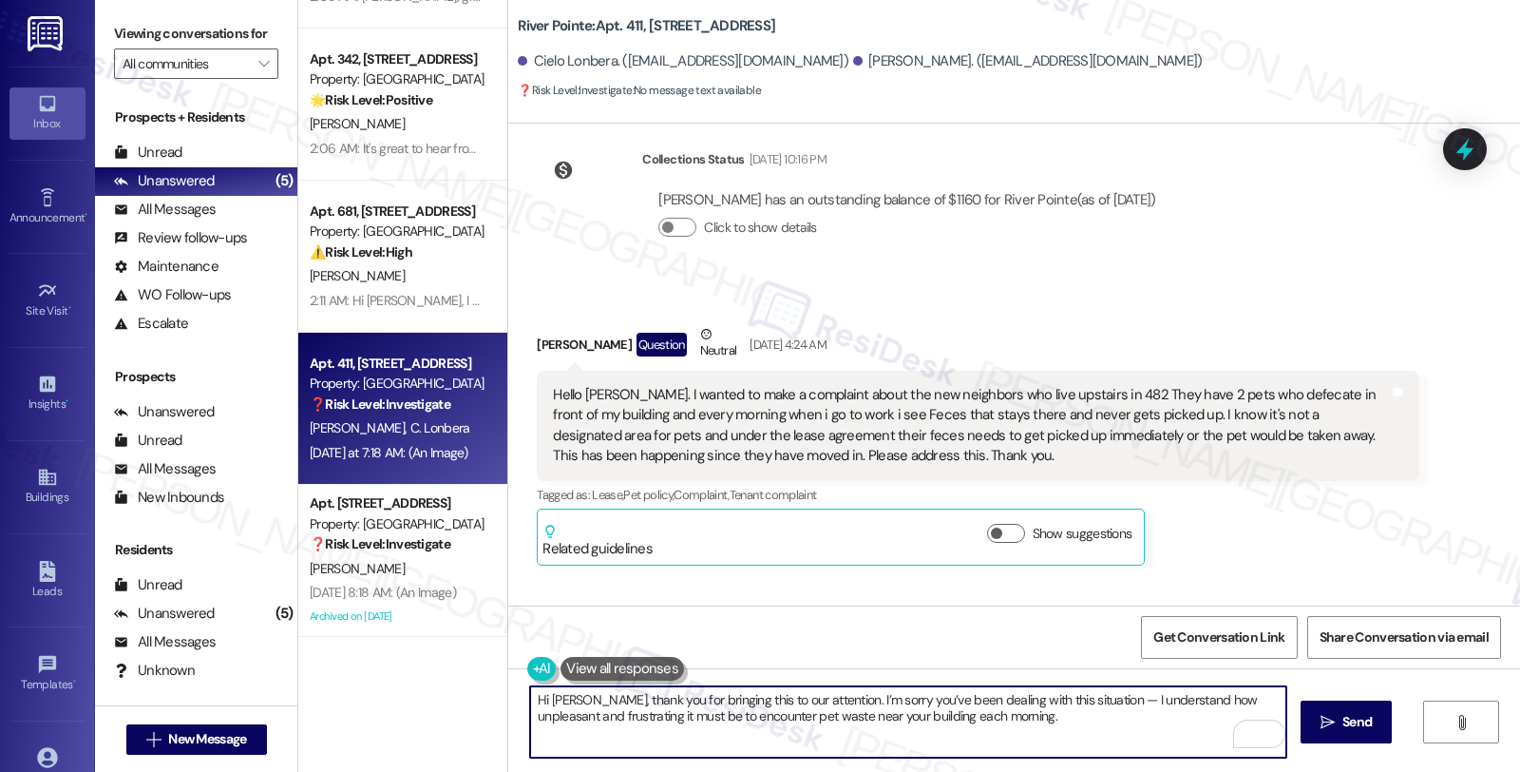
scroll to position [6272, 0]
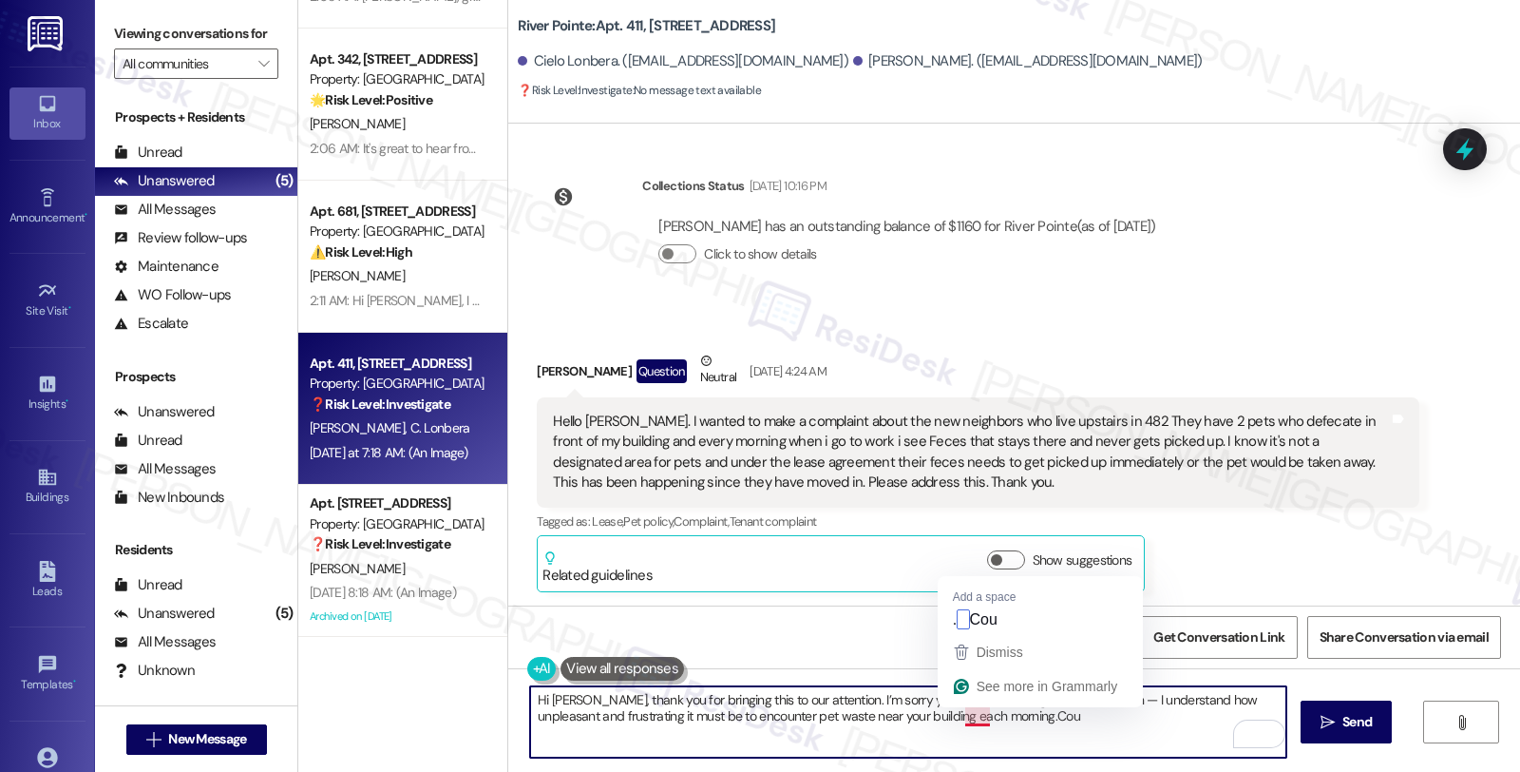
click at [961, 716] on textarea "Hi Carlos, thank you for bringing this to our attention. I’m sorry you’ve been …" at bounding box center [908, 721] width 756 height 71
paste textarea "ld you share a bit more detail so we can follow up with the site team—such as t…"
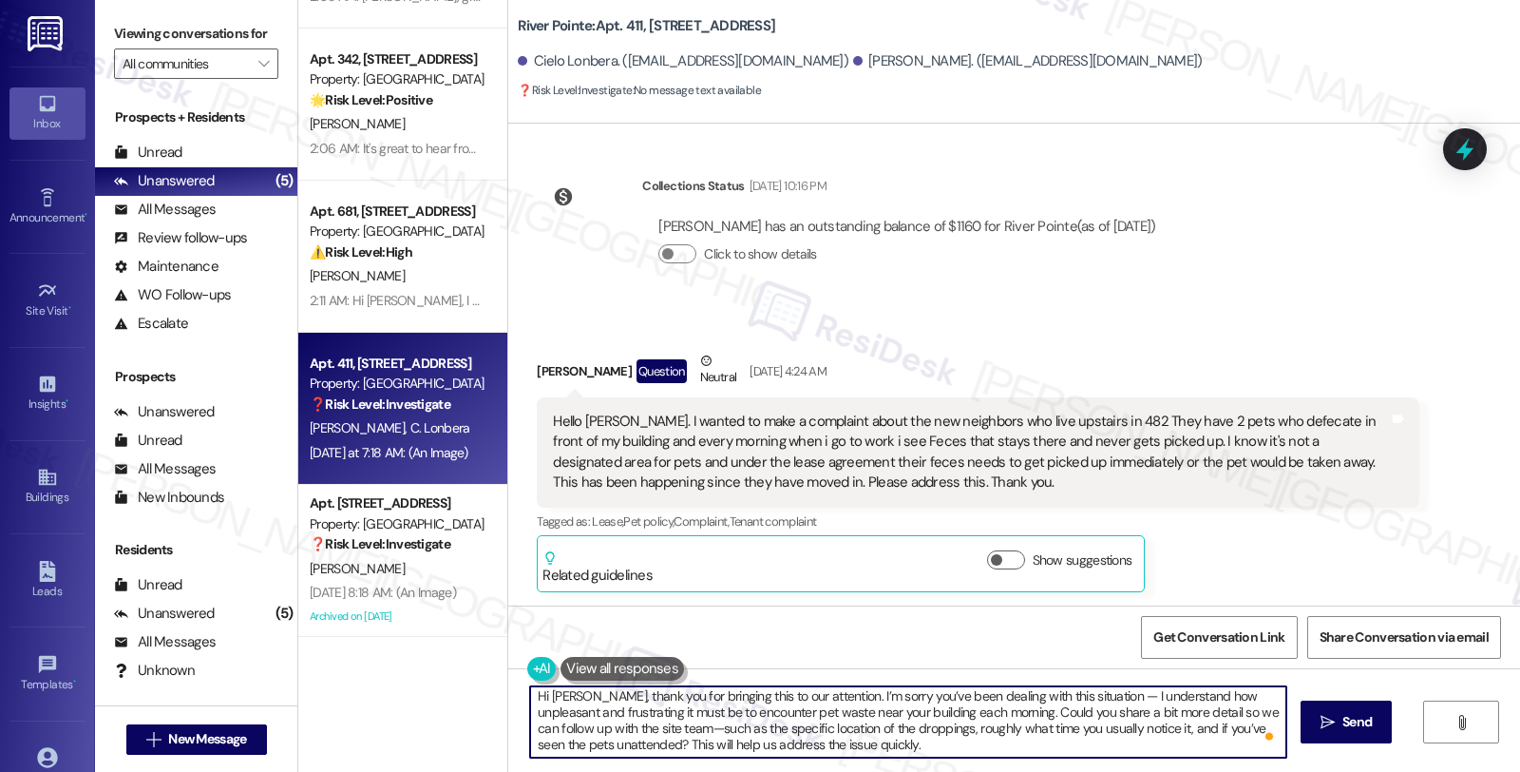
scroll to position [4, 0]
drag, startPoint x: 1167, startPoint y: 716, endPoint x: 652, endPoint y: 729, distance: 515.2
click at [652, 729] on textarea "Hi Carlos, thank you for bringing this to our attention. I’m sorry you’ve been …" at bounding box center [908, 721] width 756 height 71
type textarea "Hi Carlos, thank you for bringing this to our attention. I’m sorry you’ve been …"
click at [697, 742] on textarea "Hi Carlos, thank you for bringing this to our attention. I’m sorry you’ve been …" at bounding box center [908, 721] width 756 height 71
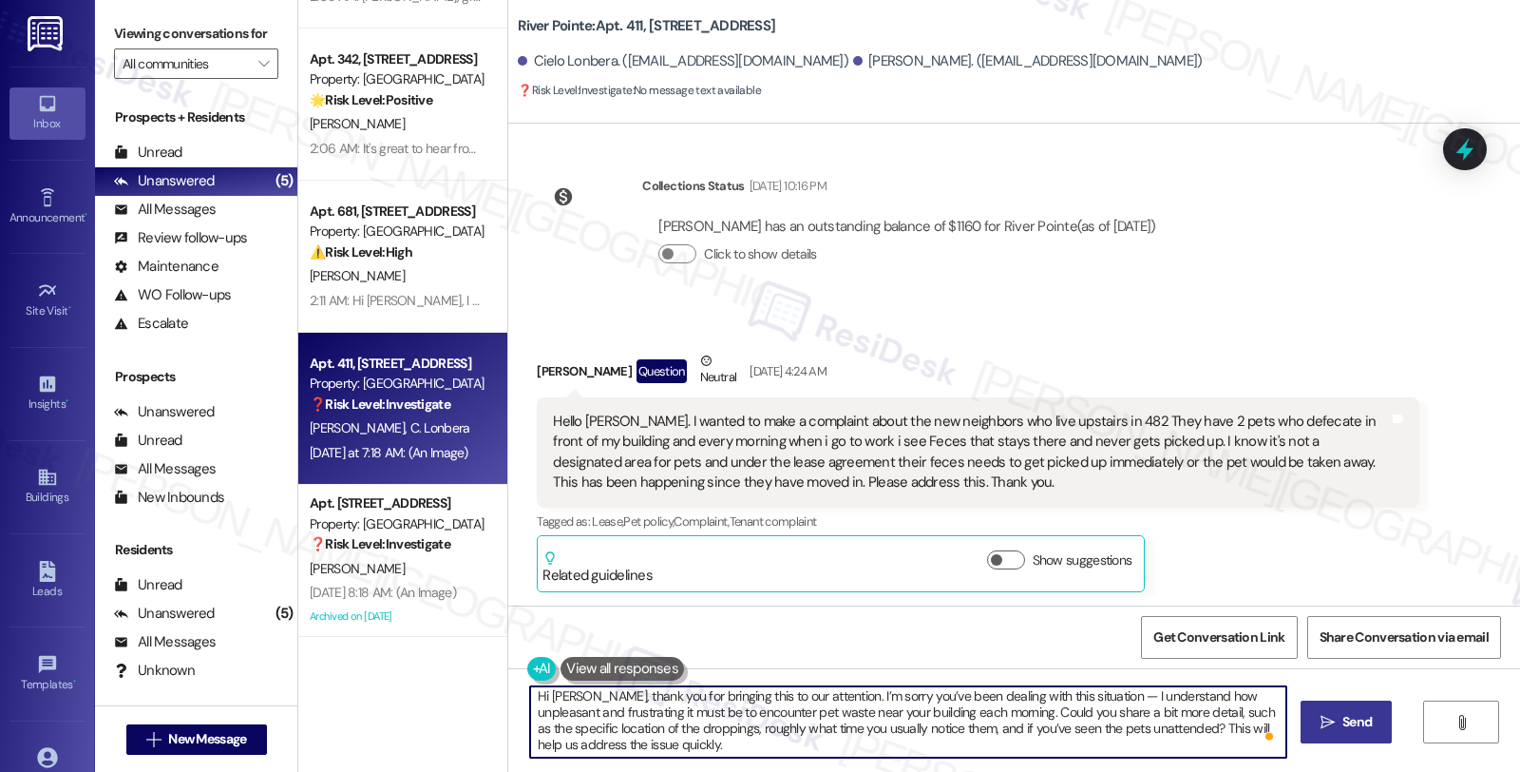
click at [1349, 726] on span "Send" at bounding box center [1357, 722] width 29 height 20
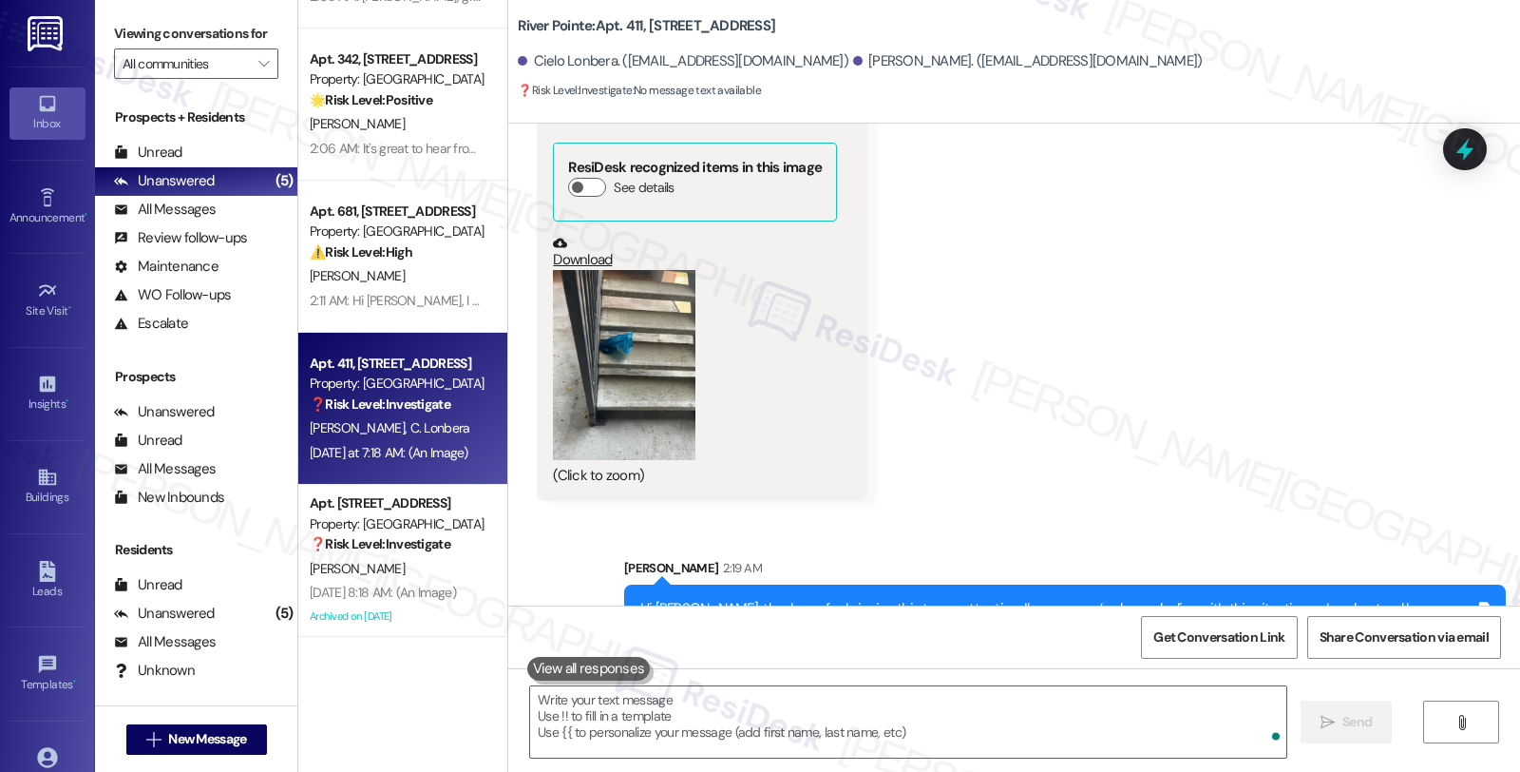
scroll to position [0, 0]
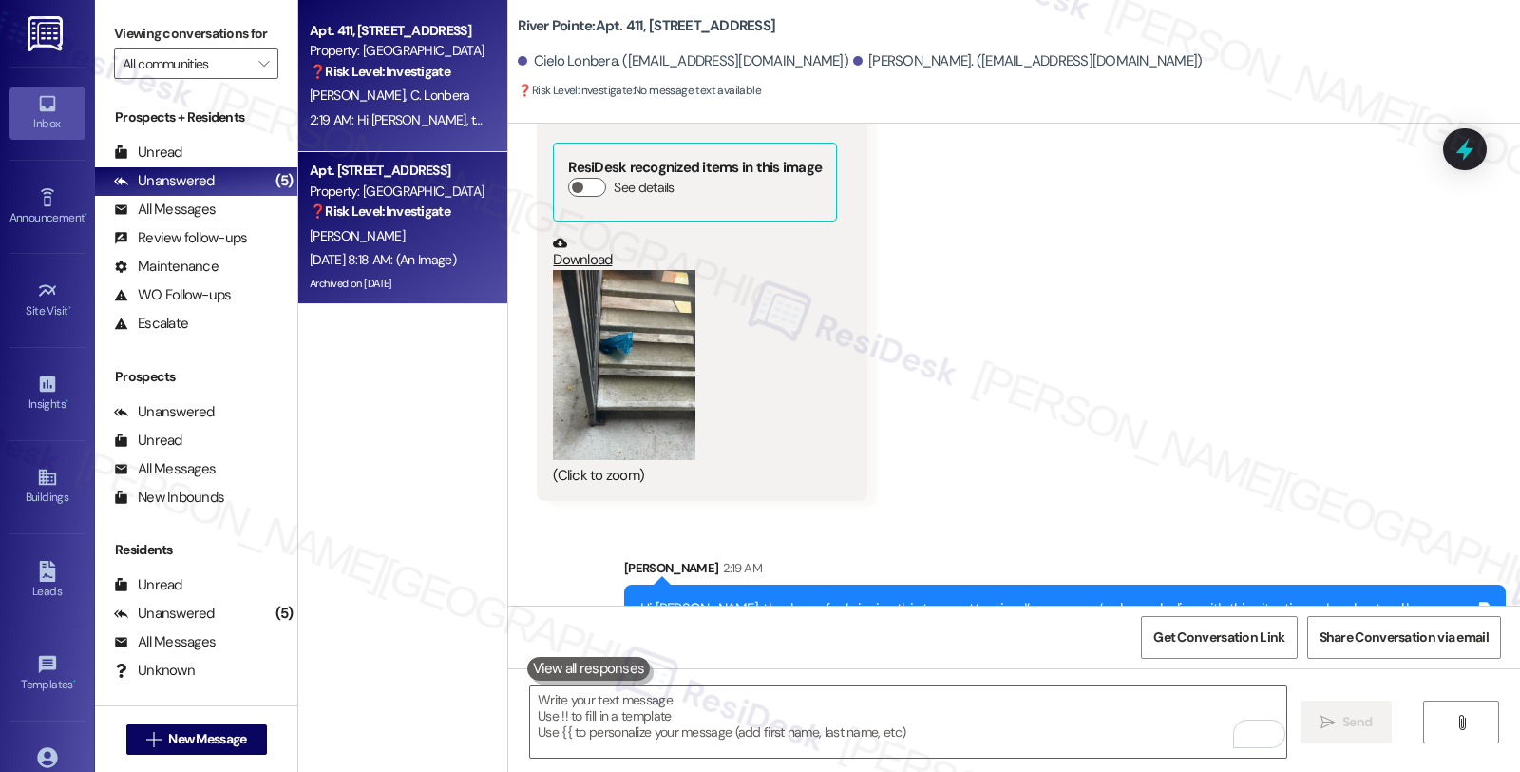
click at [403, 236] on div "[PERSON_NAME]" at bounding box center [398, 236] width 180 height 24
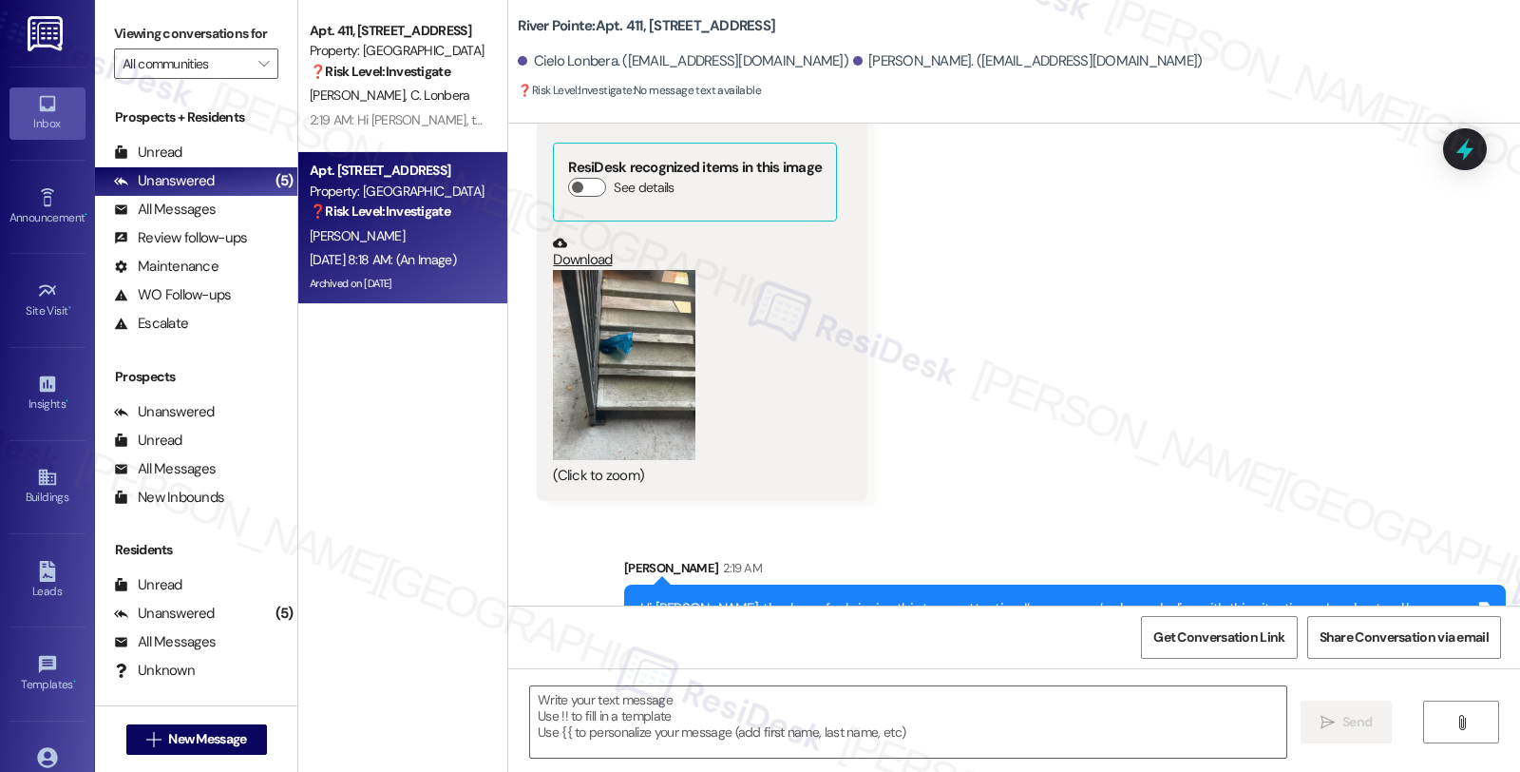
type textarea "Fetching suggested responses. Please feel free to read through the conversation…"
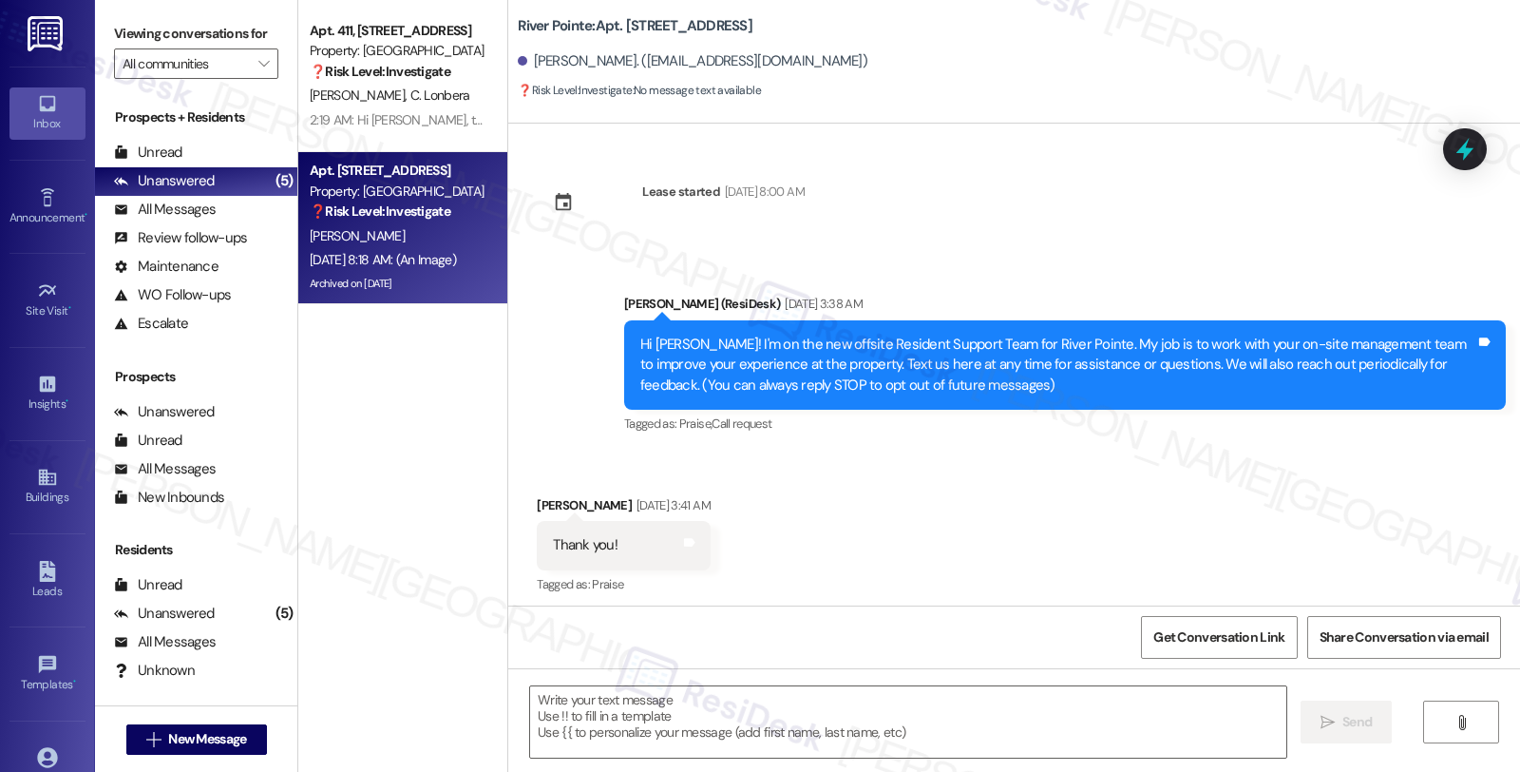
scroll to position [10236, 0]
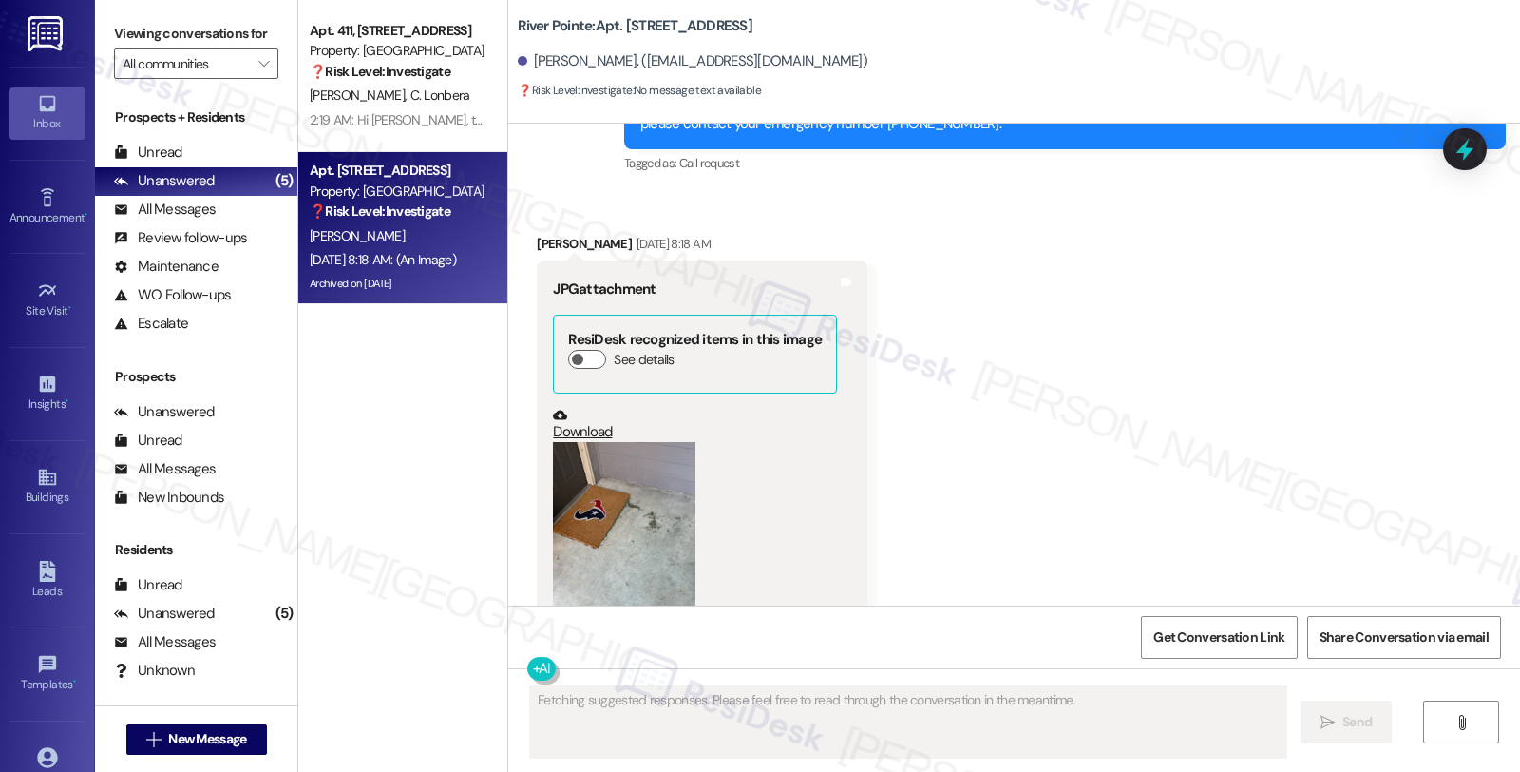
click at [567, 442] on button "Zoom image" at bounding box center [624, 537] width 143 height 190
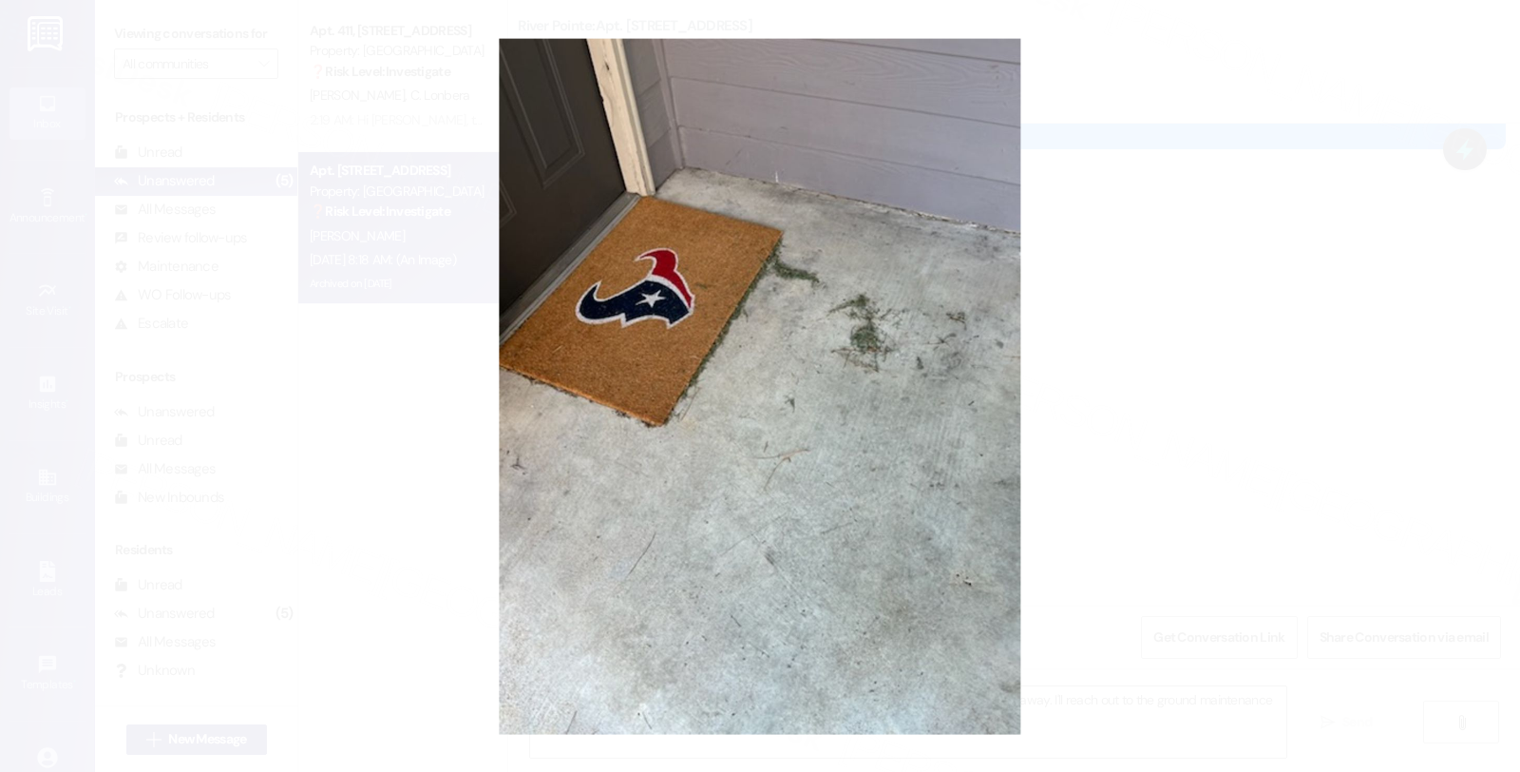
click at [1134, 441] on button "Unzoom image" at bounding box center [760, 386] width 1520 height 772
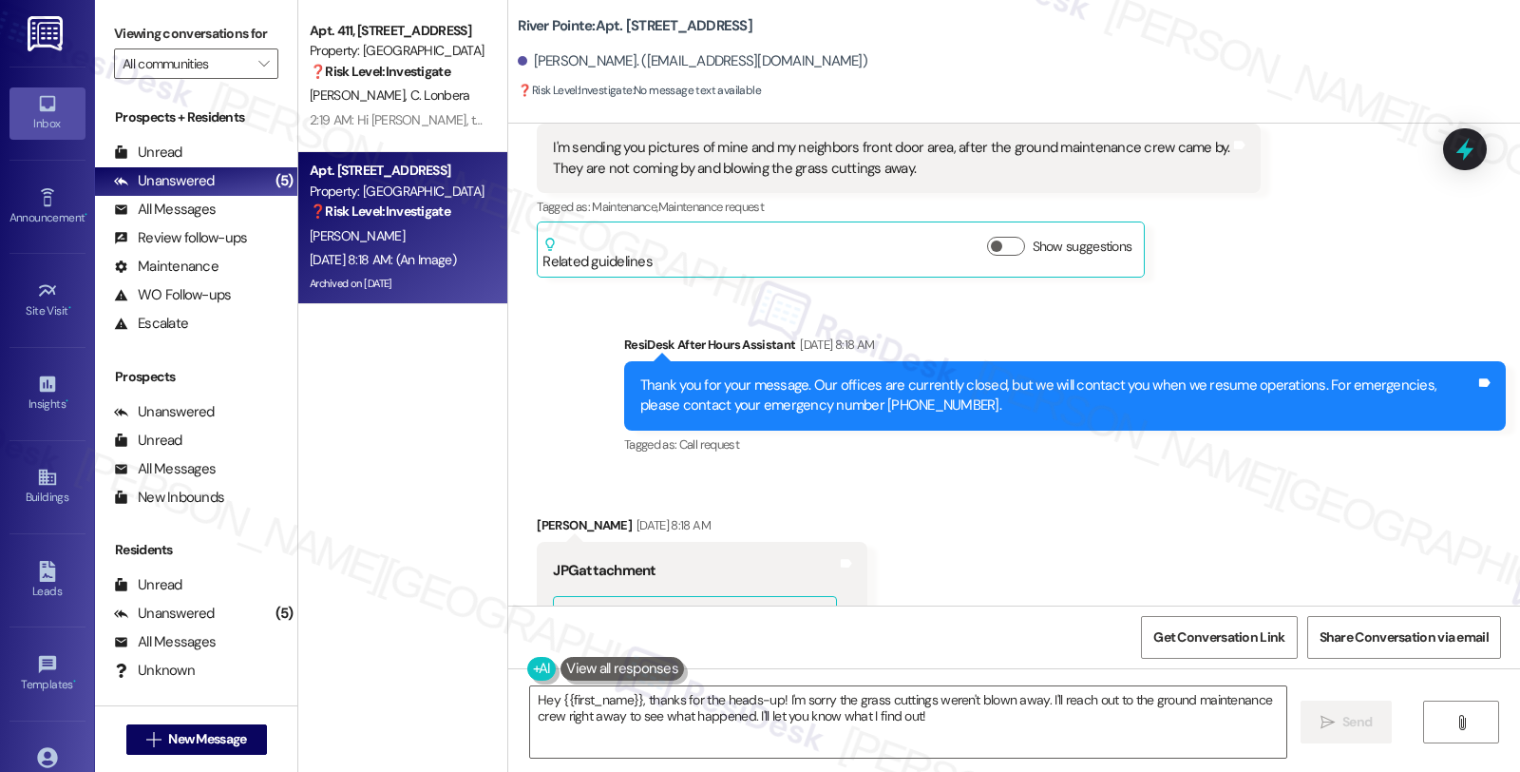
scroll to position [9919, 0]
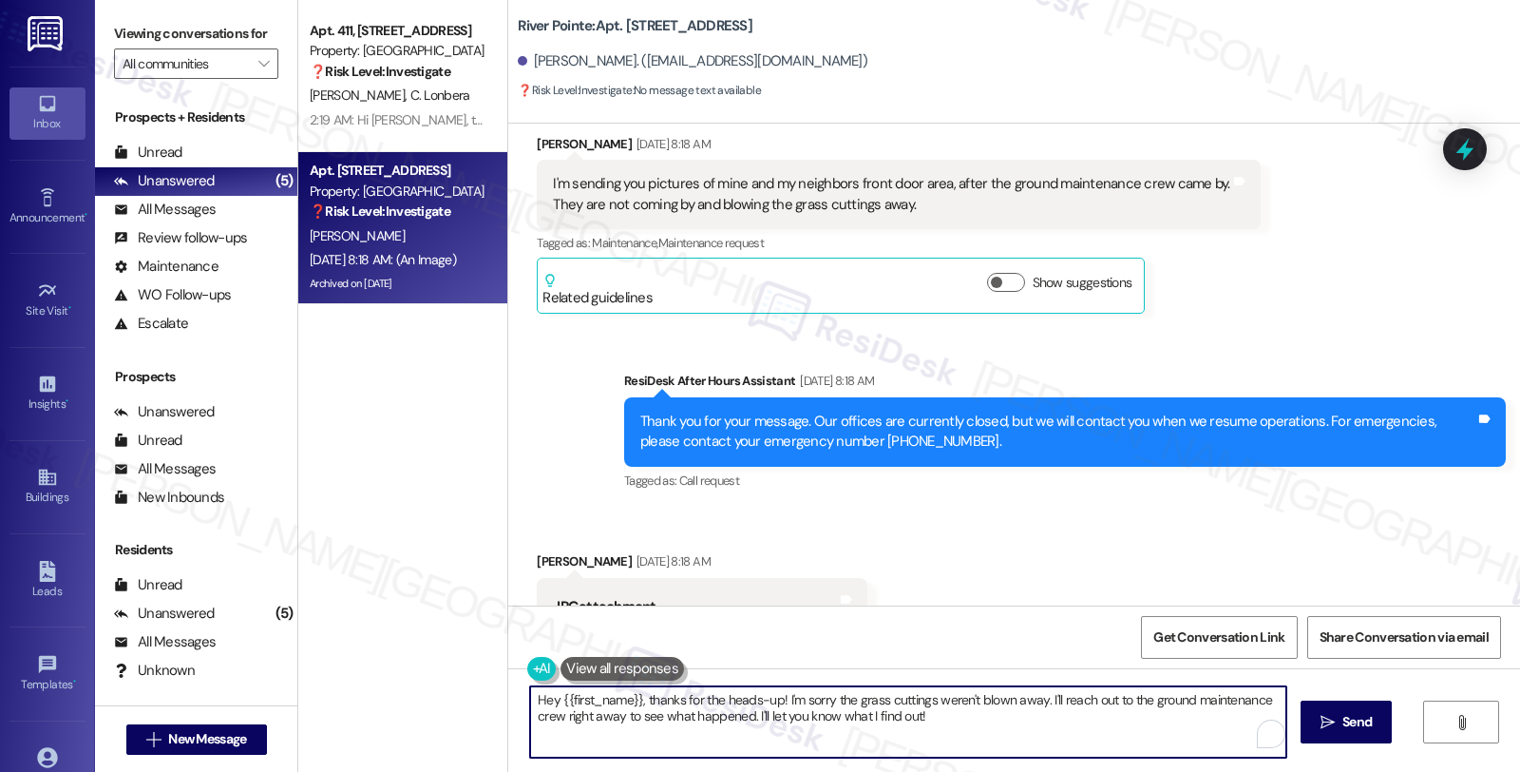
drag, startPoint x: 1032, startPoint y: 699, endPoint x: 1075, endPoint y: 722, distance: 48.5
click at [1075, 722] on textarea "Hey {{first_name}}, thanks for the heads-up! I'm sorry the grass cuttings weren…" at bounding box center [908, 721] width 756 height 71
drag, startPoint x: 689, startPoint y: 700, endPoint x: 771, endPoint y: 700, distance: 81.7
click at [771, 700] on textarea "Hey {{first_name}}, thanks for the heads-up! I'm sorry the grass cuttings weren…" at bounding box center [908, 721] width 756 height 71
click at [1099, 724] on textarea "Hey {{first_name}}, thanks for letting us know. I'm sorry the grass cuttings we…" at bounding box center [908, 721] width 756 height 71
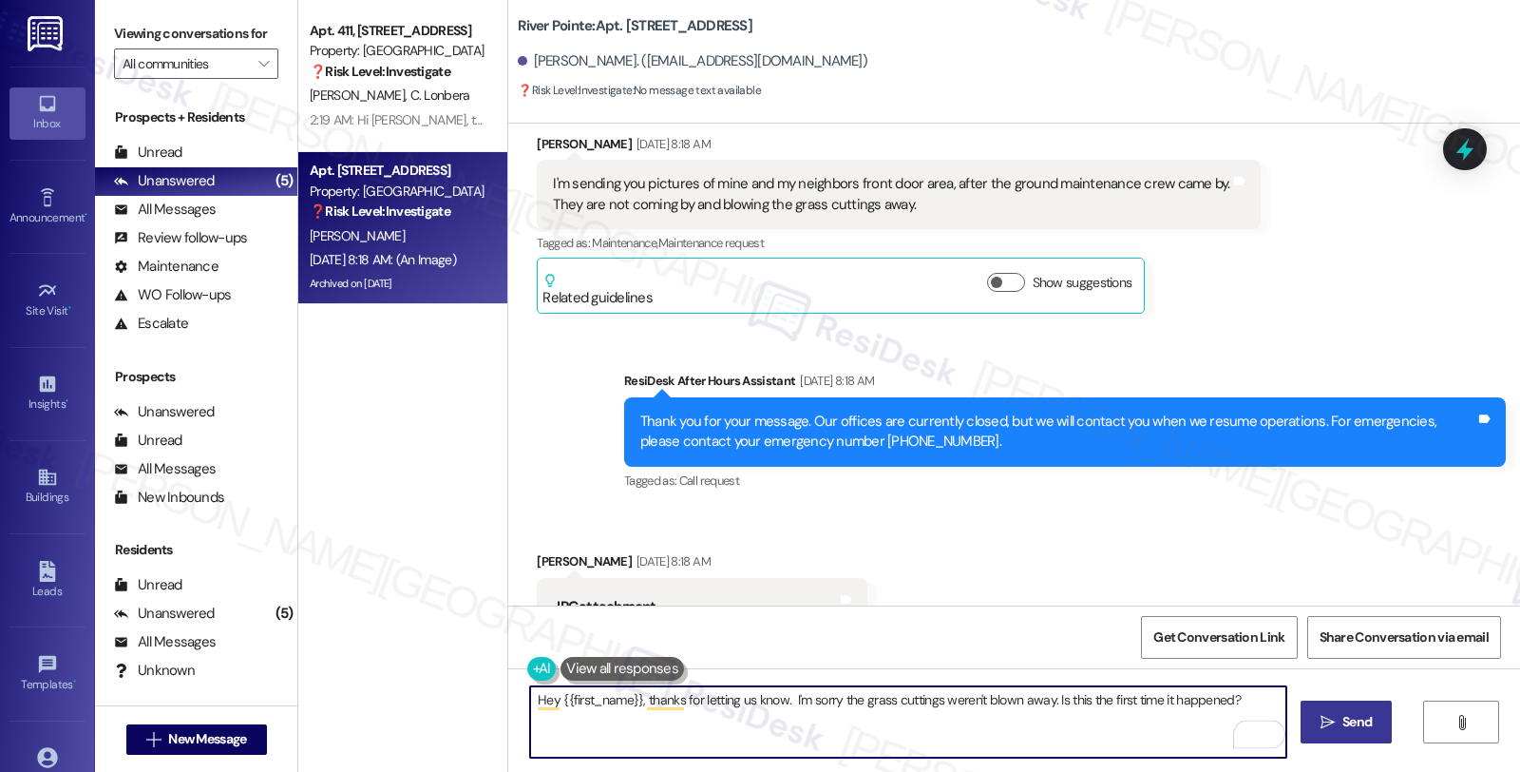
type textarea "Hey {{first_name}}, thanks for letting us know. I'm sorry the grass cuttings we…"
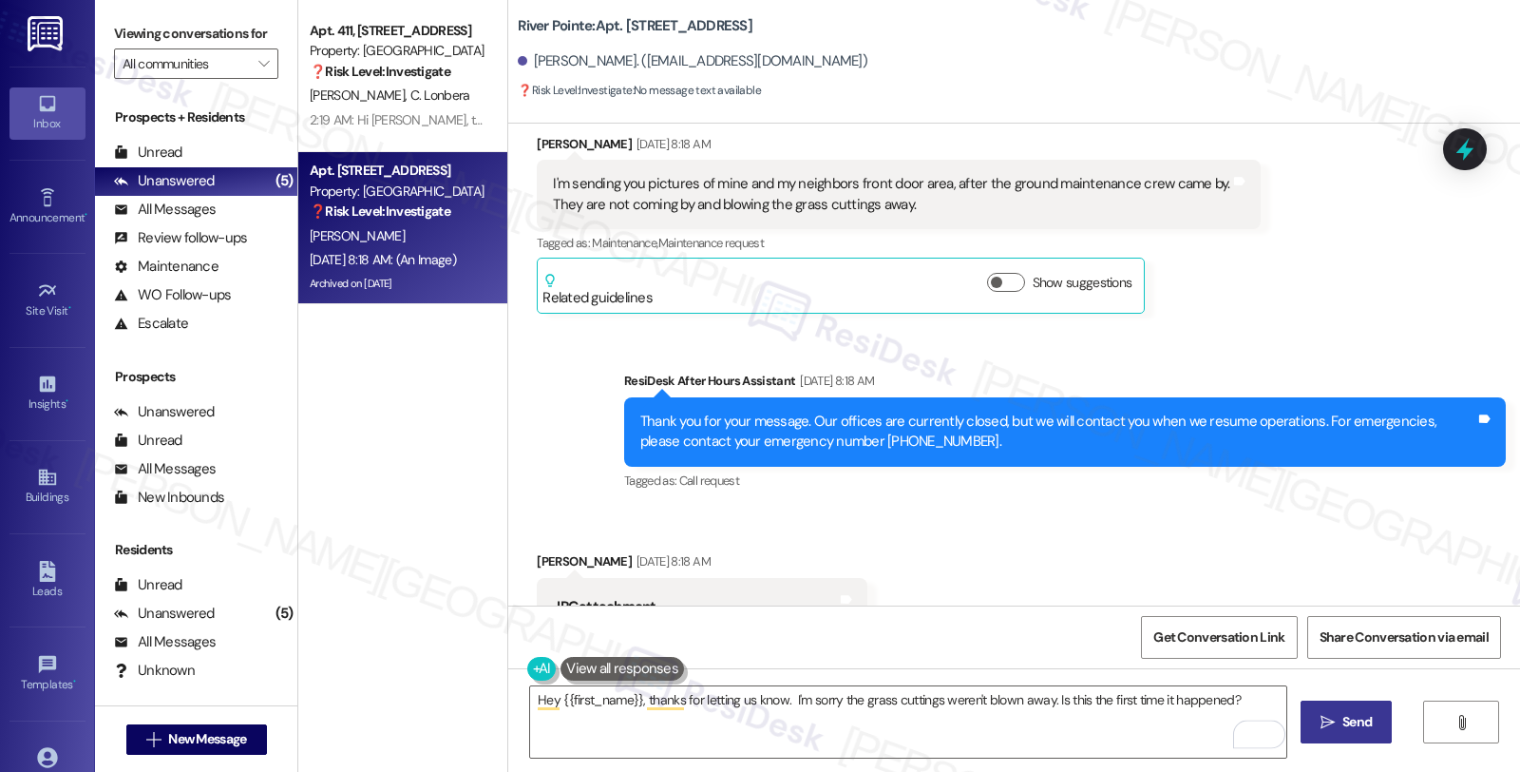
click at [1321, 725] on icon "" at bounding box center [1328, 722] width 14 height 15
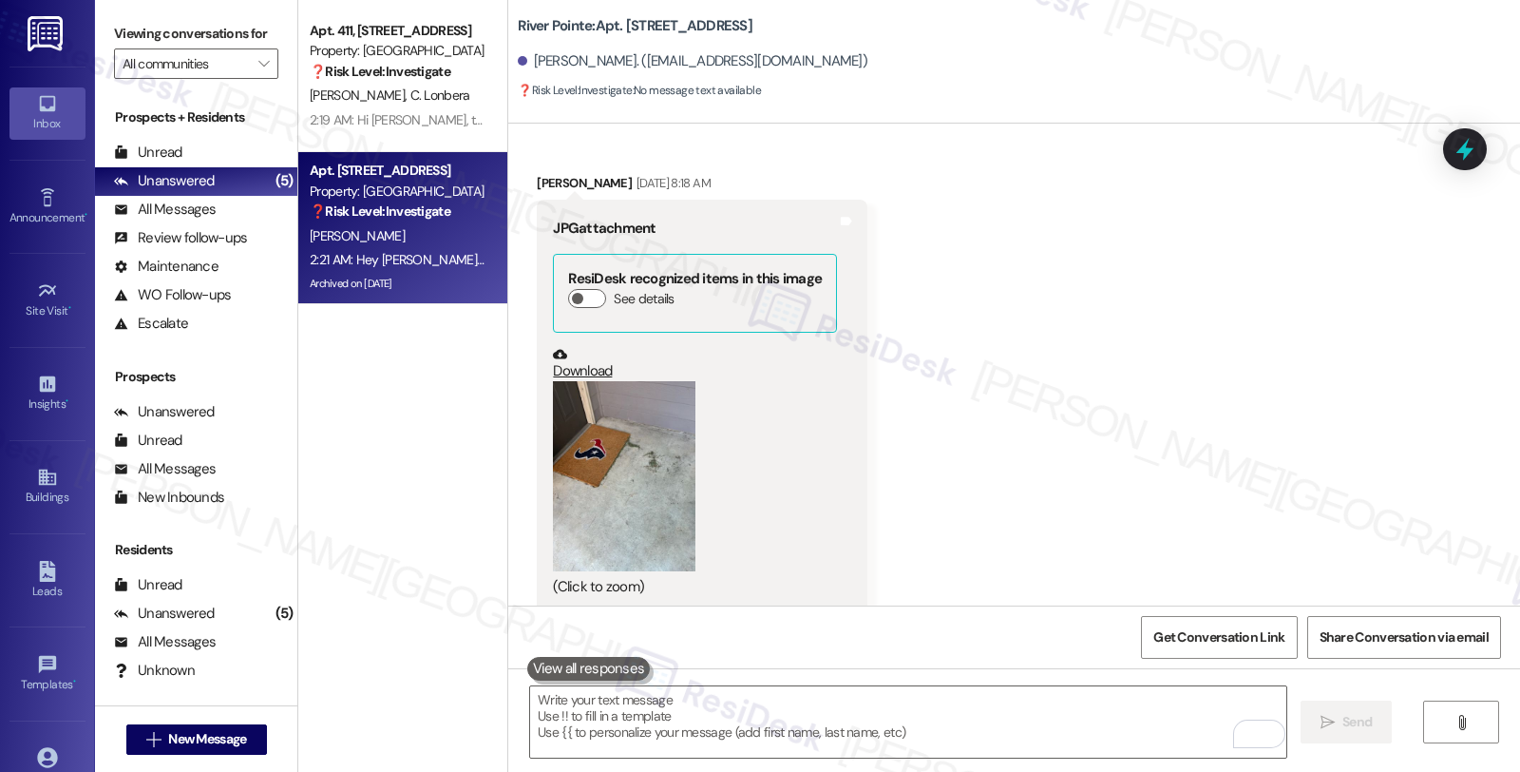
scroll to position [10368, 0]
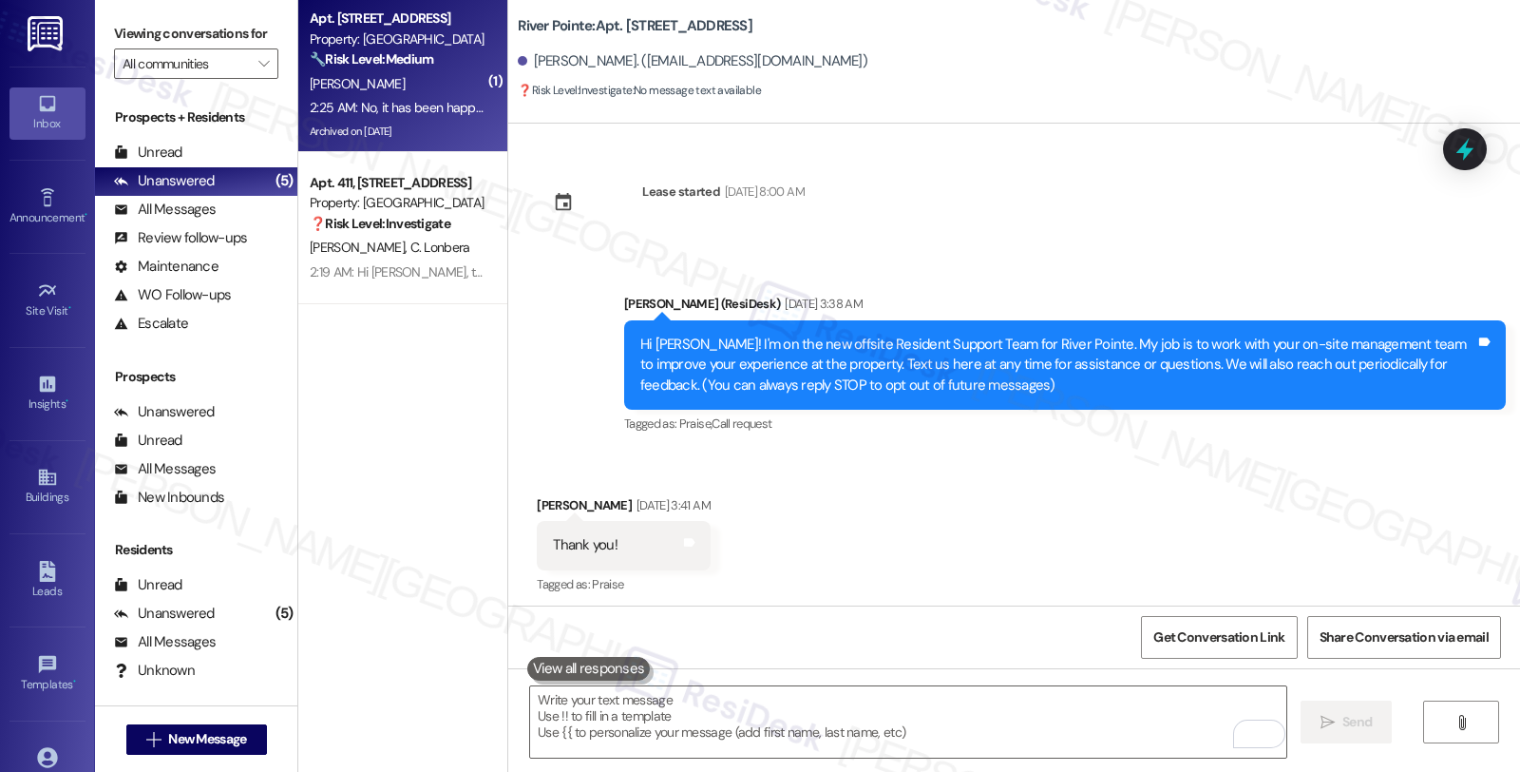
scroll to position [10500, 0]
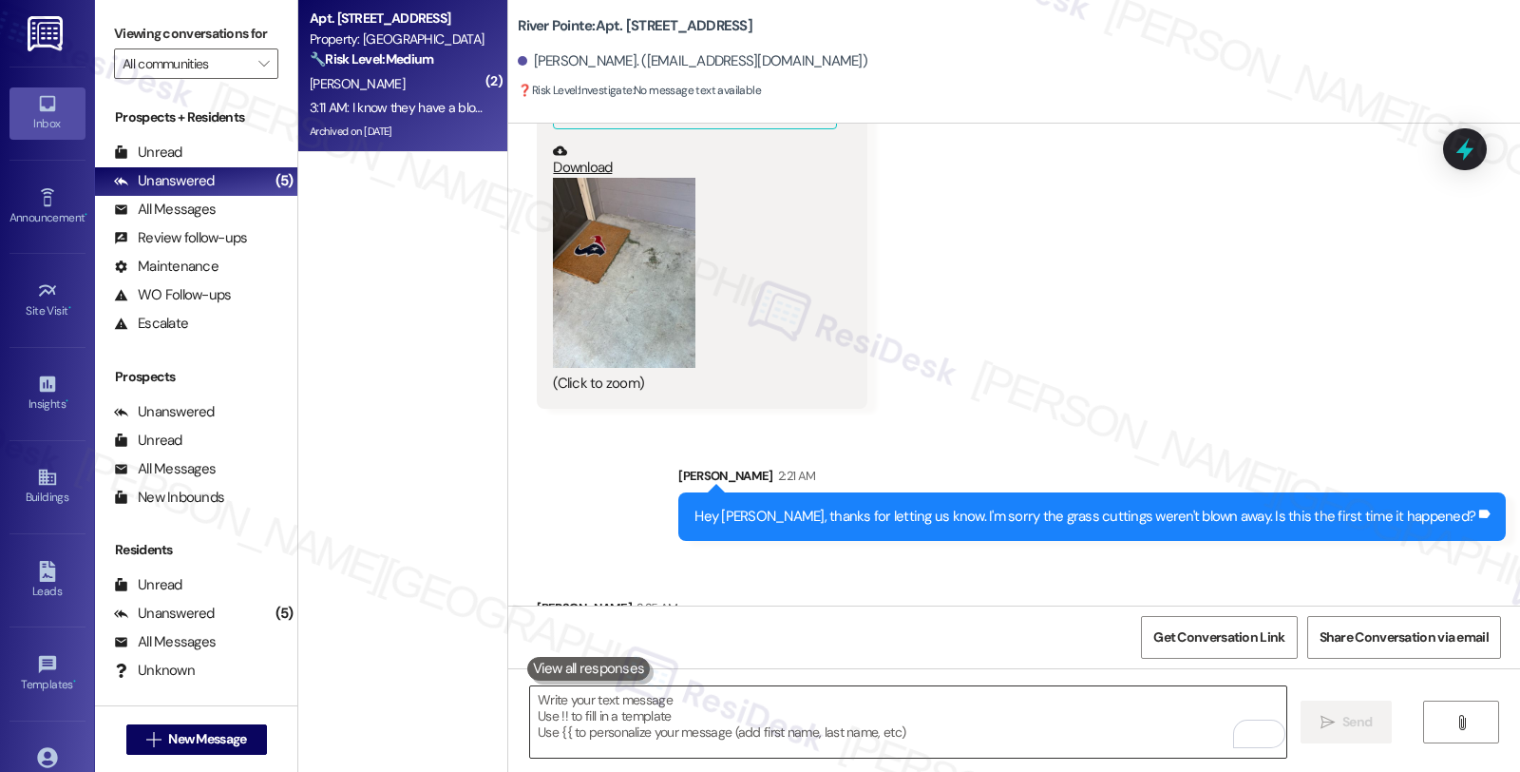
click at [605, 748] on textarea "To enrich screen reader interactions, please activate Accessibility in Grammarl…" at bounding box center [908, 721] width 756 height 71
click at [203, 220] on div "All Messages" at bounding box center [165, 210] width 102 height 20
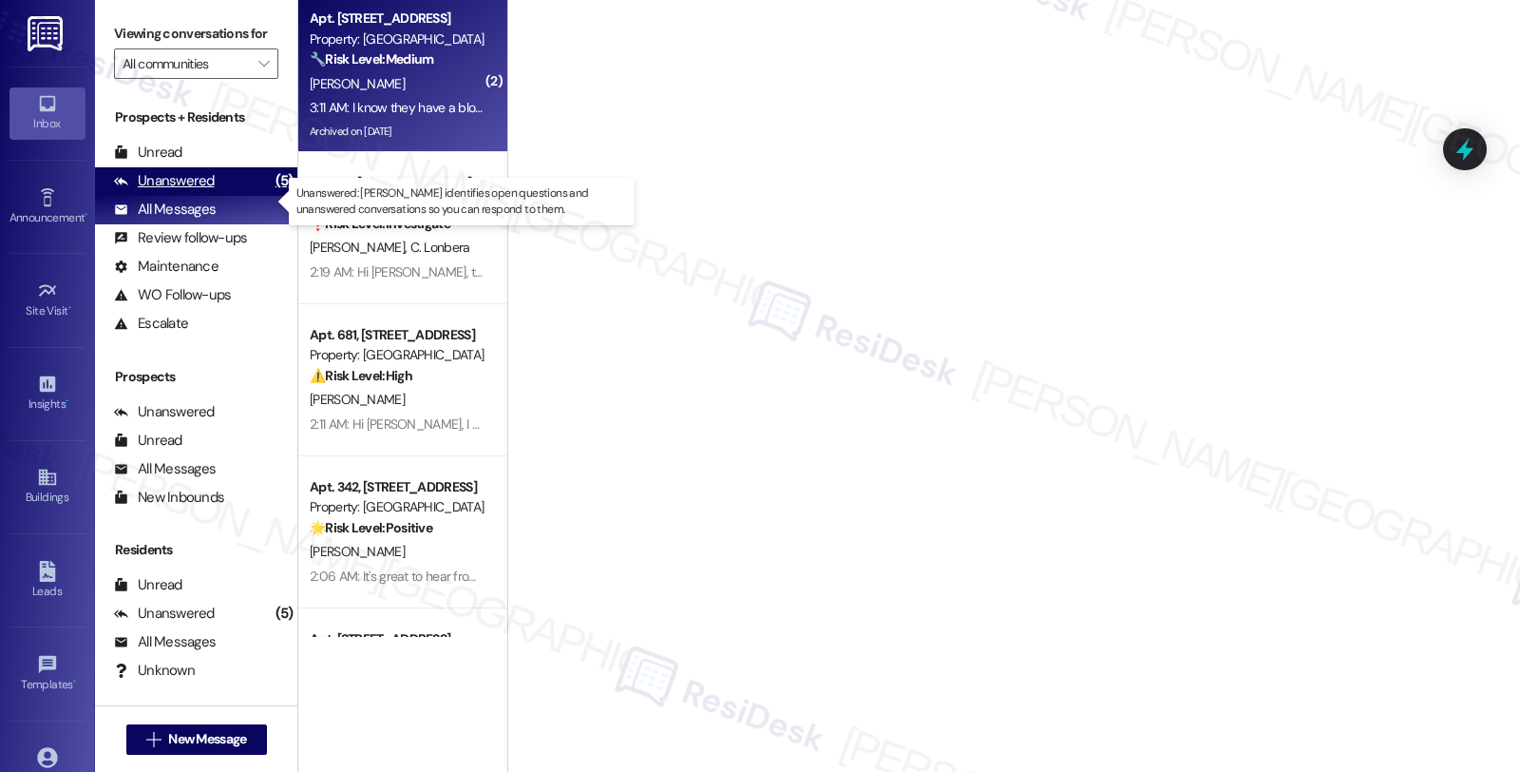
click at [211, 191] on div "Unanswered" at bounding box center [164, 181] width 101 height 20
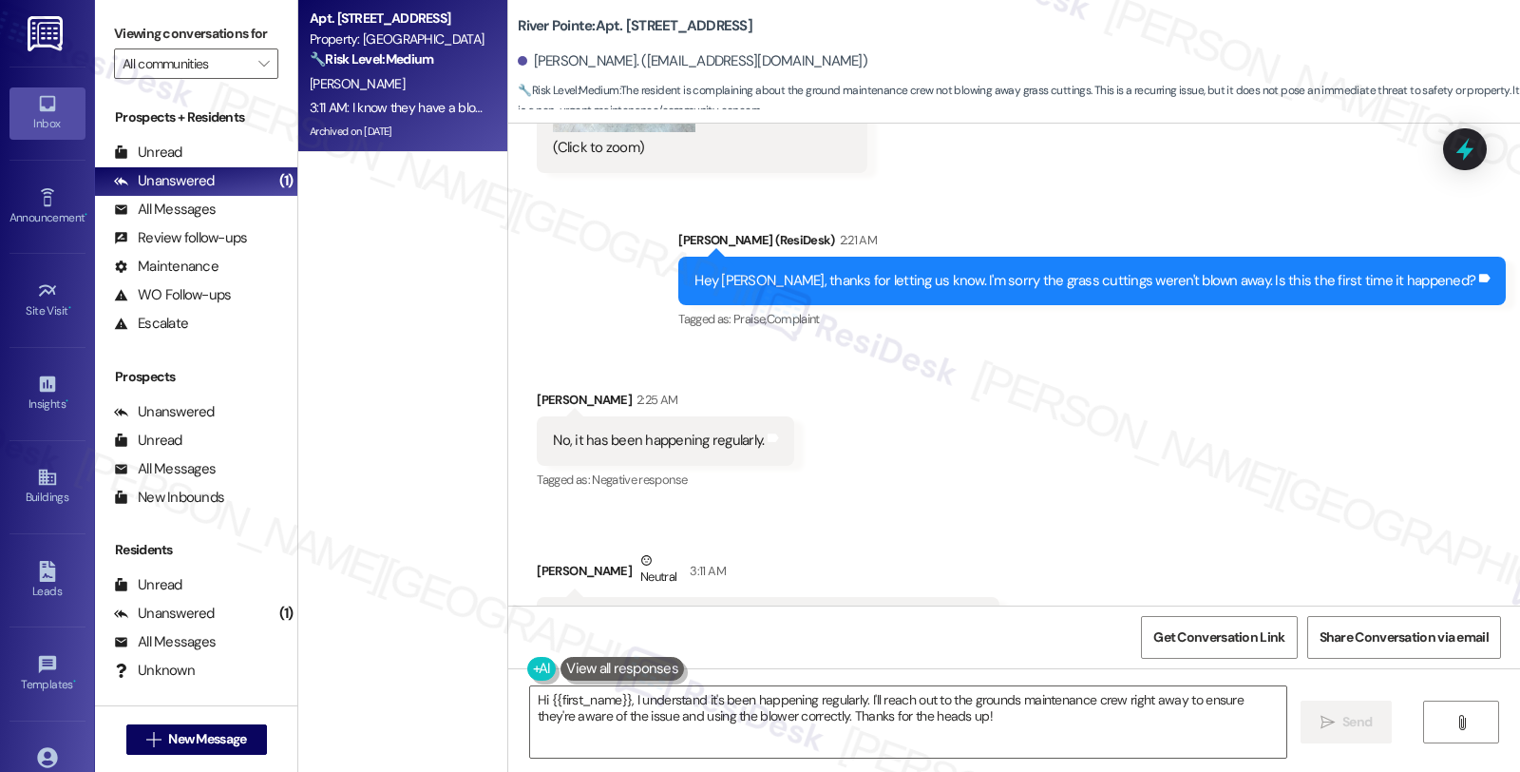
scroll to position [10738, 0]
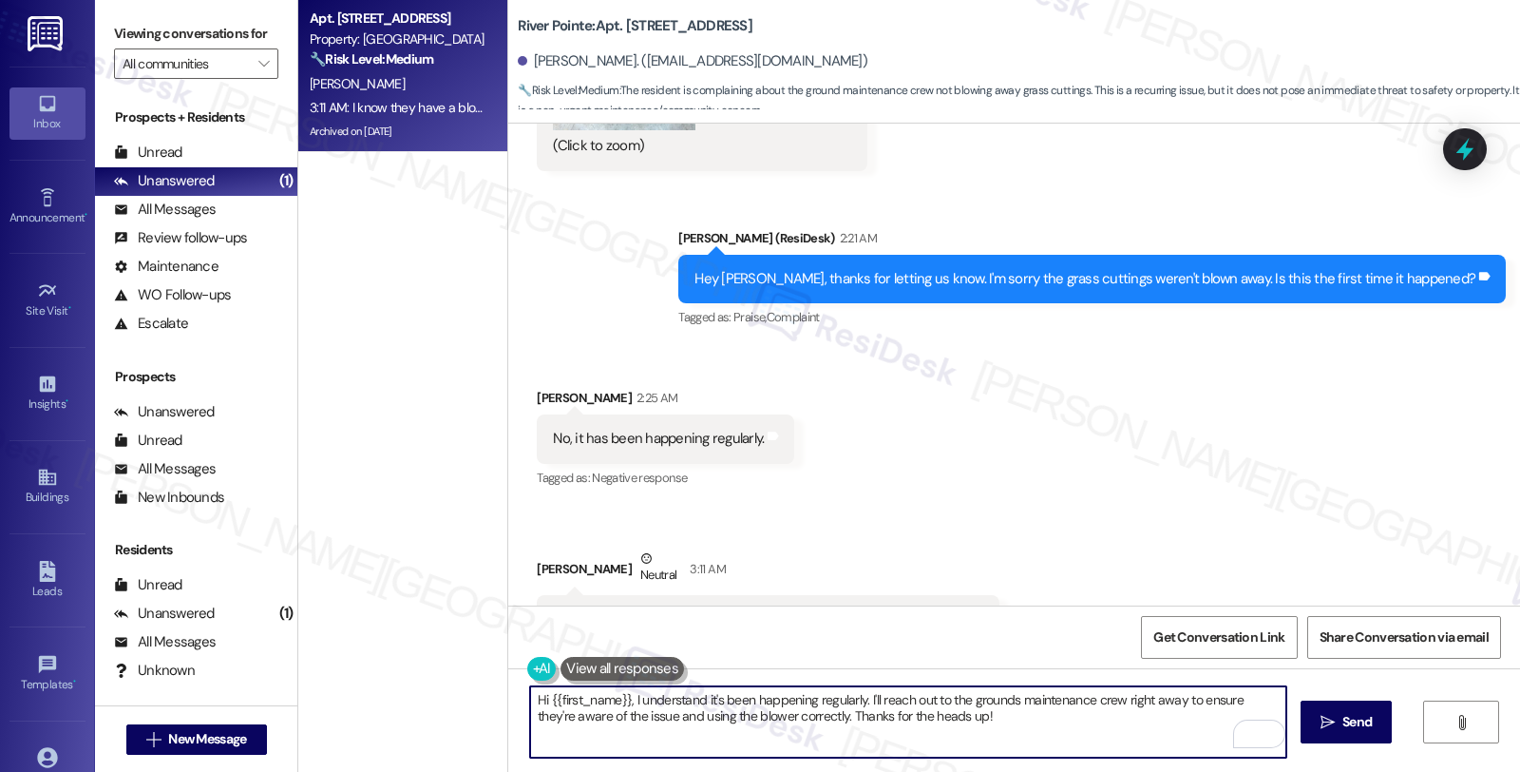
drag, startPoint x: 621, startPoint y: 695, endPoint x: 518, endPoint y: 696, distance: 102.6
click at [530, 696] on textarea "Hi {{first_name}}, I understand it's been happening regularly. I'll reach out t…" at bounding box center [908, 721] width 756 height 71
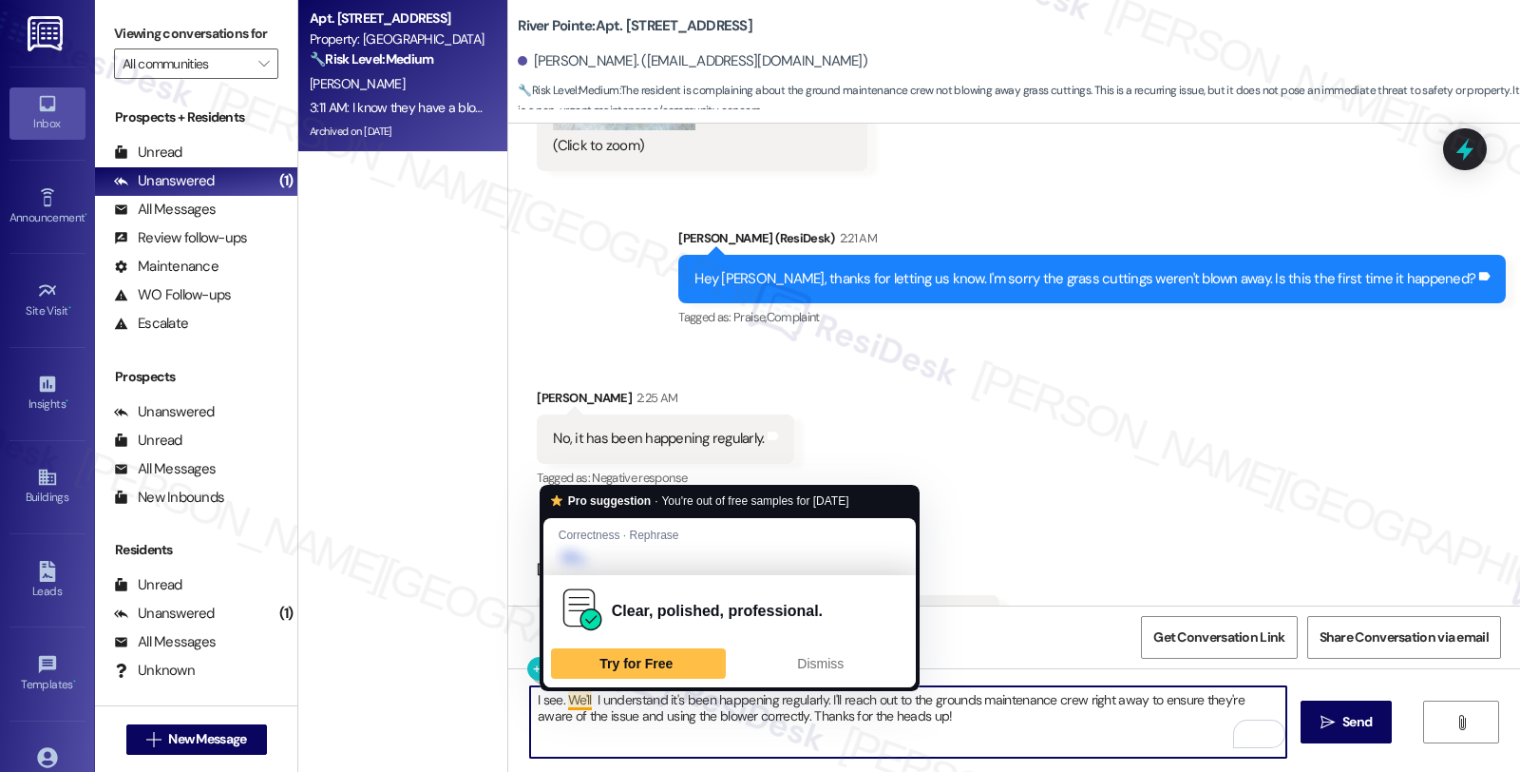
click at [559, 697] on textarea "I see. We'll I understand it's been happening regularly. I'll reach out to the …" at bounding box center [908, 721] width 756 height 71
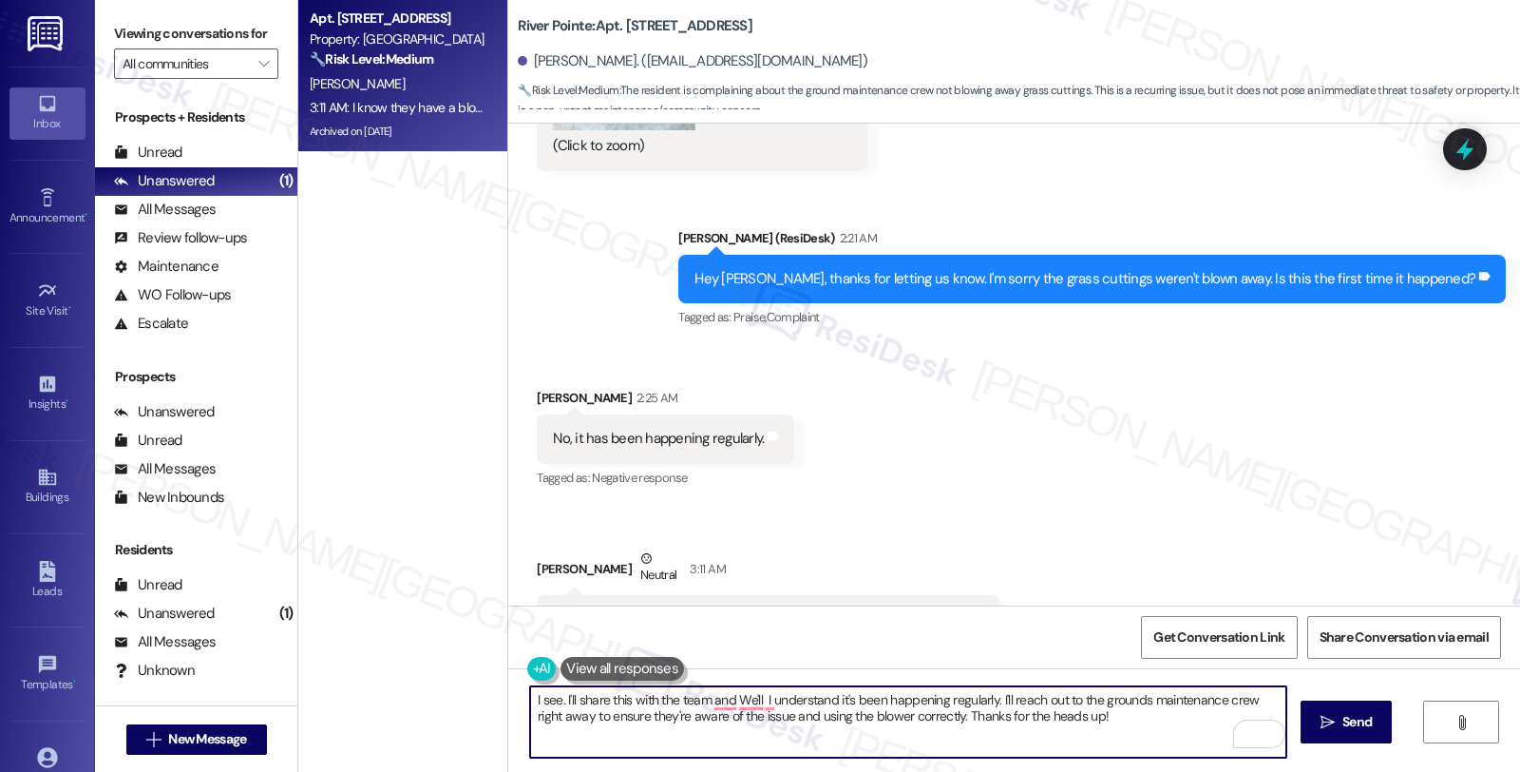
click at [554, 719] on textarea "I see. I'll share this with the team and We'll I understand it's been happening…" at bounding box center [908, 721] width 756 height 71
click at [1075, 697] on textarea "I see. I'll share this with the team to ensure they're aware of the issue and u…" at bounding box center [908, 721] width 756 height 71
click at [1072, 696] on textarea "I see. I'll share this with the team to ensure they're aware of the issue and u…" at bounding box center [908, 721] width 756 height 71
click at [1208, 700] on textarea "I see. I'll share this with the team to ensure they're aware of the issue and u…" at bounding box center [908, 721] width 756 height 71
click at [1076, 697] on textarea "I see. I'll share this with the team to ensure they're aware of the issue and u…" at bounding box center [908, 721] width 756 height 71
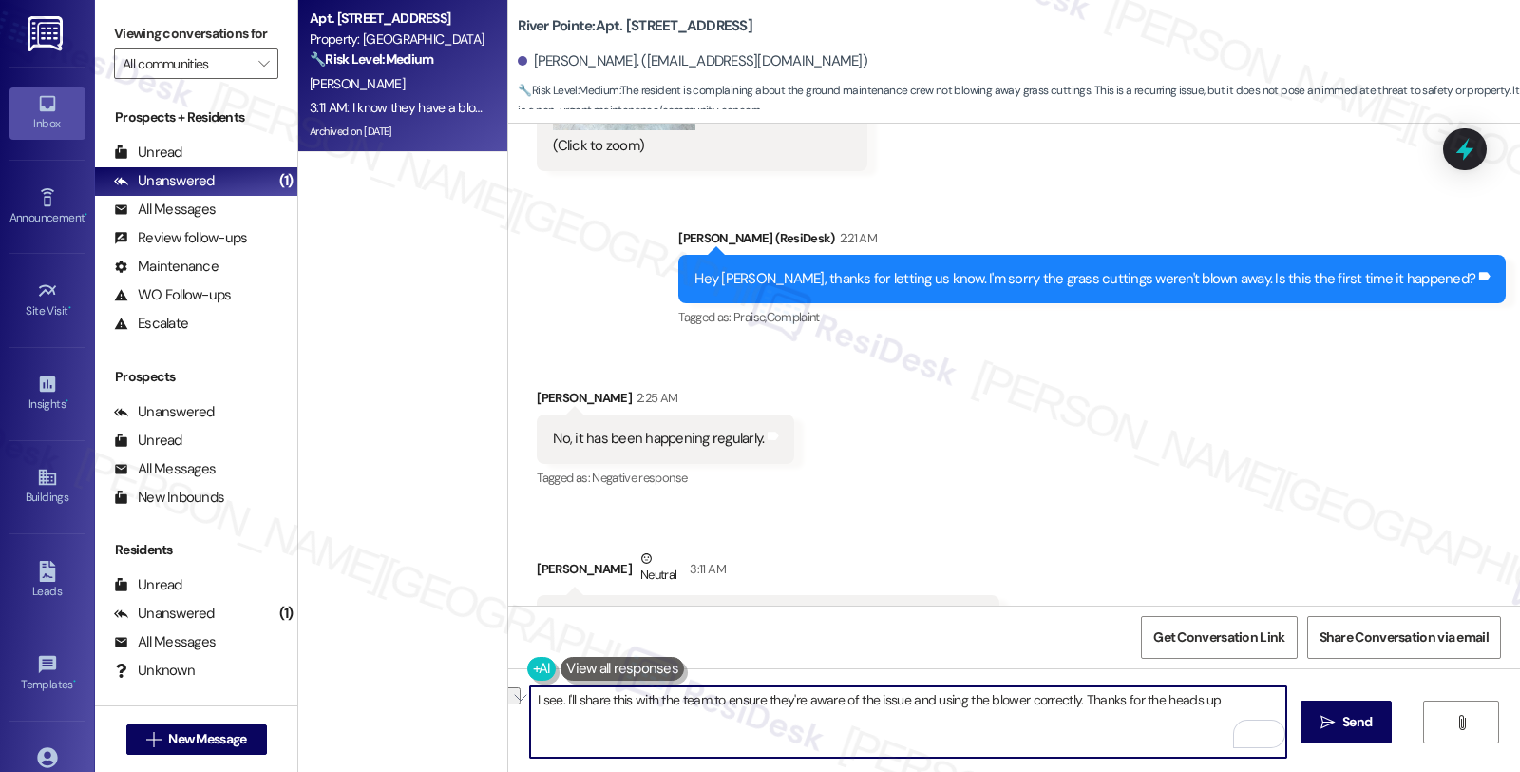
click at [1072, 695] on textarea "I see. I'll share this with the team to ensure they're aware of the issue and u…" at bounding box center [908, 721] width 756 height 71
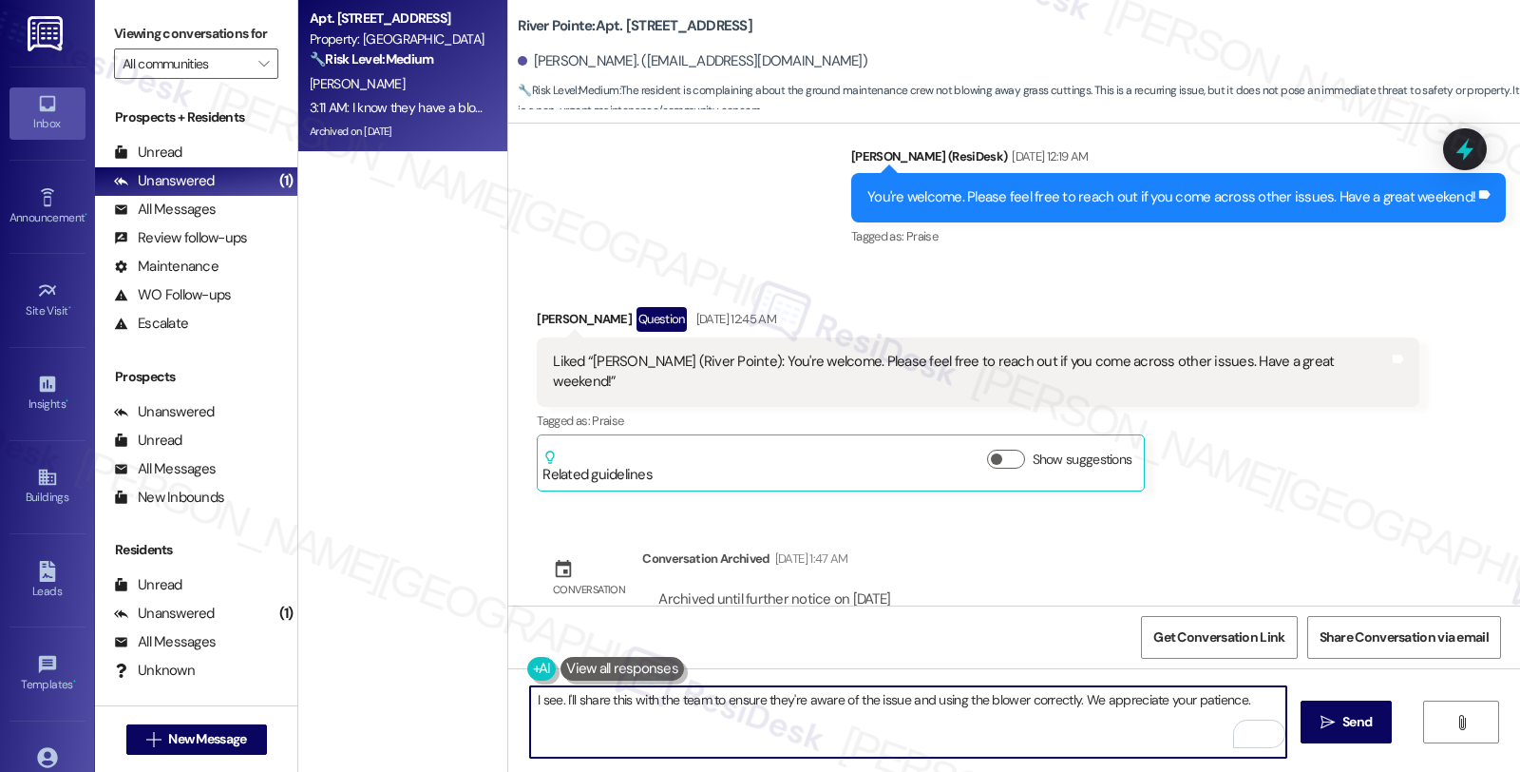
scroll to position [9259, 0]
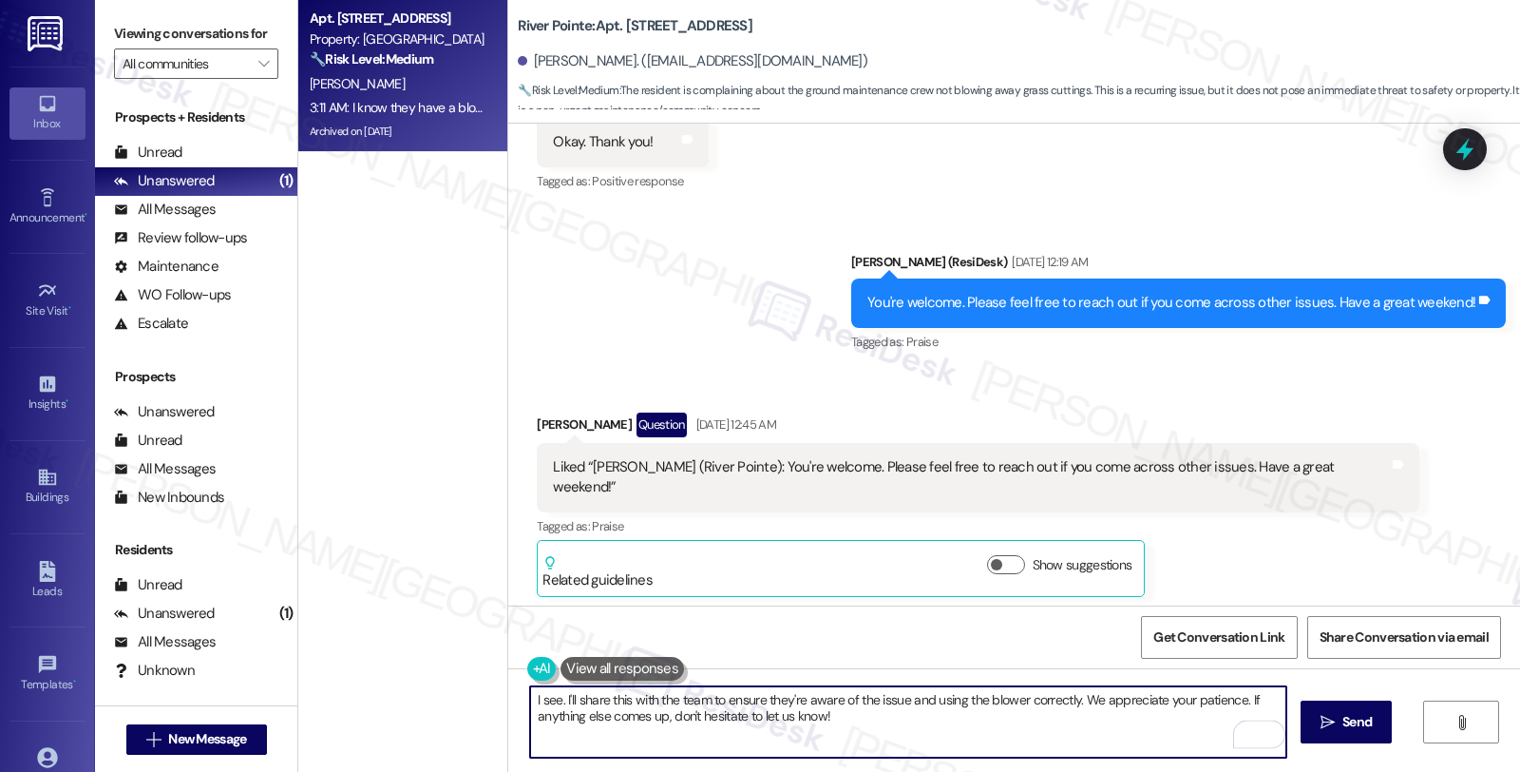
click at [939, 737] on textarea "I see. I'll share this with the team to ensure they're aware of the issue and u…" at bounding box center [908, 721] width 756 height 71
type textarea "I see. I'll share this with the team to ensure they're aware of the issue and u…"
click at [1366, 726] on span "Send" at bounding box center [1357, 722] width 29 height 20
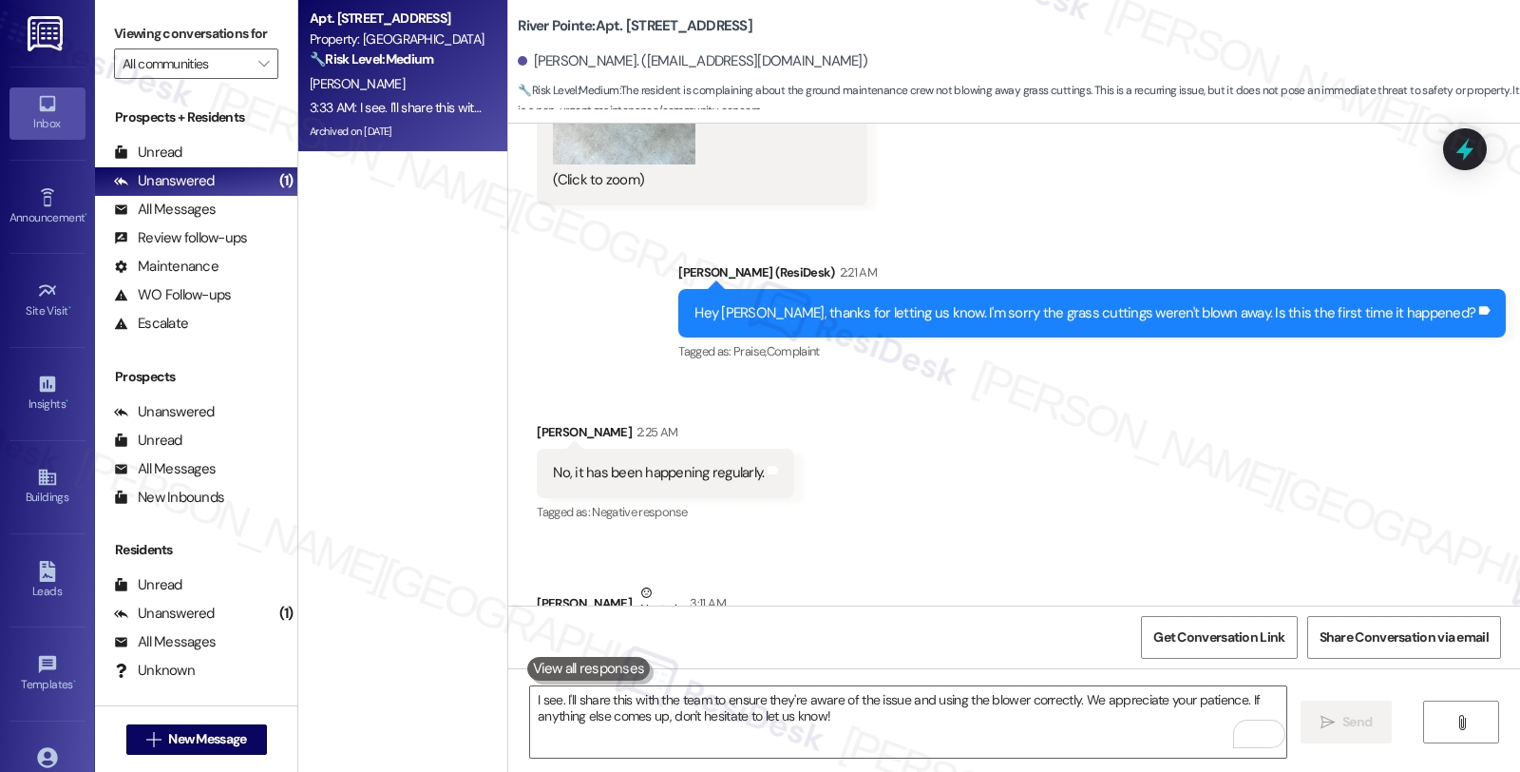
scroll to position [10678, 0]
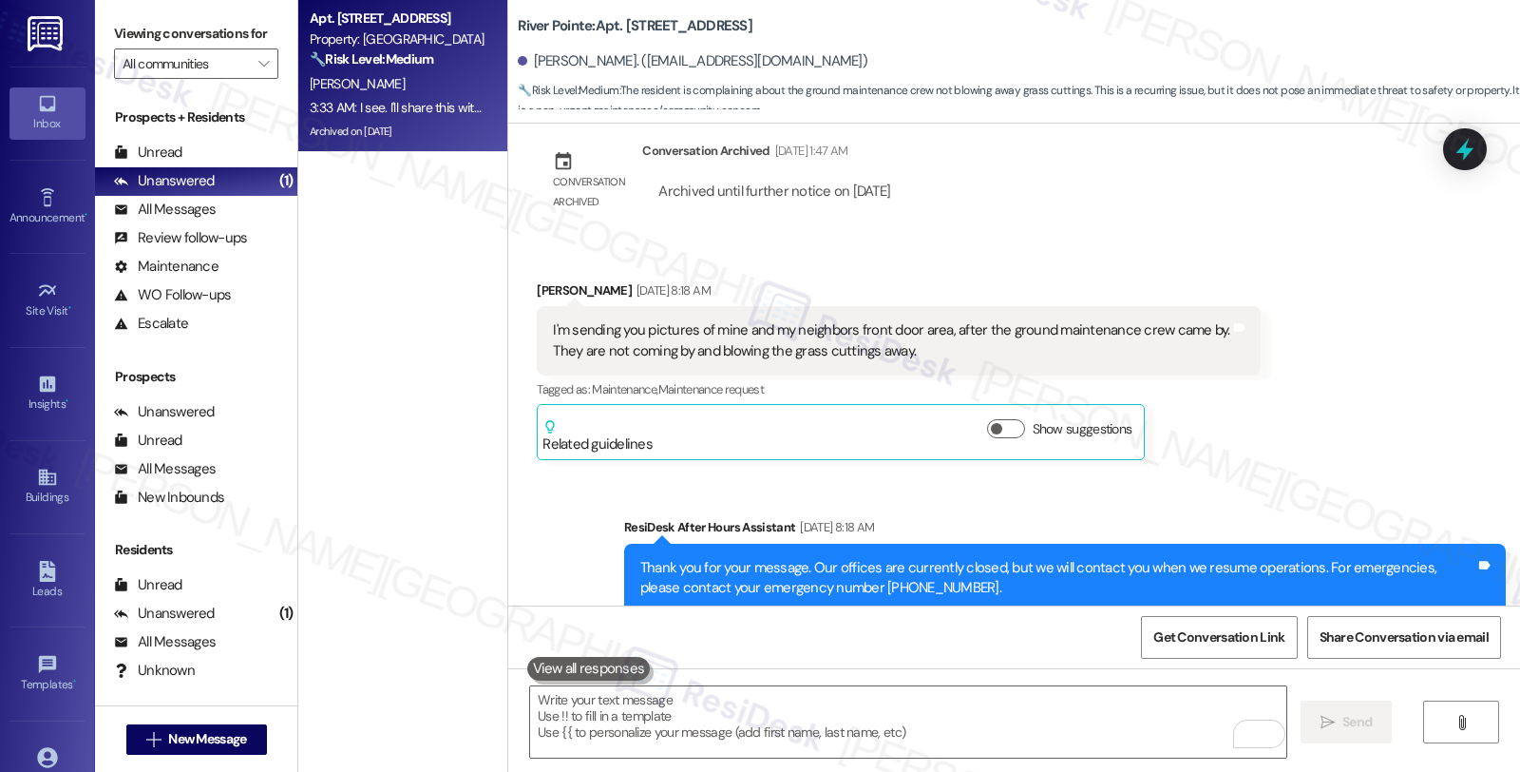
scroll to position [9728, 0]
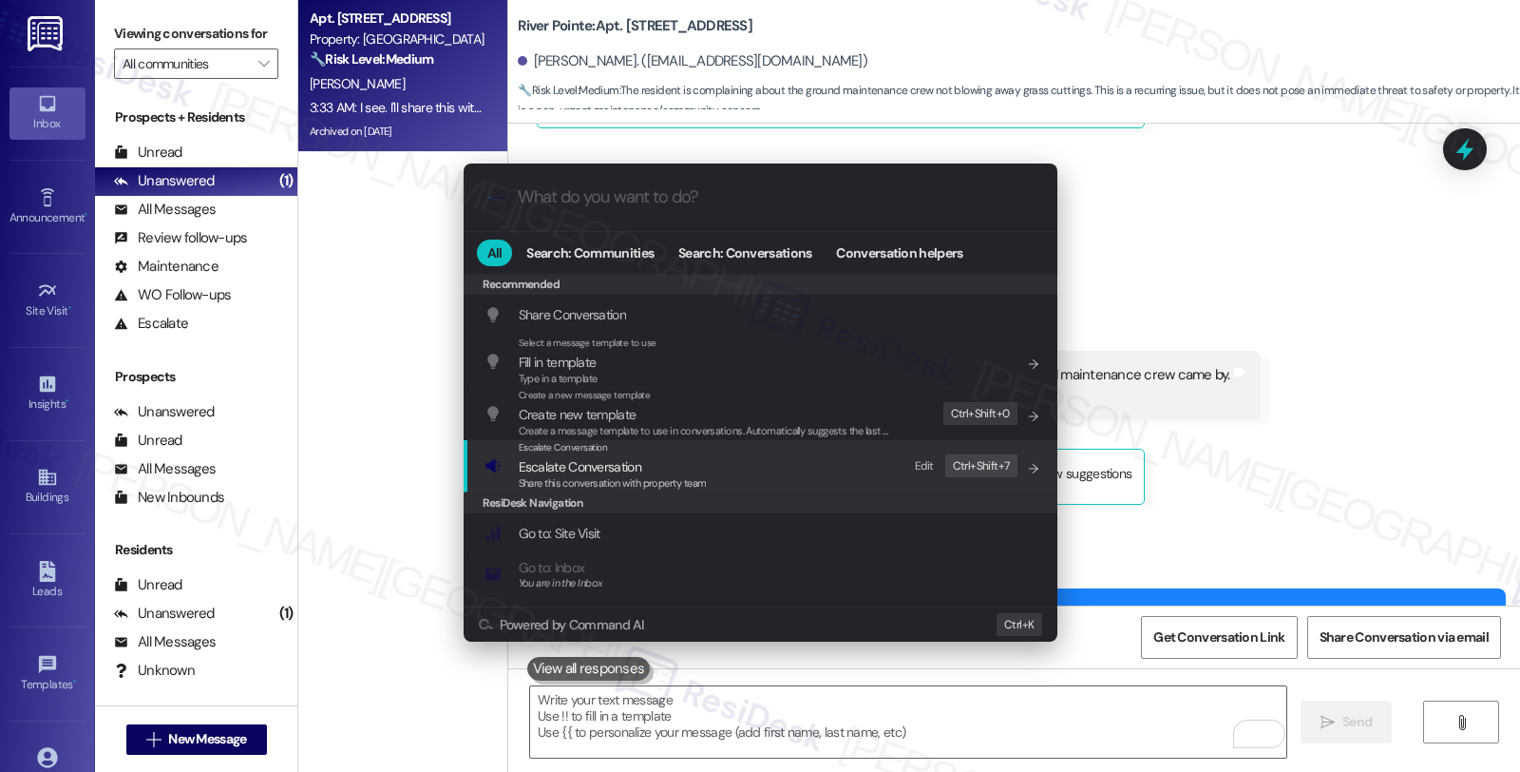
click at [634, 476] on span "Share this conversation with property team" at bounding box center [613, 482] width 188 height 13
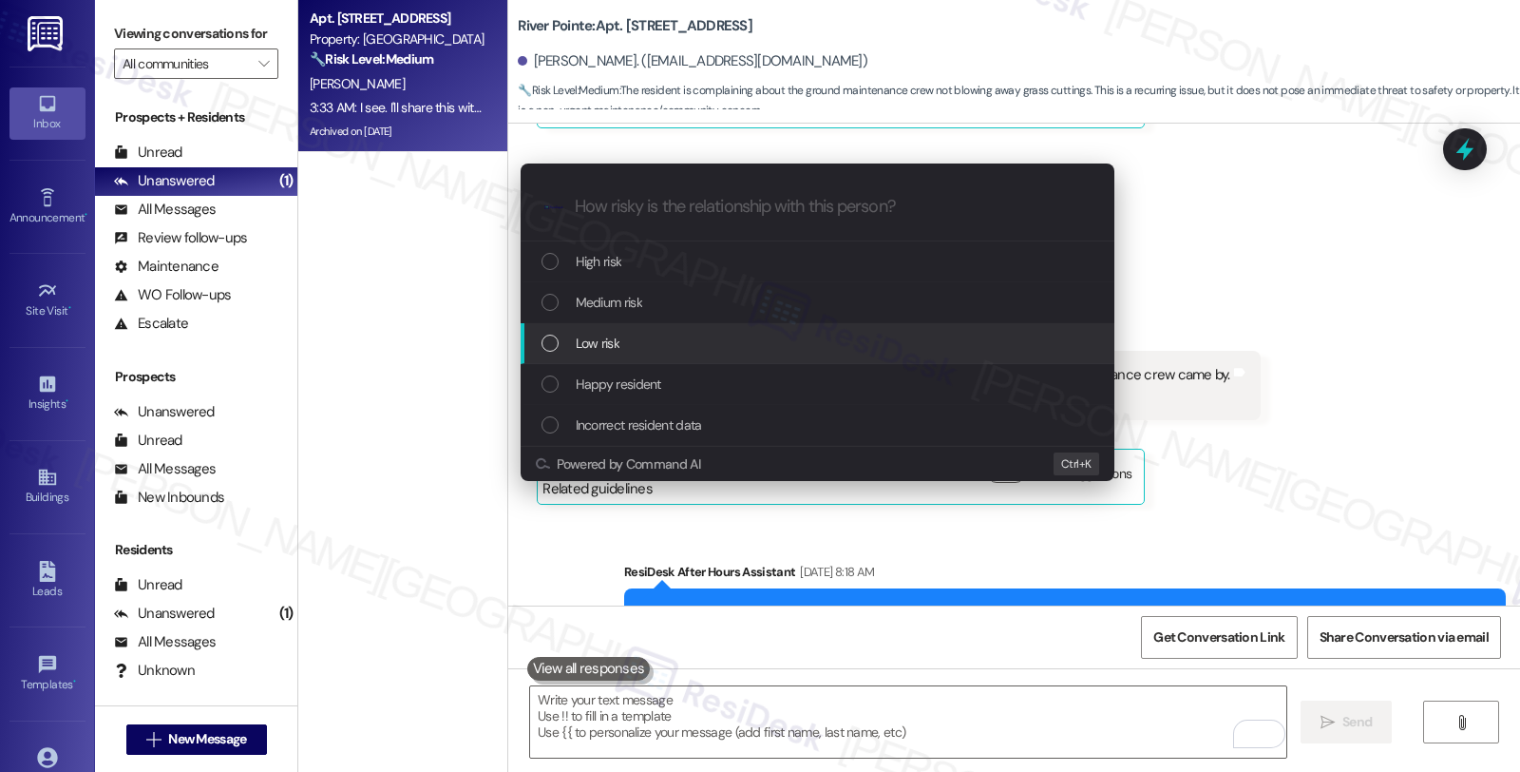
click at [612, 356] on div "Low risk" at bounding box center [818, 343] width 594 height 41
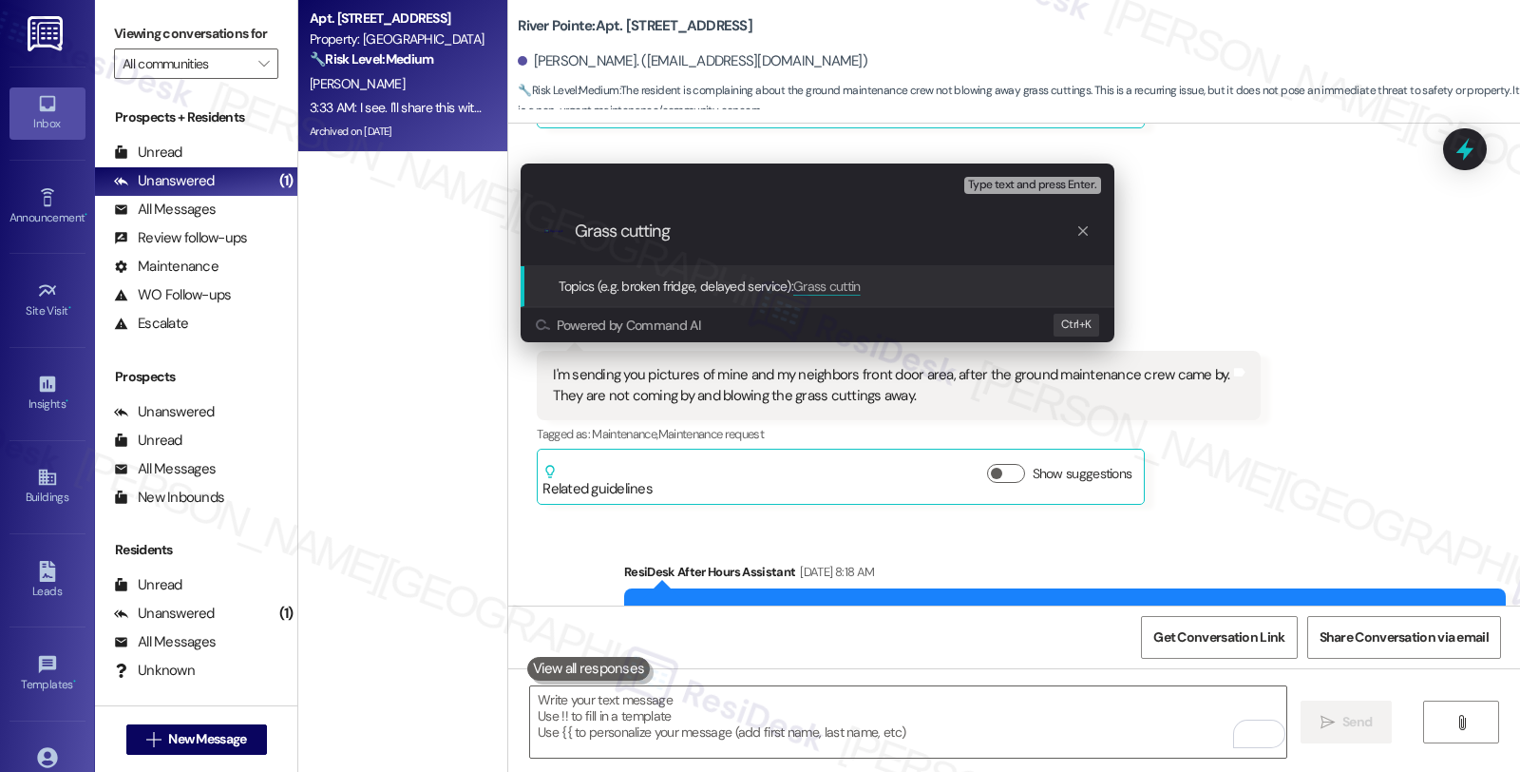
type input "Grass cuttings"
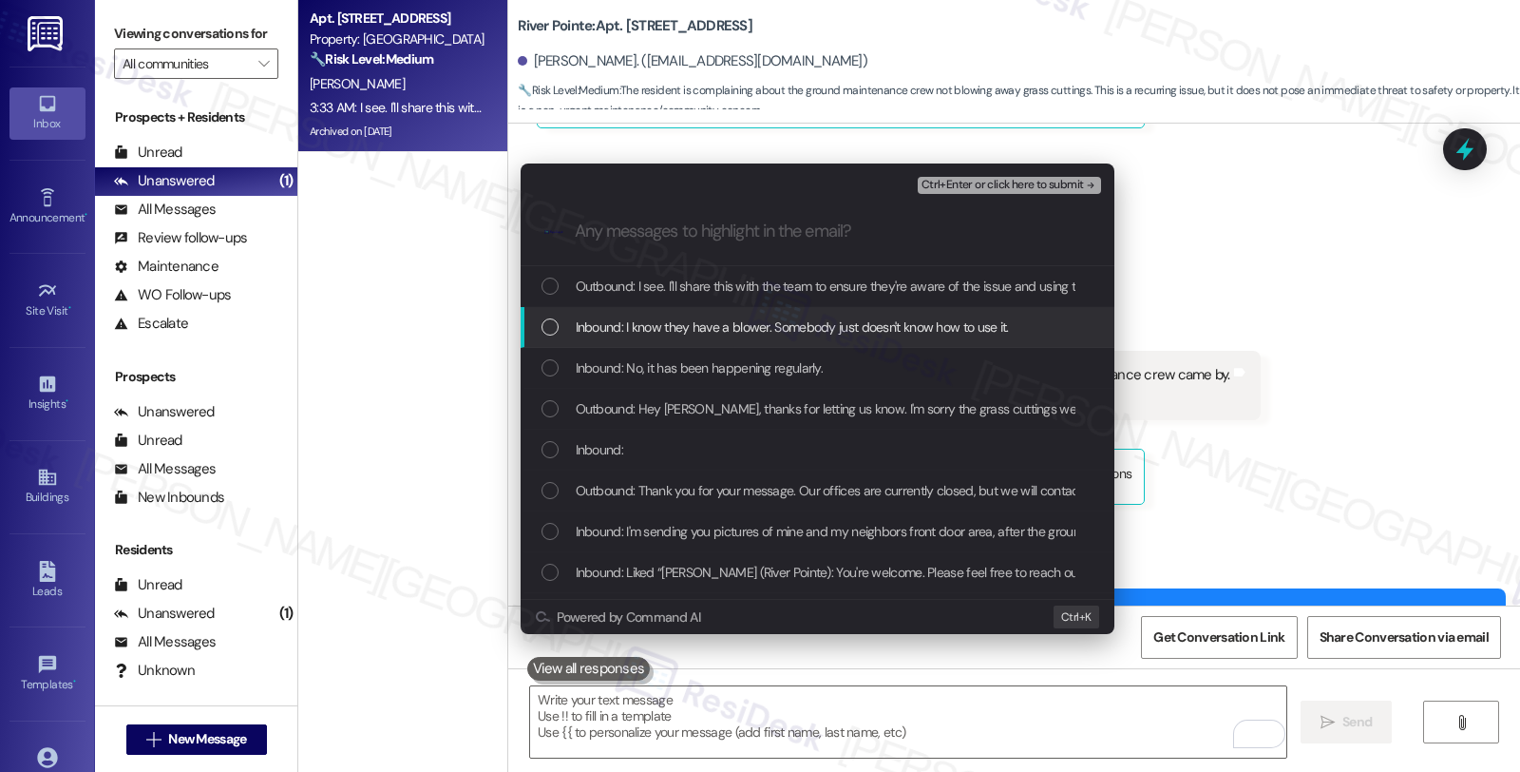
click at [623, 328] on span "Inbound: I know they have a blower. Somebody just doesn't know how to use it." at bounding box center [792, 326] width 433 height 21
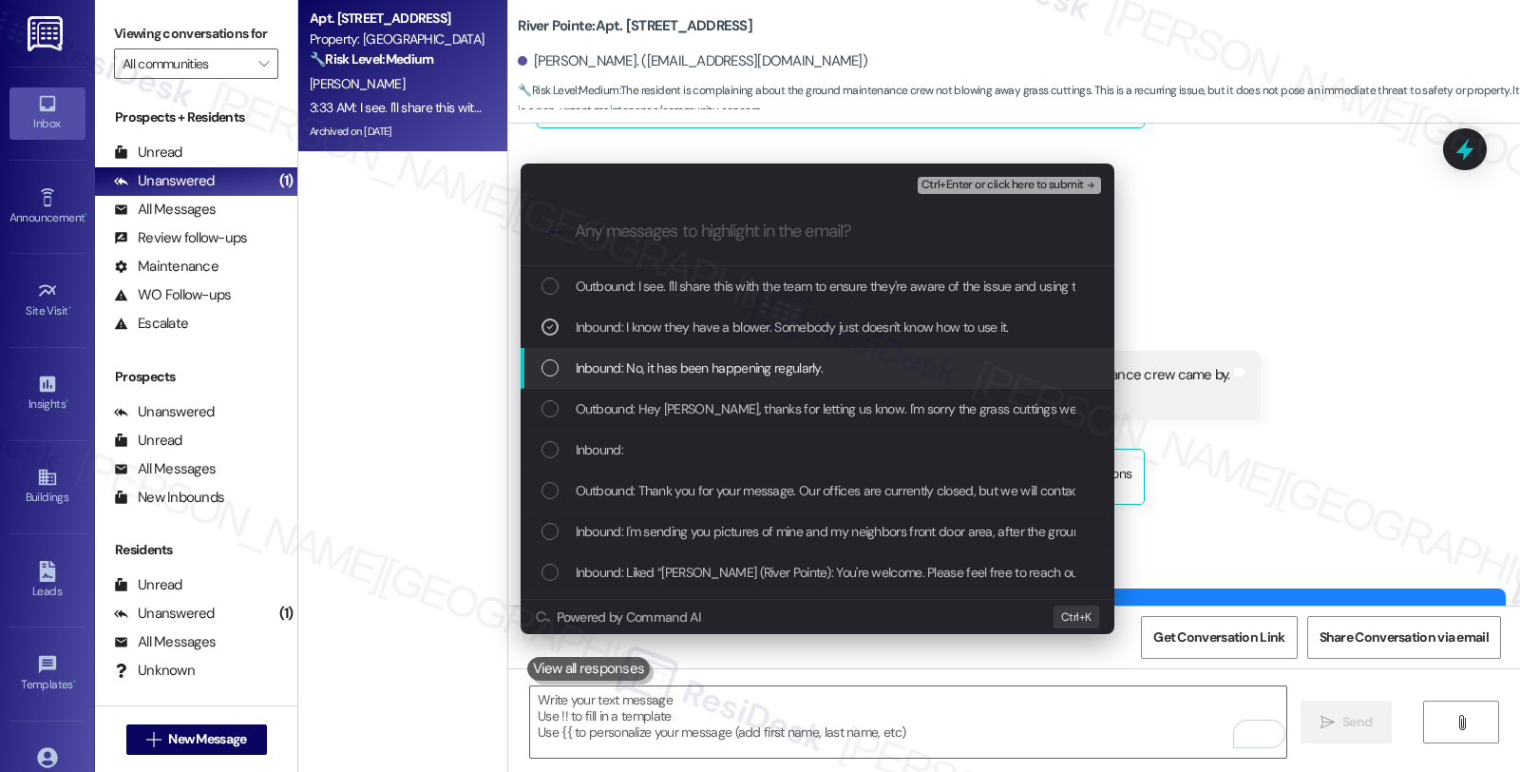
click at [650, 359] on span "Inbound: No, it has been happening regularly." at bounding box center [700, 367] width 248 height 21
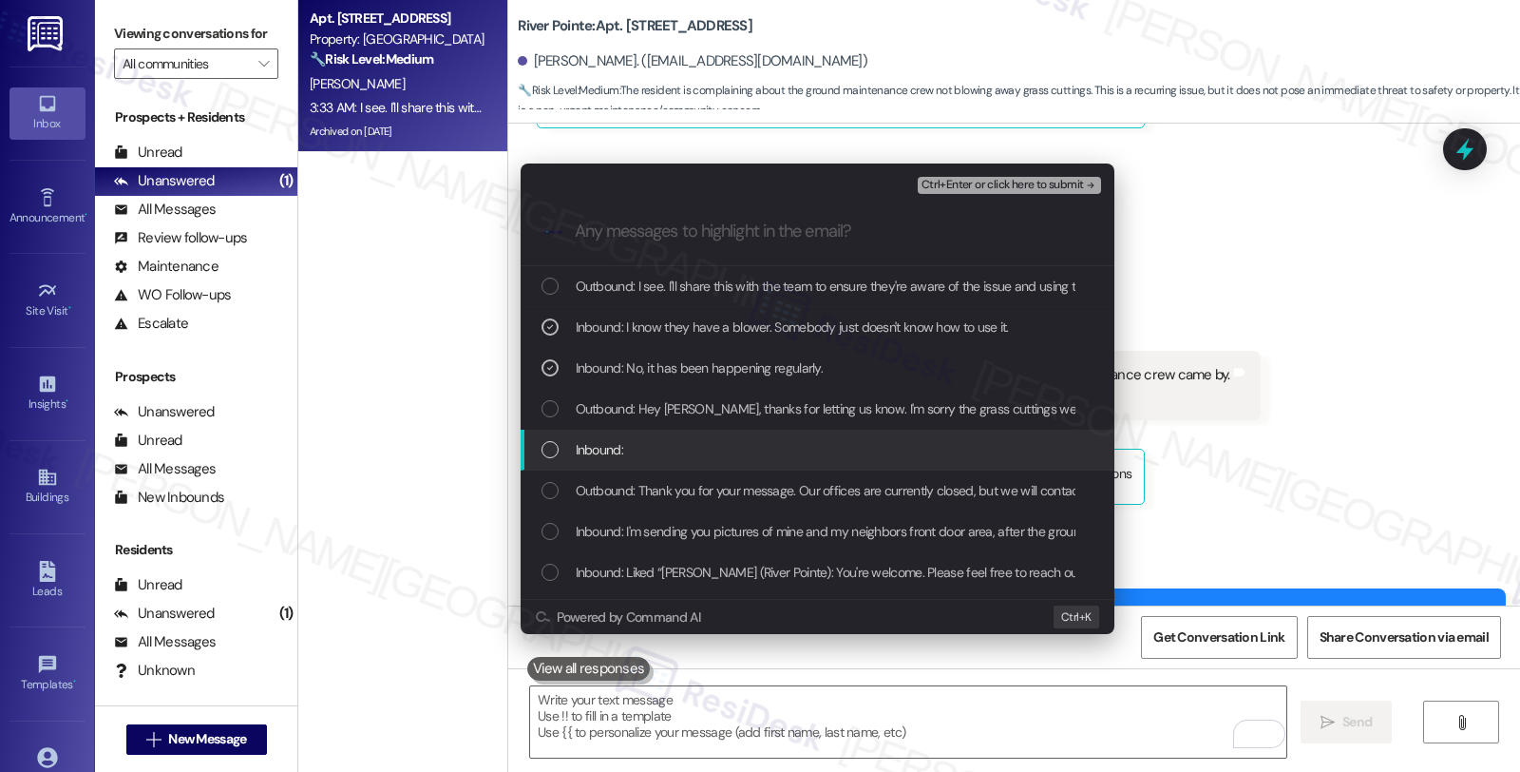
click at [651, 434] on div "Inbound:" at bounding box center [818, 450] width 594 height 41
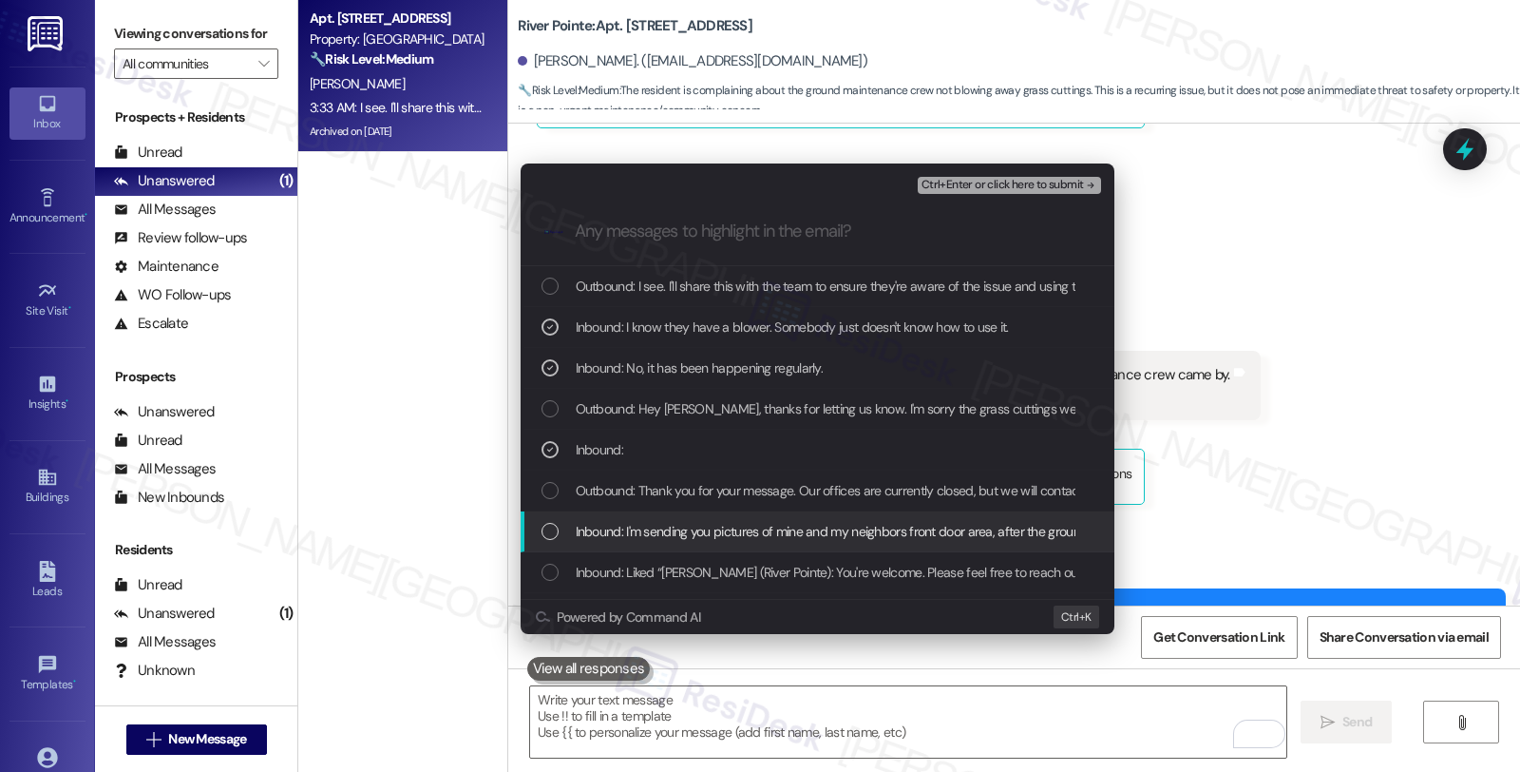
click at [647, 516] on div "Inbound: I'm sending you pictures of mine and my neighbors front door area, aft…" at bounding box center [818, 531] width 594 height 41
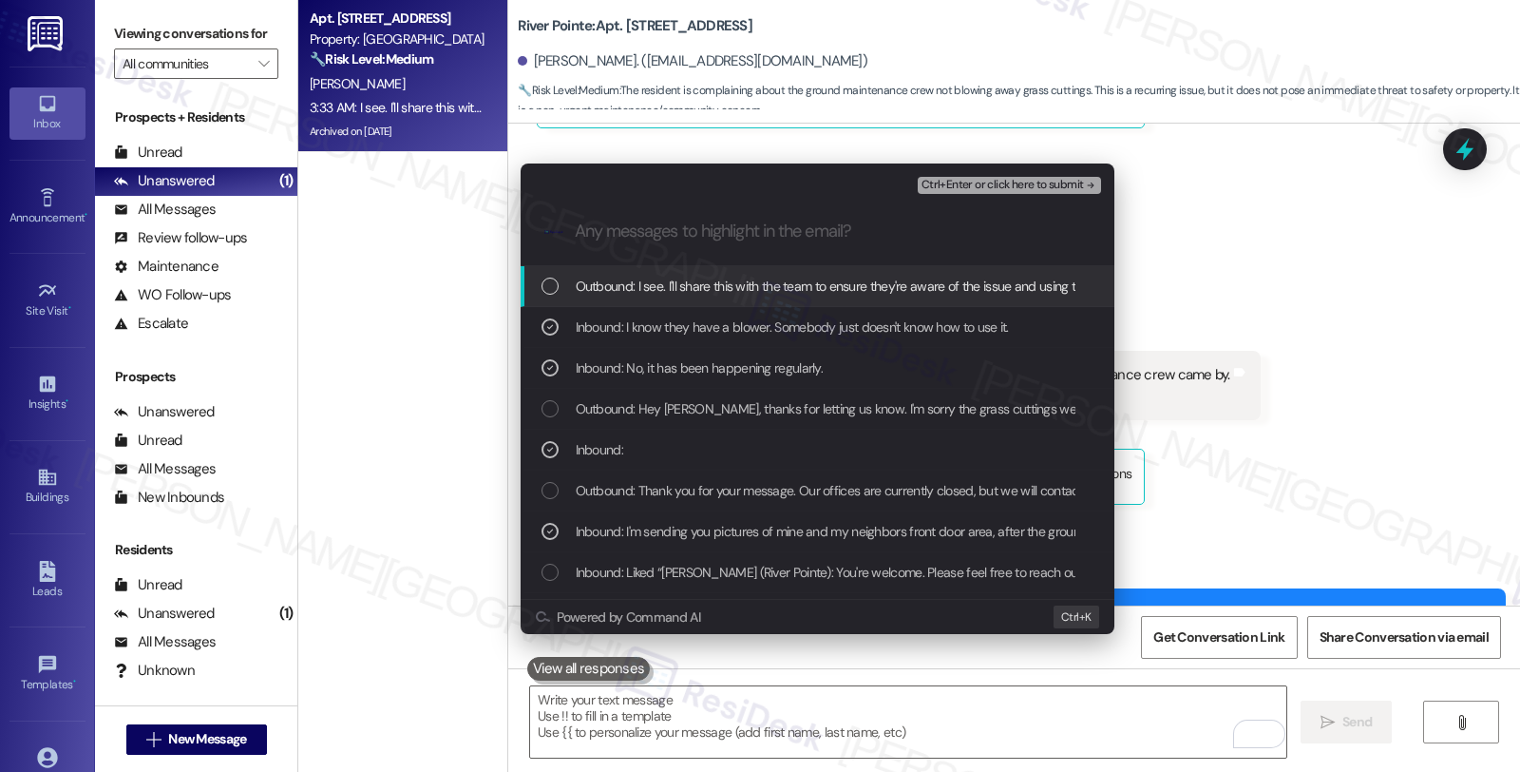
click at [971, 184] on span "Ctrl+Enter or click here to submit" at bounding box center [1003, 185] width 162 height 13
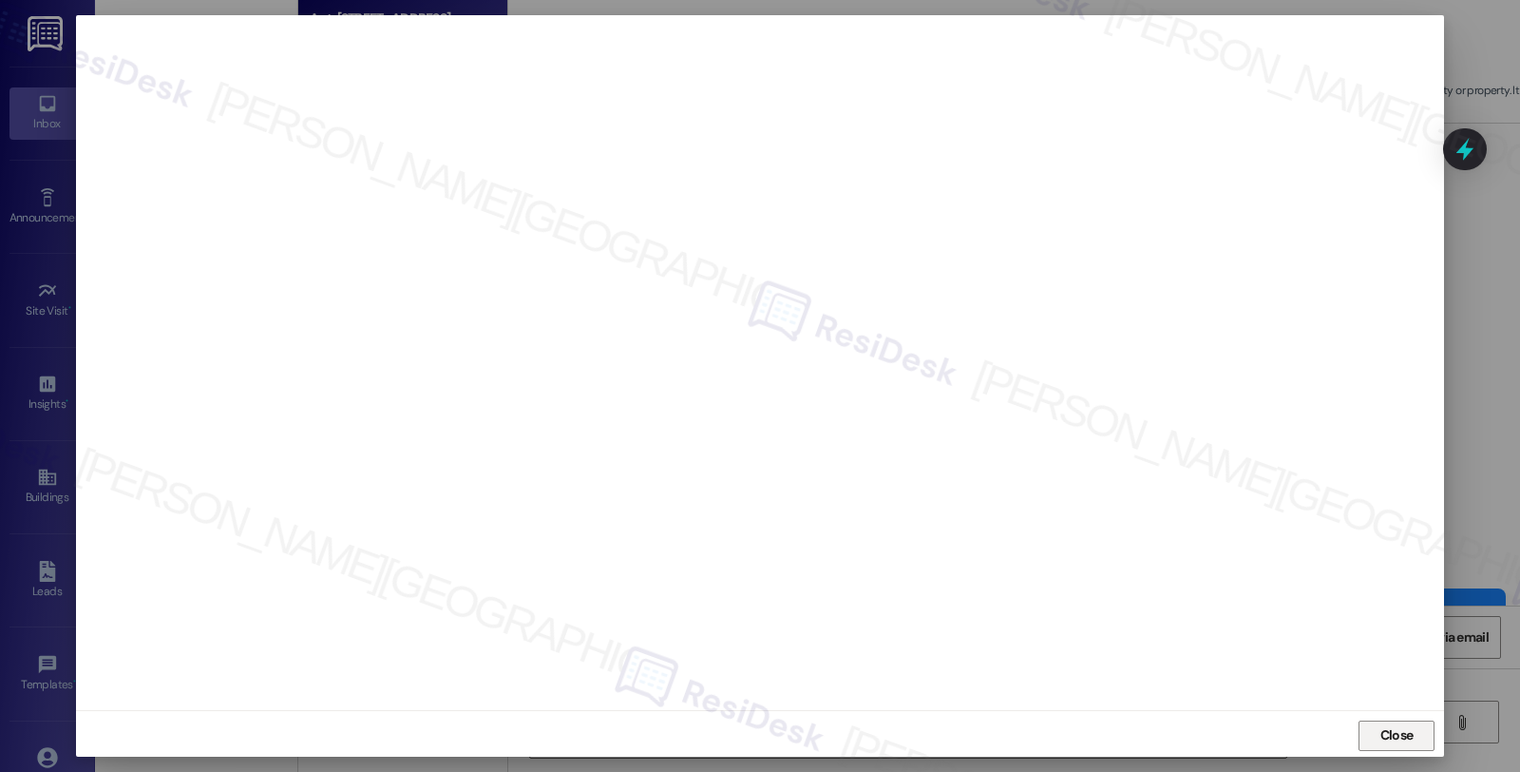
click at [1409, 738] on span "Close" at bounding box center [1397, 735] width 33 height 20
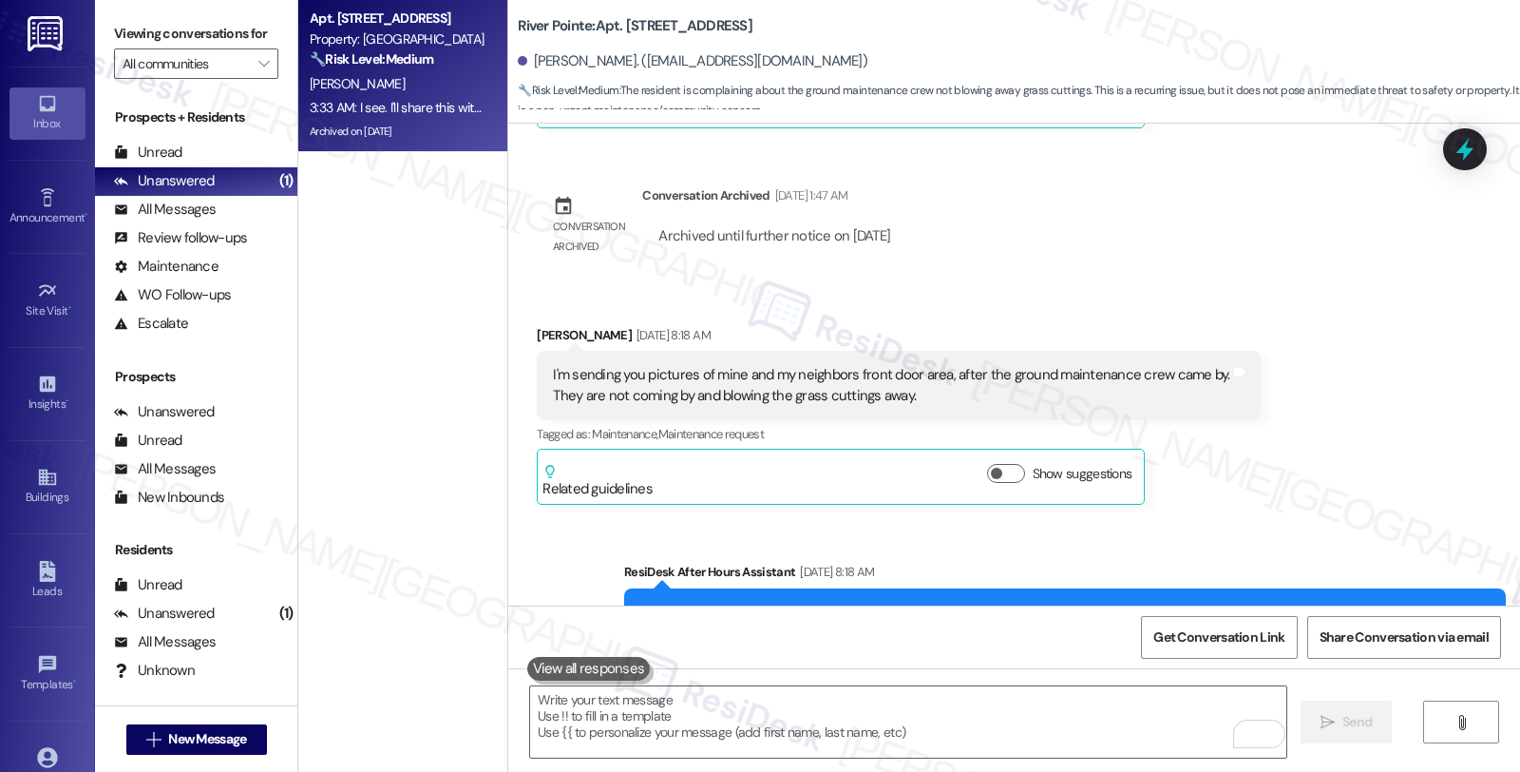
drag, startPoint x: 1231, startPoint y: 646, endPoint x: 950, endPoint y: 644, distance: 280.3
click at [950, 644] on div "Get Conversation Link Share Conversation via email" at bounding box center [1014, 636] width 1012 height 63
click at [1460, 153] on icon at bounding box center [1465, 149] width 23 height 29
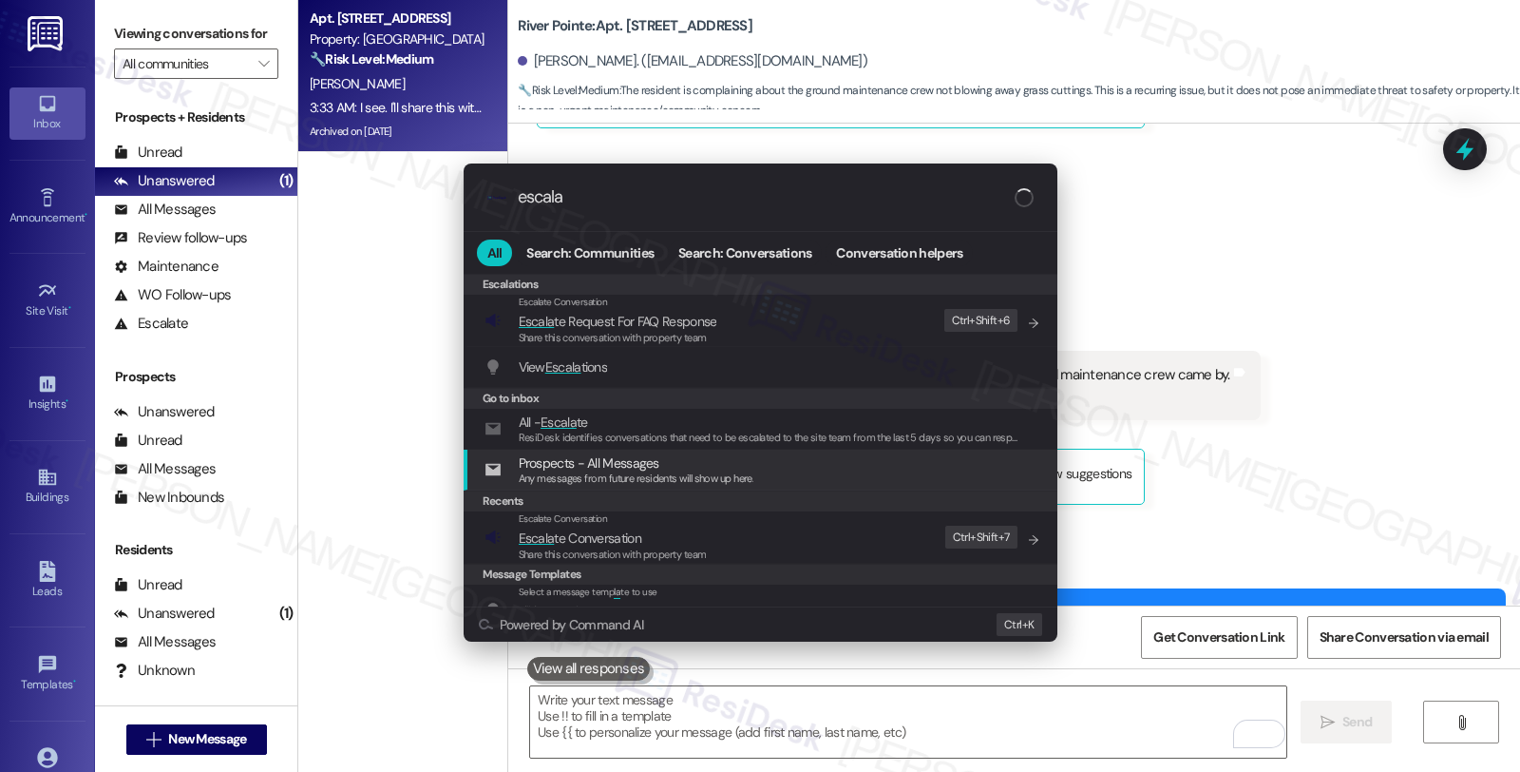
type input "escala"
click at [527, 543] on span "Escala" at bounding box center [537, 537] width 36 height 17
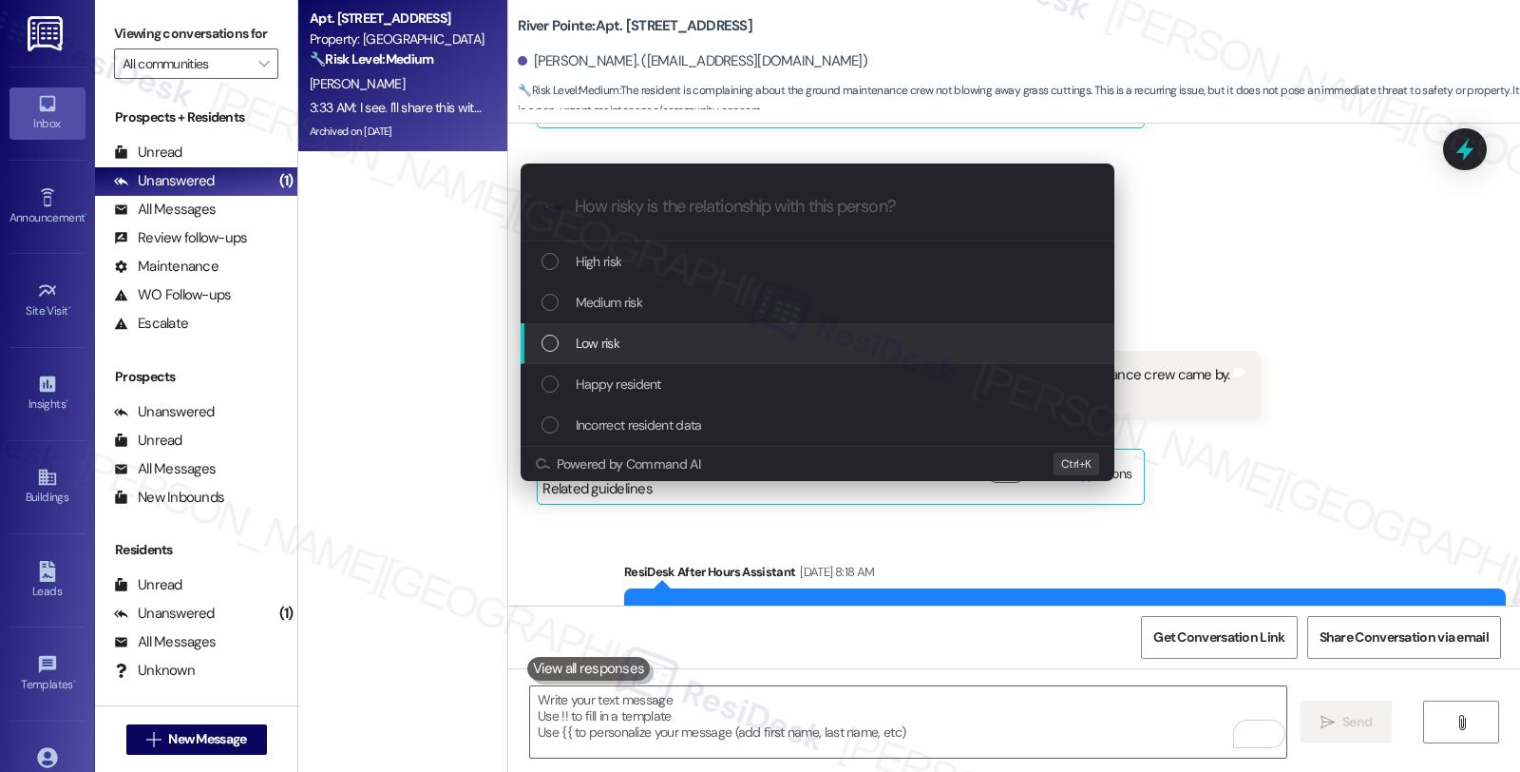
click at [606, 330] on div "Low risk" at bounding box center [818, 343] width 594 height 41
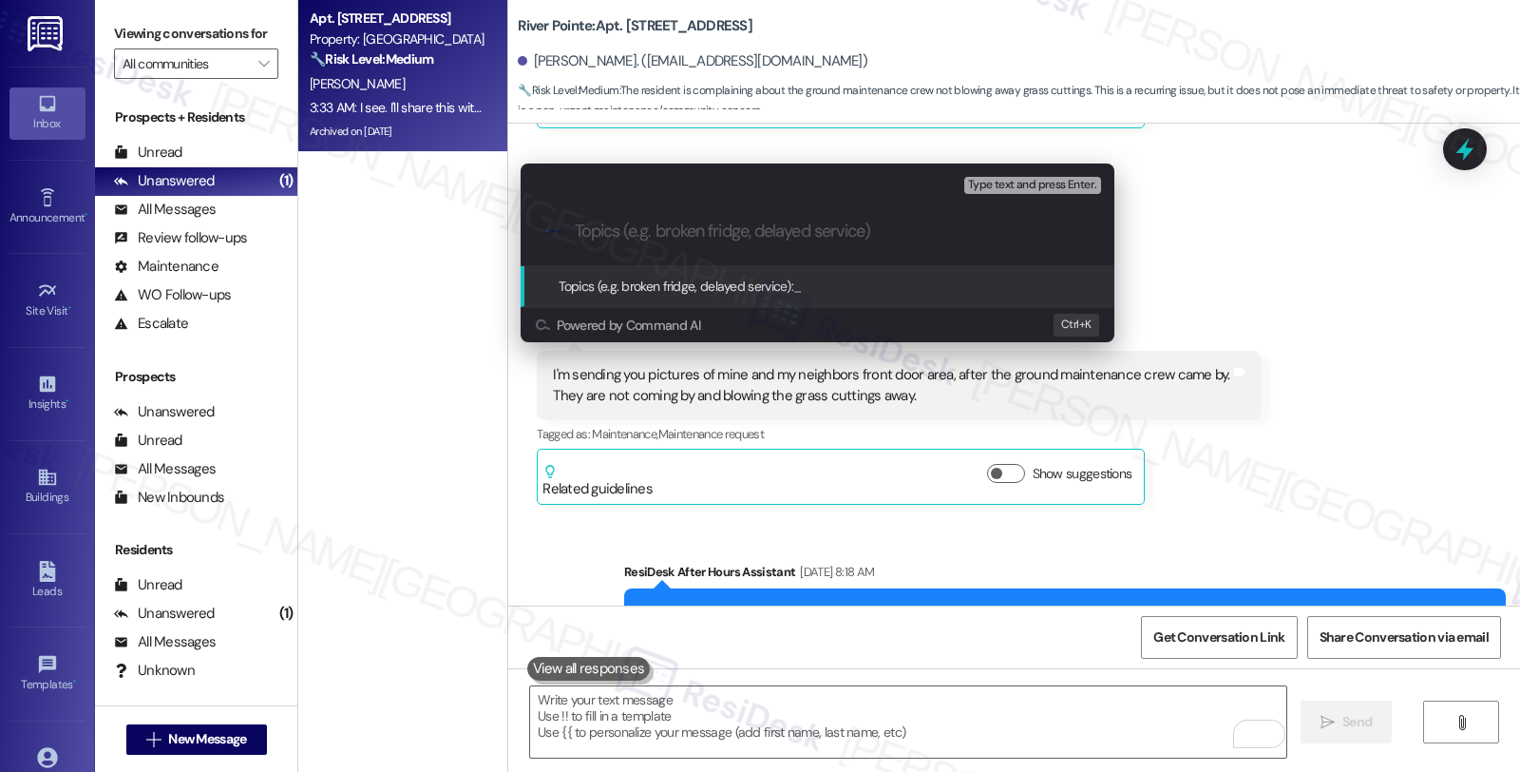
paste input "Grass cuttings"
type input "Grass cuttings"
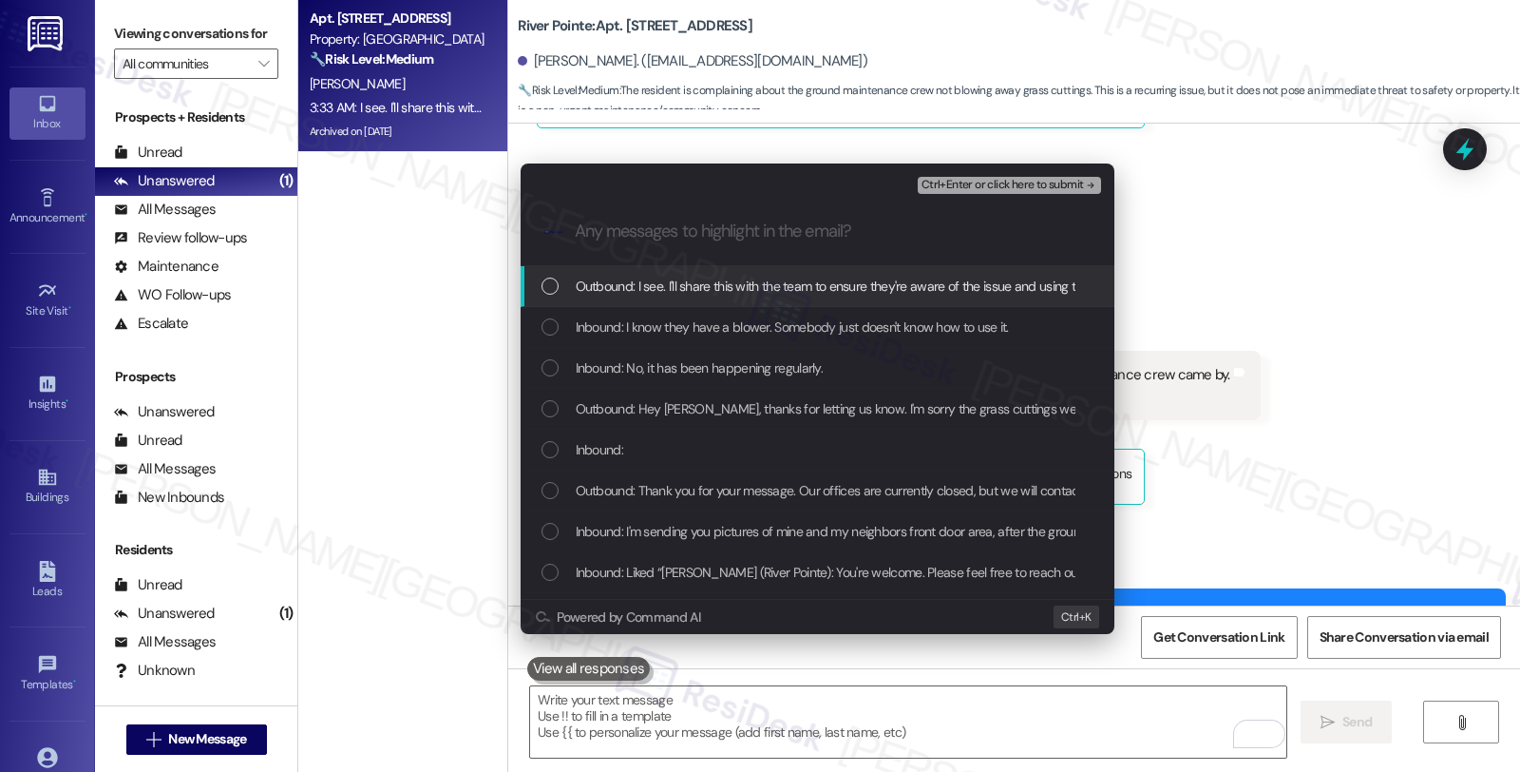
click at [606, 330] on span "Inbound: I know they have a blower. Somebody just doesn't know how to use it." at bounding box center [792, 326] width 433 height 21
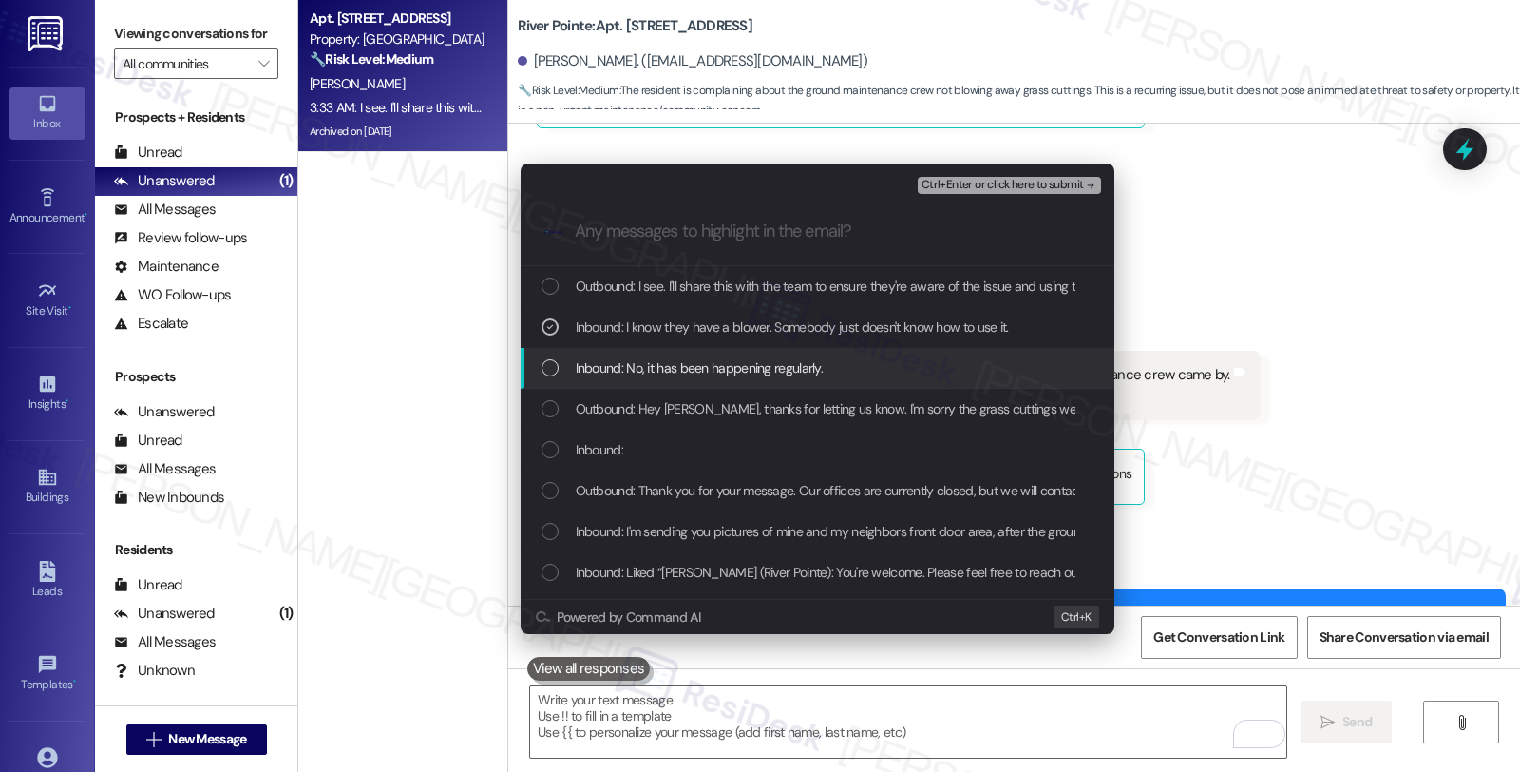
click at [606, 365] on span "Inbound: No, it has been happening regularly." at bounding box center [700, 367] width 248 height 21
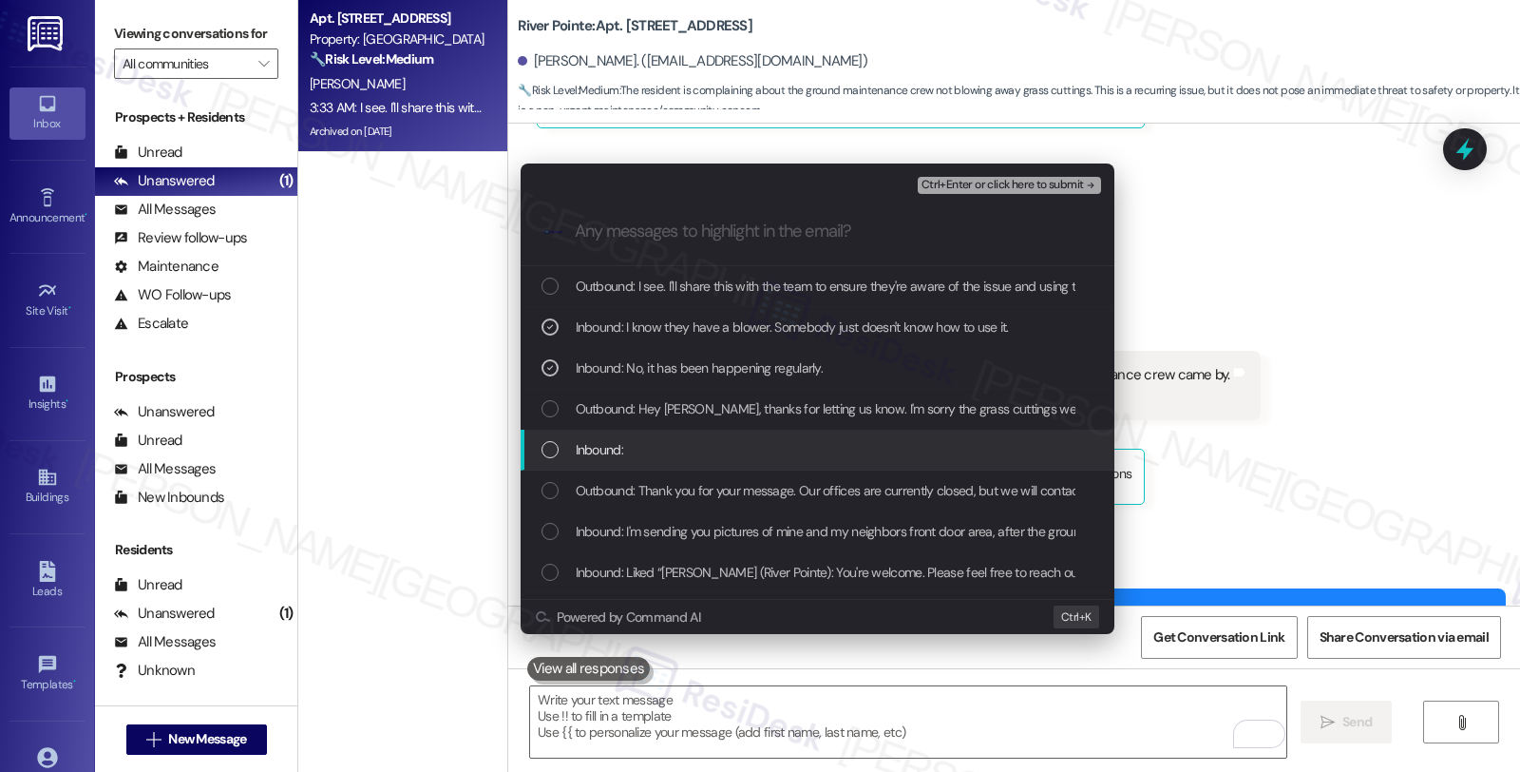
click at [606, 439] on span "Inbound:" at bounding box center [600, 449] width 48 height 21
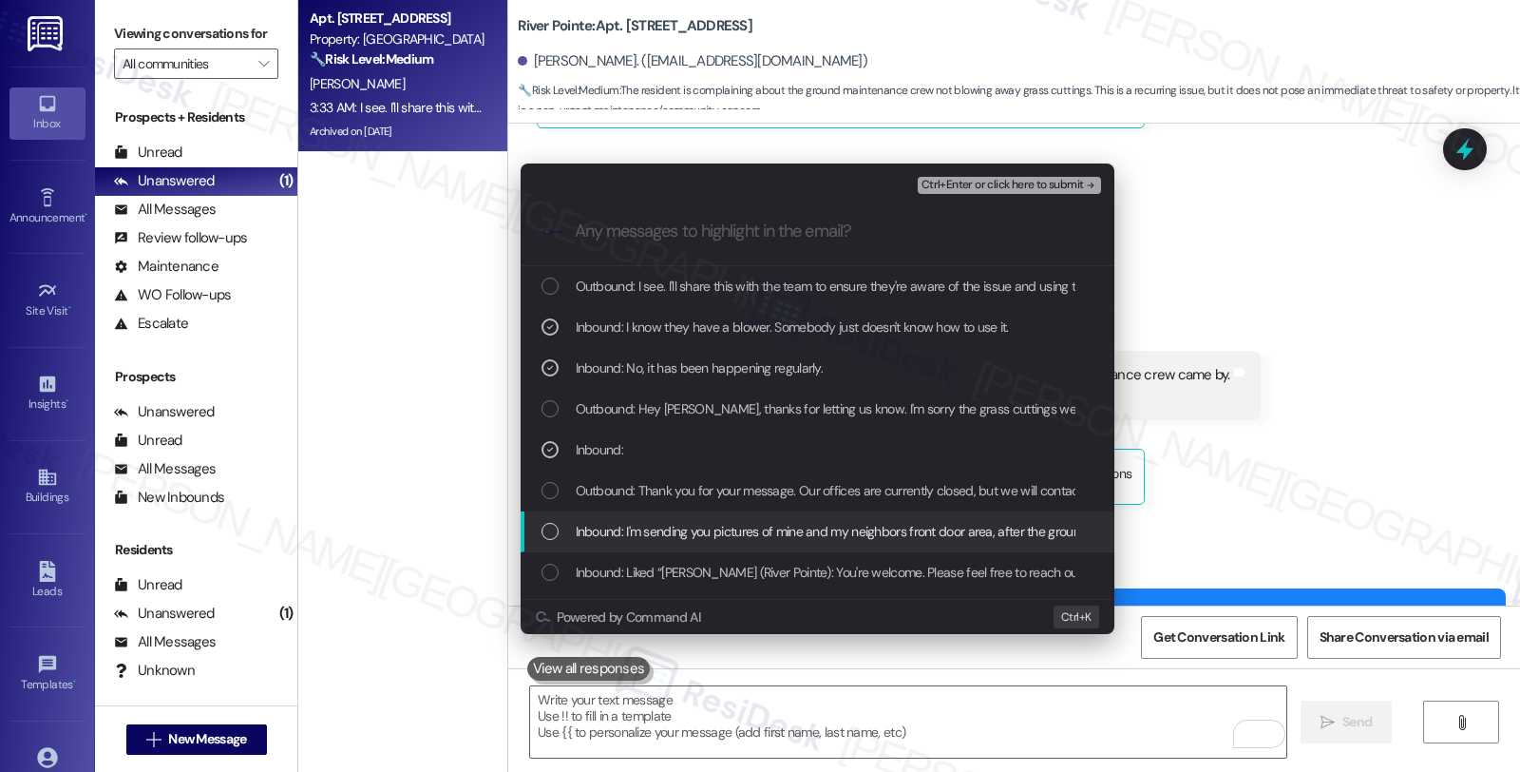
click at [613, 527] on span "Inbound: I'm sending you pictures of mine and my neighbors front door area, aft…" at bounding box center [1082, 531] width 1013 height 21
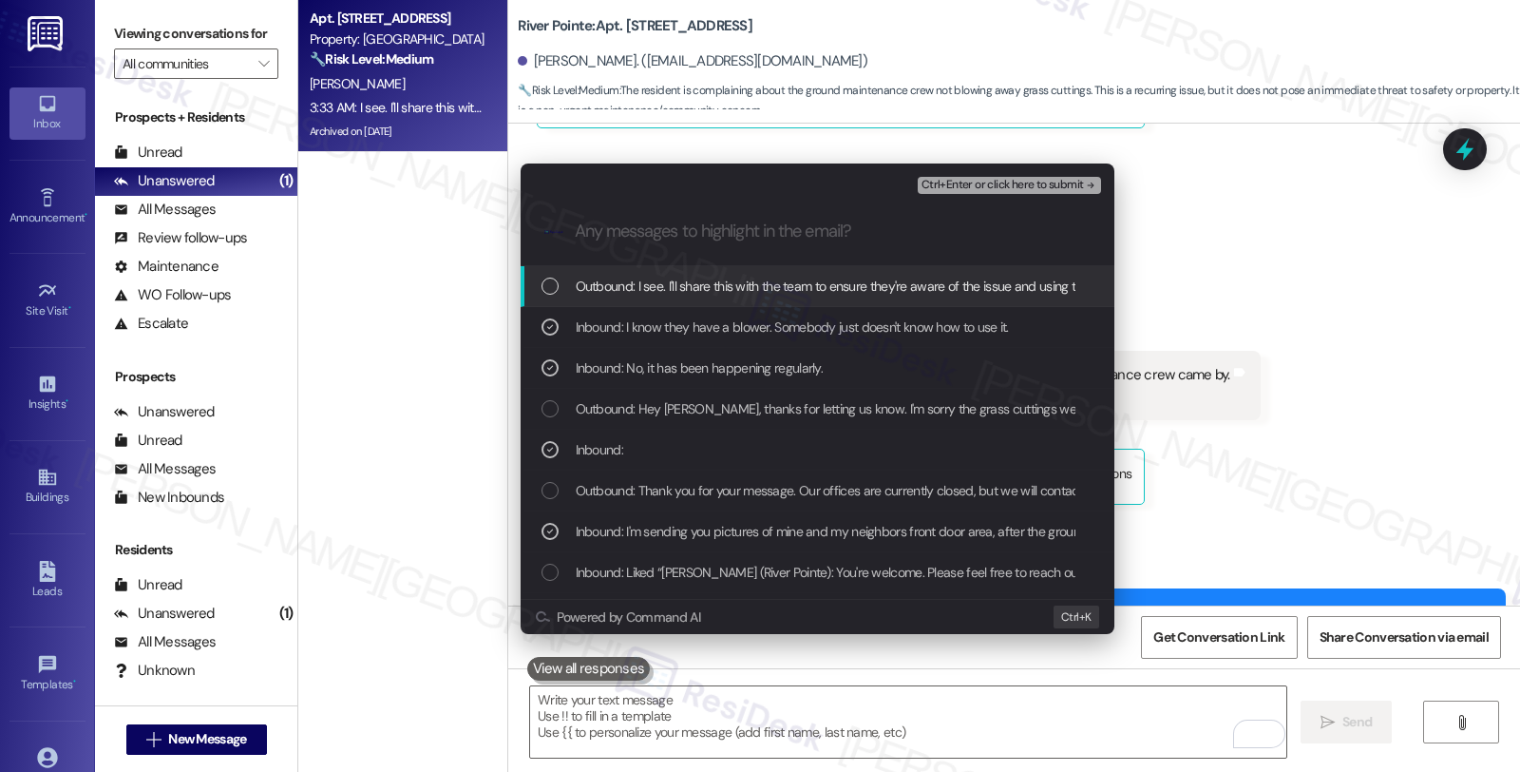
click at [1033, 190] on span "Ctrl+Enter or click here to submit" at bounding box center [1003, 185] width 162 height 13
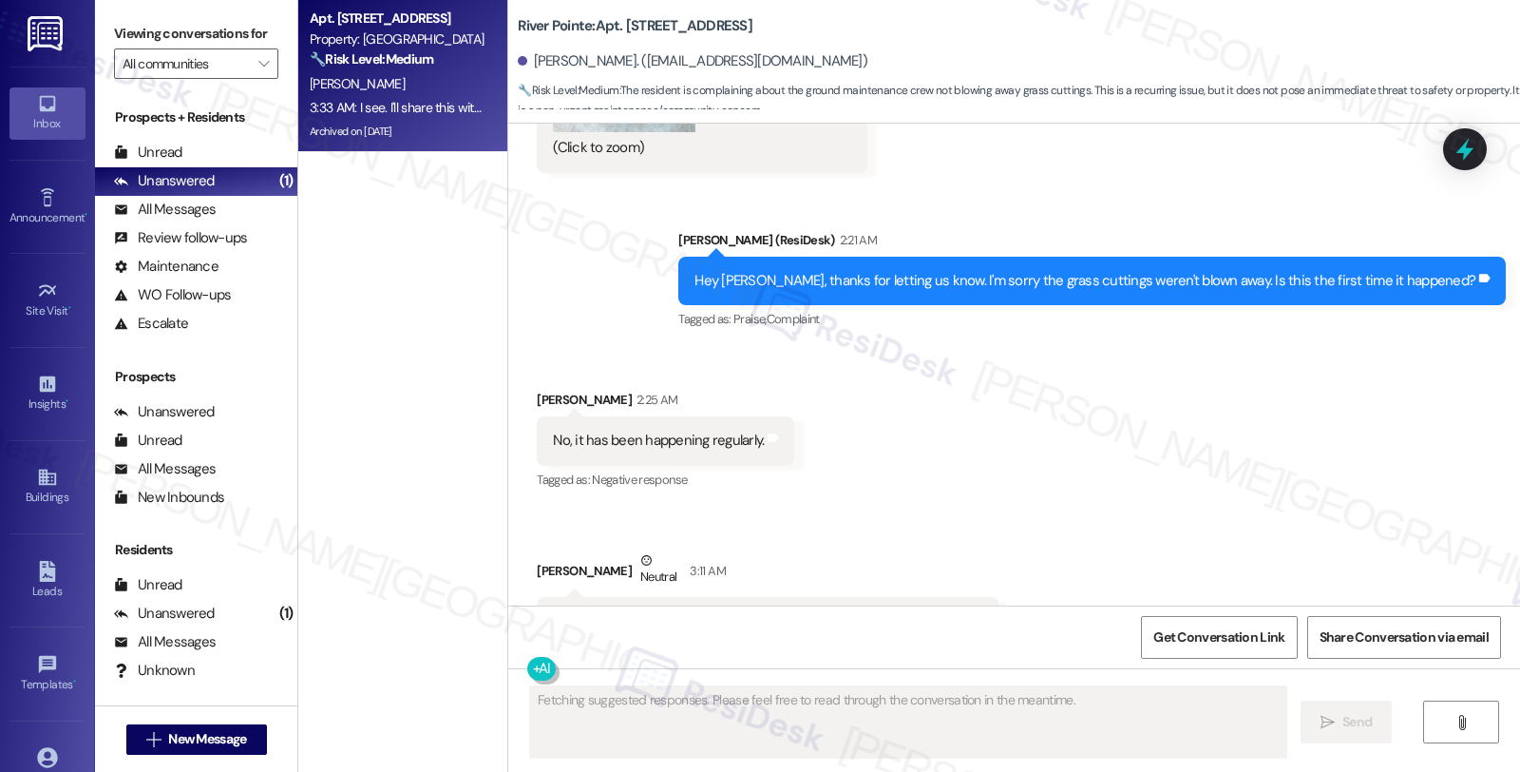
scroll to position [10890, 0]
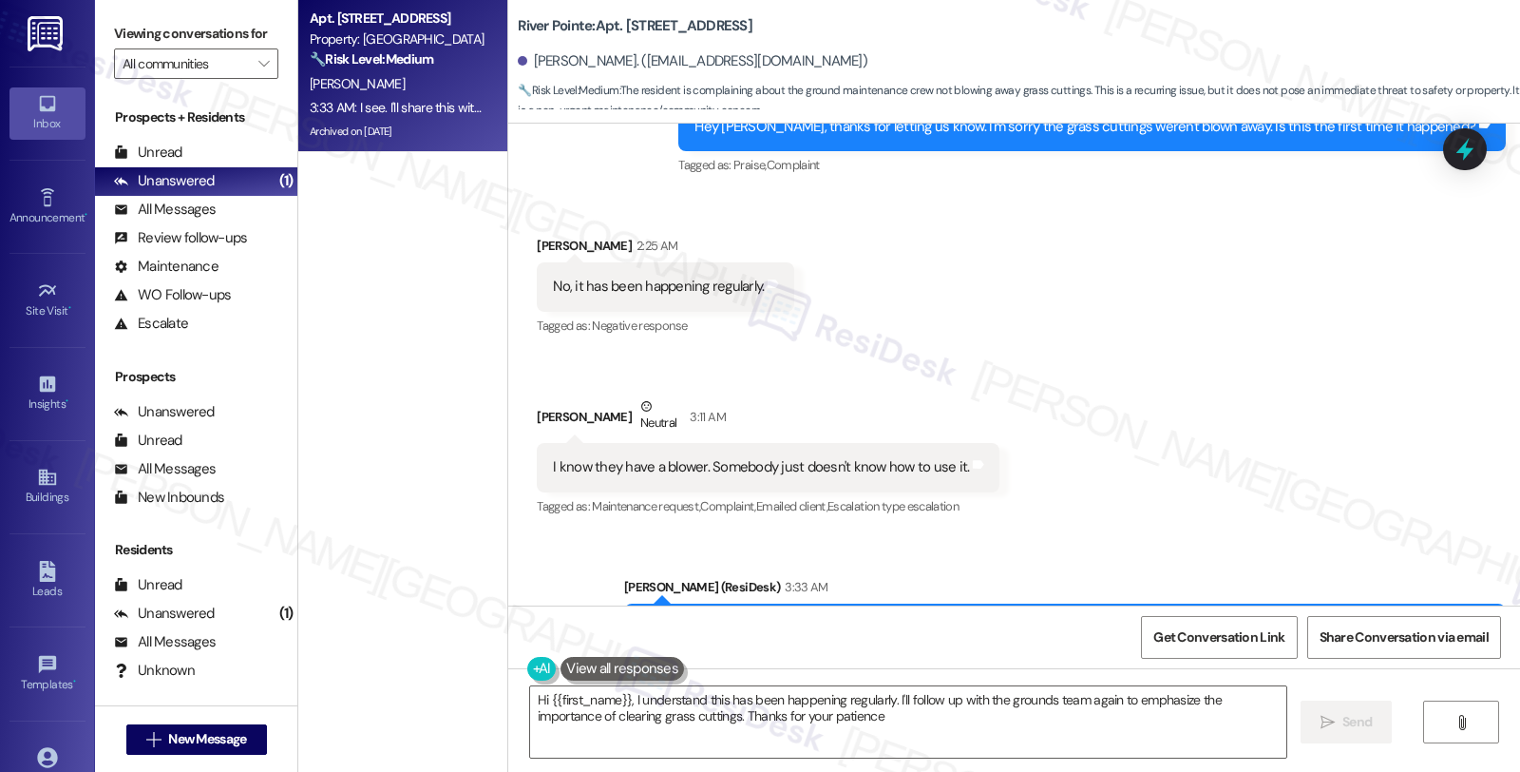
type textarea "Hi {{first_name}}, I understand this has been happening regularly. I'll follow …"
